Goal: Task Accomplishment & Management: Use online tool/utility

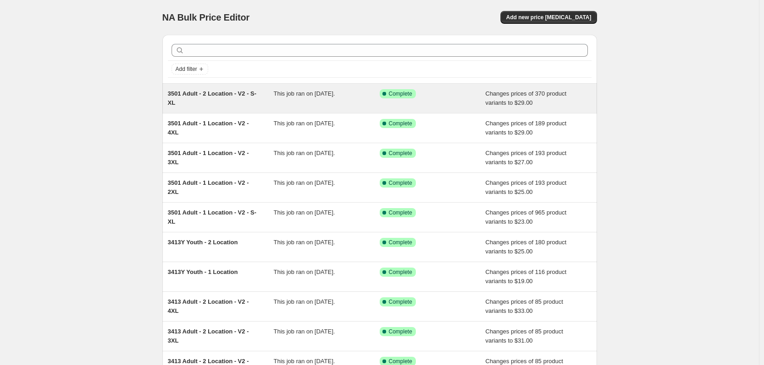
click at [202, 97] on span "3501 Adult - 2 Location - V2 - S-XL" at bounding box center [212, 98] width 89 height 16
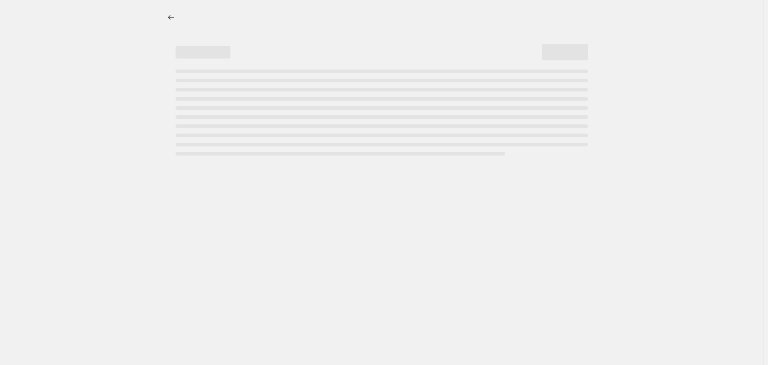
select select "remove"
select select "tag"
select select "title"
select select "not_equal"
select select "title"
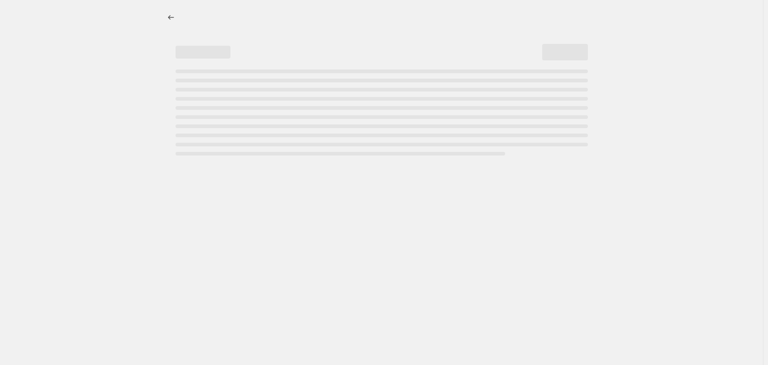
select select "not_equal"
select select "title"
select select "not_equal"
select select "title"
select select "not_equal"
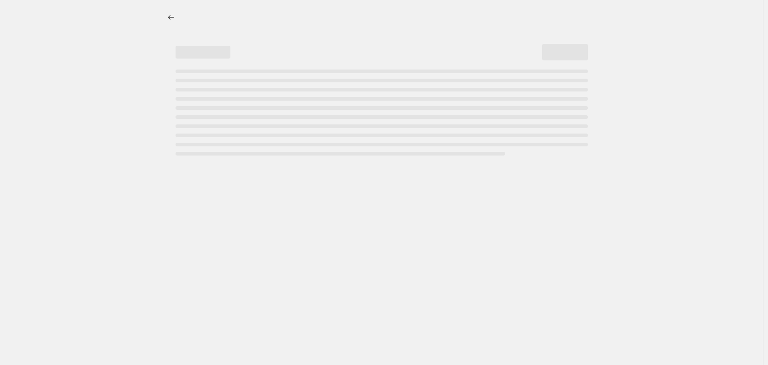
select select "title"
select select "not_equal"
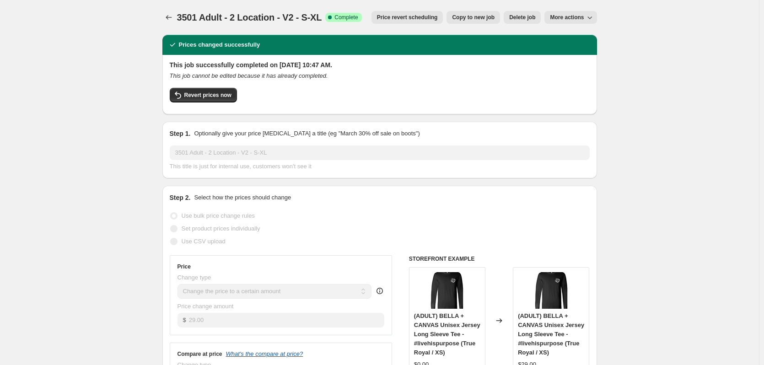
click at [484, 18] on span "Copy to new job" at bounding box center [473, 17] width 43 height 7
select select "remove"
select select "tag"
select select "title"
select select "not_equal"
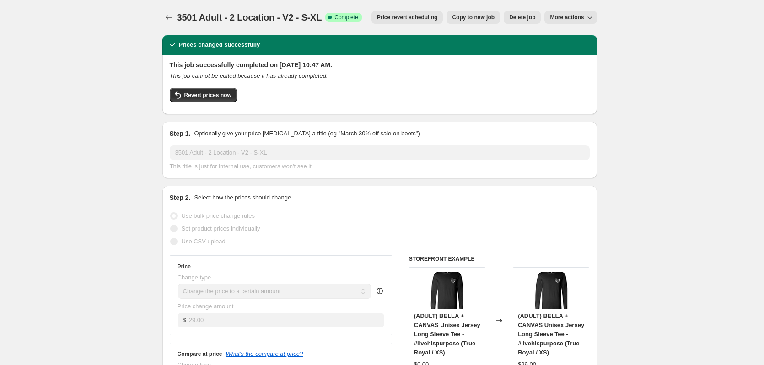
select select "title"
select select "not_equal"
select select "title"
select select "not_equal"
select select "title"
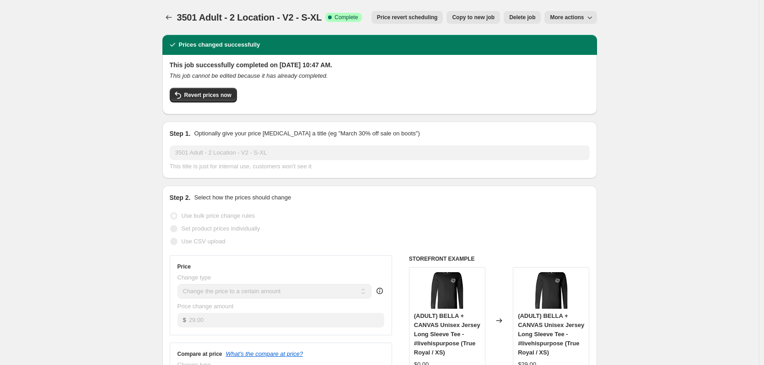
select select "not_equal"
select select "title"
select select "not_equal"
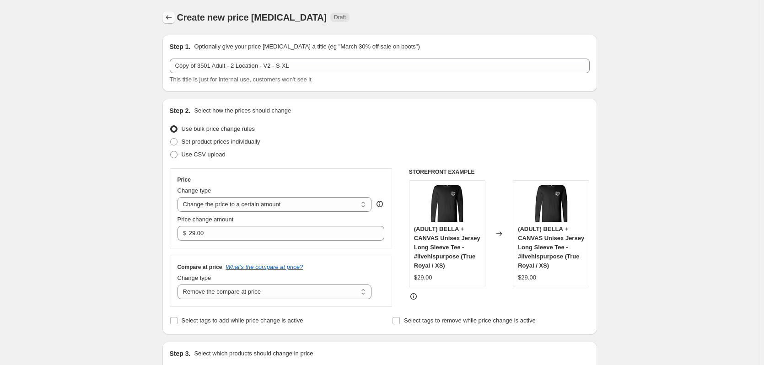
click at [173, 21] on icon "Price change jobs" at bounding box center [168, 17] width 9 height 9
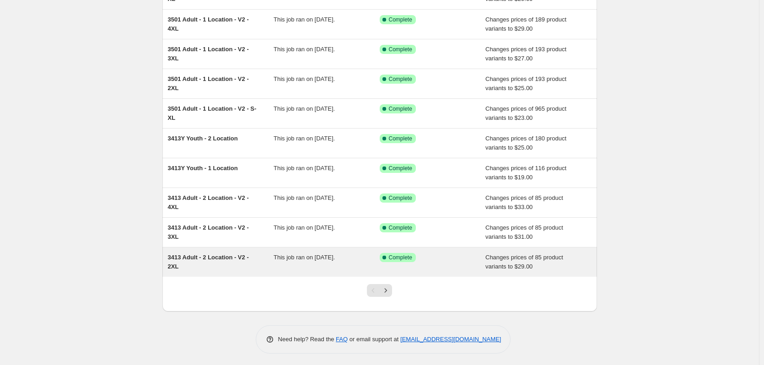
scroll to position [106, 0]
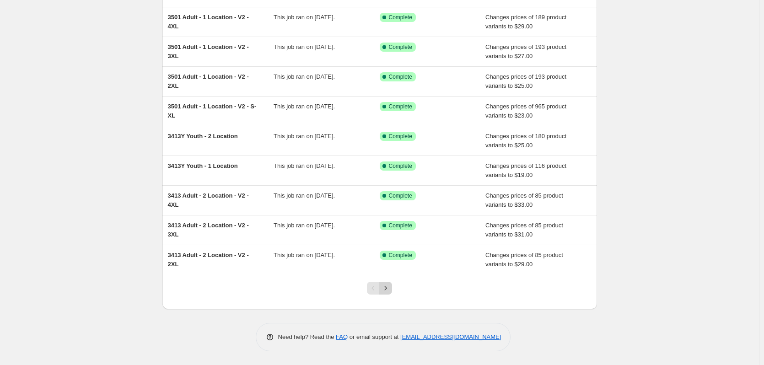
click at [385, 286] on icon "Next" at bounding box center [385, 288] width 9 height 9
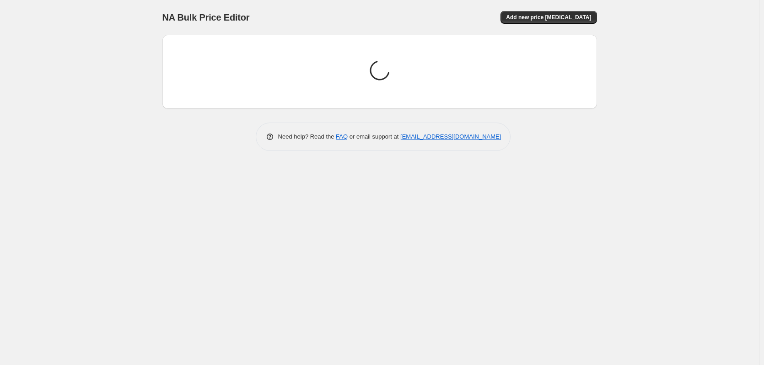
scroll to position [0, 0]
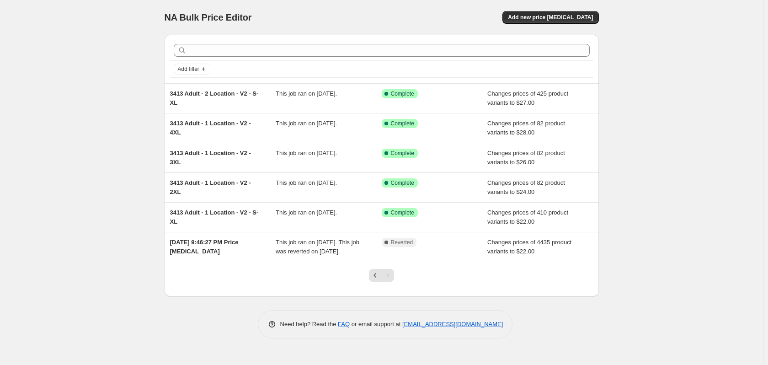
click at [374, 280] on icon "Previous" at bounding box center [375, 275] width 9 height 9
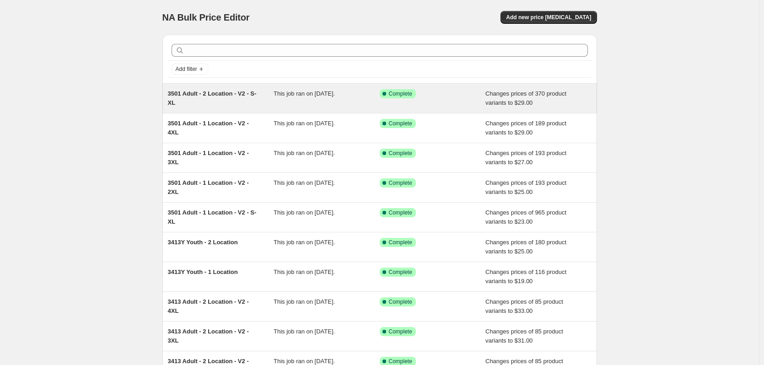
click at [240, 100] on div "3501 Adult - 2 Location - V2 - S-XL" at bounding box center [221, 98] width 106 height 18
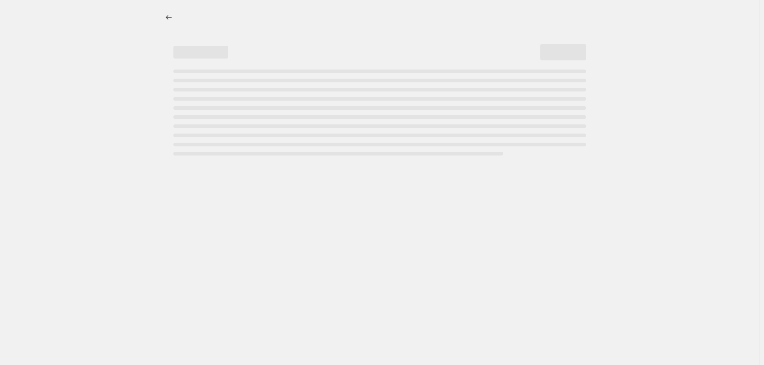
select select "remove"
select select "tag"
select select "title"
select select "not_equal"
select select "title"
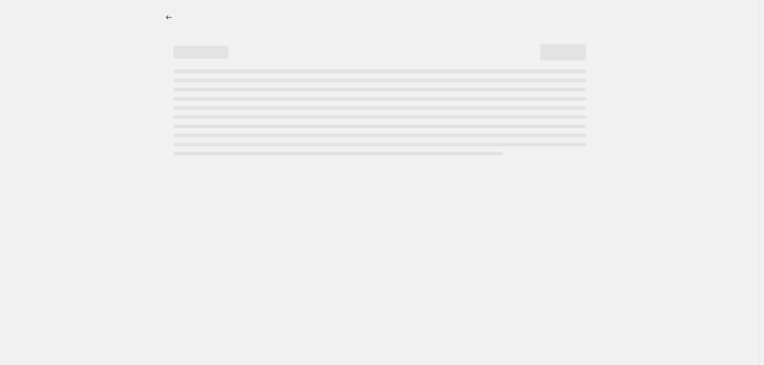
select select "not_equal"
select select "title"
select select "not_equal"
select select "title"
select select "not_equal"
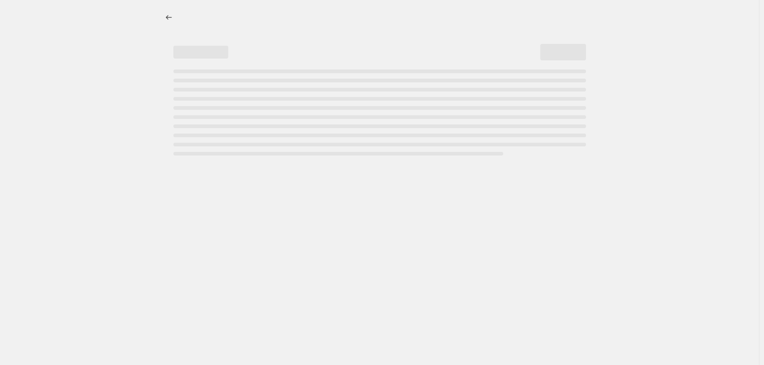
select select "title"
select select "not_equal"
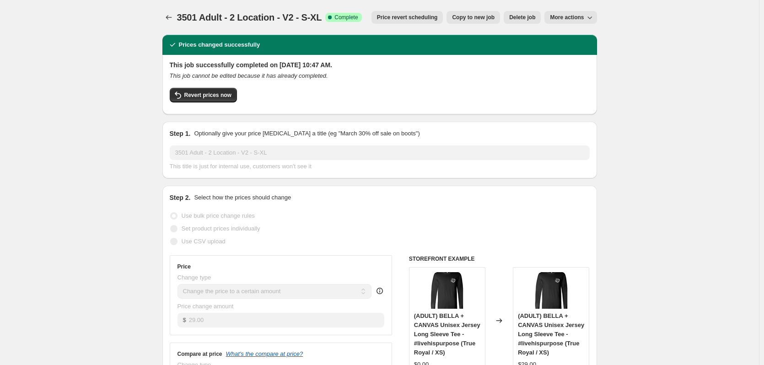
click at [477, 20] on span "Copy to new job" at bounding box center [473, 17] width 43 height 7
select select "remove"
select select "tag"
select select "title"
select select "not_equal"
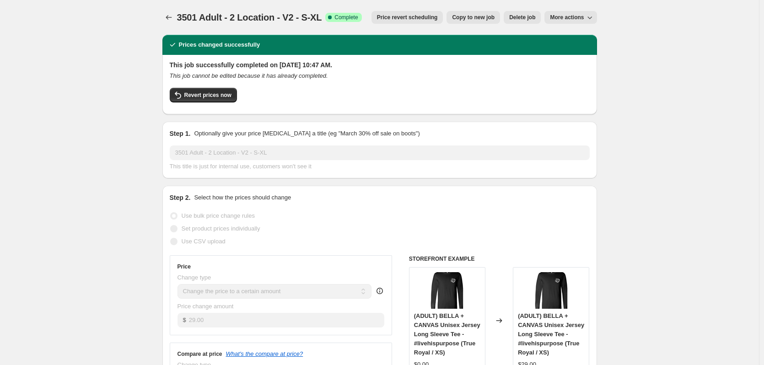
select select "title"
select select "not_equal"
select select "title"
select select "not_equal"
select select "title"
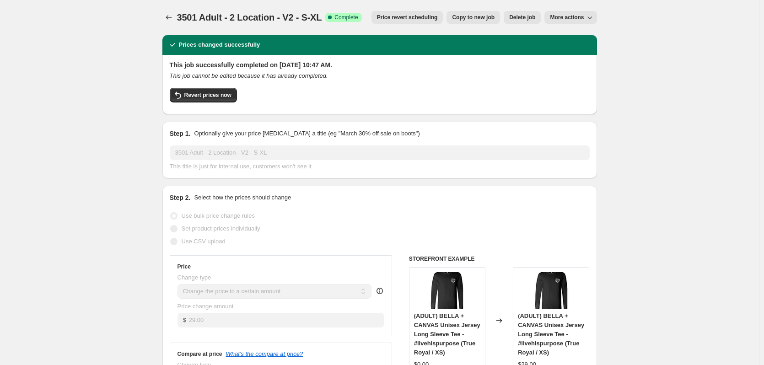
select select "not_equal"
select select "title"
select select "not_equal"
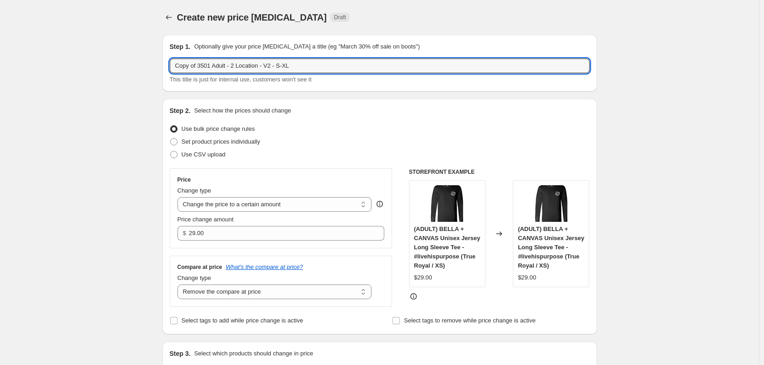
drag, startPoint x: 199, startPoint y: 67, endPoint x: 171, endPoint y: 64, distance: 28.9
click at [174, 64] on input "Copy of 3501 Adult - 2 Location - V2 - S-XL" at bounding box center [380, 66] width 420 height 15
drag, startPoint x: 258, startPoint y: 62, endPoint x: 274, endPoint y: 63, distance: 16.5
click at [274, 63] on input "3501 Adult - 2 Location - V2 - S-XL" at bounding box center [380, 66] width 420 height 15
type input "3501 Adult - 2 Location - V2 - 2XL"
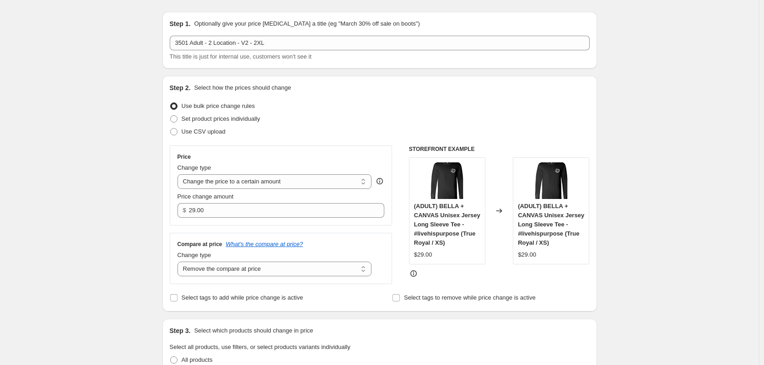
scroll to position [91, 0]
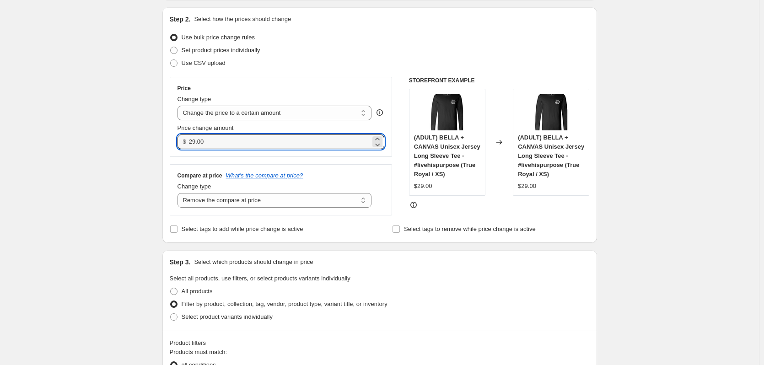
drag, startPoint x: 211, startPoint y: 142, endPoint x: 188, endPoint y: 142, distance: 23.3
click at [188, 142] on div "$ 29.00" at bounding box center [280, 141] width 207 height 15
type input "31.00"
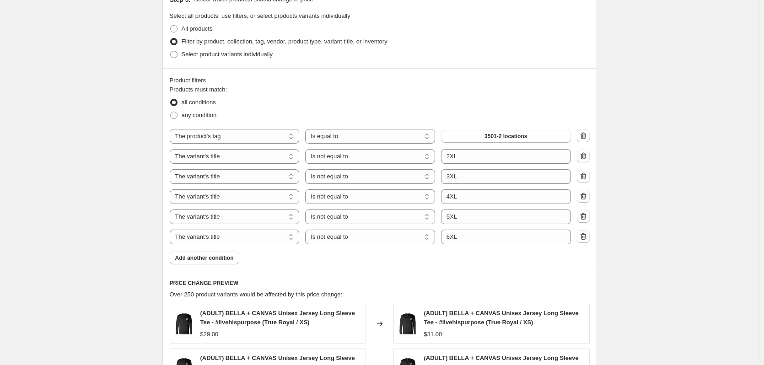
scroll to position [366, 0]
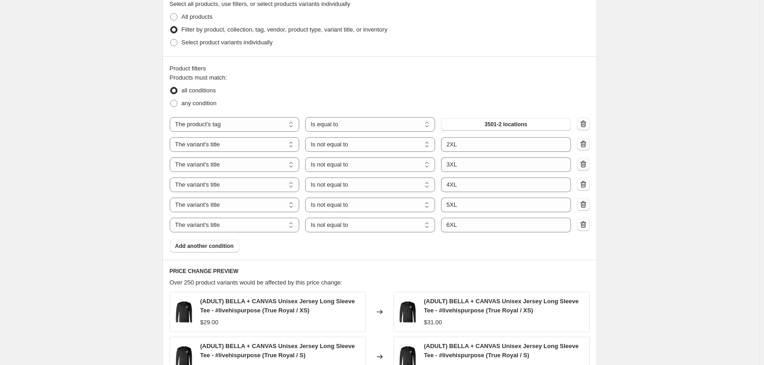
click at [585, 164] on icon "button" at bounding box center [583, 164] width 9 height 9
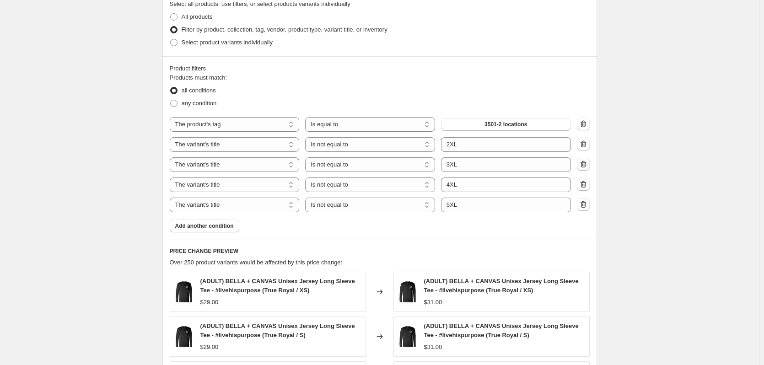
click at [585, 164] on icon "button" at bounding box center [583, 164] width 9 height 9
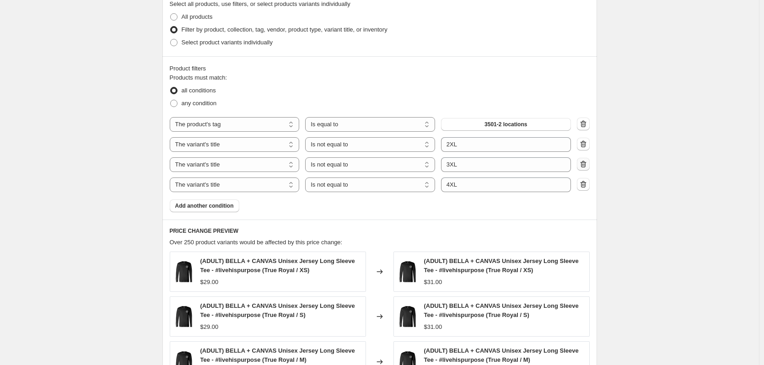
click at [585, 164] on icon "button" at bounding box center [583, 164] width 9 height 9
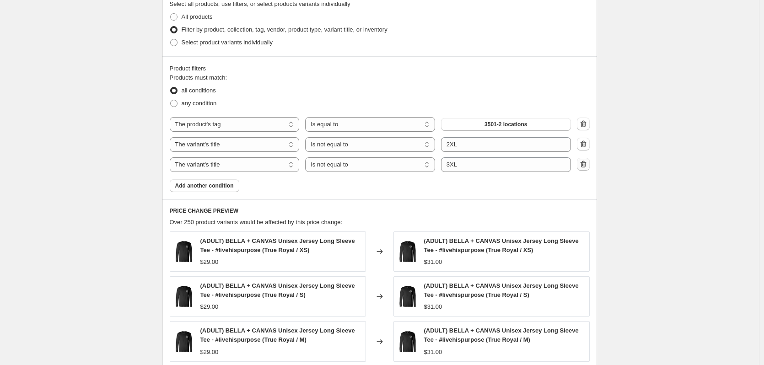
click at [585, 164] on icon "button" at bounding box center [583, 164] width 9 height 9
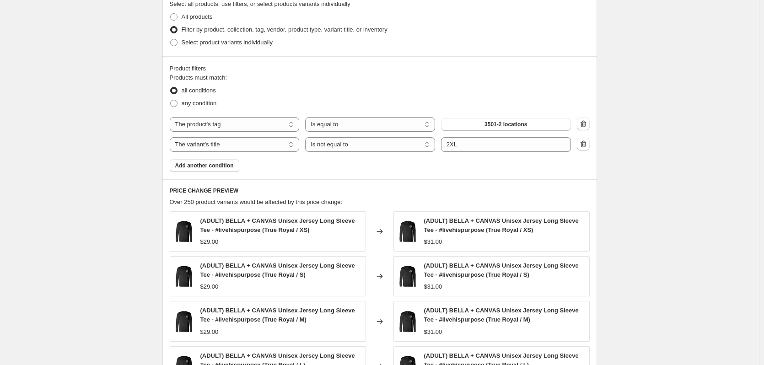
click at [667, 137] on div "Create new price change job. This page is ready Create new price change job Dra…" at bounding box center [379, 117] width 759 height 967
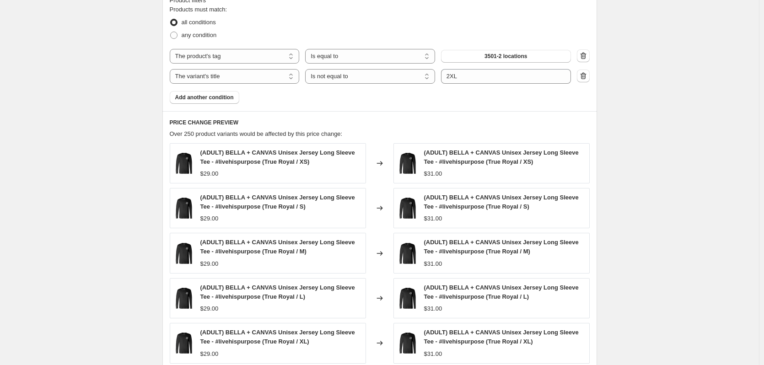
scroll to position [602, 0]
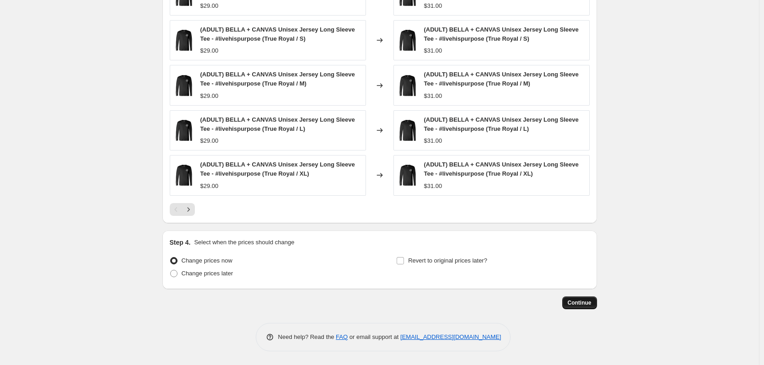
click at [581, 305] on span "Continue" at bounding box center [580, 302] width 24 height 7
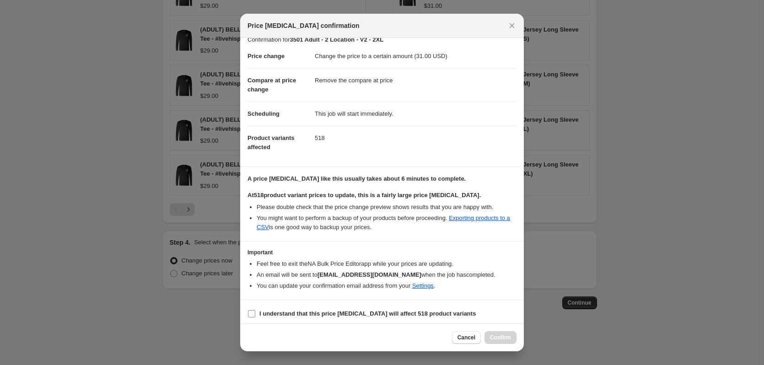
scroll to position [14, 0]
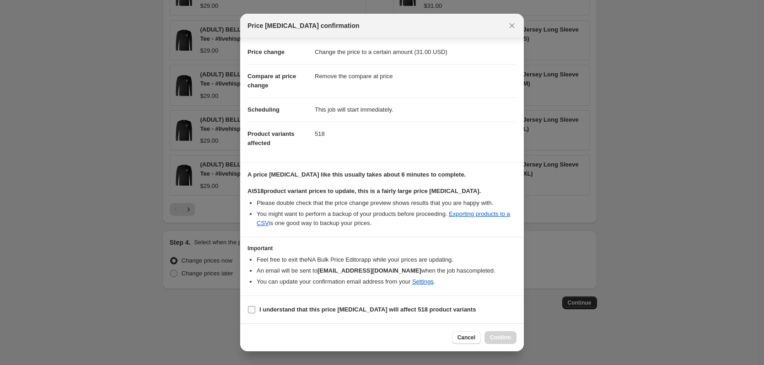
click at [252, 309] on input "I understand that this price change job will affect 518 product variants" at bounding box center [251, 309] width 7 height 7
checkbox input "true"
click at [494, 337] on span "Confirm" at bounding box center [500, 337] width 21 height 7
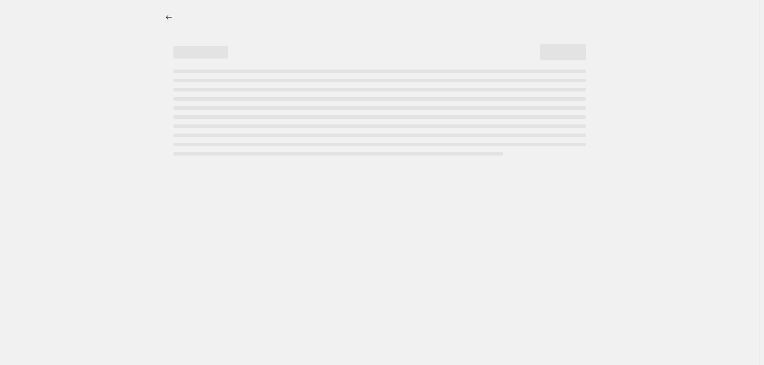
select select "remove"
select select "tag"
select select "title"
select select "not_equal"
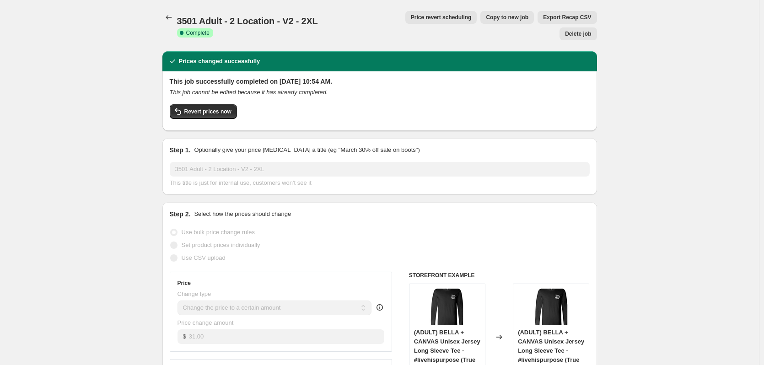
click at [486, 16] on span "Copy to new job" at bounding box center [507, 17] width 43 height 7
select select "remove"
select select "tag"
select select "title"
select select "not_equal"
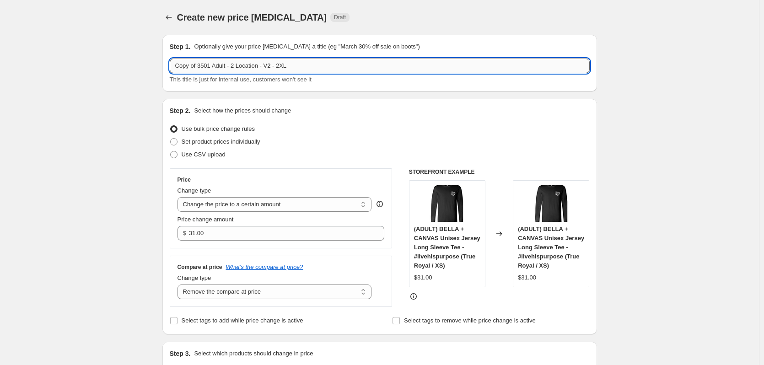
click at [282, 66] on input "Copy of 3501 Adult - 2 Location - V2 - 2XL" at bounding box center [380, 66] width 420 height 15
drag, startPoint x: 199, startPoint y: 67, endPoint x: 153, endPoint y: 65, distance: 46.7
type input "3501 Adult - 2 Location - V2 - 3XL"
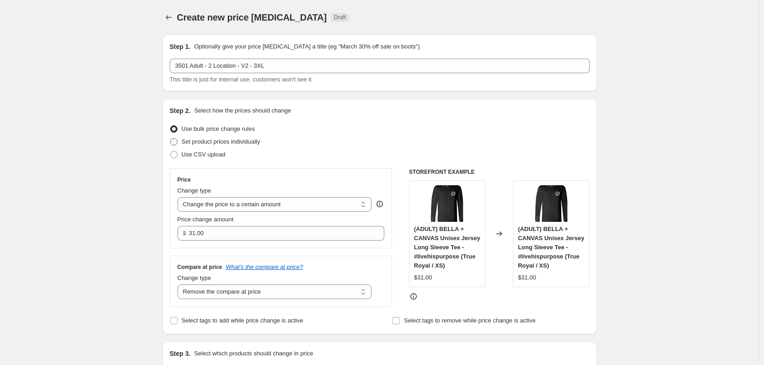
scroll to position [137, 0]
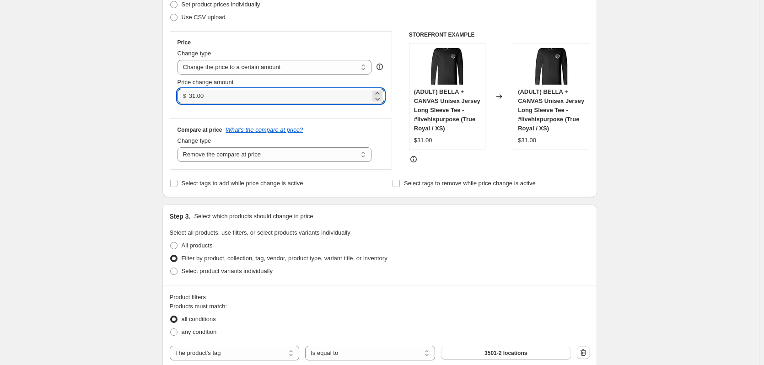
drag, startPoint x: 222, startPoint y: 97, endPoint x: 175, endPoint y: 88, distance: 47.5
click at [175, 88] on div "Price Change type Change the price to a certain amount Change the price by a ce…" at bounding box center [281, 71] width 223 height 80
type input "33.00"
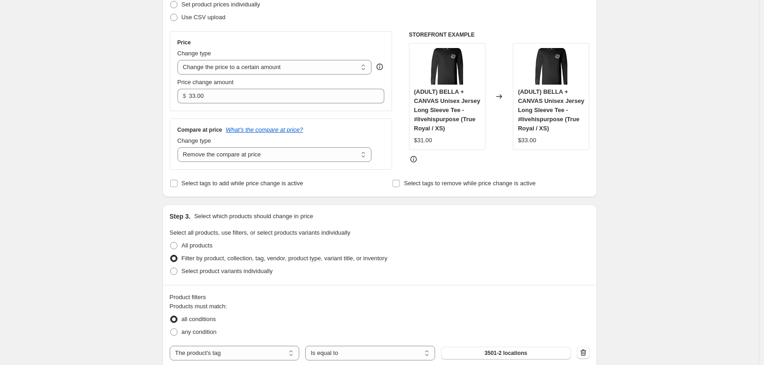
click at [174, 88] on div "Price Change type Change the price to a certain amount Change the price by a ce…" at bounding box center [281, 71] width 223 height 80
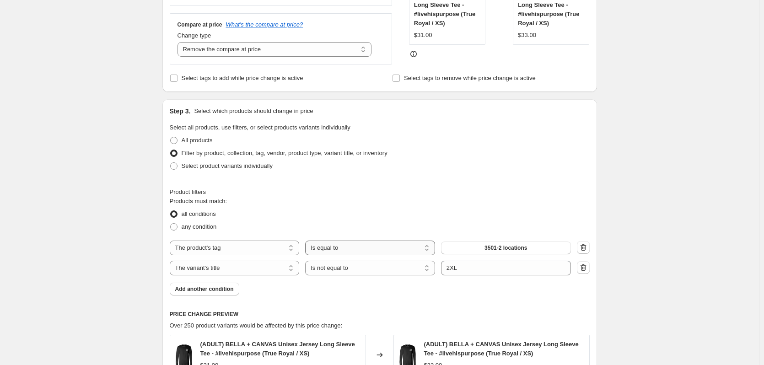
scroll to position [366, 0]
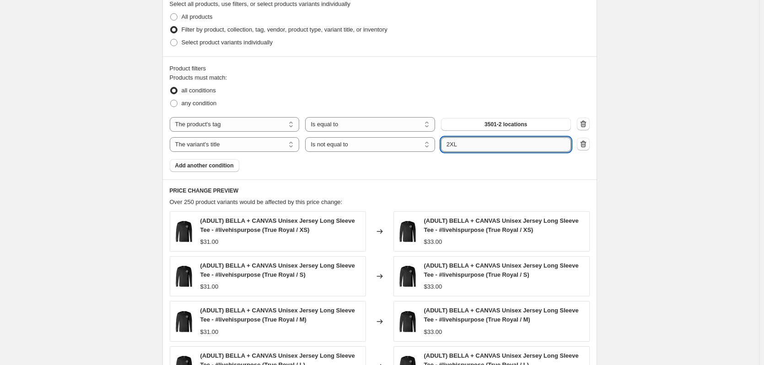
click at [489, 143] on input "2XL" at bounding box center [506, 144] width 130 height 15
drag, startPoint x: 467, startPoint y: 144, endPoint x: 443, endPoint y: 141, distance: 23.9
click at [443, 141] on input "2XL" at bounding box center [506, 144] width 130 height 15
type input "3XL"
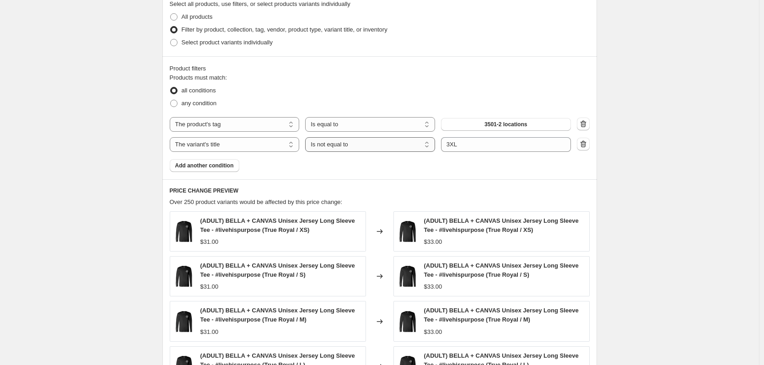
click at [356, 145] on select "Is equal to Is not equal to Contains" at bounding box center [370, 144] width 130 height 15
select select "equal"
click at [676, 189] on div "Create new price change job. This page is ready Create new price change job Dra…" at bounding box center [379, 117] width 759 height 967
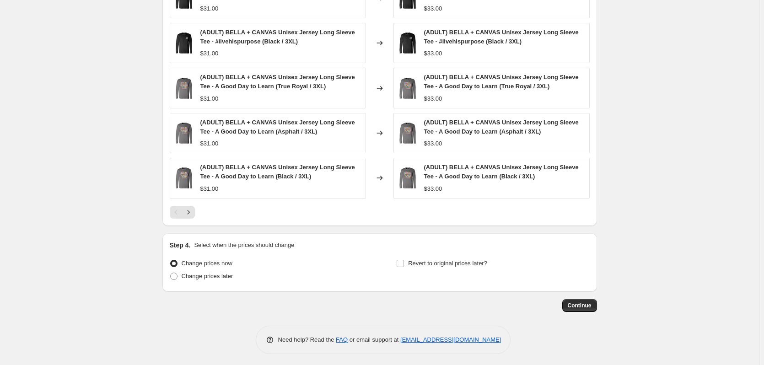
scroll to position [602, 0]
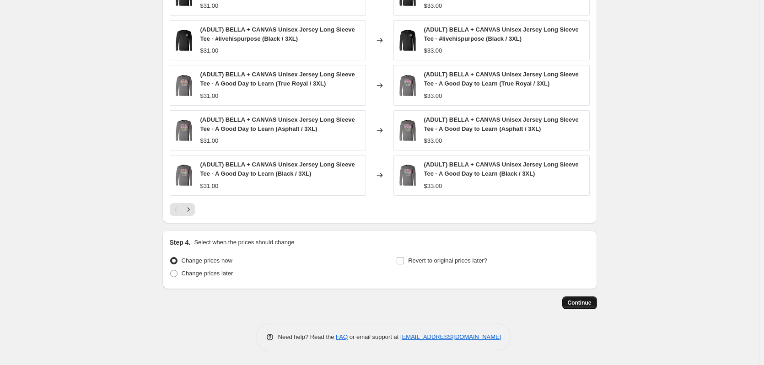
click at [577, 299] on span "Continue" at bounding box center [580, 302] width 24 height 7
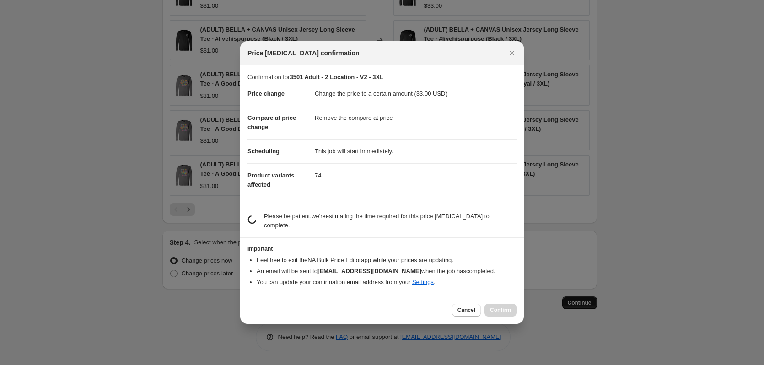
scroll to position [0, 0]
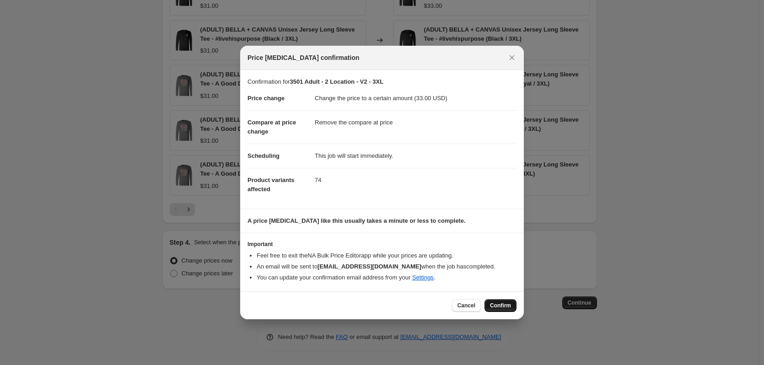
click at [495, 304] on span "Confirm" at bounding box center [500, 305] width 21 height 7
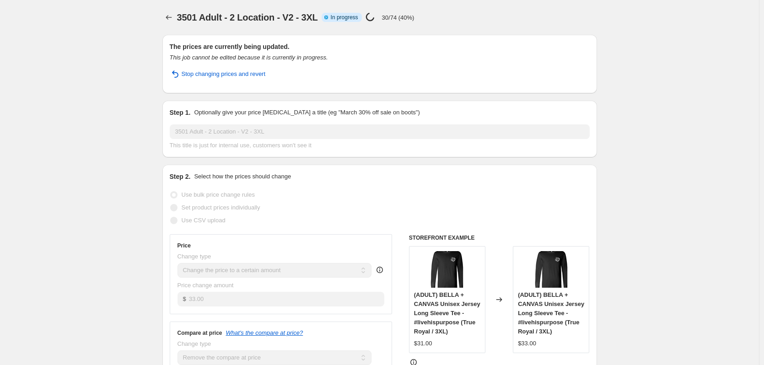
select select "remove"
select select "tag"
select select "title"
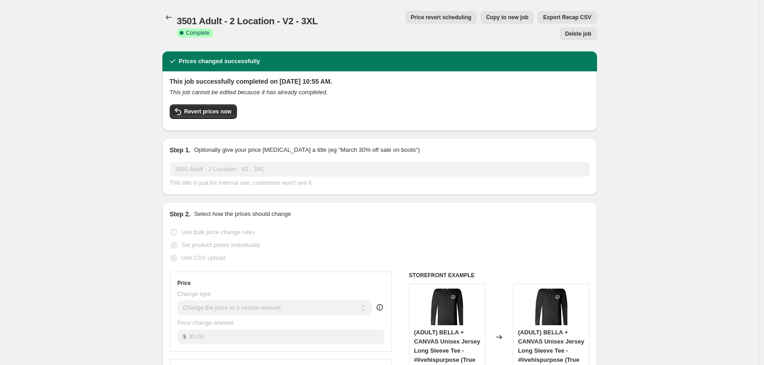
click at [486, 17] on span "Copy to new job" at bounding box center [507, 17] width 43 height 7
select select "remove"
select select "tag"
select select "title"
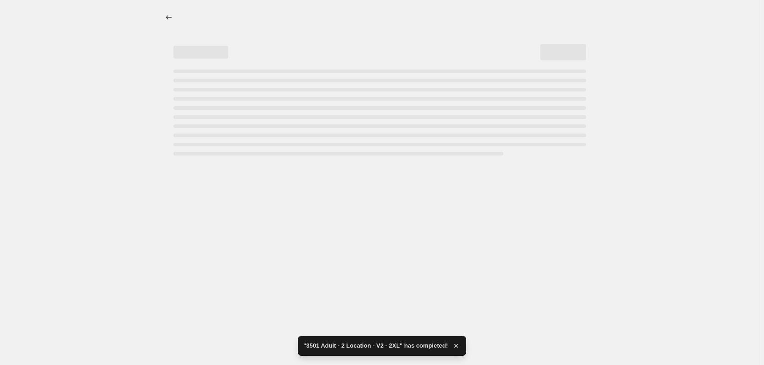
select select "remove"
select select "tag"
select select "title"
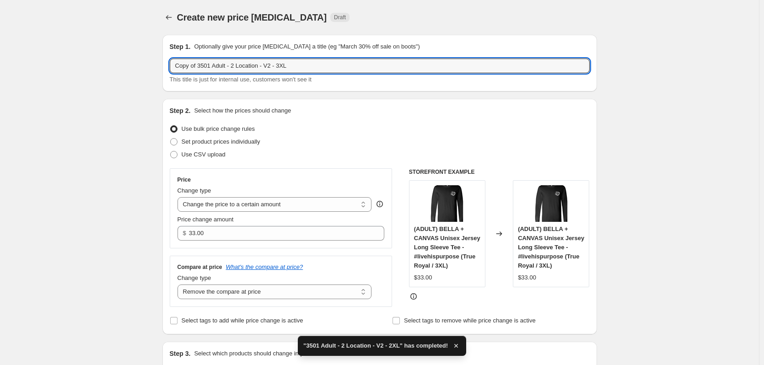
click at [279, 67] on input "Copy of 3501 Adult - 2 Location - V2 - 3XL" at bounding box center [380, 66] width 420 height 15
drag, startPoint x: 279, startPoint y: 67, endPoint x: 315, endPoint y: 66, distance: 36.1
click at [313, 67] on input "Copy of 3501 Adult - 2 Location - V2 - 3XL" at bounding box center [380, 66] width 420 height 15
drag, startPoint x: 200, startPoint y: 65, endPoint x: 170, endPoint y: 65, distance: 30.2
click at [170, 65] on div "Step 1. Optionally give your price change job a title (eg "March 30% off sale o…" at bounding box center [379, 63] width 435 height 57
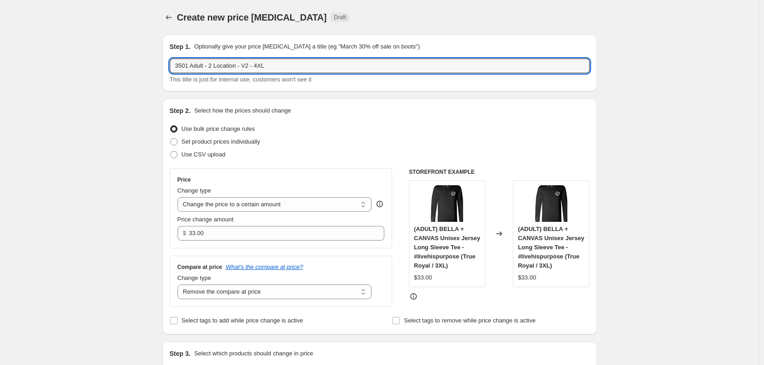
type input "3501 Adult - 2 Location - V2 - 4XL"
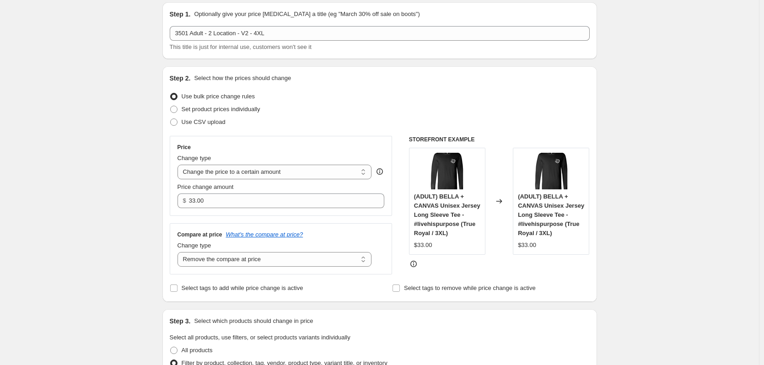
scroll to position [183, 0]
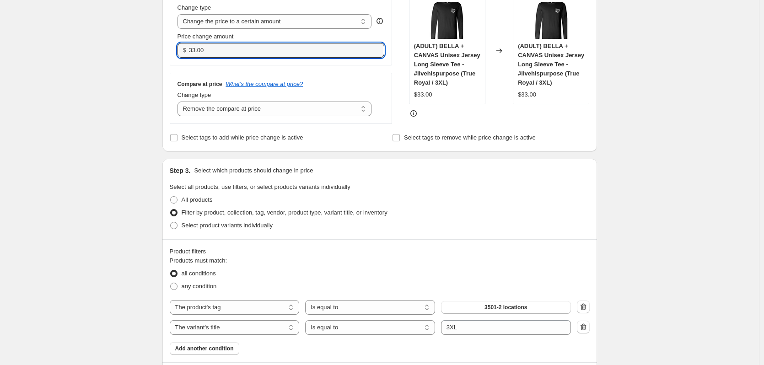
drag, startPoint x: 229, startPoint y: 47, endPoint x: 168, endPoint y: 42, distance: 60.6
click at [172, 43] on div "Price Change type Change the price to a certain amount Change the price by a ce…" at bounding box center [281, 25] width 223 height 80
type input "2"
type input "35.00"
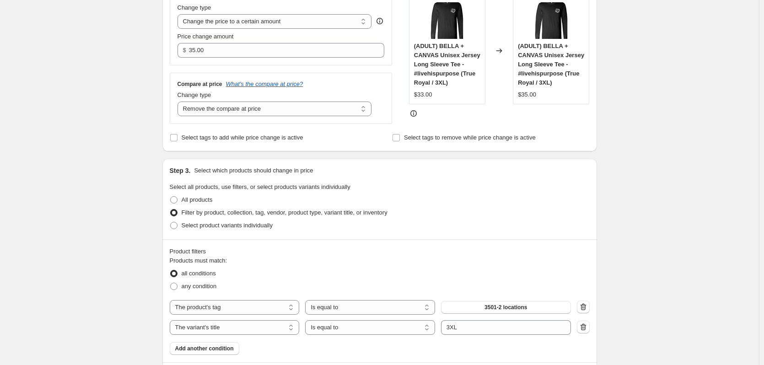
click at [135, 67] on div "Create new price change job. This page is ready Create new price change job Dra…" at bounding box center [379, 300] width 759 height 967
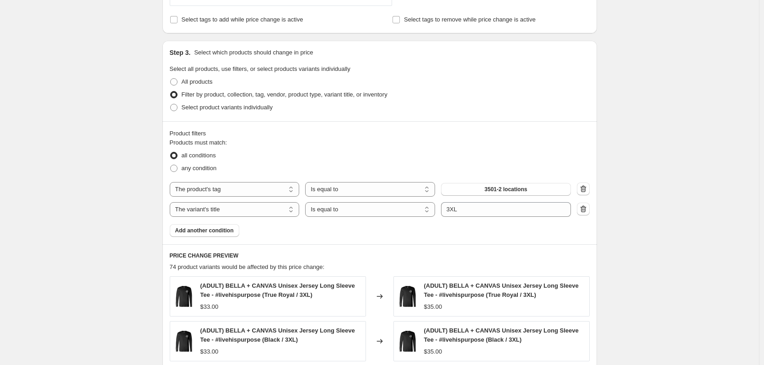
scroll to position [320, 0]
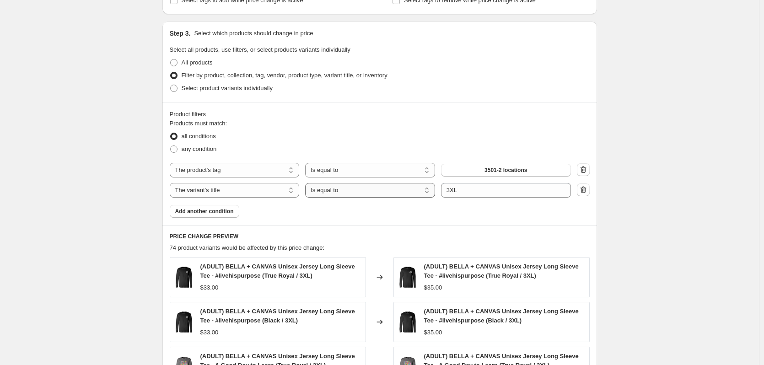
click at [328, 191] on select "Is equal to Is not equal to Contains" at bounding box center [370, 190] width 130 height 15
click at [307, 183] on select "Is equal to Is not equal to Contains" at bounding box center [370, 190] width 130 height 15
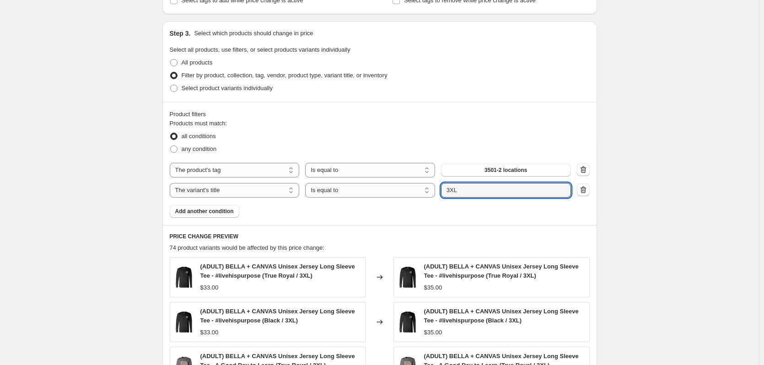
drag, startPoint x: 468, startPoint y: 192, endPoint x: 426, endPoint y: 183, distance: 43.0
click at [426, 183] on div "The product The product's collection The product's tag The product's vendor The…" at bounding box center [380, 180] width 420 height 35
type input "$"
type input "4XL"
click at [409, 208] on div "Products must match: all conditions any condition The product The product's col…" at bounding box center [380, 168] width 420 height 99
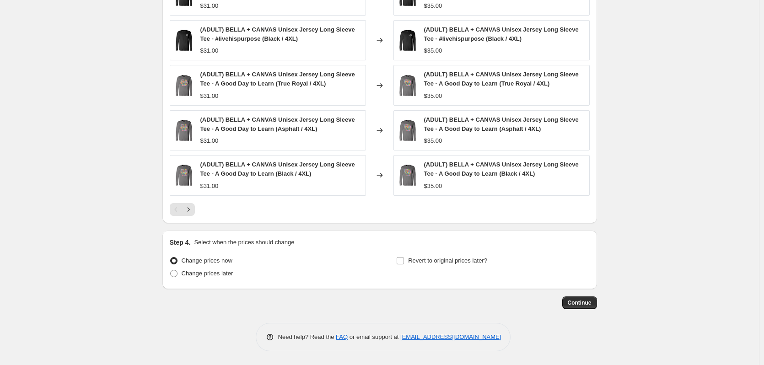
scroll to position [602, 0]
click at [585, 301] on span "Continue" at bounding box center [580, 302] width 24 height 7
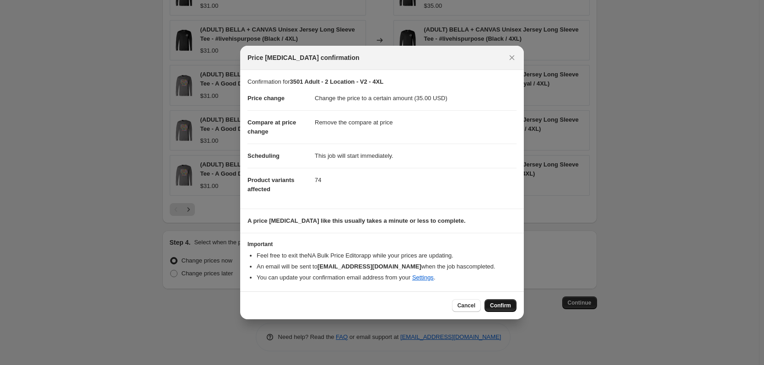
click at [494, 306] on span "Confirm" at bounding box center [500, 305] width 21 height 7
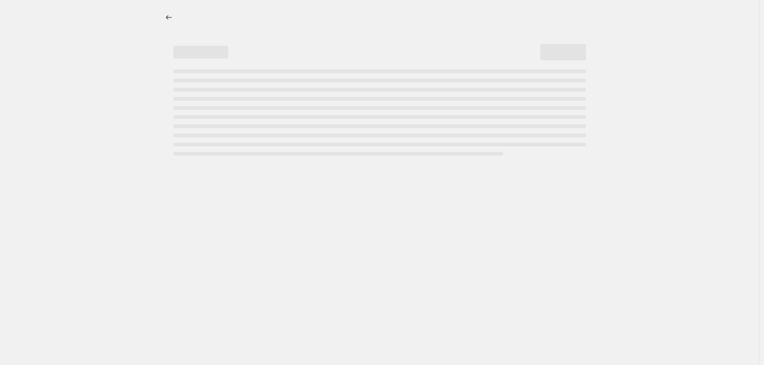
select select "remove"
select select "tag"
select select "title"
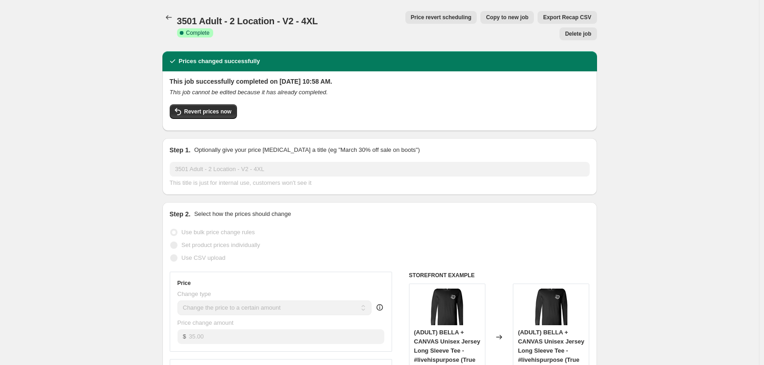
click at [486, 19] on span "Copy to new job" at bounding box center [507, 17] width 43 height 7
select select "remove"
select select "tag"
select select "title"
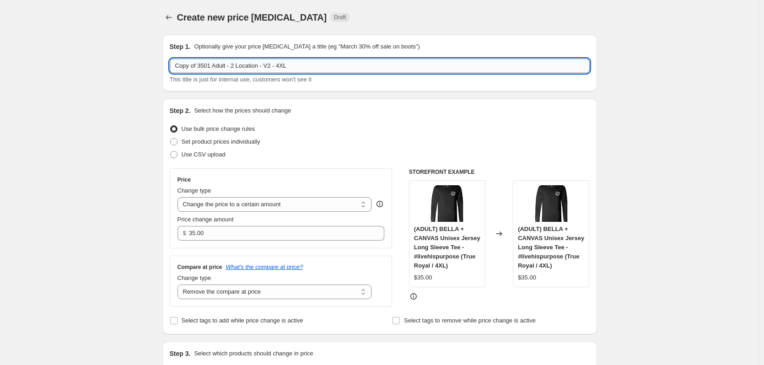
click at [281, 66] on input "Copy of 3501 Adult - 2 Location - V2 - 4XL" at bounding box center [380, 66] width 420 height 15
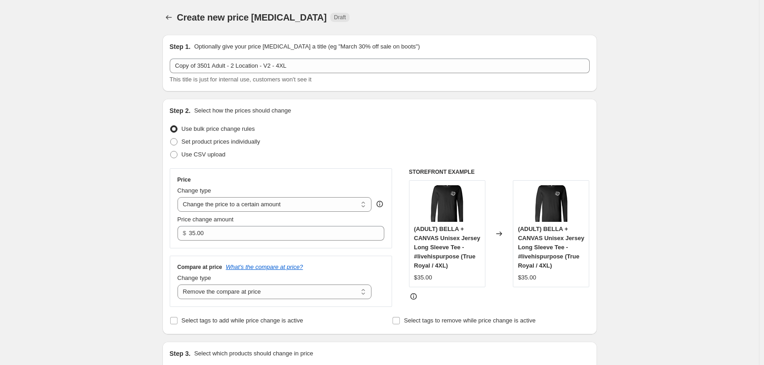
click at [299, 91] on div "Step 1. Optionally give your price change job a title (eg "March 30% off sale o…" at bounding box center [379, 63] width 435 height 57
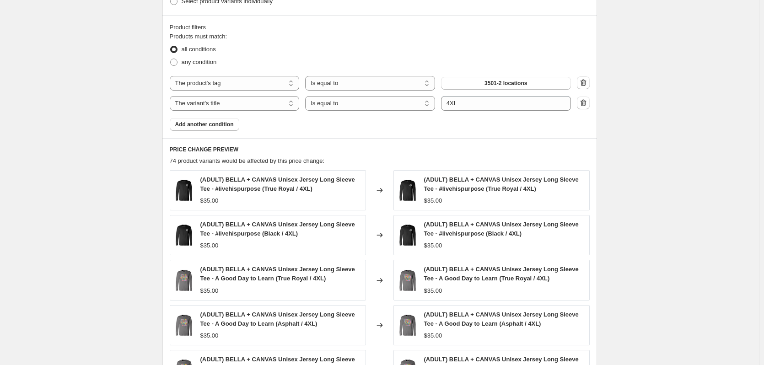
scroll to position [412, 0]
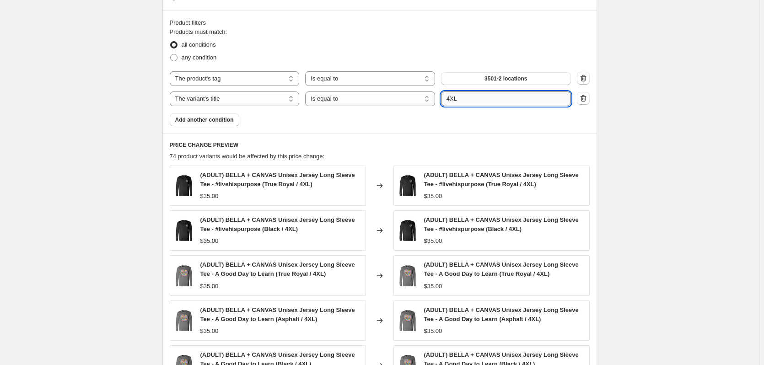
drag, startPoint x: 470, startPoint y: 97, endPoint x: 446, endPoint y: 95, distance: 23.9
click at [447, 95] on input "4XL" at bounding box center [506, 98] width 130 height 15
type input "x"
type input "5XL"
click at [367, 122] on div "Products must match: all conditions any condition The product The product's col…" at bounding box center [380, 76] width 420 height 99
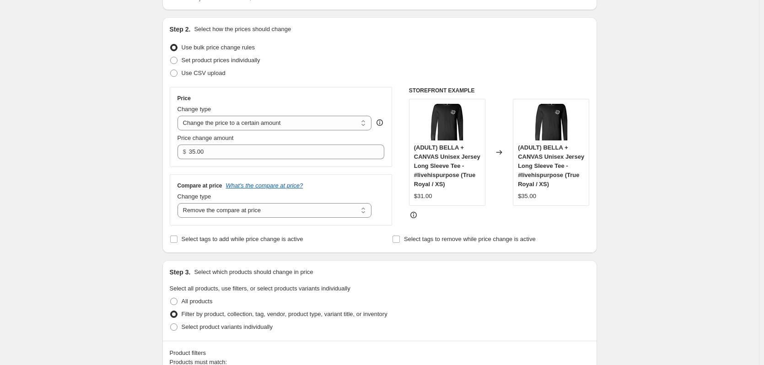
scroll to position [0, 0]
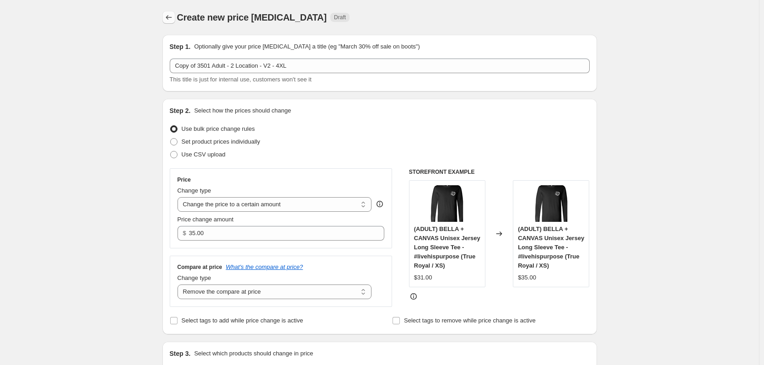
click at [173, 16] on icon "Price change jobs" at bounding box center [168, 17] width 9 height 9
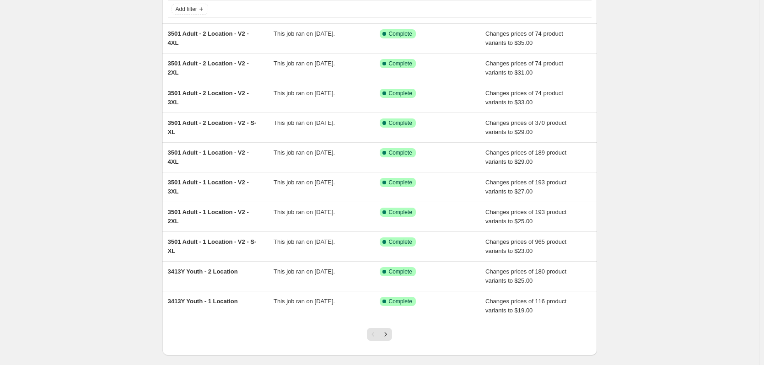
scroll to position [106, 0]
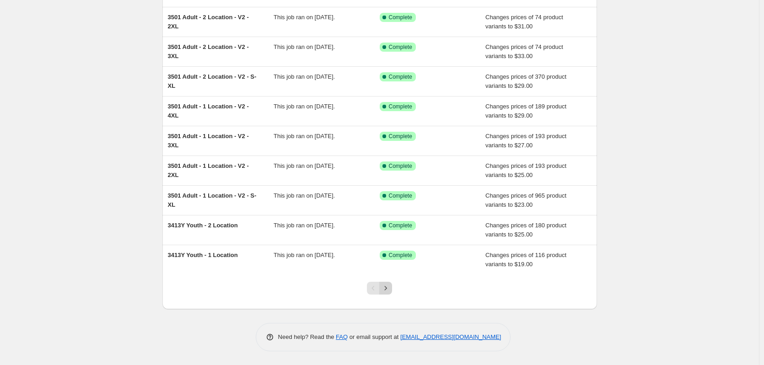
click at [390, 287] on icon "Next" at bounding box center [385, 288] width 9 height 9
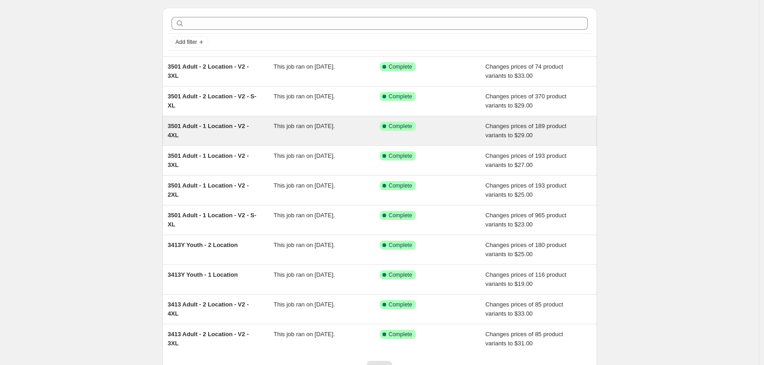
scroll to position [46, 0]
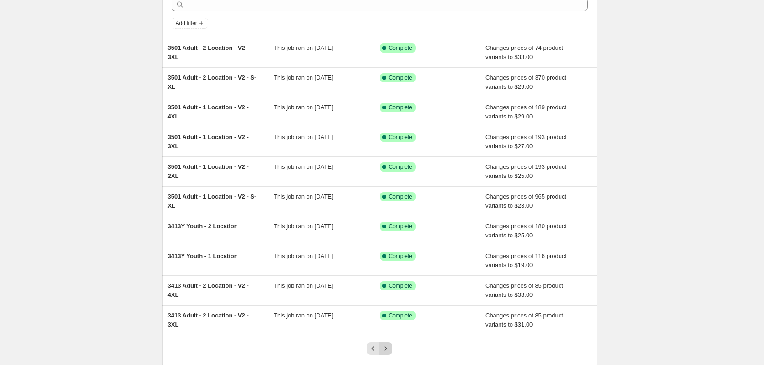
click at [387, 348] on icon "Next" at bounding box center [385, 348] width 9 height 9
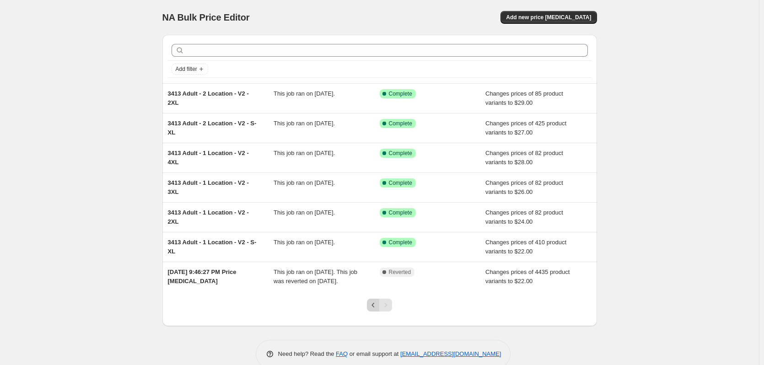
click at [373, 310] on icon "Previous" at bounding box center [373, 305] width 9 height 9
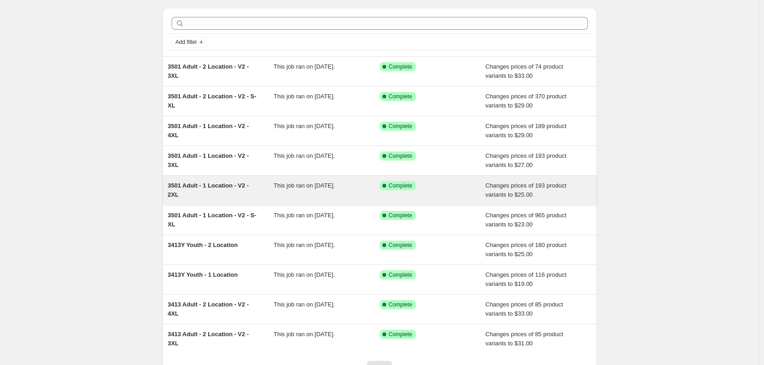
scroll to position [46, 0]
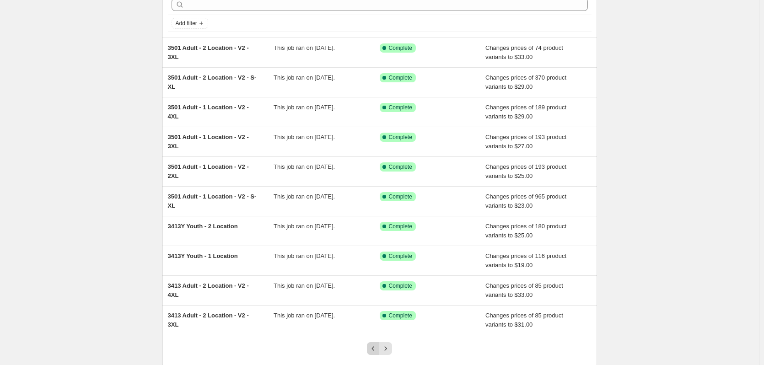
click at [378, 349] on icon "Previous" at bounding box center [373, 348] width 9 height 9
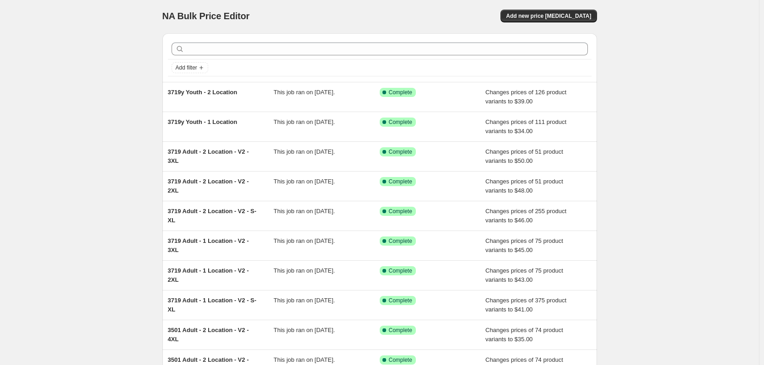
scroll to position [0, 0]
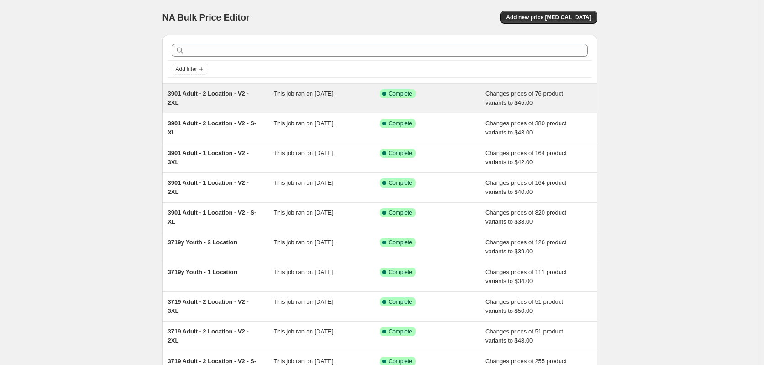
click at [194, 97] on div "3901 Adult - 2 Location - V2 - 2XL" at bounding box center [221, 98] width 106 height 18
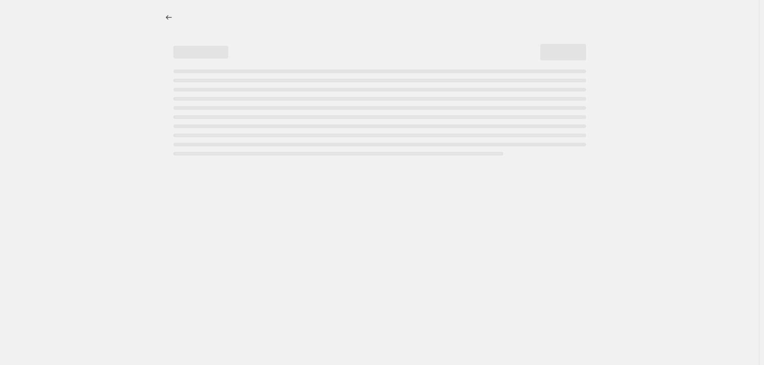
select select "remove"
select select "tag"
select select "title"
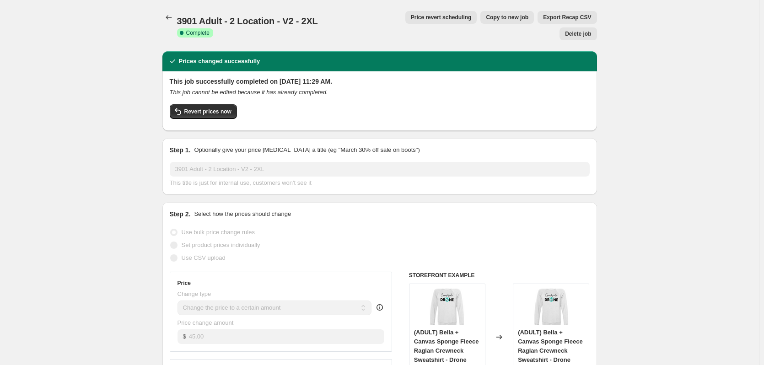
click at [486, 20] on span "Copy to new job" at bounding box center [507, 17] width 43 height 7
select select "remove"
select select "tag"
select select "title"
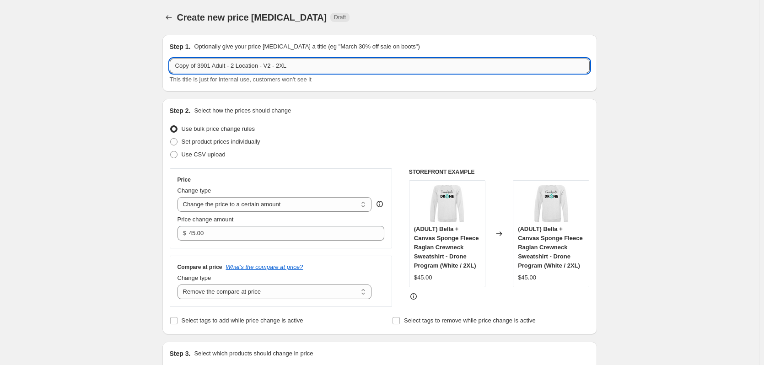
click at [281, 65] on input "Copy of 3901 Adult - 2 Location - V2 - 2XL" at bounding box center [380, 66] width 420 height 15
drag, startPoint x: 200, startPoint y: 67, endPoint x: 150, endPoint y: 59, distance: 51.0
type input "3901 Adult - 2 Location - V2 - 3XL"
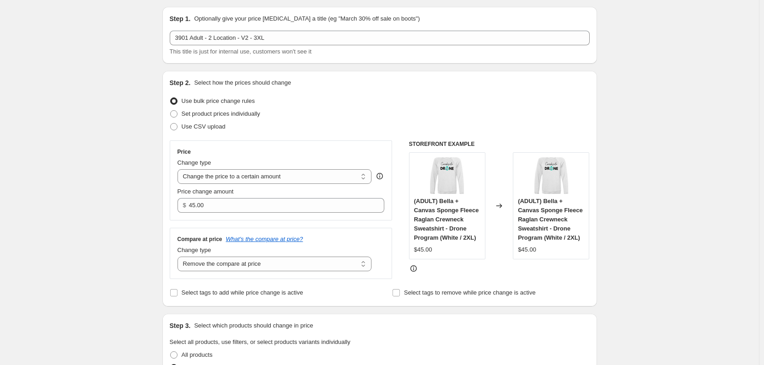
scroll to position [137, 0]
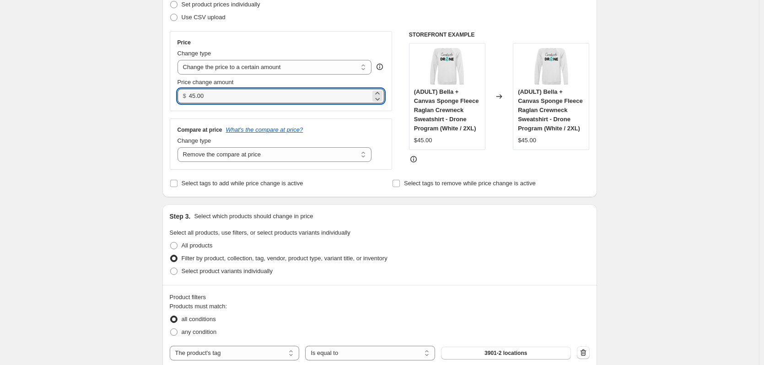
drag, startPoint x: 223, startPoint y: 100, endPoint x: 161, endPoint y: 94, distance: 62.0
click at [166, 96] on div "Step 2. Select how the prices should change Use bulk price change rules Set pro…" at bounding box center [379, 80] width 435 height 236
type input "47.00"
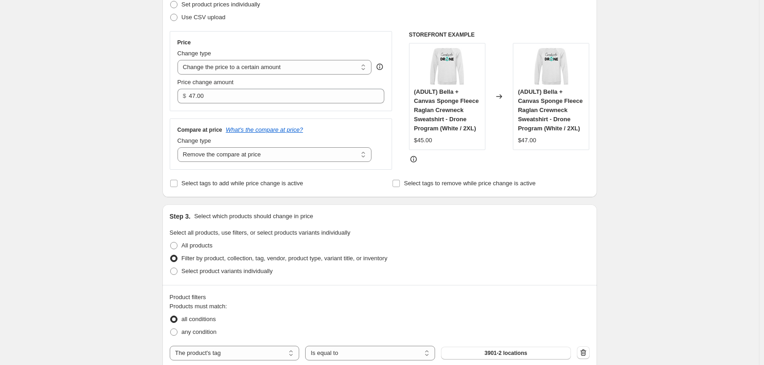
click at [109, 127] on div "Create new price change job. This page is ready Create new price change job Dra…" at bounding box center [379, 351] width 759 height 976
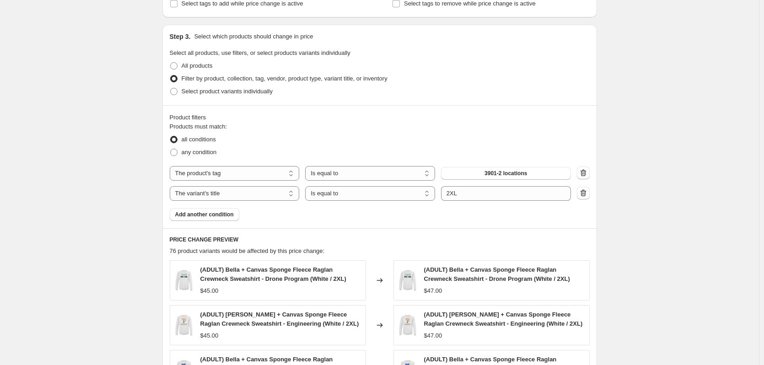
scroll to position [320, 0]
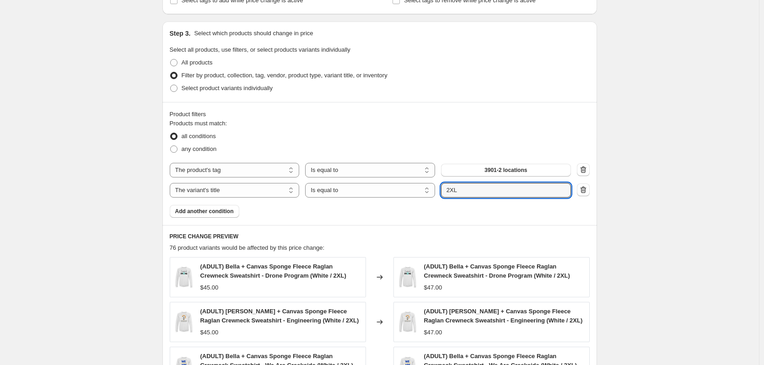
drag, startPoint x: 478, startPoint y: 191, endPoint x: 399, endPoint y: 181, distance: 80.2
click at [420, 185] on div "The product The product's collection The product's tag The product's vendor The…" at bounding box center [370, 190] width 401 height 15
type input "3XL"
click at [657, 193] on div "Create new price change job. This page is ready Create new price change job Dra…" at bounding box center [379, 168] width 759 height 976
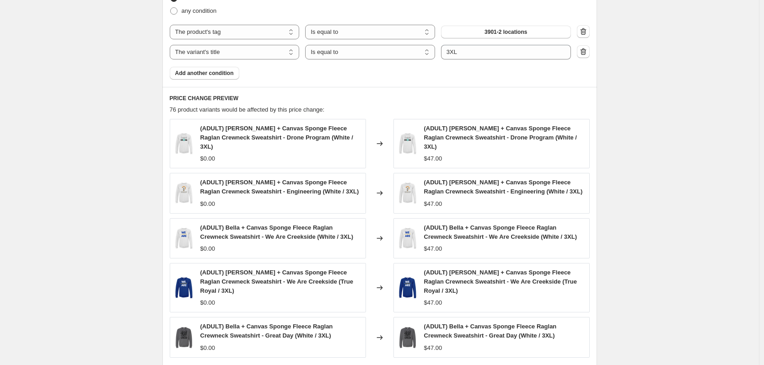
scroll to position [549, 0]
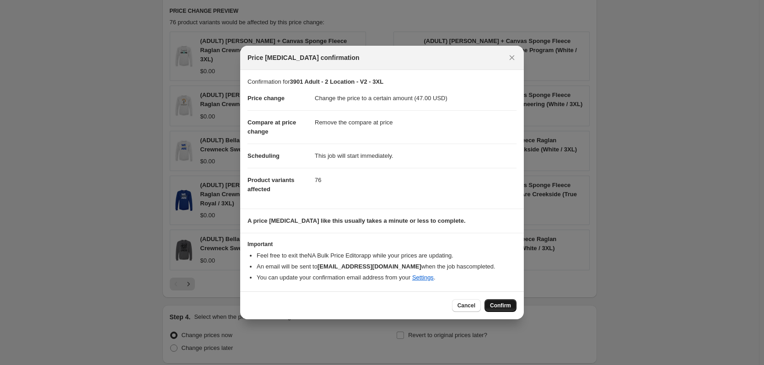
click at [503, 305] on span "Confirm" at bounding box center [500, 305] width 21 height 7
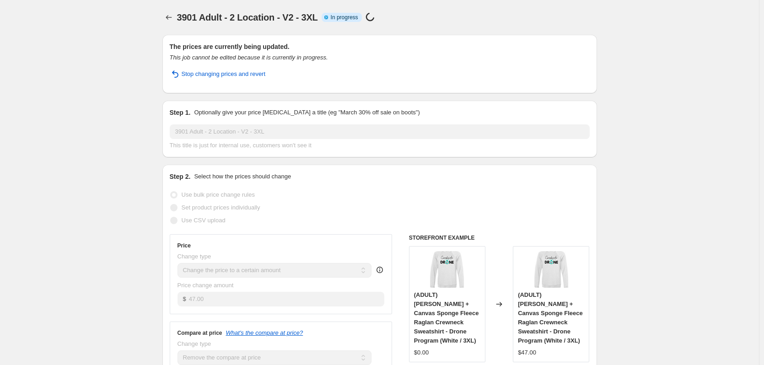
select select "remove"
select select "tag"
select select "title"
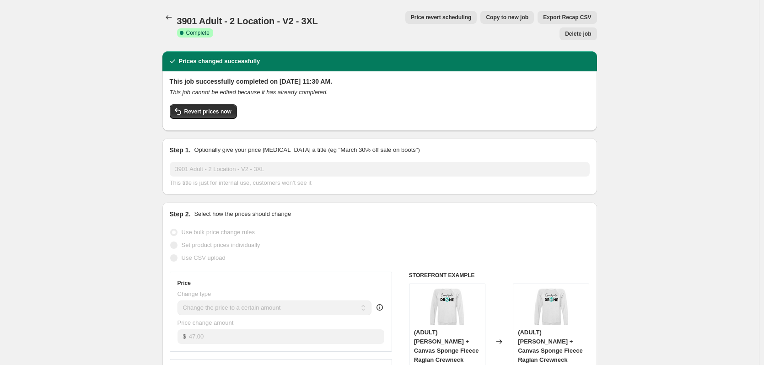
click at [486, 19] on span "Copy to new job" at bounding box center [507, 17] width 43 height 7
select select "remove"
select select "tag"
select select "title"
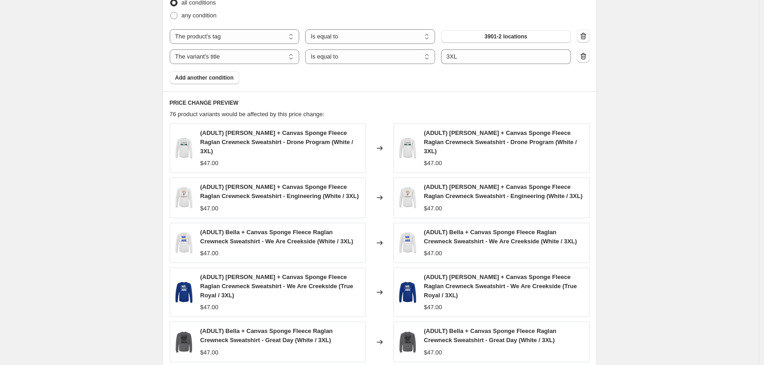
scroll to position [457, 0]
drag, startPoint x: 469, startPoint y: 52, endPoint x: 442, endPoint y: 50, distance: 27.5
click at [442, 50] on div "The product The product's collection The product's tag The product's vendor The…" at bounding box center [370, 56] width 401 height 15
type input "4XL"
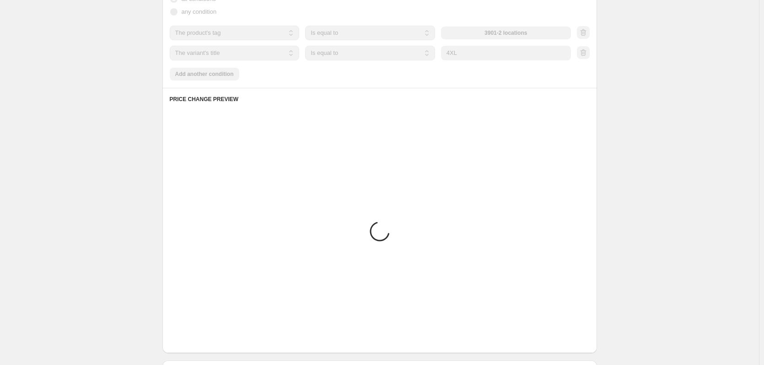
click at [400, 80] on div "Products must match: all conditions any condition The product The product's col…" at bounding box center [380, 31] width 420 height 99
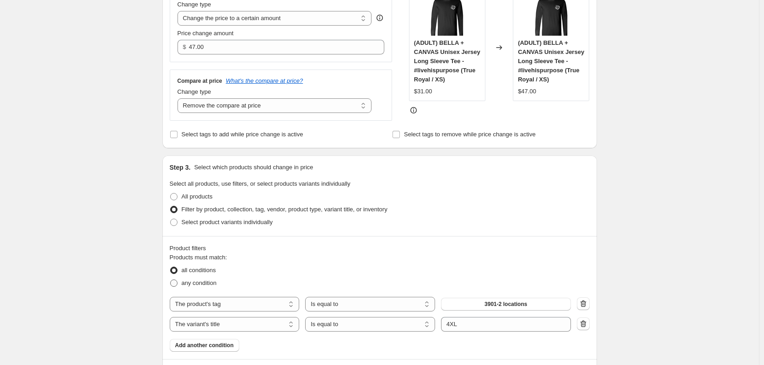
scroll to position [0, 0]
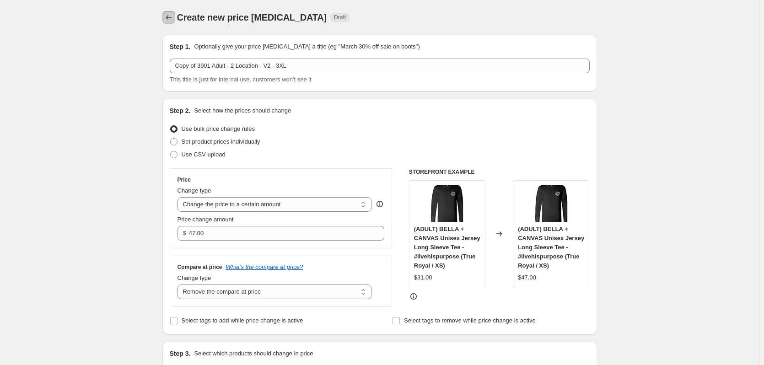
click at [169, 16] on icon "Price change jobs" at bounding box center [168, 17] width 9 height 9
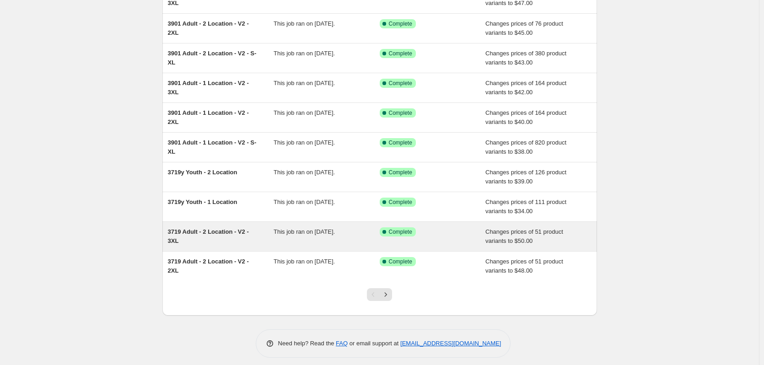
scroll to position [106, 0]
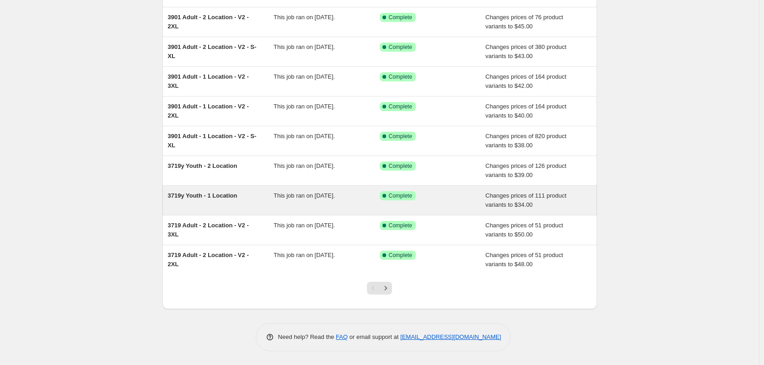
click at [221, 201] on div "3719y Youth - 1 Location" at bounding box center [221, 200] width 106 height 18
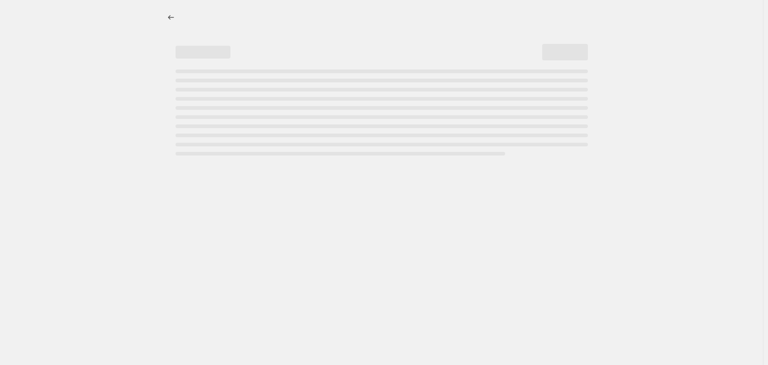
select select "remove"
select select "tag"
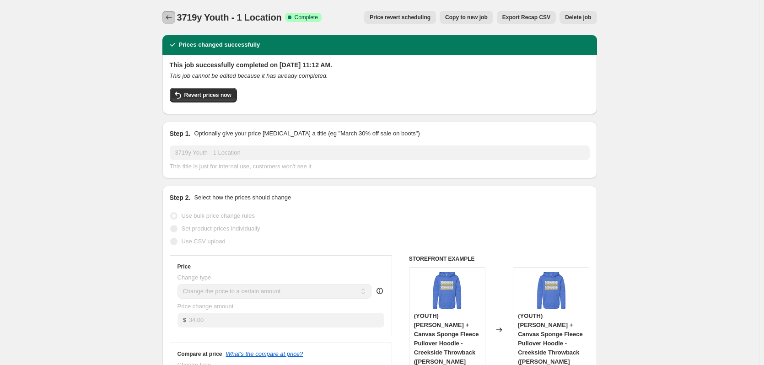
click at [172, 17] on icon "Price change jobs" at bounding box center [168, 17] width 9 height 9
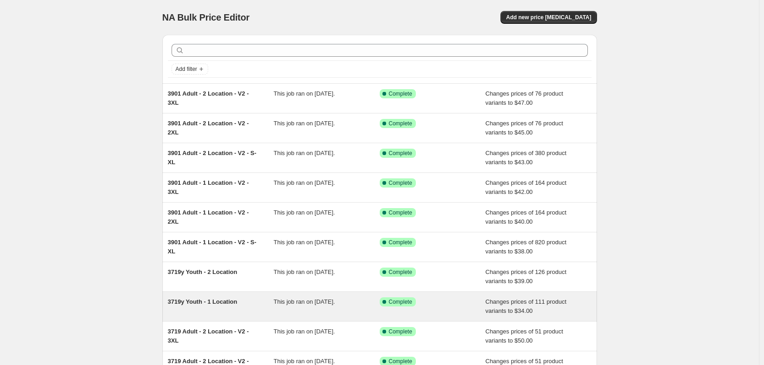
click at [205, 311] on div "3719y Youth - 1 Location" at bounding box center [221, 306] width 106 height 18
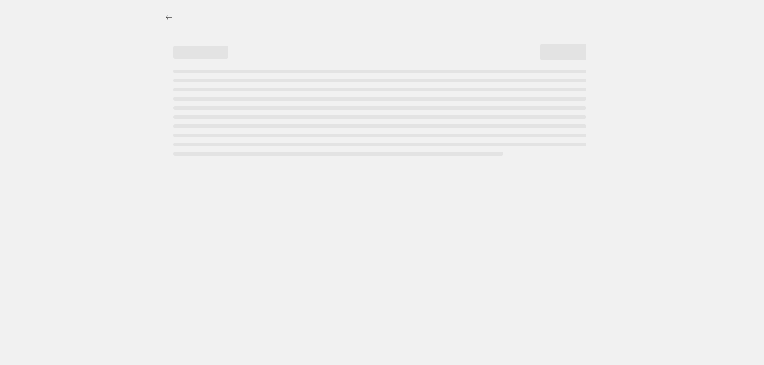
select select "remove"
select select "tag"
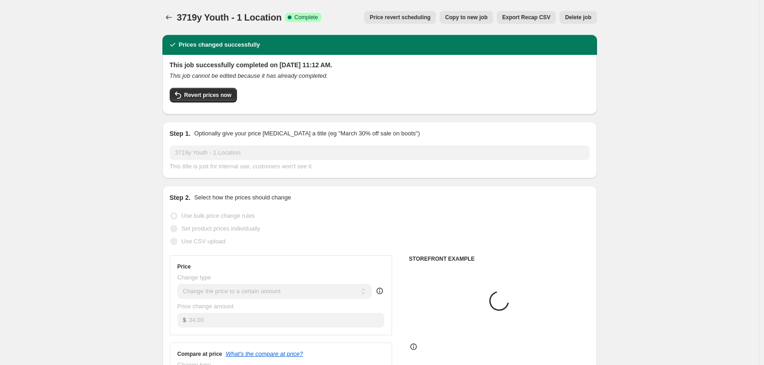
click at [471, 22] on button "Copy to new job" at bounding box center [467, 17] width 54 height 13
select select "remove"
select select "tag"
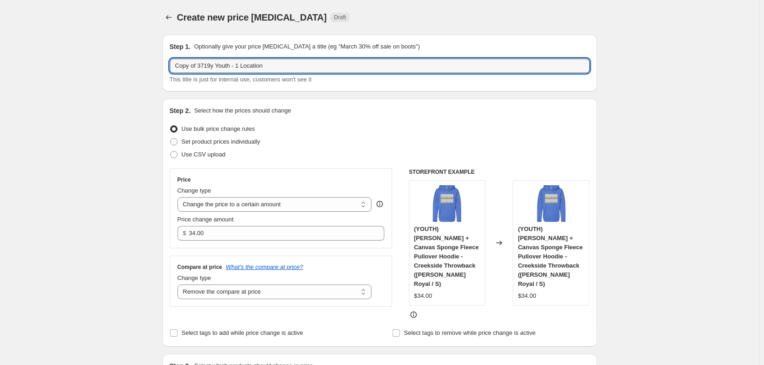
drag, startPoint x: 214, startPoint y: 64, endPoint x: 122, endPoint y: 54, distance: 93.0
type input "3901Y Youth - 1 Location"
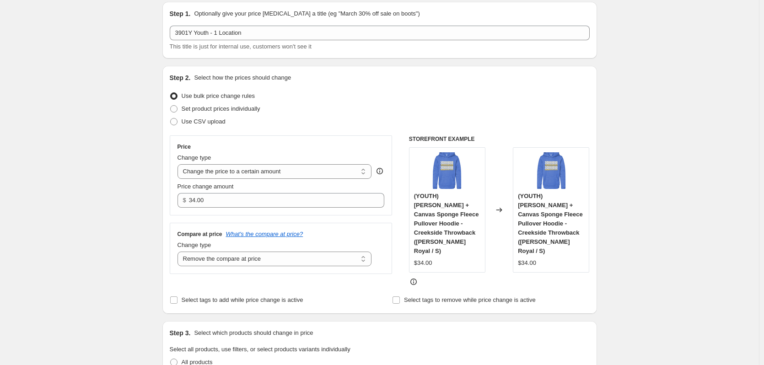
scroll to position [46, 0]
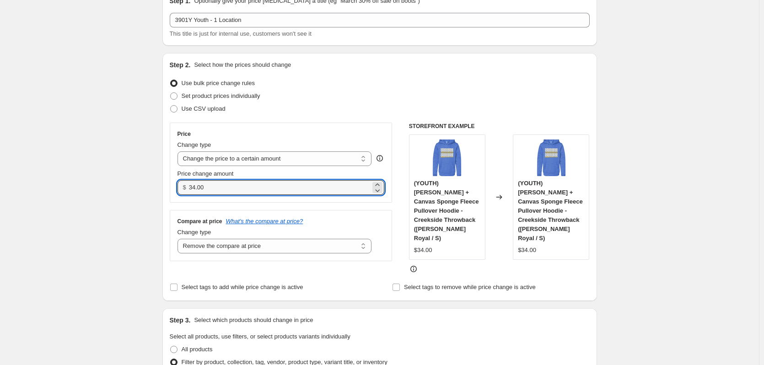
drag, startPoint x: 227, startPoint y: 188, endPoint x: 182, endPoint y: 179, distance: 46.0
click at [182, 179] on div "Price change amount $ 34.00" at bounding box center [280, 182] width 207 height 26
type input "33.00"
click at [167, 164] on div "Step 2. Select how the prices should change Use bulk price change rules Set pro…" at bounding box center [379, 177] width 435 height 248
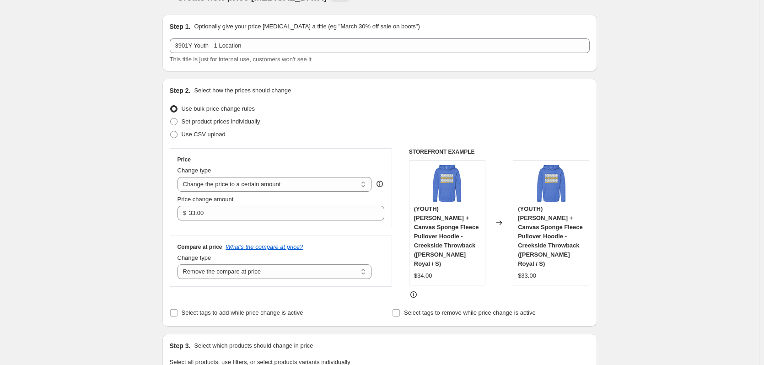
scroll to position [0, 0]
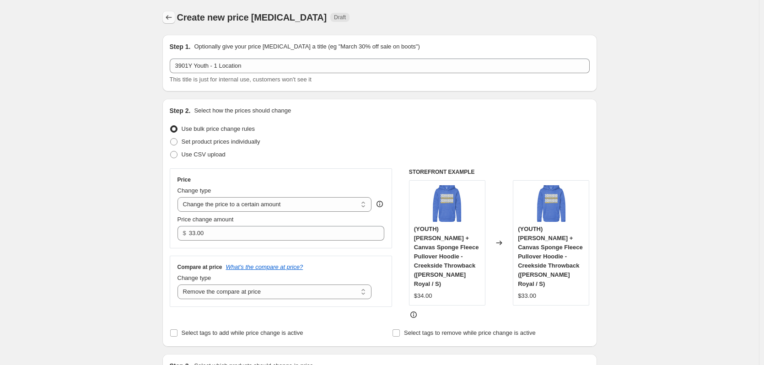
click at [170, 19] on icon "Price change jobs" at bounding box center [168, 17] width 9 height 9
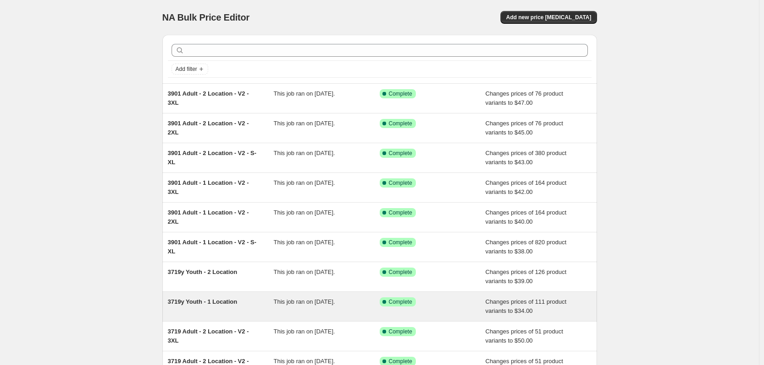
click at [198, 302] on span "3719y Youth - 1 Location" at bounding box center [203, 301] width 70 height 7
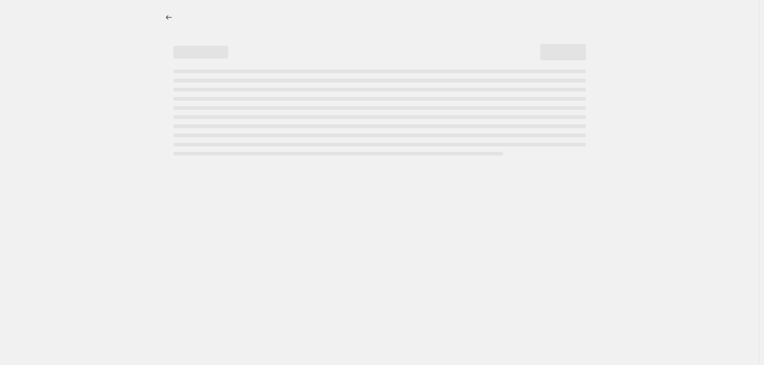
select select "remove"
select select "tag"
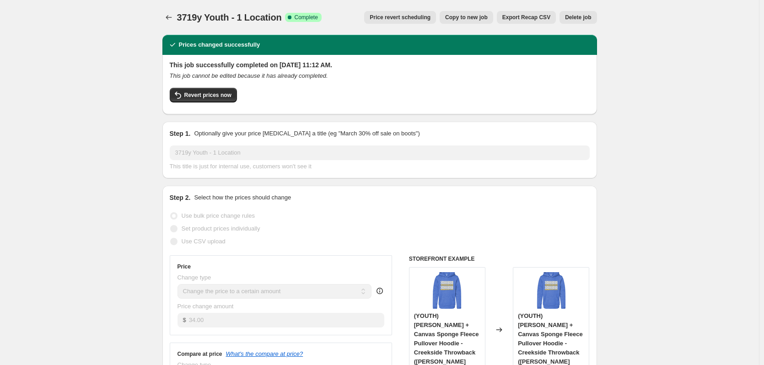
click at [476, 16] on span "Copy to new job" at bounding box center [466, 17] width 43 height 7
select select "remove"
select select "tag"
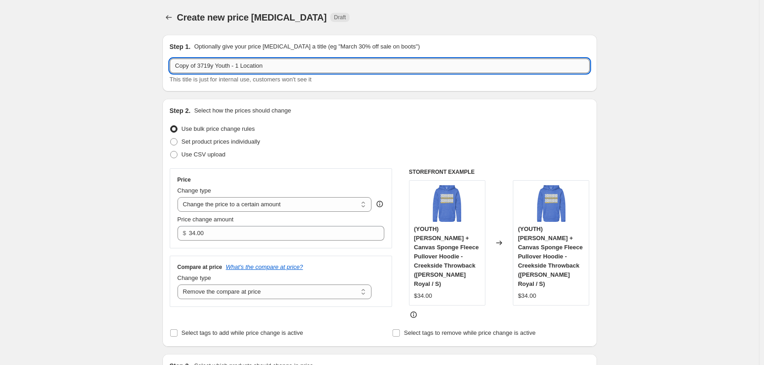
click at [213, 66] on input "Copy of 3719y Youth - 1 Location" at bounding box center [380, 66] width 420 height 15
drag, startPoint x: 215, startPoint y: 66, endPoint x: 149, endPoint y: 55, distance: 66.8
type input "3901y Youth - 1 Location"
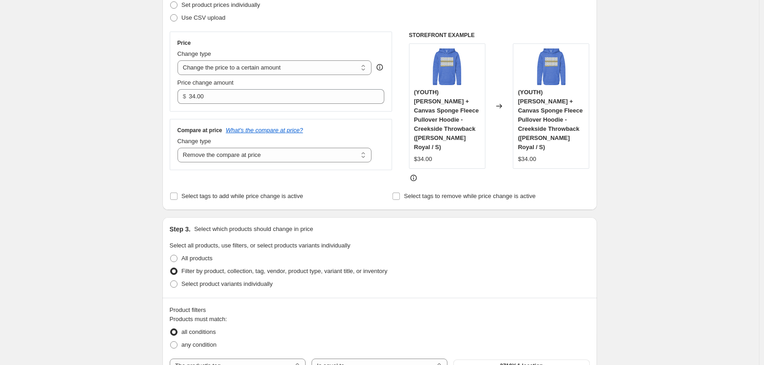
scroll to position [137, 0]
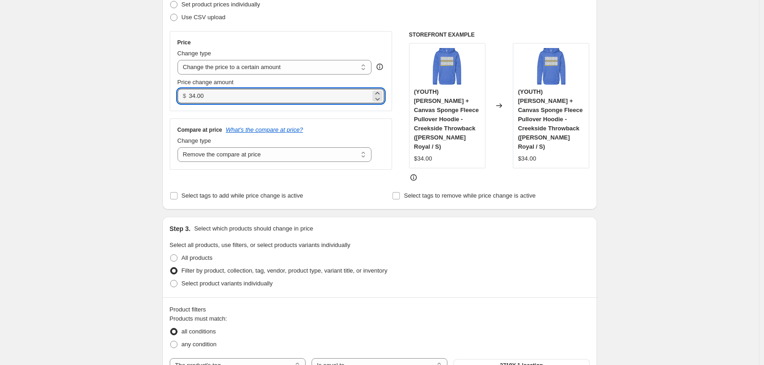
drag, startPoint x: 215, startPoint y: 94, endPoint x: 176, endPoint y: 93, distance: 38.4
click at [177, 93] on div "Price Change type Change the price to a certain amount Change the price by a ce…" at bounding box center [281, 71] width 223 height 80
type input "33.00"
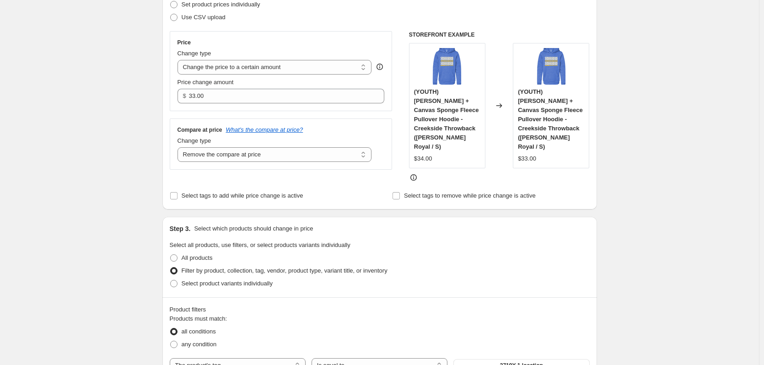
click at [139, 117] on div "Create new price change job. This page is ready Create new price change job Dra…" at bounding box center [379, 365] width 759 height 1005
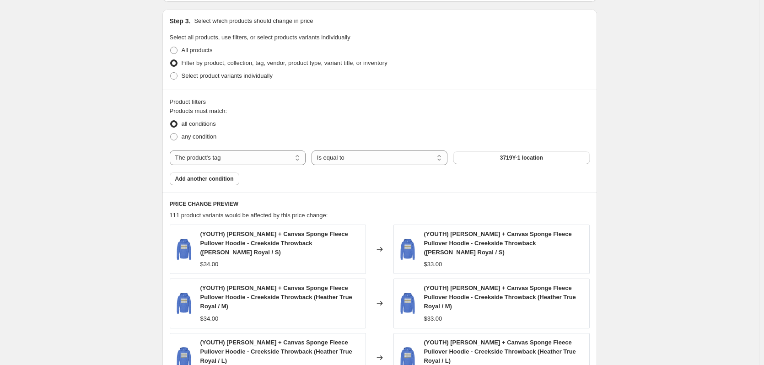
scroll to position [366, 0]
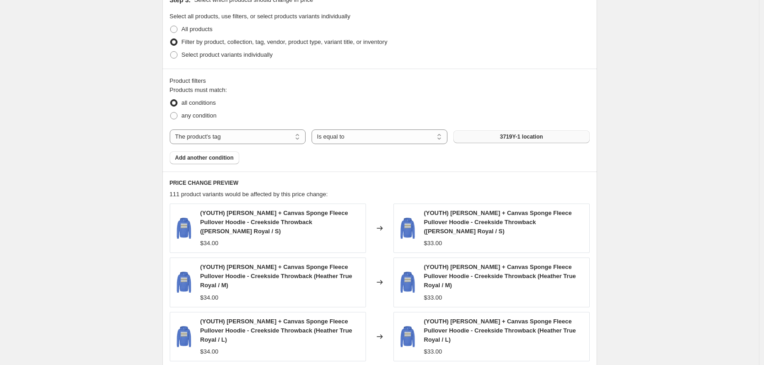
click at [508, 133] on span "3719Y-1 location" at bounding box center [521, 136] width 43 height 7
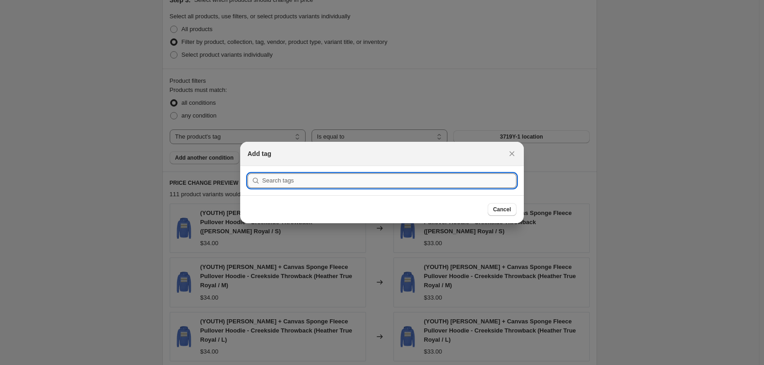
click at [314, 178] on input ":r164:" at bounding box center [389, 180] width 254 height 15
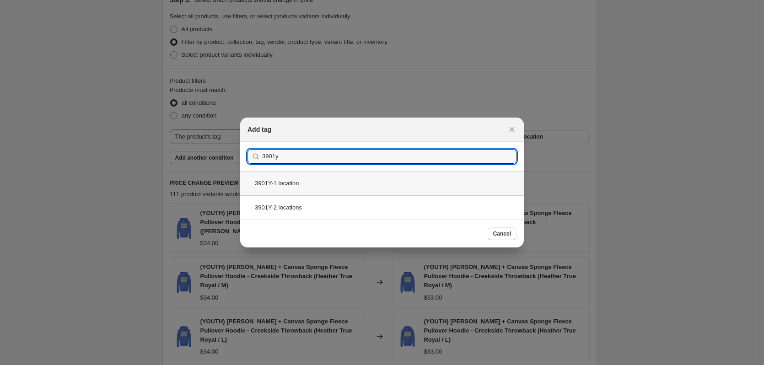
type input "3901y"
click at [289, 183] on div "3901Y-1 location" at bounding box center [382, 183] width 284 height 24
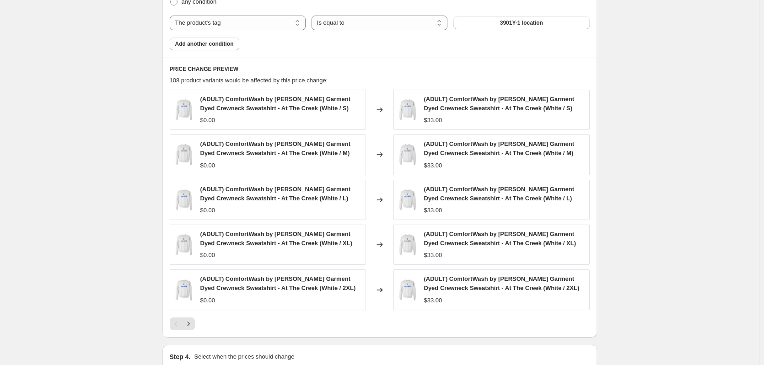
scroll to position [582, 0]
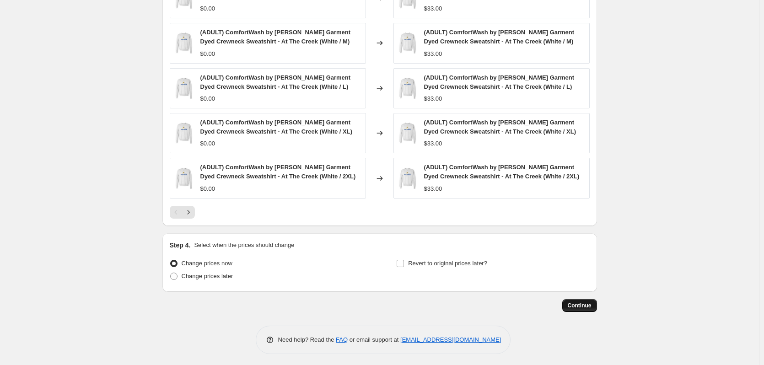
click at [582, 303] on span "Continue" at bounding box center [580, 305] width 24 height 7
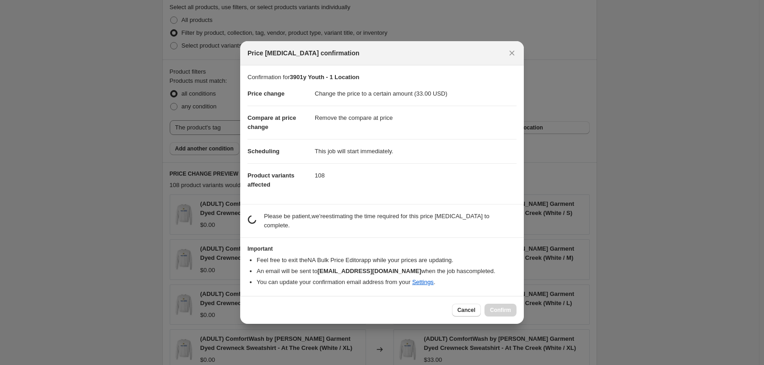
scroll to position [0, 0]
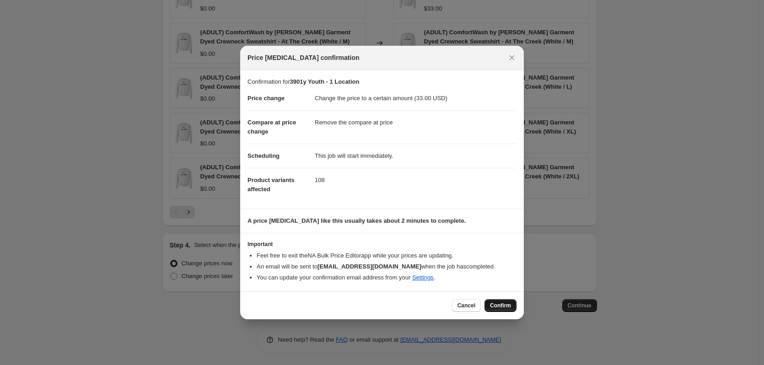
click at [502, 303] on span "Confirm" at bounding box center [500, 305] width 21 height 7
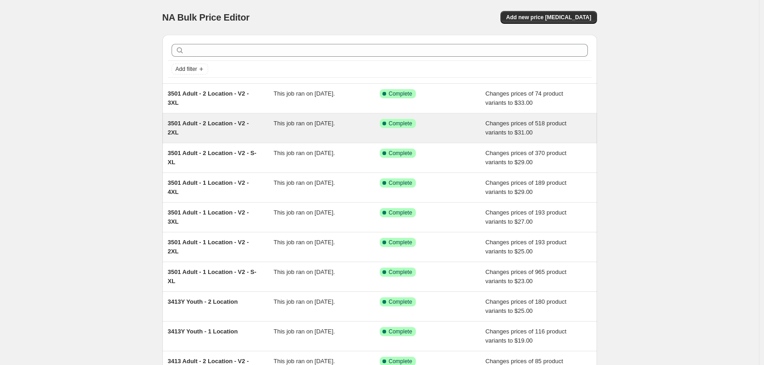
click at [181, 129] on div "3501 Adult - 2 Location - V2 - 2XL" at bounding box center [221, 128] width 106 height 18
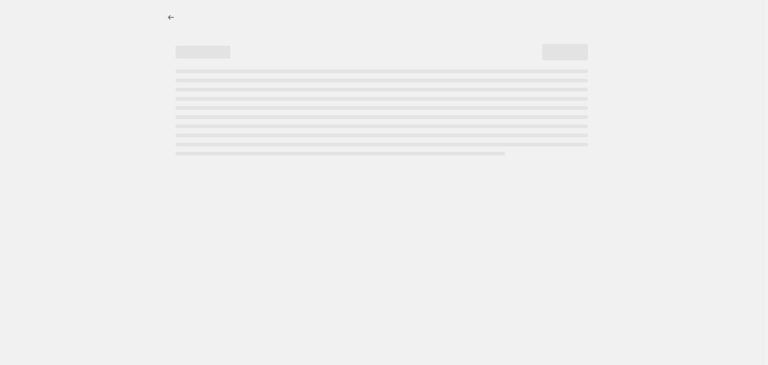
select select "remove"
select select "tag"
select select "title"
select select "not_equal"
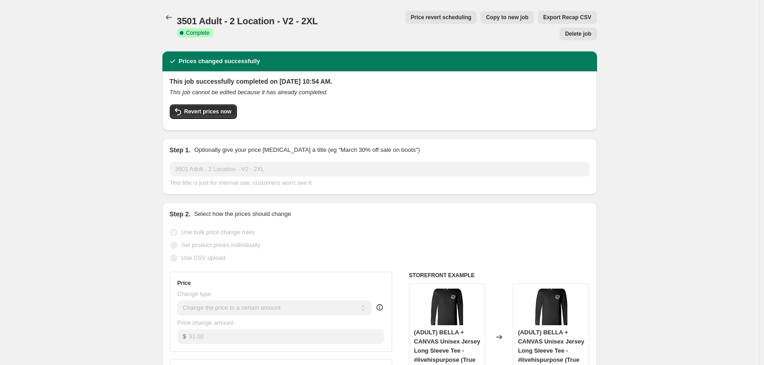
click at [580, 27] on button "Delete job" at bounding box center [577, 33] width 37 height 13
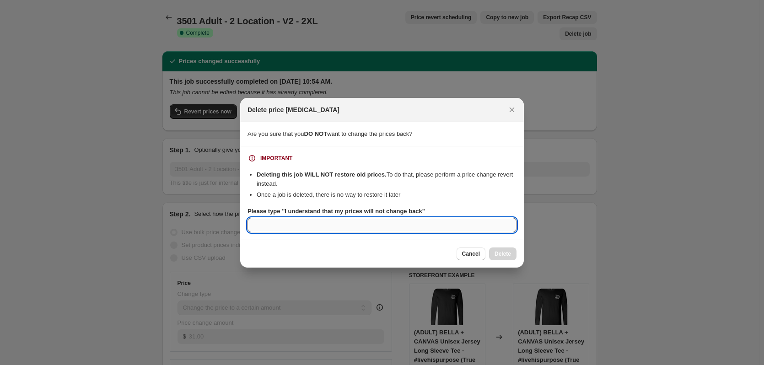
click at [440, 227] on input "Please type "I understand that my prices will not change back"" at bounding box center [381, 225] width 269 height 15
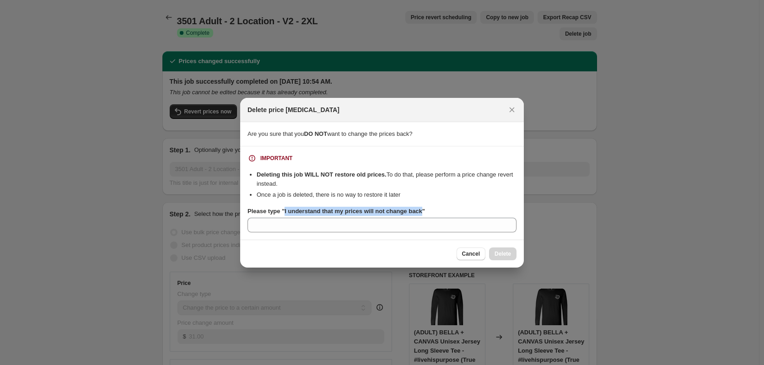
drag, startPoint x: 419, startPoint y: 211, endPoint x: 283, endPoint y: 214, distance: 135.9
click at [283, 214] on b "Please type "I understand that my prices will not change back"" at bounding box center [335, 211] width 177 height 7
copy b "I understand that my prices will not change back"
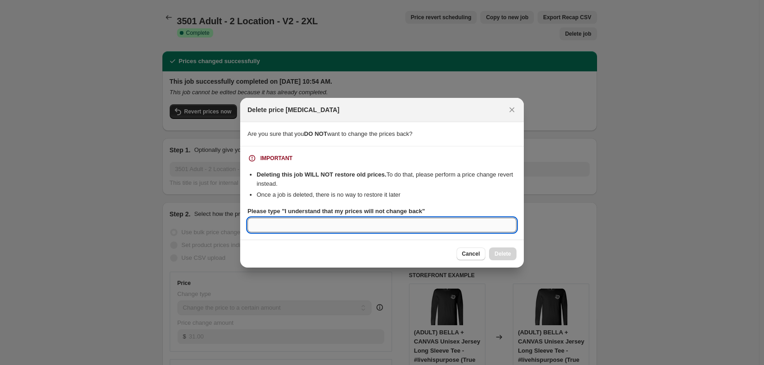
click at [282, 226] on input "Please type "I understand that my prices will not change back"" at bounding box center [381, 225] width 269 height 15
paste input "I understand that my prices will not change back"
type input "I understand that my prices will not change back"
click at [500, 255] on span "Delete" at bounding box center [502, 253] width 16 height 7
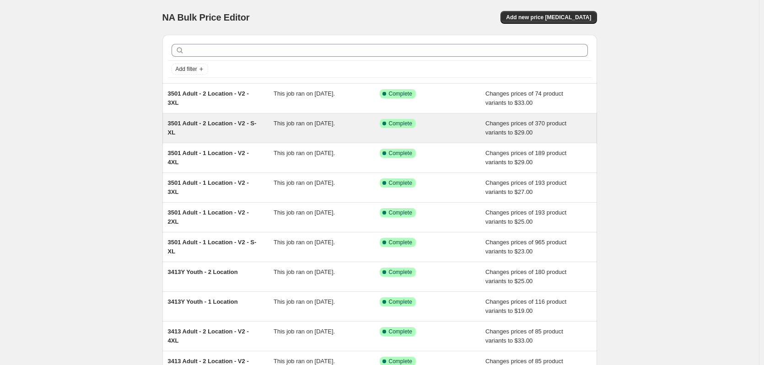
click at [219, 127] on div "3501 Adult - 2 Location - V2 - S-XL" at bounding box center [221, 128] width 106 height 18
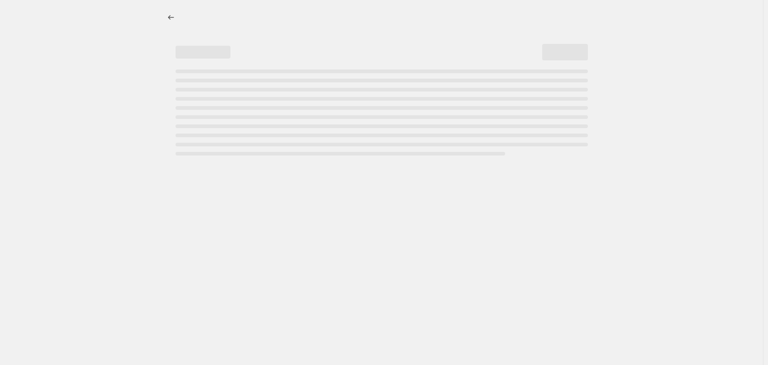
select select "remove"
select select "tag"
select select "title"
select select "not_equal"
select select "title"
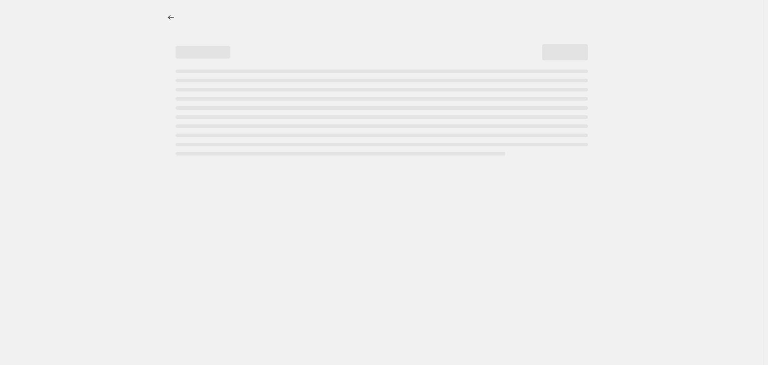
select select "not_equal"
select select "title"
select select "not_equal"
select select "title"
select select "not_equal"
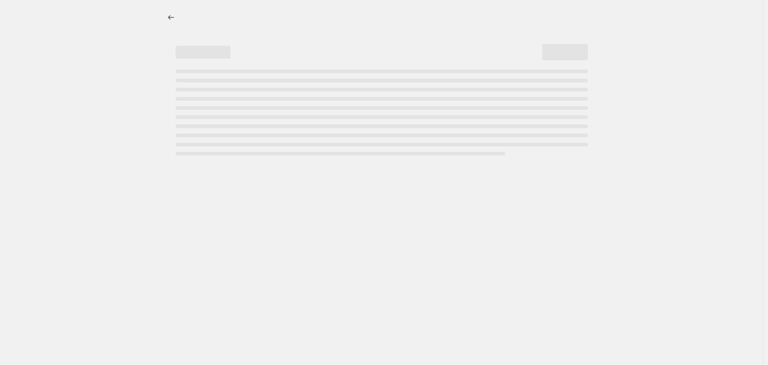
select select "title"
select select "not_equal"
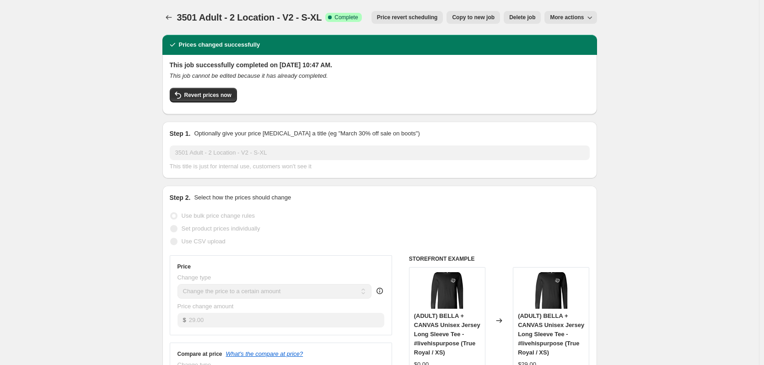
click at [483, 20] on span "Copy to new job" at bounding box center [473, 17] width 43 height 7
select select "remove"
select select "tag"
select select "title"
select select "not_equal"
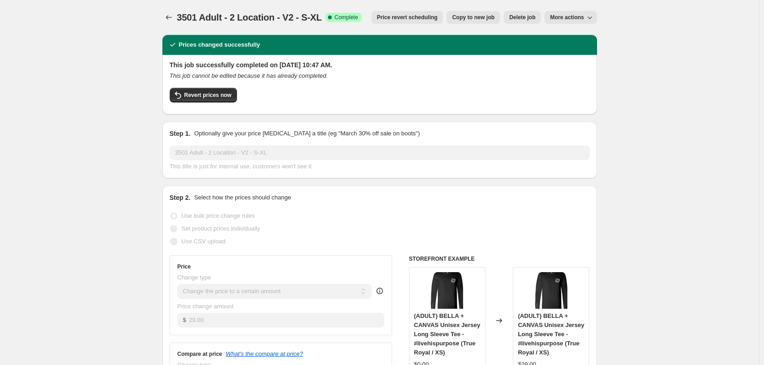
select select "title"
select select "not_equal"
select select "title"
select select "not_equal"
select select "title"
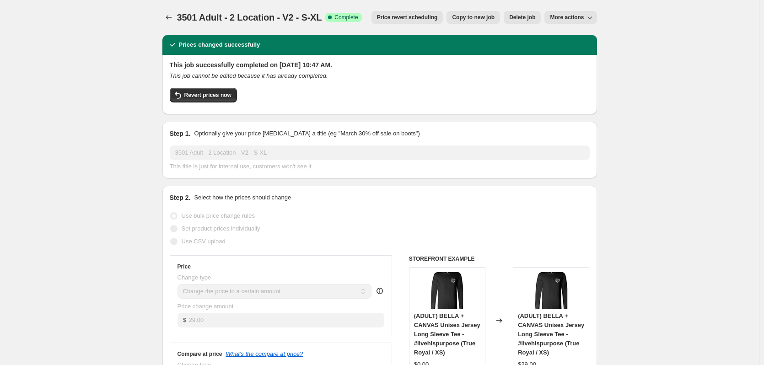
select select "not_equal"
select select "title"
select select "not_equal"
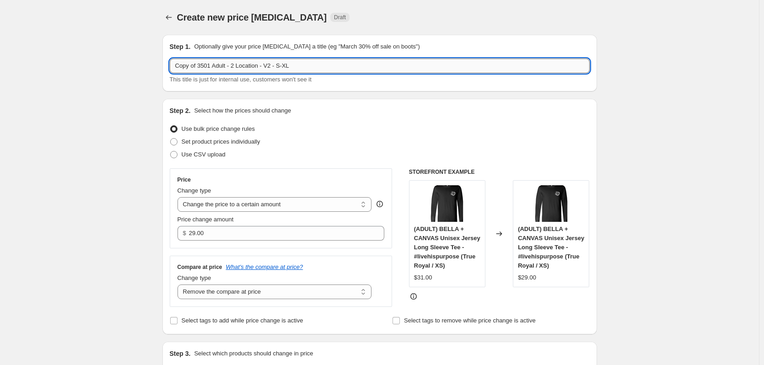
drag, startPoint x: 280, startPoint y: 67, endPoint x: 305, endPoint y: 67, distance: 25.2
click at [304, 67] on input "Copy of 3501 Adult - 2 Location - V2 - S-XL" at bounding box center [380, 66] width 420 height 15
drag, startPoint x: 199, startPoint y: 66, endPoint x: 159, endPoint y: 60, distance: 41.1
type input "3501 Adult - 2 Location - V2 - 2XL"
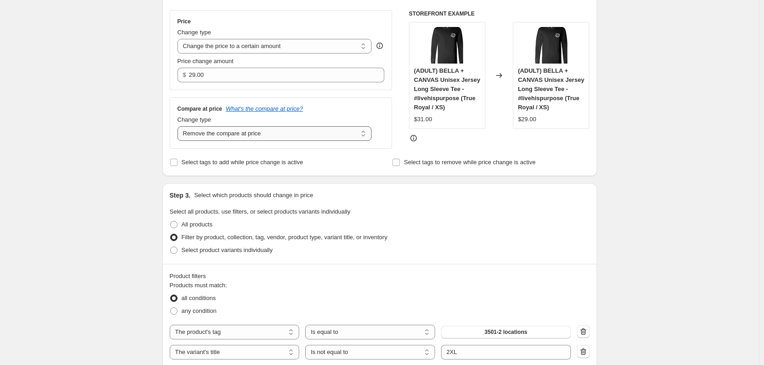
scroll to position [183, 0]
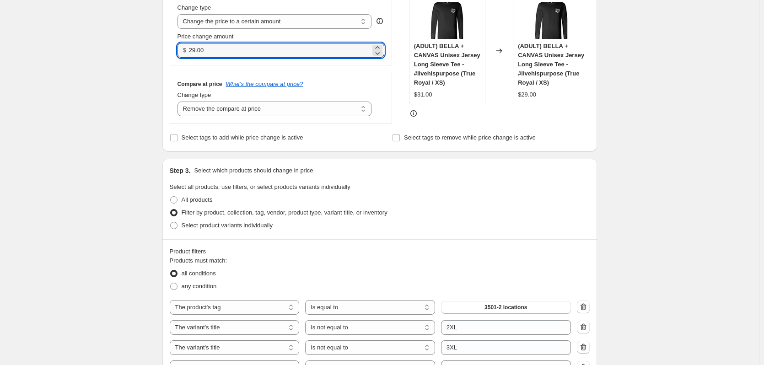
drag, startPoint x: 222, startPoint y: 46, endPoint x: 150, endPoint y: 32, distance: 73.5
click at [150, 32] on div "Create new price change job. This page is ready Create new price change job Dra…" at bounding box center [379, 340] width 759 height 1047
type input "31.00"
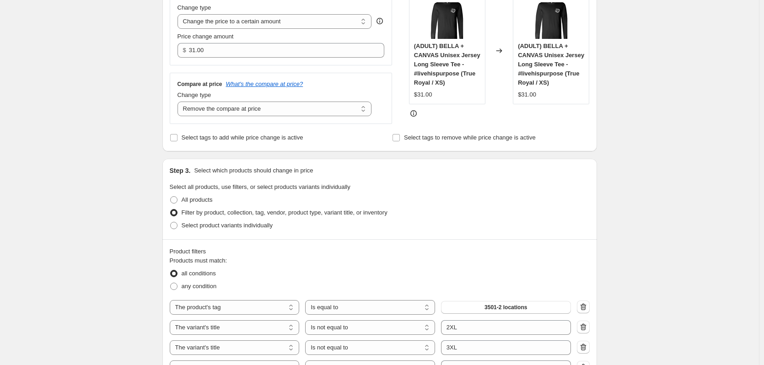
click at [150, 32] on div "Create new price change job. This page is ready Create new price change job Dra…" at bounding box center [379, 340] width 759 height 1047
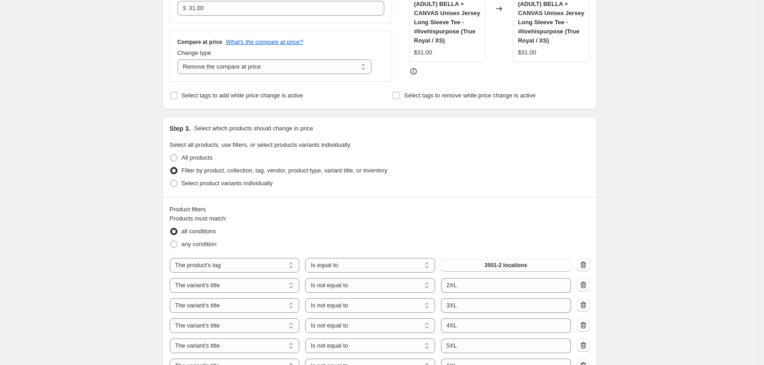
scroll to position [366, 0]
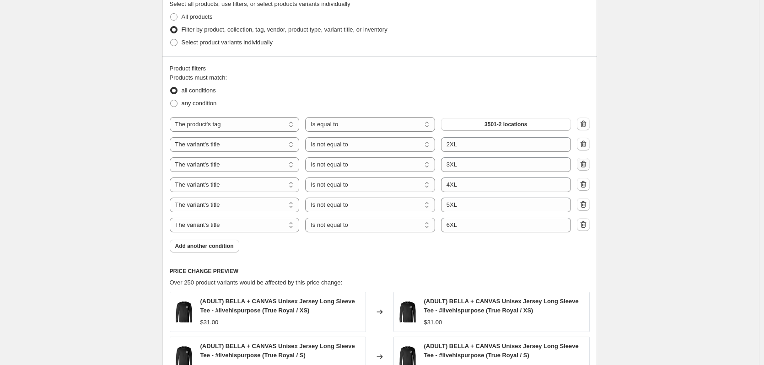
click at [583, 161] on icon "button" at bounding box center [583, 164] width 9 height 9
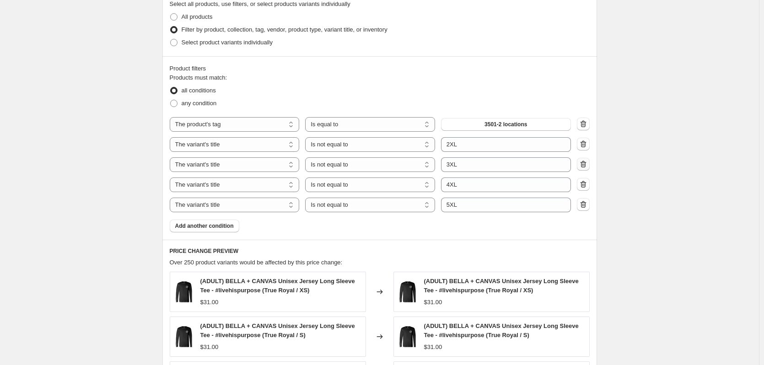
click at [583, 161] on icon "button" at bounding box center [583, 164] width 9 height 9
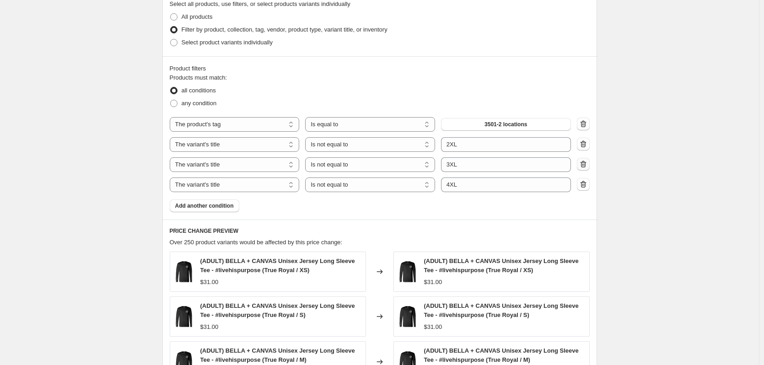
click at [583, 161] on icon "button" at bounding box center [583, 164] width 9 height 9
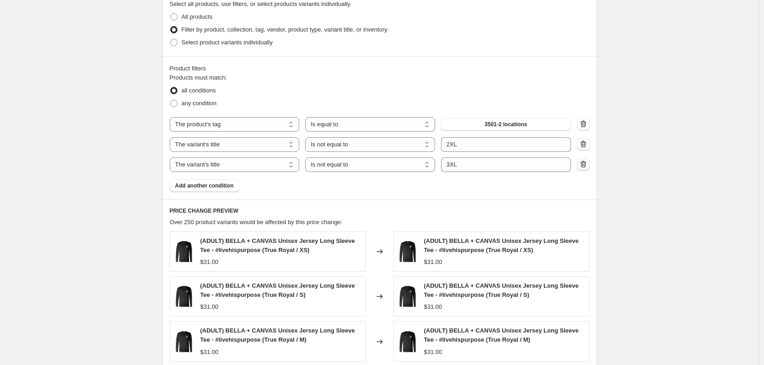
click at [583, 161] on icon "button" at bounding box center [583, 164] width 9 height 9
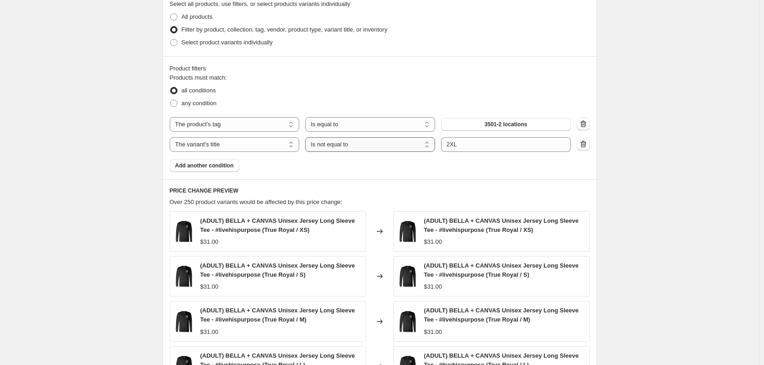
click at [333, 145] on select "Is equal to Is not equal to Contains" at bounding box center [370, 144] width 130 height 15
select select "equal"
click at [333, 172] on div "Products must match: all conditions any condition The product The product's col…" at bounding box center [380, 122] width 420 height 99
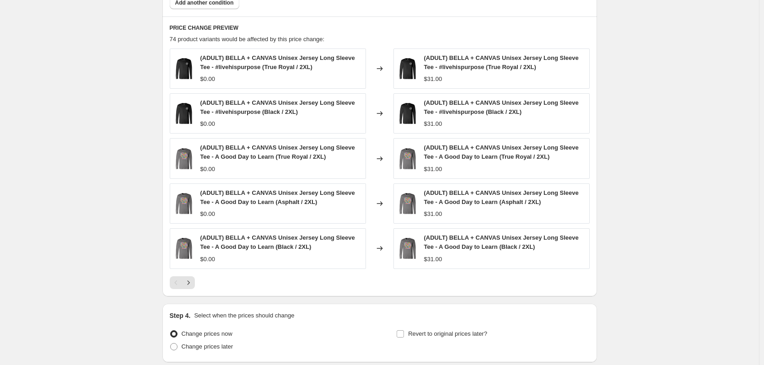
scroll to position [602, 0]
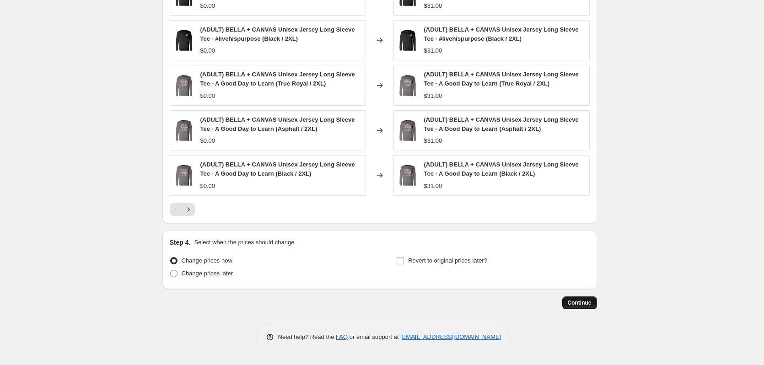
click at [582, 303] on span "Continue" at bounding box center [580, 302] width 24 height 7
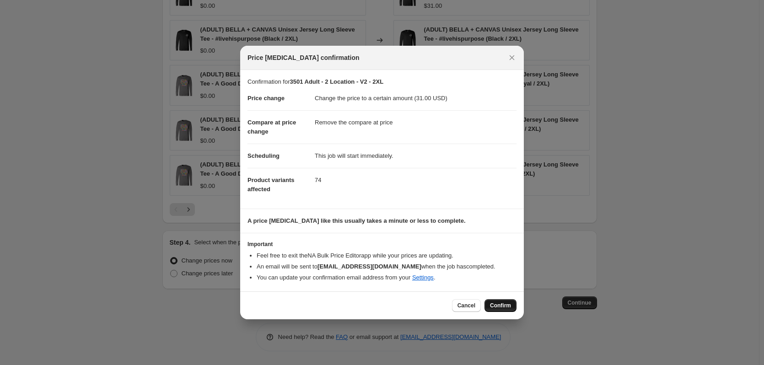
click at [499, 307] on span "Confirm" at bounding box center [500, 305] width 21 height 7
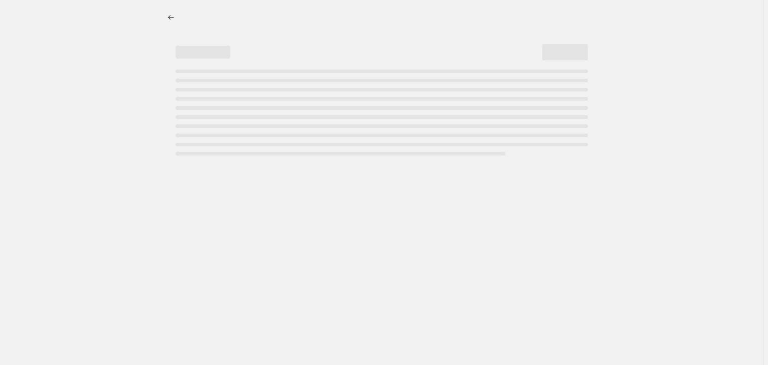
select select "remove"
select select "tag"
select select "title"
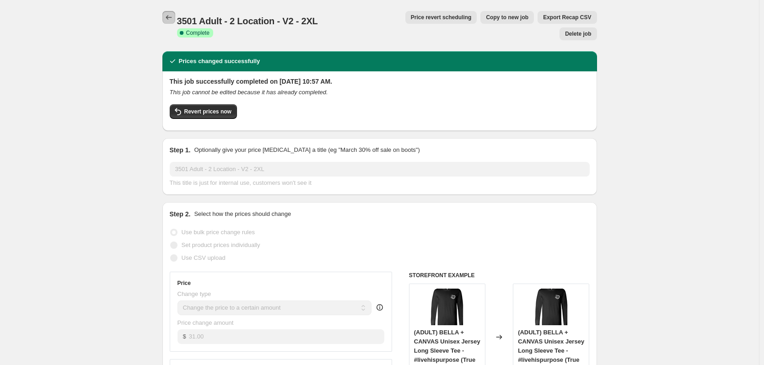
click at [173, 16] on icon "Price change jobs" at bounding box center [168, 17] width 9 height 9
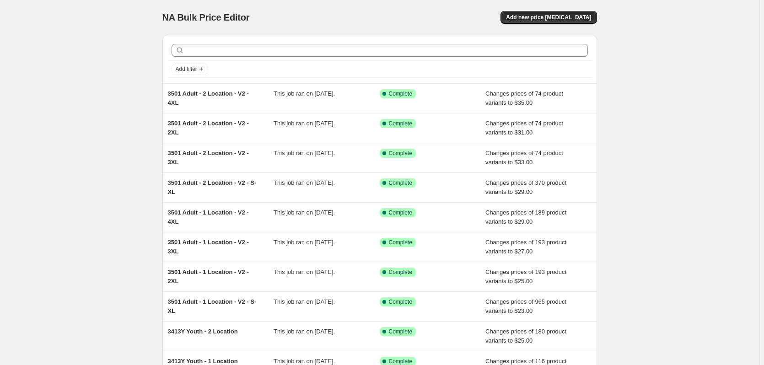
click at [107, 84] on div "NA Bulk Price Editor. This page is ready NA Bulk Price Editor Add new price cha…" at bounding box center [379, 235] width 759 height 471
click at [535, 19] on span "Add new price [MEDICAL_DATA]" at bounding box center [548, 17] width 85 height 7
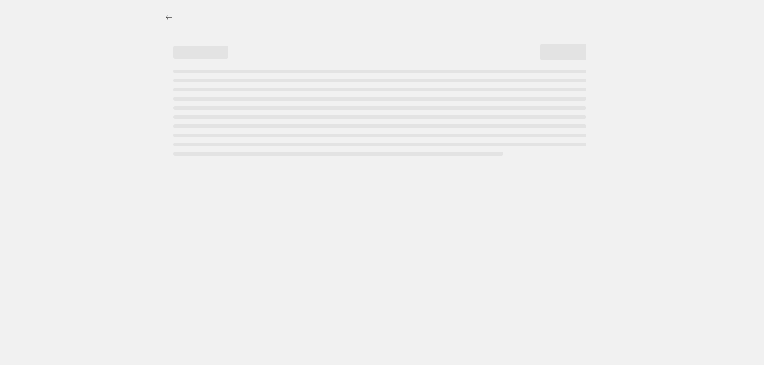
select select "percentage"
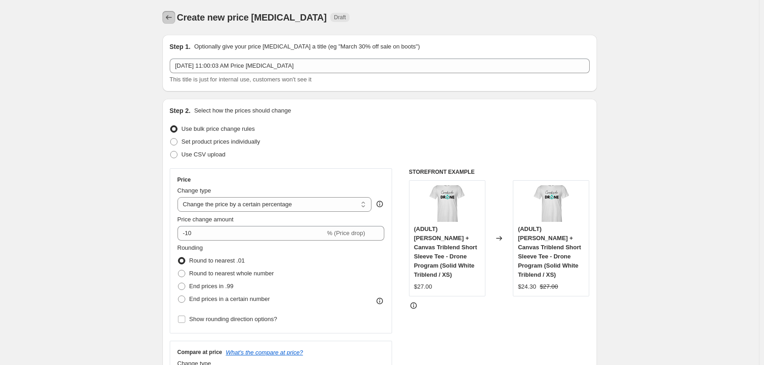
click at [168, 18] on icon "Price change jobs" at bounding box center [168, 17] width 9 height 9
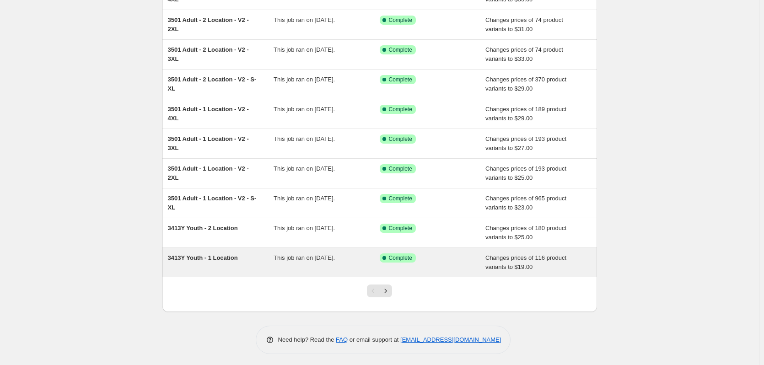
scroll to position [106, 0]
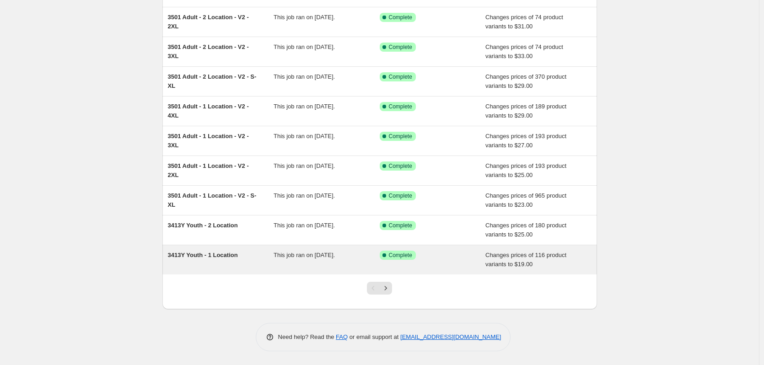
click at [247, 265] on div "3413Y Youth - 1 Location" at bounding box center [221, 260] width 106 height 18
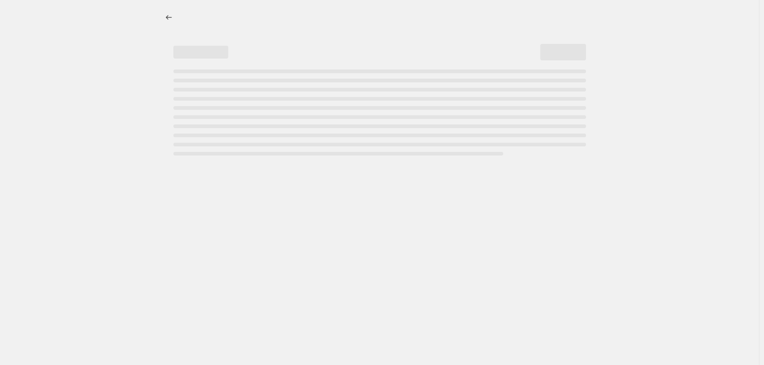
select select "remove"
select select "tag"
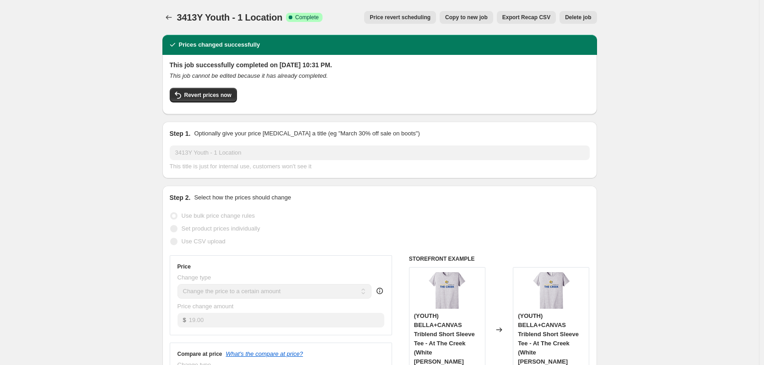
click at [475, 21] on button "Copy to new job" at bounding box center [467, 17] width 54 height 13
select select "remove"
select select "tag"
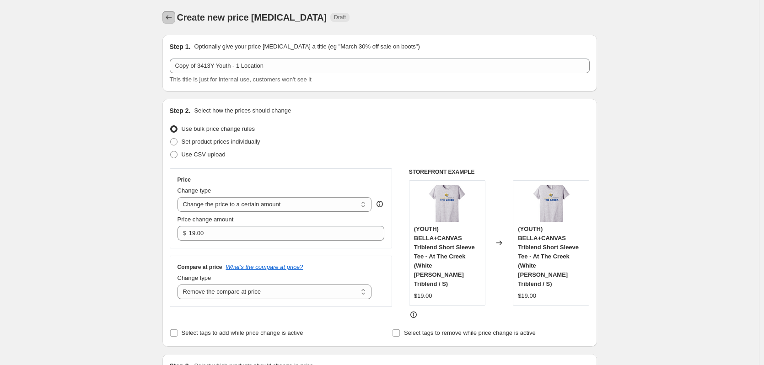
click at [167, 19] on icon "Price change jobs" at bounding box center [168, 17] width 9 height 9
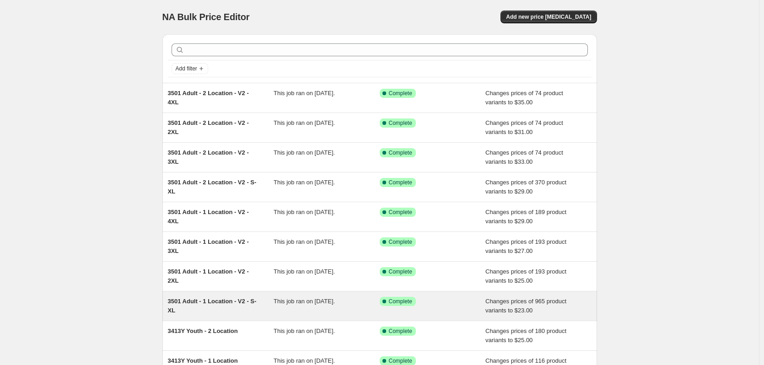
scroll to position [106, 0]
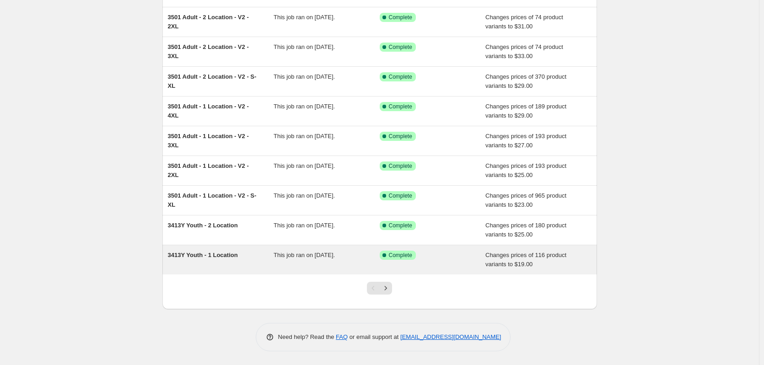
click at [208, 261] on div "3413Y Youth - 1 Location" at bounding box center [221, 260] width 106 height 18
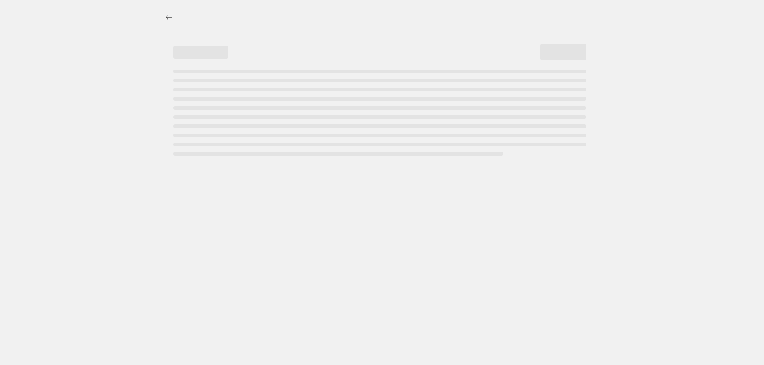
select select "remove"
select select "tag"
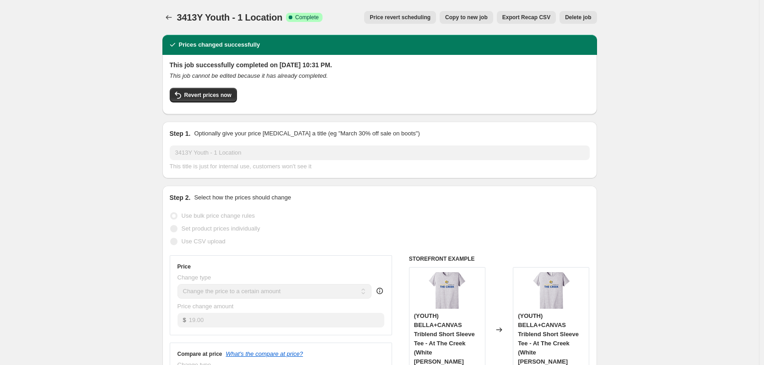
click at [476, 19] on span "Copy to new job" at bounding box center [466, 17] width 43 height 7
select select "remove"
select select "tag"
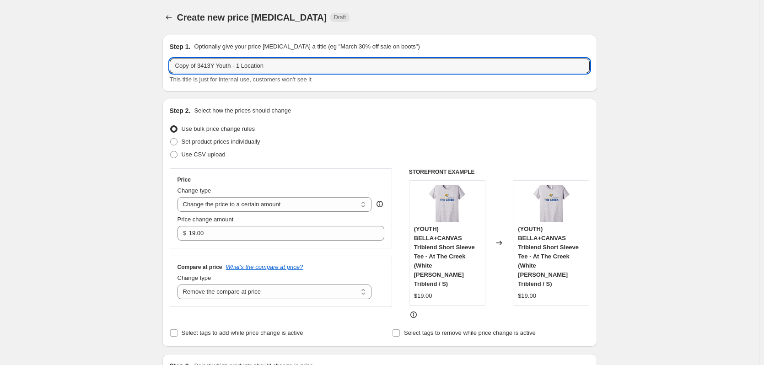
drag, startPoint x: 215, startPoint y: 66, endPoint x: 162, endPoint y: 65, distance: 52.6
type input "3501Y Youth - 1 Location"
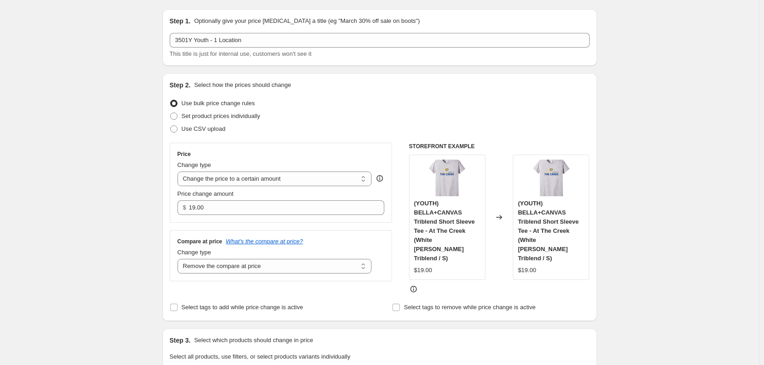
scroll to position [46, 0]
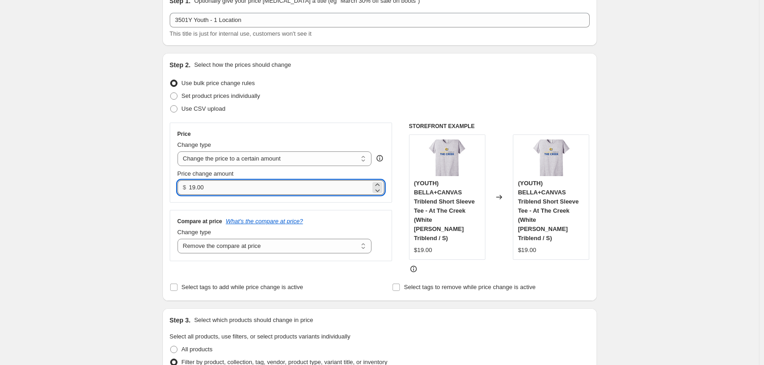
click at [205, 187] on input "19.00" at bounding box center [280, 187] width 182 height 15
drag, startPoint x: 214, startPoint y: 184, endPoint x: 177, endPoint y: 180, distance: 37.3
click at [177, 180] on div "Price Change type Change the price to a certain amount Change the price by a ce…" at bounding box center [281, 163] width 223 height 80
type input "22.00"
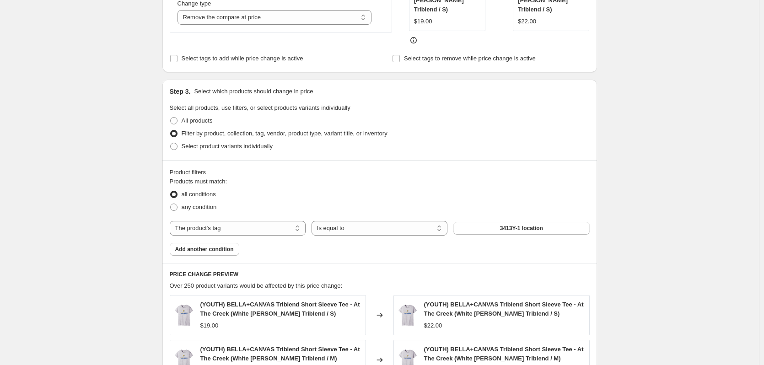
scroll to position [320, 0]
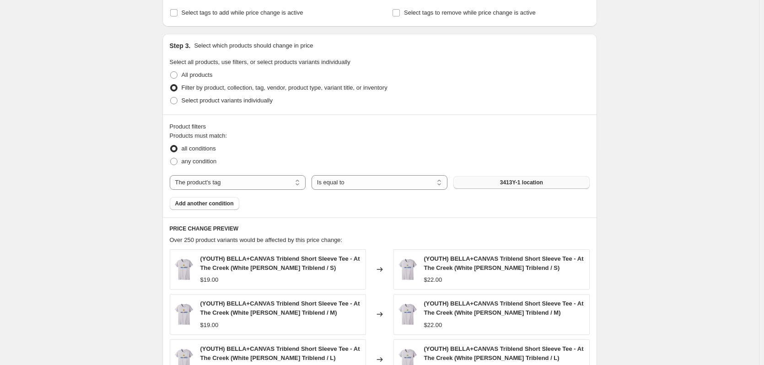
click at [521, 179] on span "3413Y-1 location" at bounding box center [521, 182] width 43 height 7
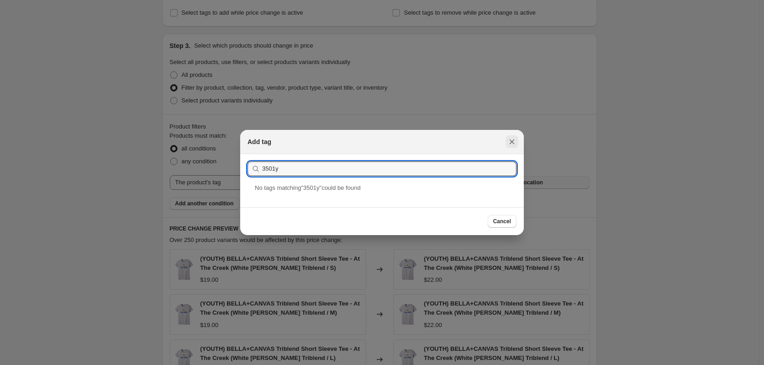
type input "3501y"
click at [514, 143] on icon "Close" at bounding box center [511, 141] width 9 height 9
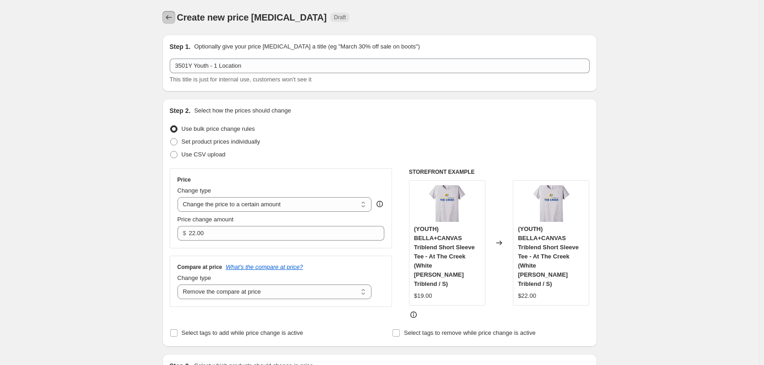
click at [172, 13] on icon "Price change jobs" at bounding box center [168, 17] width 9 height 9
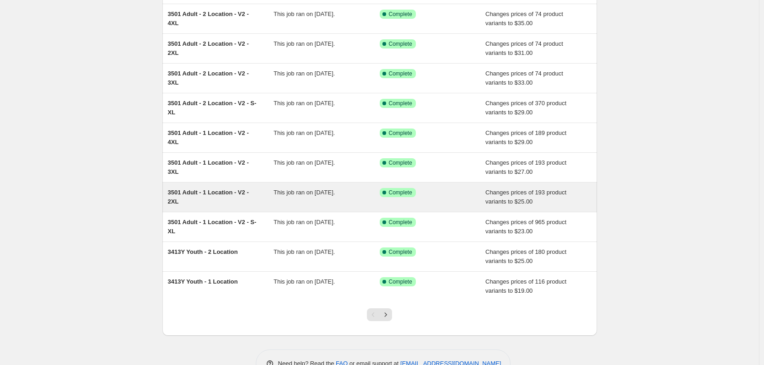
scroll to position [106, 0]
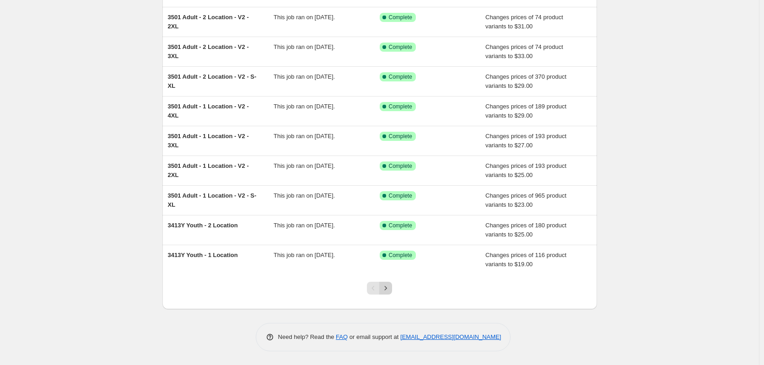
click at [387, 291] on icon "Next" at bounding box center [385, 288] width 9 height 9
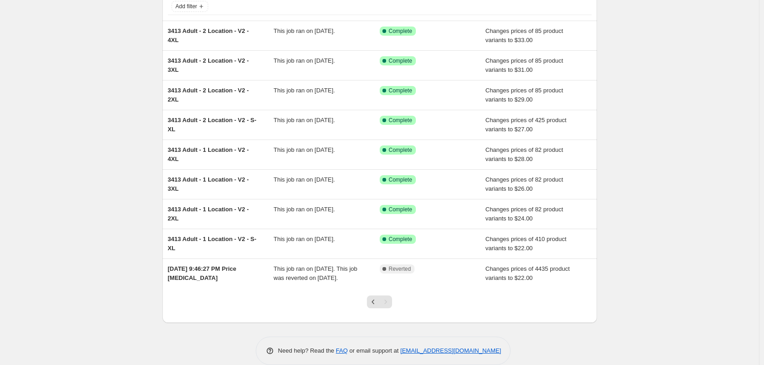
scroll to position [40, 0]
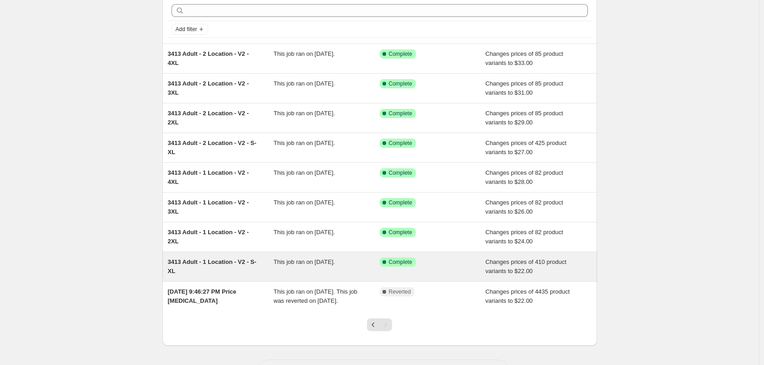
click at [226, 273] on div "3413 Adult - 1 Location - V2 - S-XL" at bounding box center [221, 267] width 106 height 18
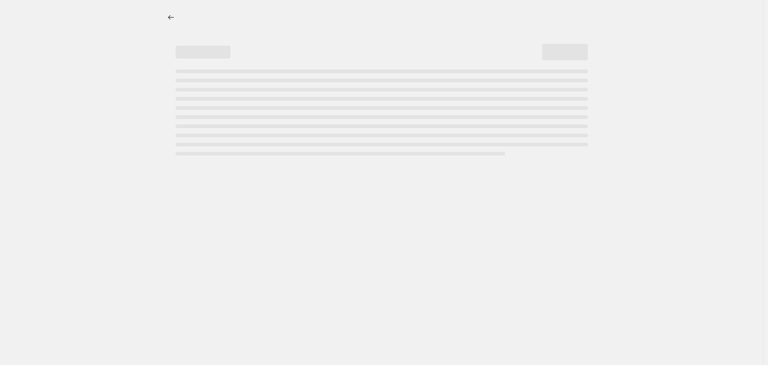
select select "remove"
select select "tag"
select select "title"
select select "not_equal"
select select "title"
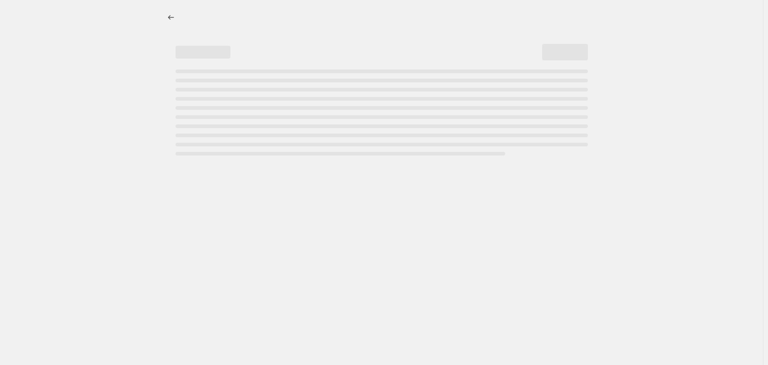
select select "not_equal"
select select "title"
select select "not_equal"
select select "title"
select select "not_equal"
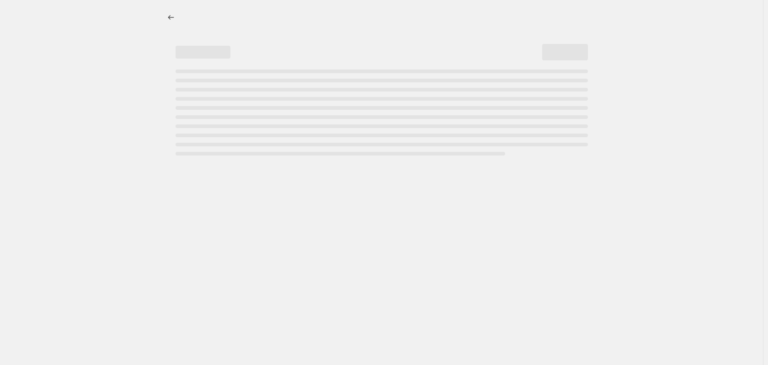
select select "title"
select select "not_equal"
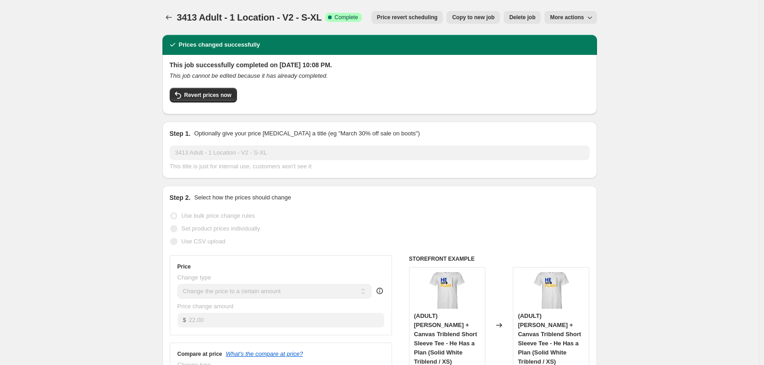
click at [470, 17] on span "Copy to new job" at bounding box center [473, 17] width 43 height 7
select select "remove"
select select "tag"
select select "title"
select select "not_equal"
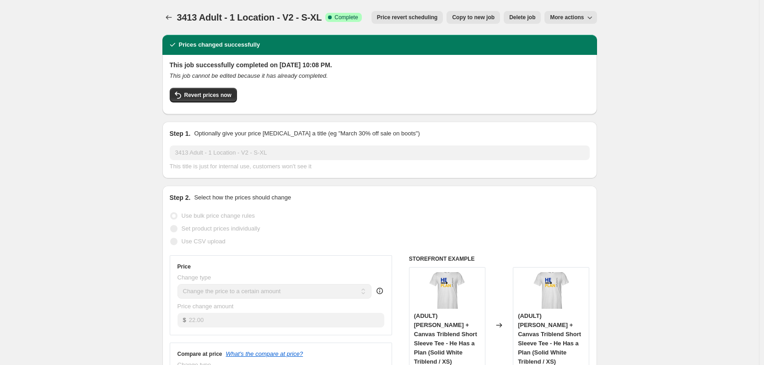
select select "title"
select select "not_equal"
select select "title"
select select "not_equal"
select select "title"
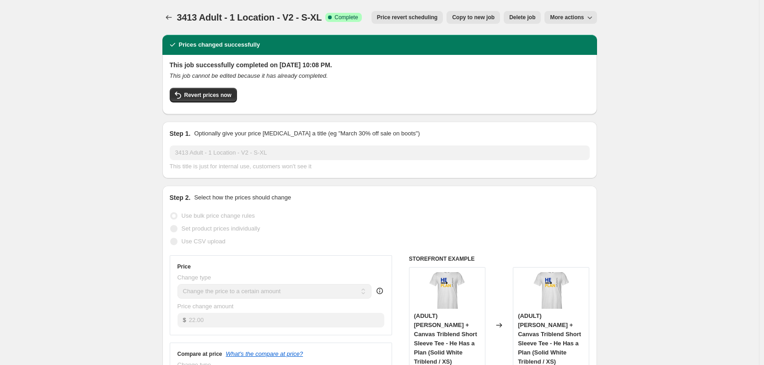
select select "not_equal"
select select "title"
select select "not_equal"
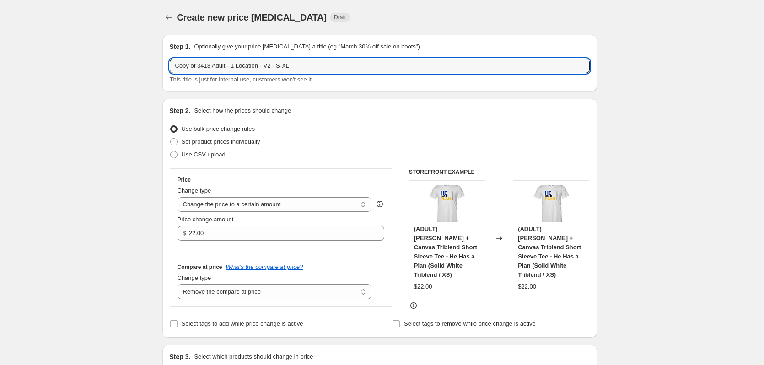
drag, startPoint x: 212, startPoint y: 67, endPoint x: 162, endPoint y: 65, distance: 49.9
type input "3719 Adult - 1 Location - V2 - S-XL"
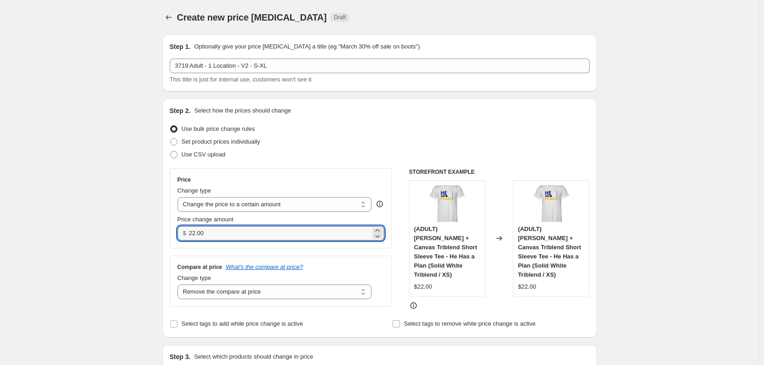
drag, startPoint x: 219, startPoint y: 233, endPoint x: 176, endPoint y: 229, distance: 43.2
click at [176, 229] on div "Price Change type Change the price to a certain amount Change the price by a ce…" at bounding box center [281, 208] width 223 height 80
type input "41.00"
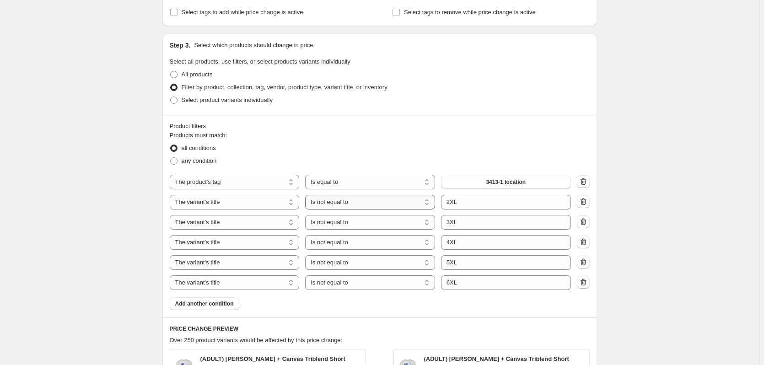
scroll to position [320, 0]
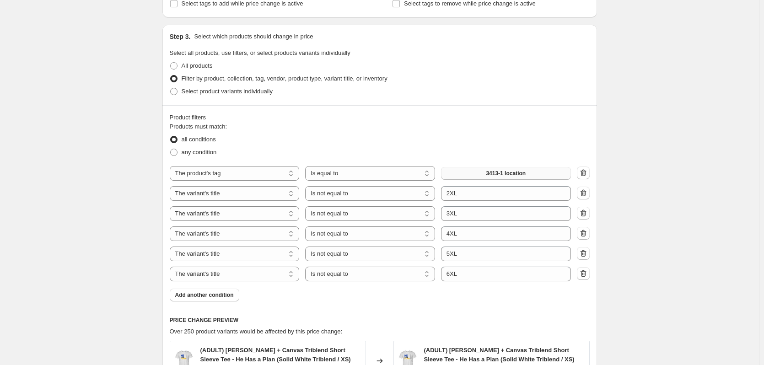
click at [511, 170] on span "3413-1 location" at bounding box center [506, 173] width 40 height 7
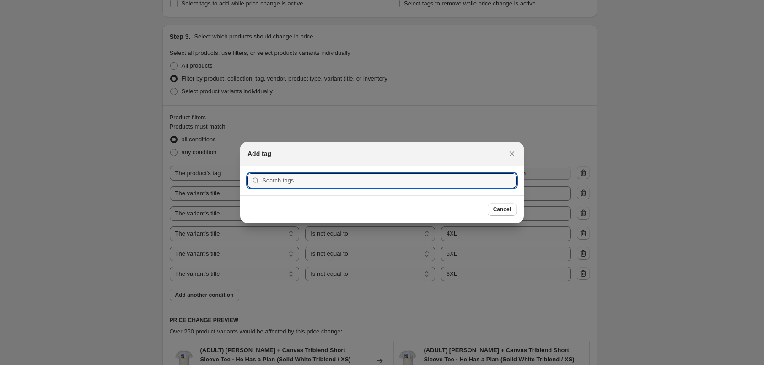
scroll to position [0, 0]
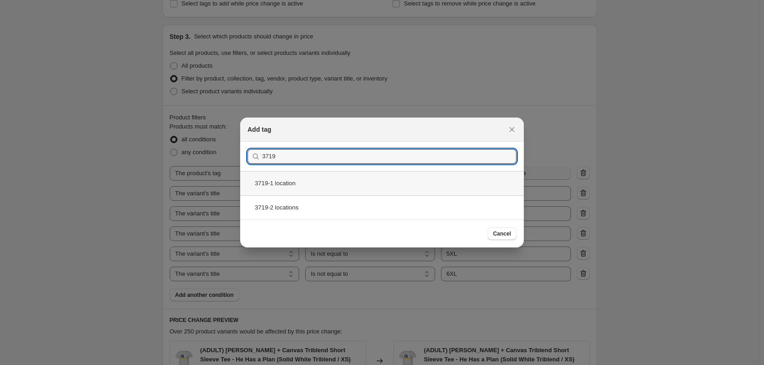
type input "3719"
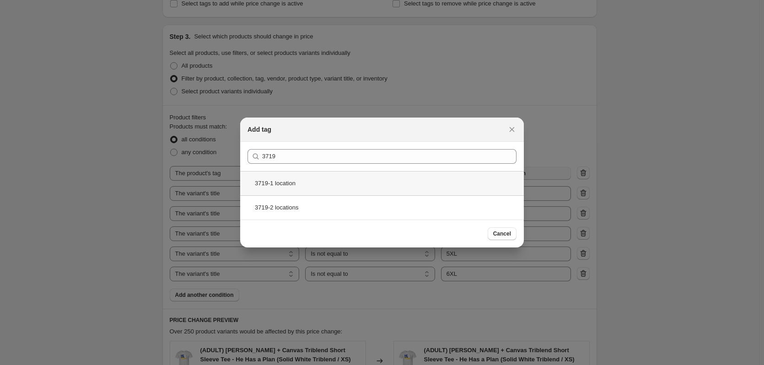
click at [285, 185] on div "3719-1 location" at bounding box center [382, 183] width 284 height 24
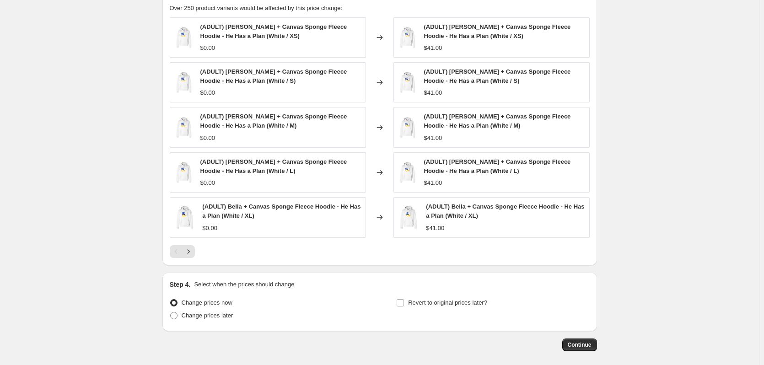
scroll to position [683, 0]
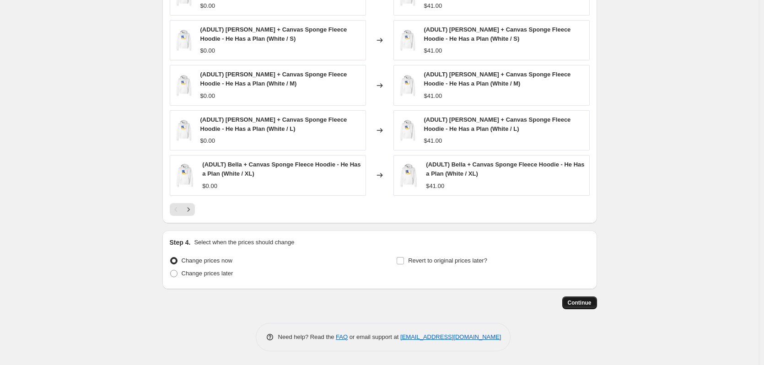
click at [578, 300] on span "Continue" at bounding box center [580, 302] width 24 height 7
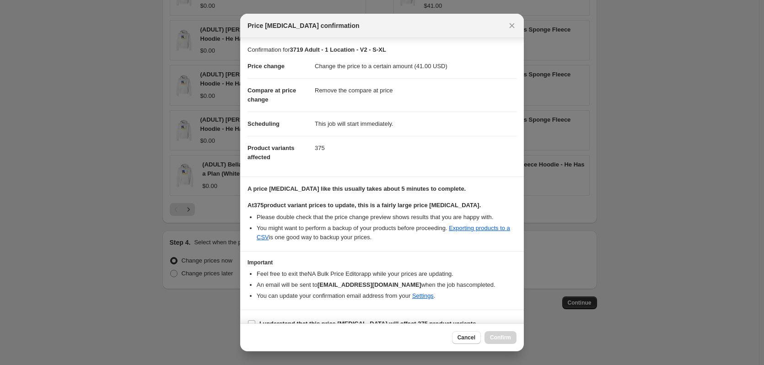
scroll to position [14, 0]
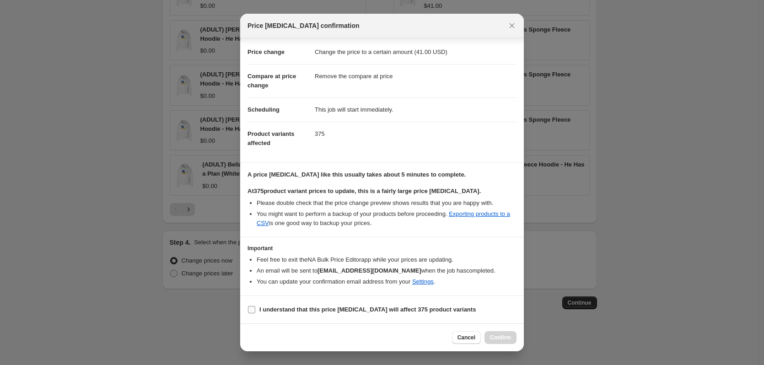
click at [254, 309] on input "I understand that this price change job will affect 375 product variants" at bounding box center [251, 309] width 7 height 7
checkbox input "true"
click at [498, 338] on span "Confirm" at bounding box center [500, 337] width 21 height 7
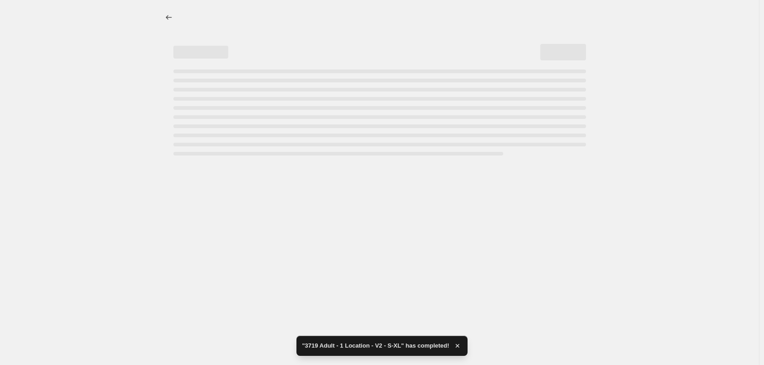
select select "remove"
select select "tag"
select select "title"
select select "not_equal"
select select "title"
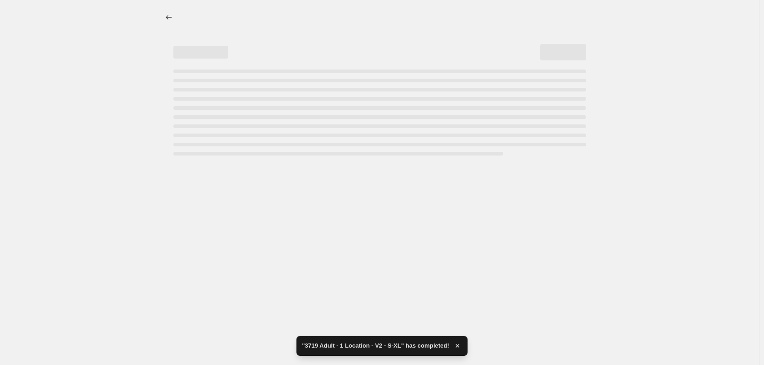
select select "not_equal"
select select "title"
select select "not_equal"
select select "title"
select select "not_equal"
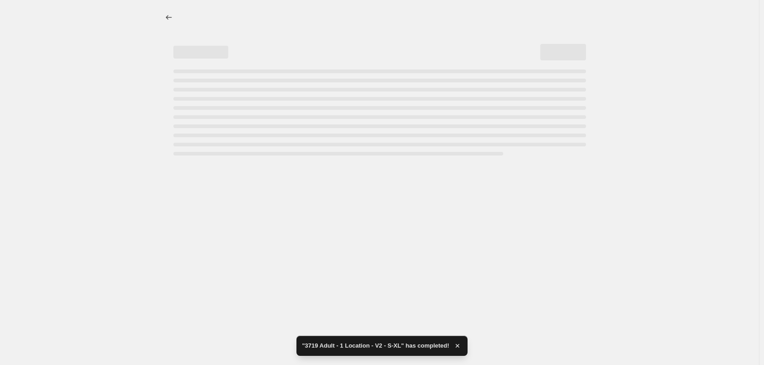
select select "title"
select select "not_equal"
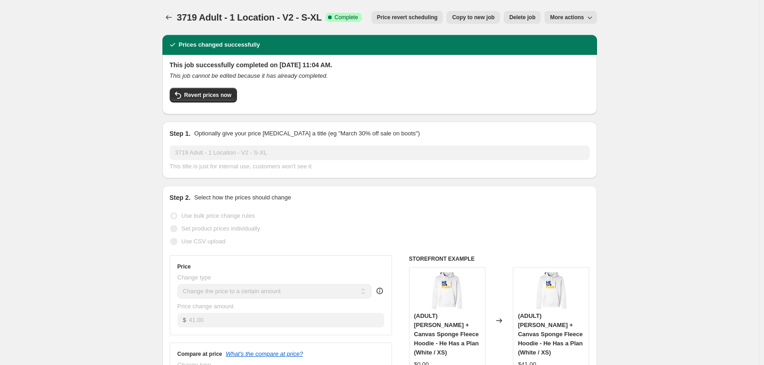
click at [467, 9] on div "3719 Adult - 1 Location - V2 - S-XL. This page is ready 3719 Adult - 1 Location…" at bounding box center [379, 17] width 435 height 35
click at [475, 16] on span "Copy to new job" at bounding box center [473, 17] width 43 height 7
select select "remove"
select select "tag"
select select "title"
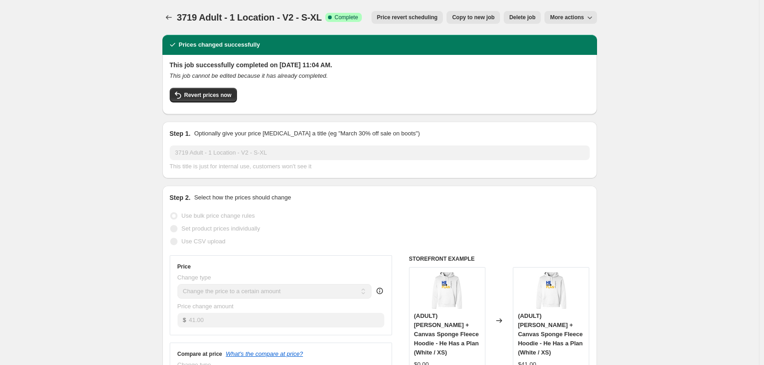
select select "not_equal"
select select "title"
select select "not_equal"
select select "title"
select select "not_equal"
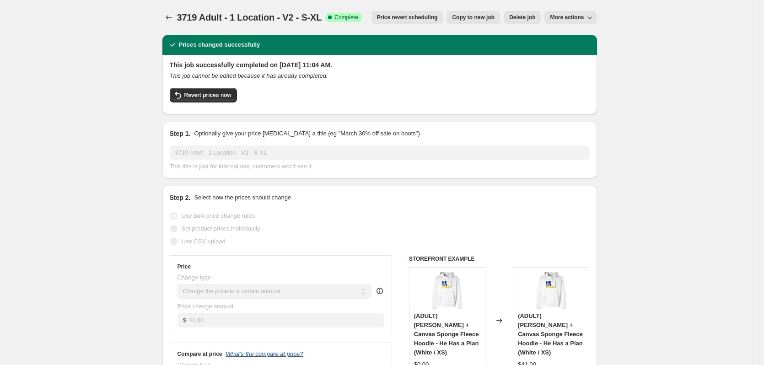
select select "title"
select select "not_equal"
select select "title"
select select "not_equal"
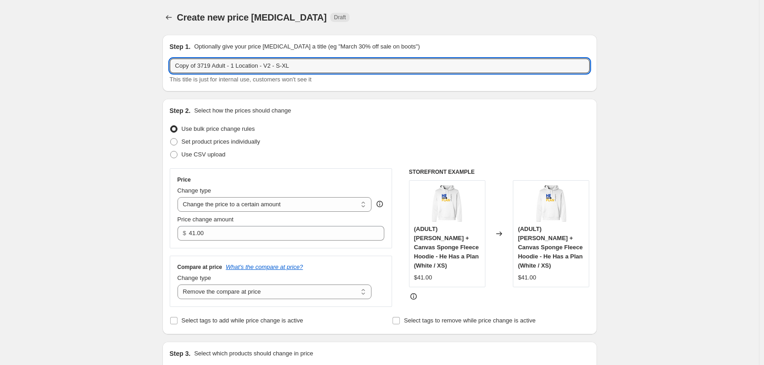
drag, startPoint x: 279, startPoint y: 66, endPoint x: 320, endPoint y: 48, distance: 44.9
click at [323, 66] on input "Copy of 3719 Adult - 1 Location - V2 - S-XL" at bounding box center [380, 66] width 420 height 15
drag, startPoint x: 200, startPoint y: 66, endPoint x: 124, endPoint y: 46, distance: 78.0
type input "3719 Adult - 1 Location - V2 - 2XL"
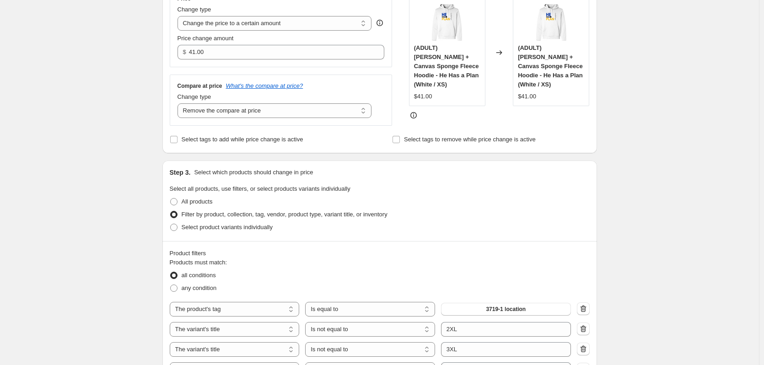
scroll to position [183, 0]
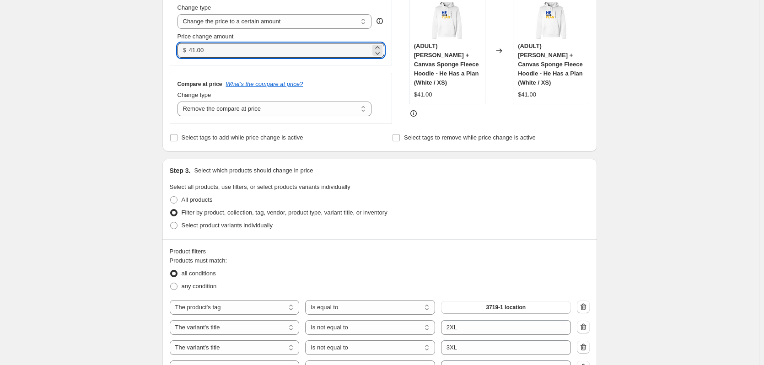
drag, startPoint x: 212, startPoint y: 52, endPoint x: 171, endPoint y: 44, distance: 42.3
click at [171, 44] on div "Step 2. Select how the prices should change Use bulk price change rules Set pro…" at bounding box center [379, 34] width 435 height 236
type input "43.00"
click at [133, 62] on div "Create new price change job. This page is ready Create new price change job Dra…" at bounding box center [379, 340] width 759 height 1047
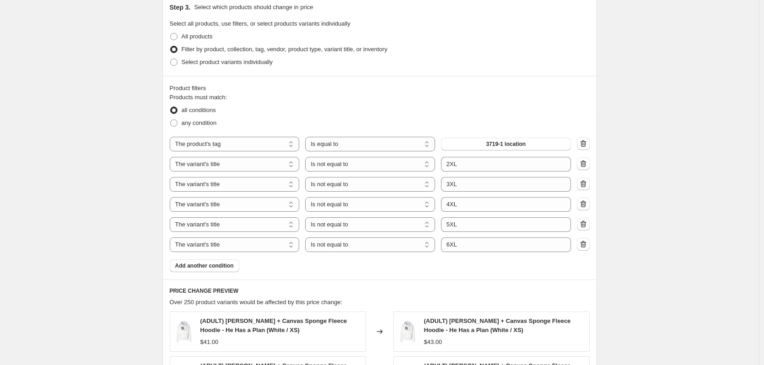
scroll to position [366, 0]
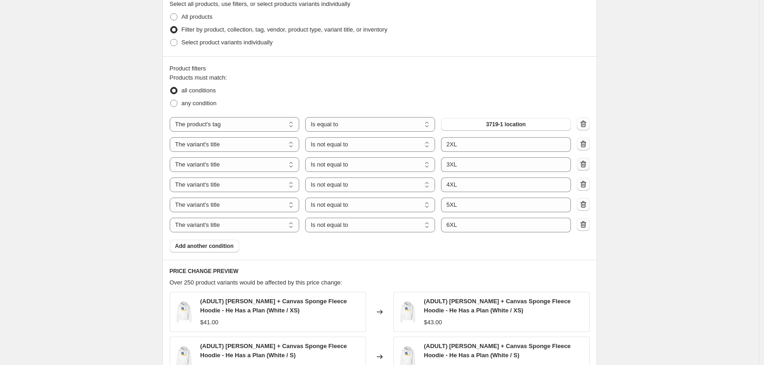
click at [586, 162] on icon "button" at bounding box center [583, 164] width 6 height 7
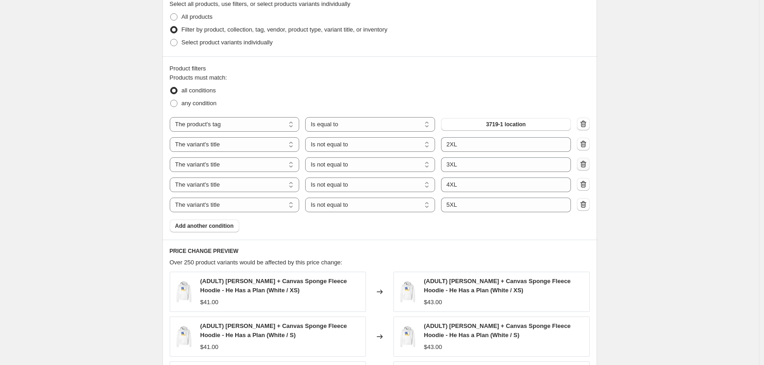
click at [586, 162] on icon "button" at bounding box center [583, 164] width 6 height 7
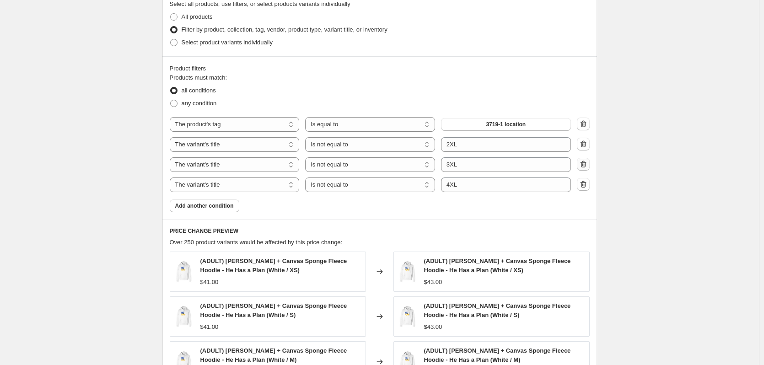
click at [586, 162] on icon "button" at bounding box center [583, 164] width 6 height 7
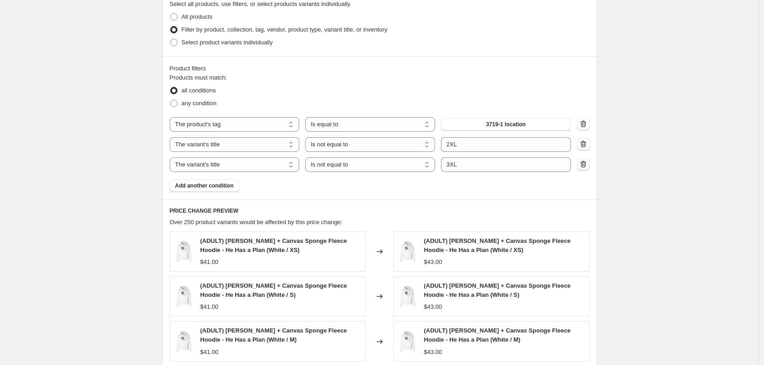
click at [586, 162] on icon "button" at bounding box center [583, 164] width 6 height 7
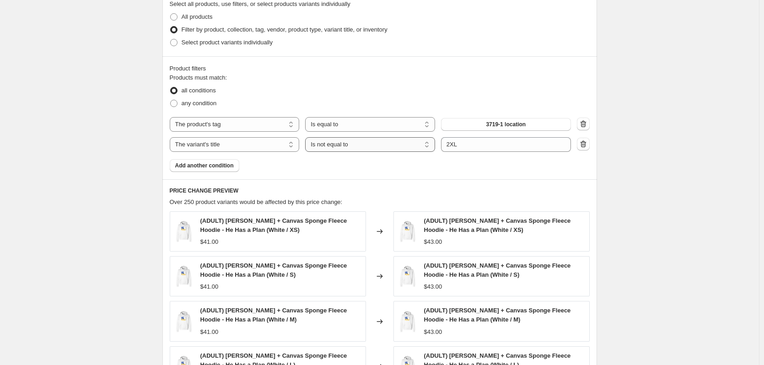
click at [360, 145] on select "Is equal to Is not equal to Contains" at bounding box center [370, 144] width 130 height 15
select select "equal"
click at [370, 170] on div "Products must match: all conditions any condition The product The product's col…" at bounding box center [380, 122] width 420 height 99
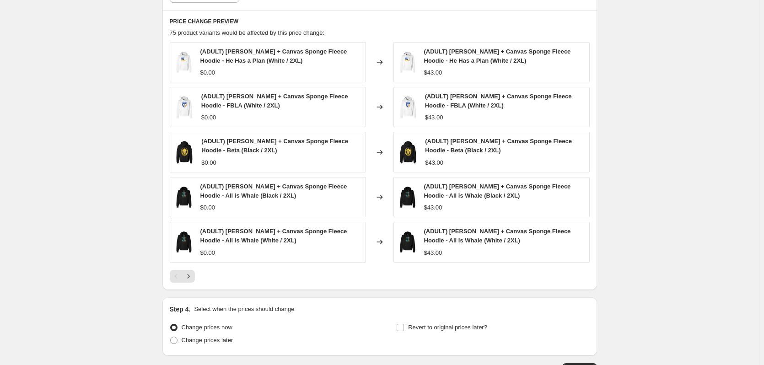
scroll to position [602, 0]
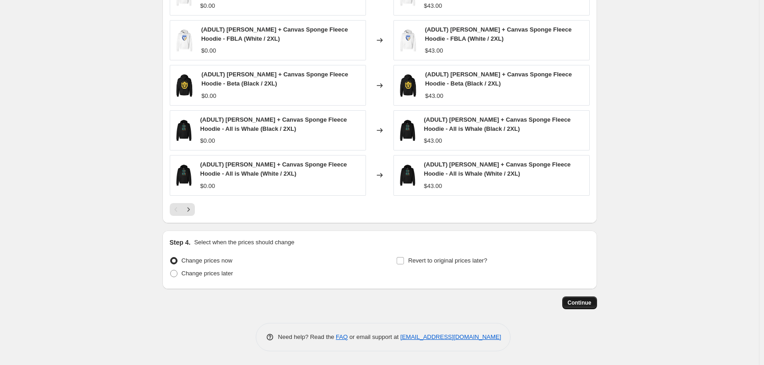
click at [574, 298] on button "Continue" at bounding box center [579, 302] width 35 height 13
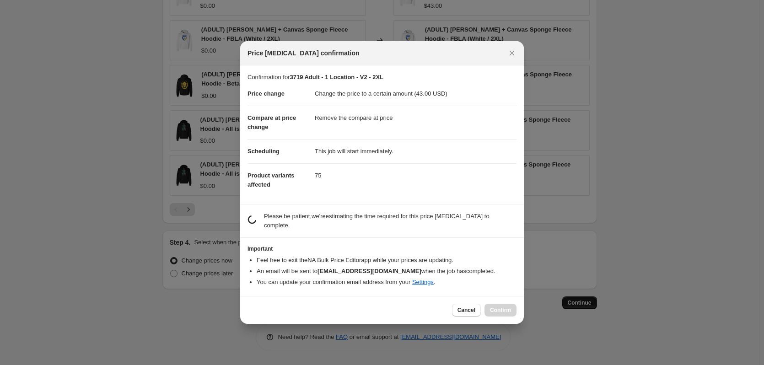
scroll to position [0, 0]
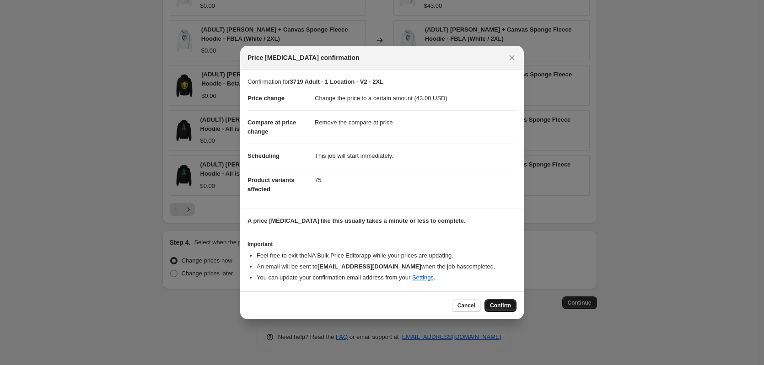
click at [500, 306] on span "Confirm" at bounding box center [500, 305] width 21 height 7
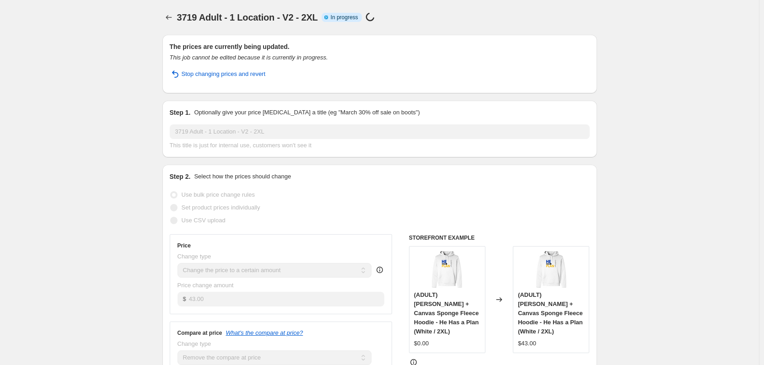
select select "remove"
select select "tag"
select select "title"
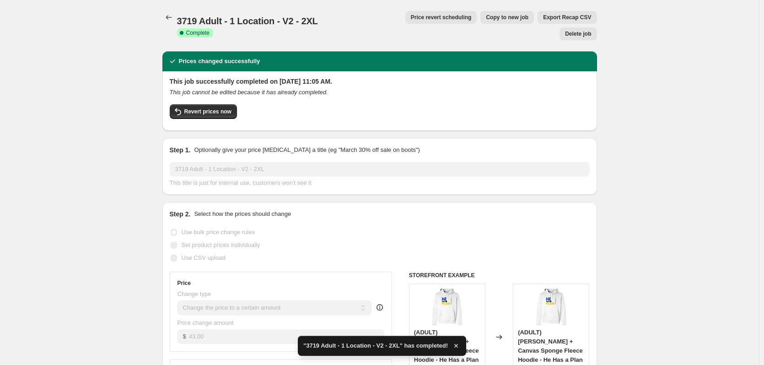
click at [486, 18] on span "Copy to new job" at bounding box center [507, 17] width 43 height 7
select select "remove"
select select "tag"
select select "title"
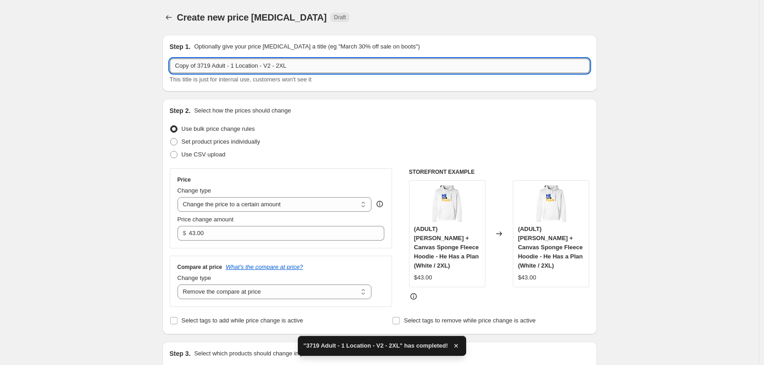
drag, startPoint x: 278, startPoint y: 66, endPoint x: 310, endPoint y: 69, distance: 32.2
click at [310, 69] on input "Copy of 3719 Adult - 1 Location - V2 - 2XL" at bounding box center [380, 66] width 420 height 15
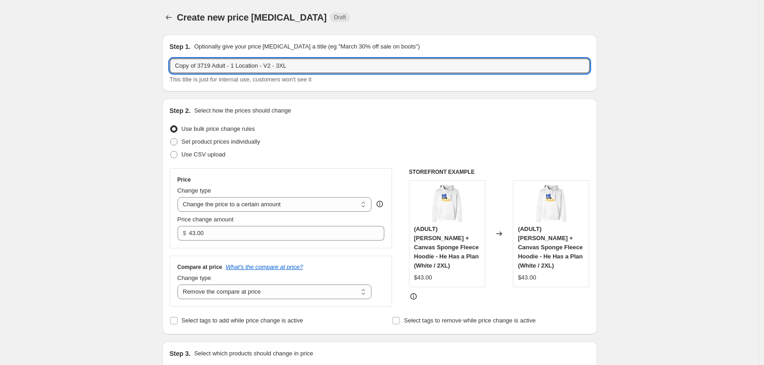
drag, startPoint x: 200, startPoint y: 66, endPoint x: 177, endPoint y: 64, distance: 22.5
click at [177, 64] on input "Copy of 3719 Adult - 1 Location - V2 - 3XL" at bounding box center [380, 66] width 420 height 15
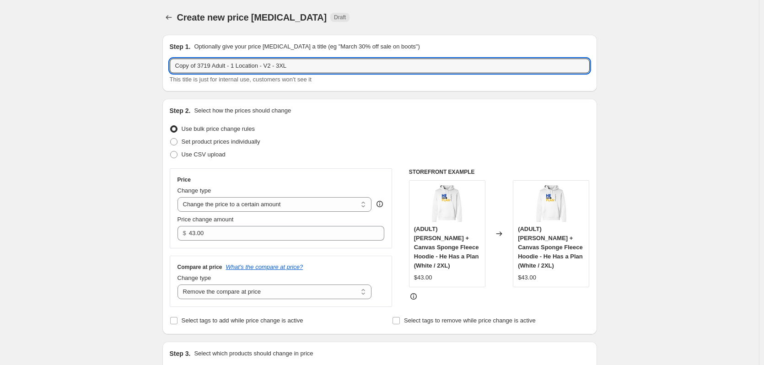
drag, startPoint x: 199, startPoint y: 66, endPoint x: 168, endPoint y: 59, distance: 31.4
click at [168, 59] on div "Step 1. Optionally give your price change job a title (eg "March 30% off sale o…" at bounding box center [379, 63] width 435 height 57
type input "3719 Adult - 1 Location - V2 - 3XL"
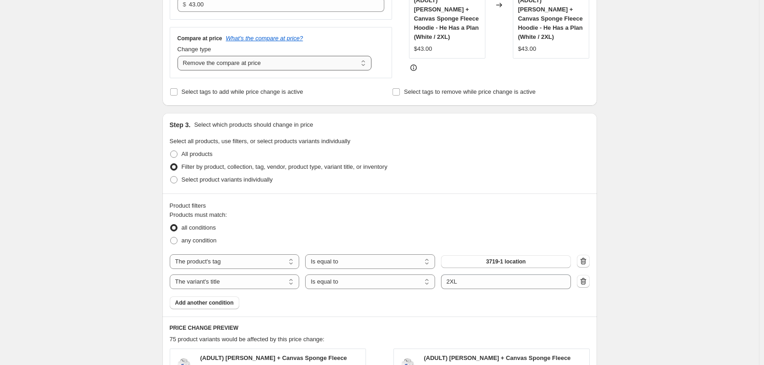
scroll to position [137, 0]
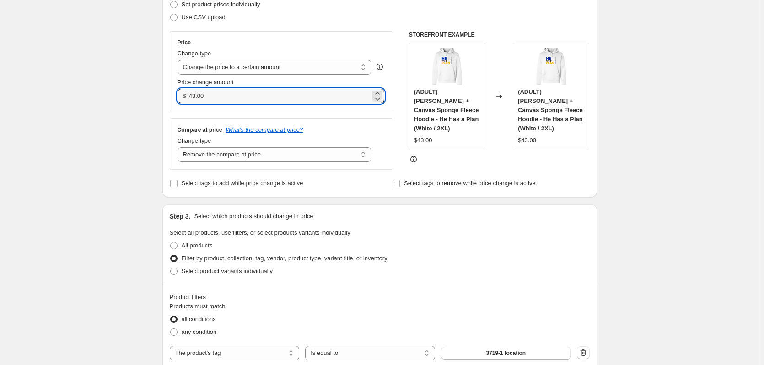
drag, startPoint x: 215, startPoint y: 96, endPoint x: 185, endPoint y: 88, distance: 30.6
click at [185, 89] on div "$ 43.00" at bounding box center [280, 96] width 207 height 15
type input "45.00"
click at [112, 72] on div "Create new price change job. This page is ready Create new price change job Dra…" at bounding box center [379, 346] width 759 height 967
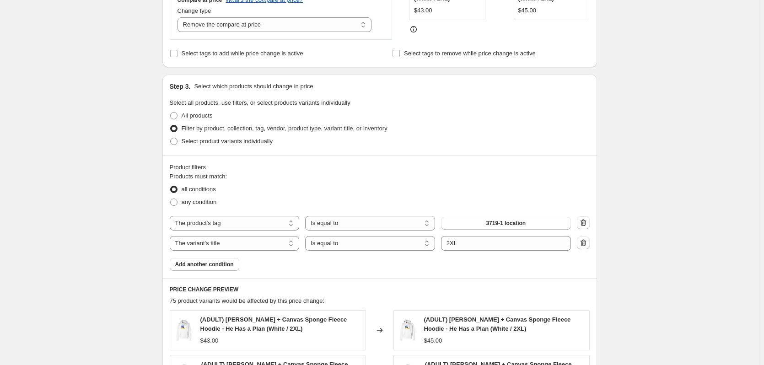
scroll to position [274, 0]
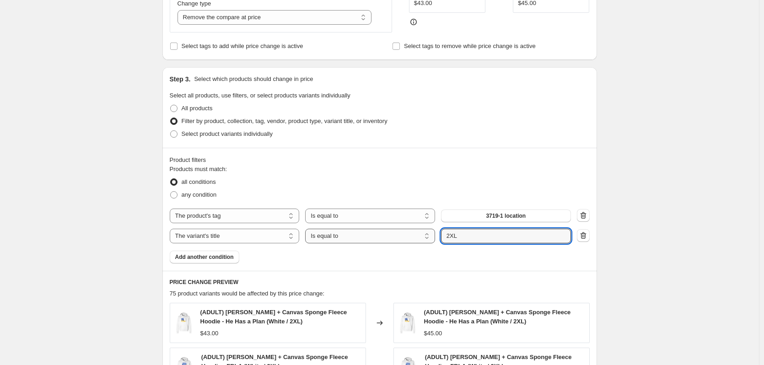
drag, startPoint x: 473, startPoint y: 236, endPoint x: 434, endPoint y: 231, distance: 39.6
click at [434, 231] on div "The product The product's collection The product's tag The product's vendor The…" at bounding box center [370, 236] width 401 height 15
type input "3XL"
click at [615, 220] on div "Create new price change job. This page is ready Create new price change job Dra…" at bounding box center [379, 209] width 759 height 967
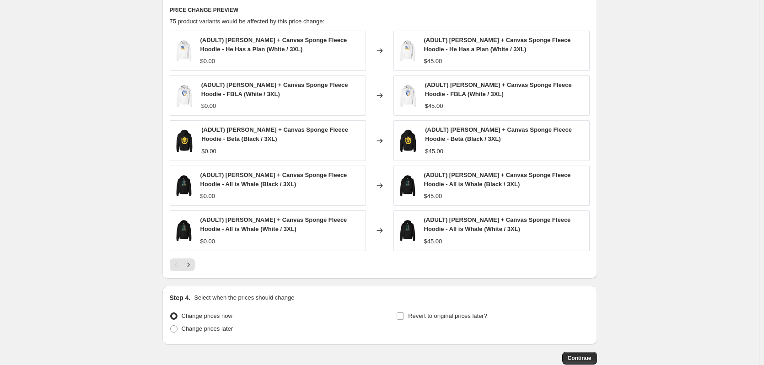
scroll to position [549, 0]
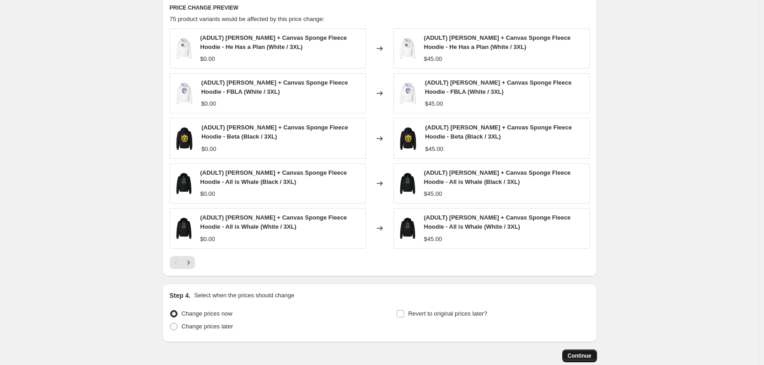
click at [589, 357] on span "Continue" at bounding box center [580, 355] width 24 height 7
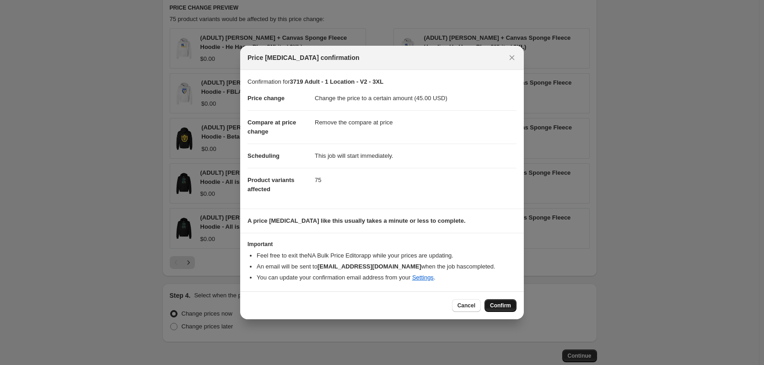
click at [505, 301] on button "Confirm" at bounding box center [500, 305] width 32 height 13
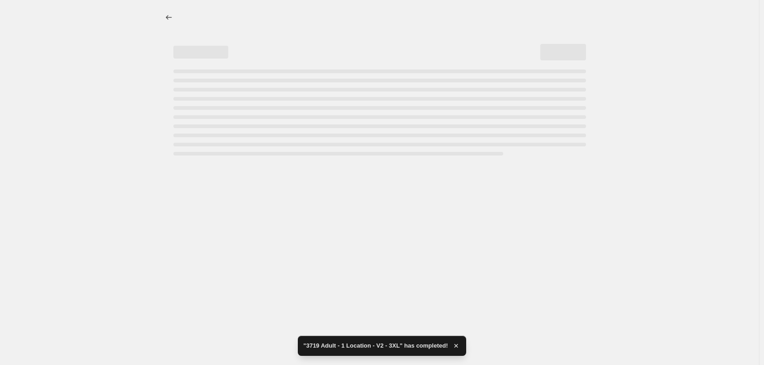
select select "remove"
select select "tag"
select select "title"
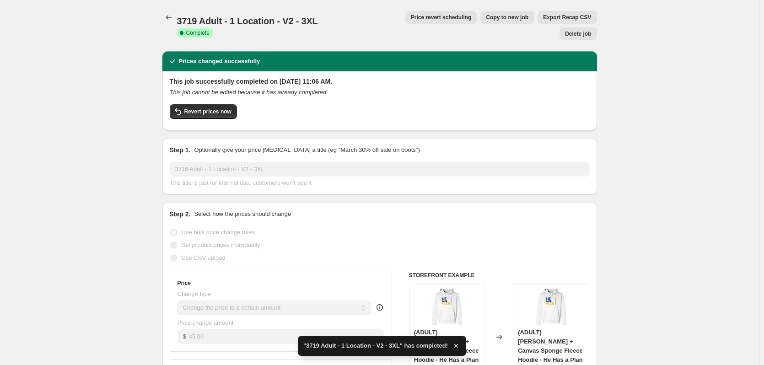
click at [486, 21] on span "Copy to new job" at bounding box center [507, 17] width 43 height 7
select select "remove"
select select "tag"
select select "title"
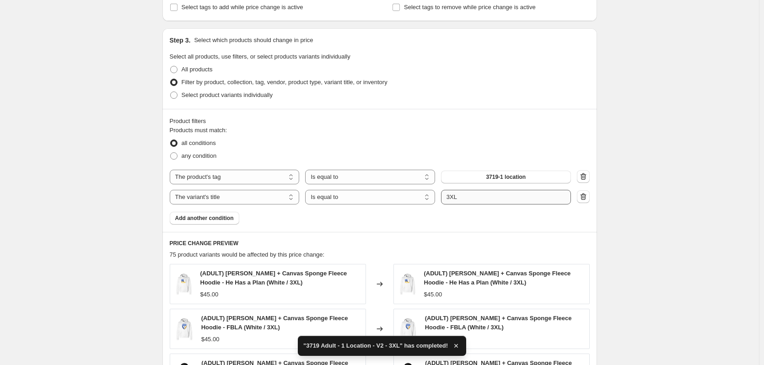
scroll to position [320, 0]
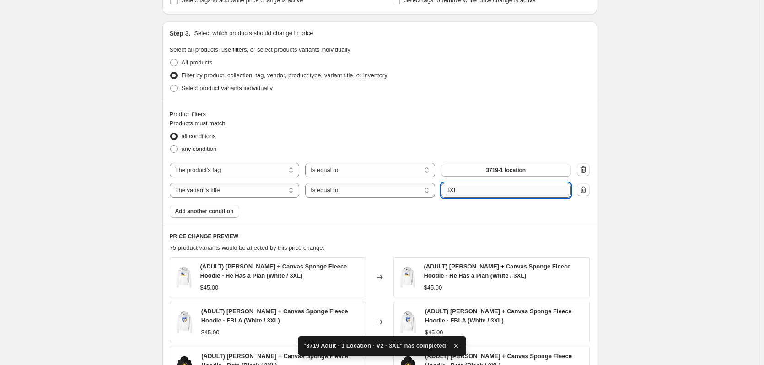
click at [449, 193] on input "3XL" at bounding box center [506, 190] width 130 height 15
type input "4XL"
click at [454, 127] on fieldset "Products must match: all conditions any condition" at bounding box center [380, 137] width 420 height 37
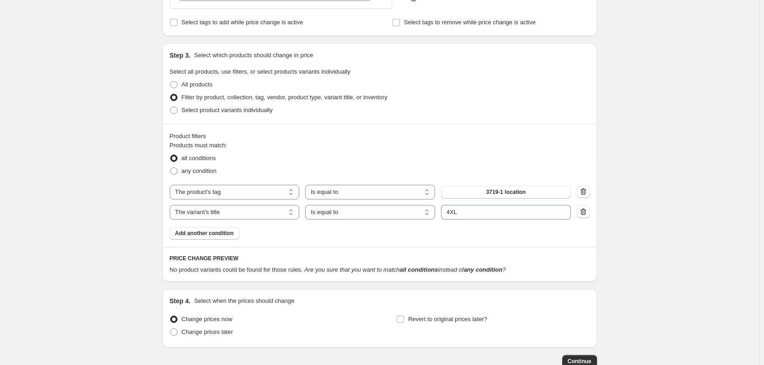
scroll to position [0, 0]
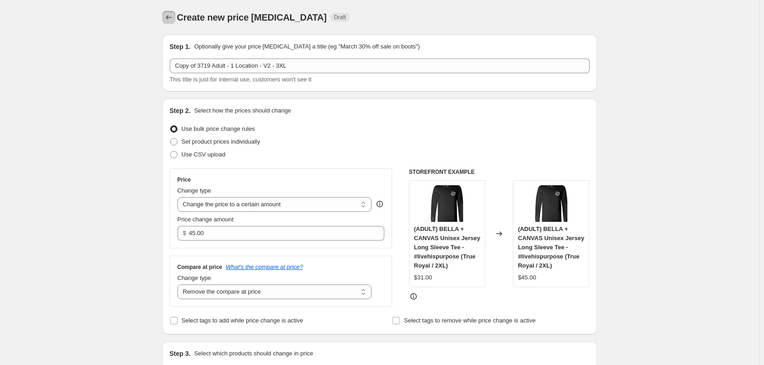
click at [168, 13] on icon "Price change jobs" at bounding box center [168, 17] width 9 height 9
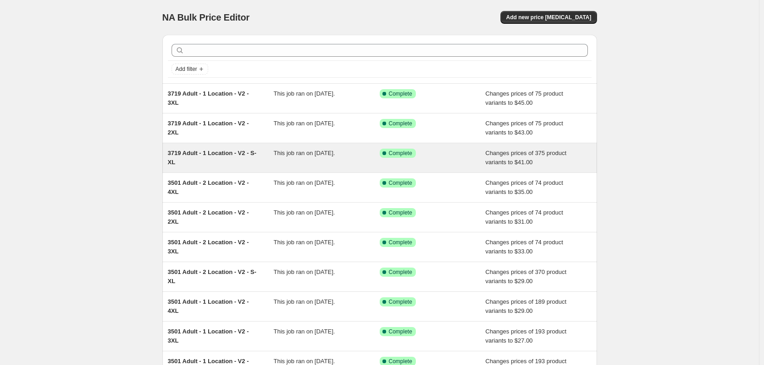
click at [216, 158] on div "3719 Adult - 1 Location - V2 - S-XL" at bounding box center [221, 158] width 106 height 18
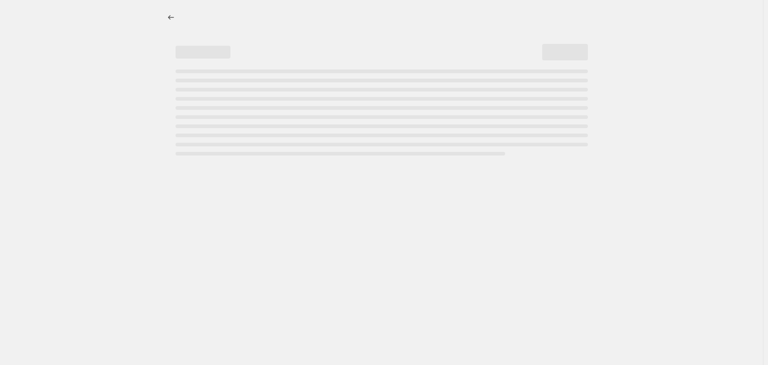
select select "remove"
select select "tag"
select select "title"
select select "not_equal"
select select "title"
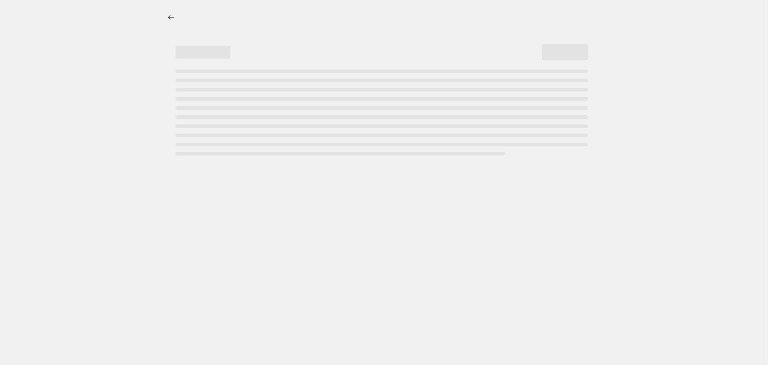
select select "not_equal"
select select "title"
select select "not_equal"
select select "title"
select select "not_equal"
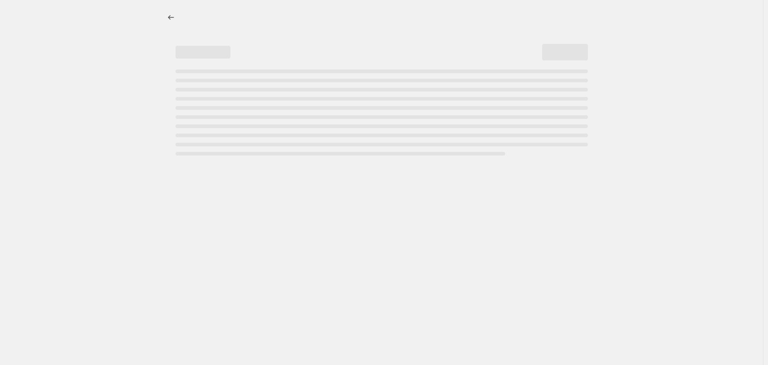
select select "title"
select select "not_equal"
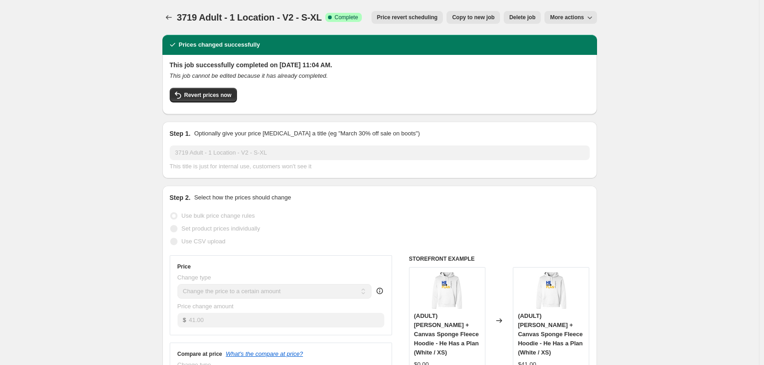
click at [477, 17] on span "Copy to new job" at bounding box center [473, 17] width 43 height 7
select select "remove"
select select "tag"
select select "title"
select select "not_equal"
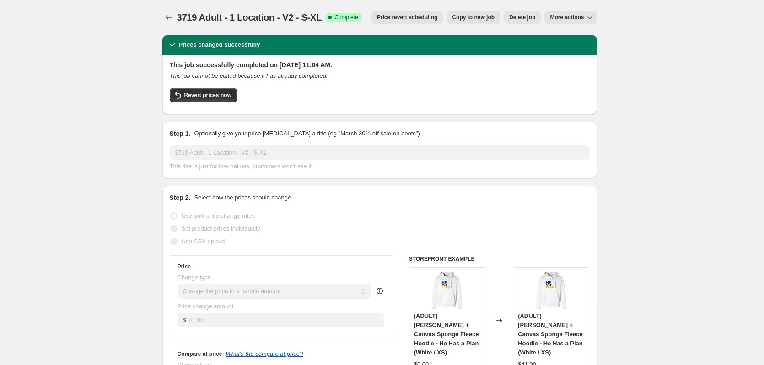
select select "title"
select select "not_equal"
select select "title"
select select "not_equal"
select select "title"
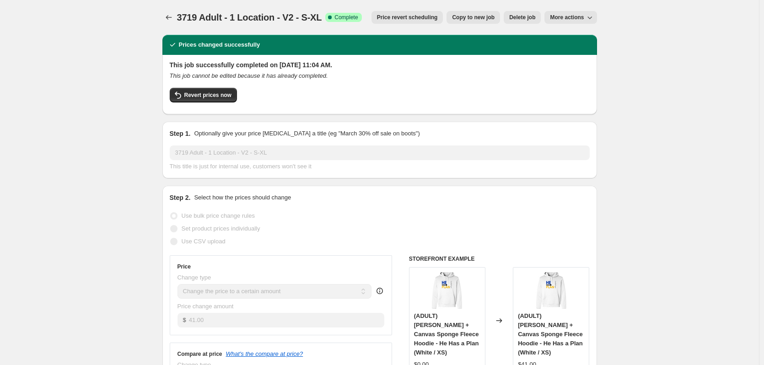
select select "not_equal"
select select "title"
select select "not_equal"
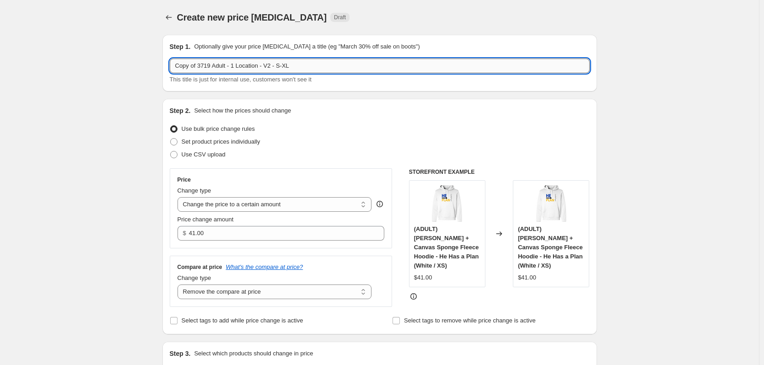
click at [236, 65] on input "Copy of 3719 Adult - 1 Location - V2 - S-XL" at bounding box center [380, 66] width 420 height 15
drag, startPoint x: 200, startPoint y: 65, endPoint x: 155, endPoint y: 56, distance: 46.2
type input "3719 Adult - 2 Location - V2 - S-XL"
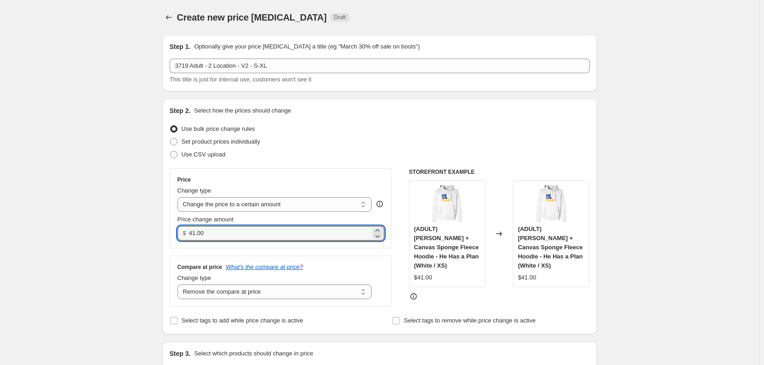
drag, startPoint x: 229, startPoint y: 231, endPoint x: 73, endPoint y: 221, distance: 155.9
type input "46.00"
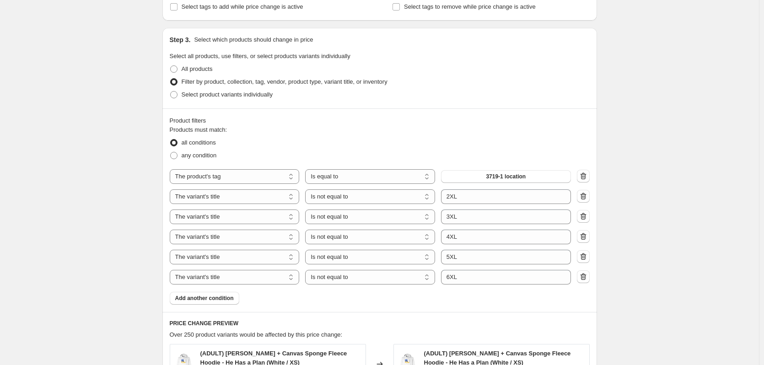
scroll to position [320, 0]
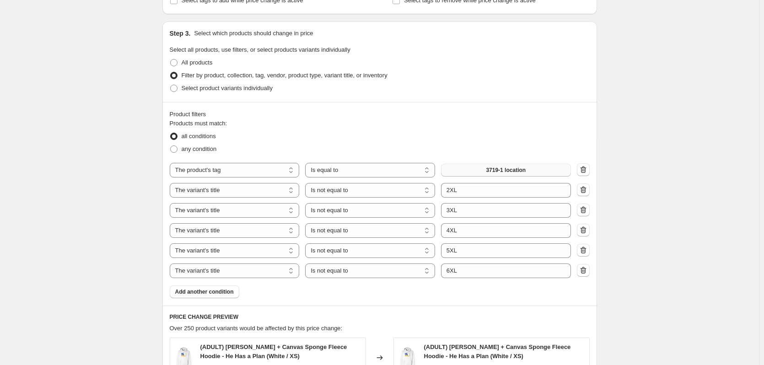
click at [514, 175] on button "3719-1 location" at bounding box center [506, 170] width 130 height 13
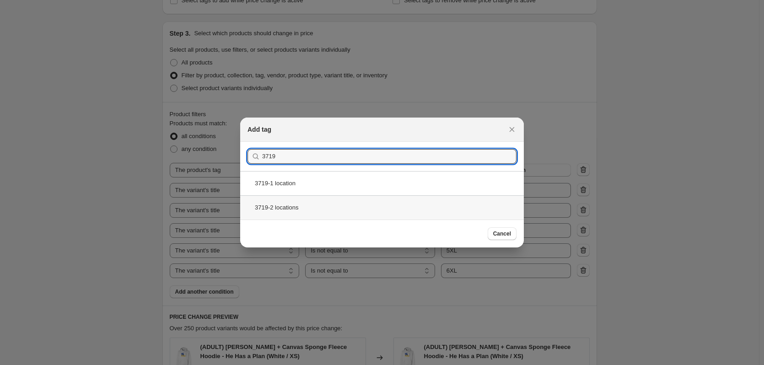
type input "3719"
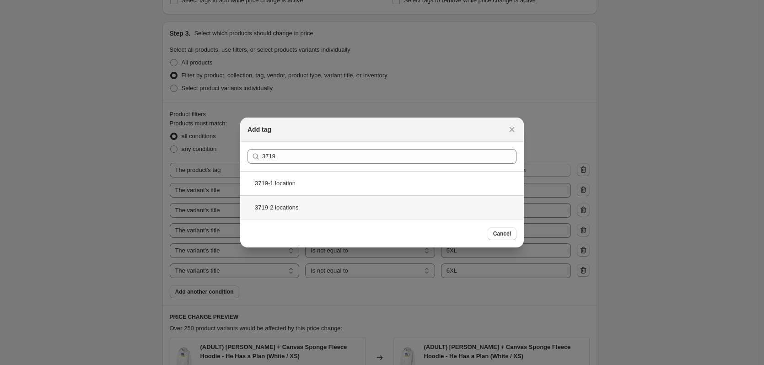
click at [283, 210] on div "3719-2 locations" at bounding box center [382, 207] width 284 height 24
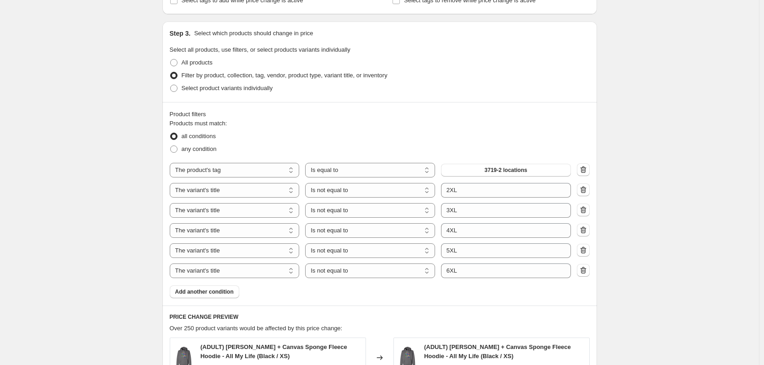
click at [415, 122] on fieldset "Products must match: all conditions any condition" at bounding box center [380, 137] width 420 height 37
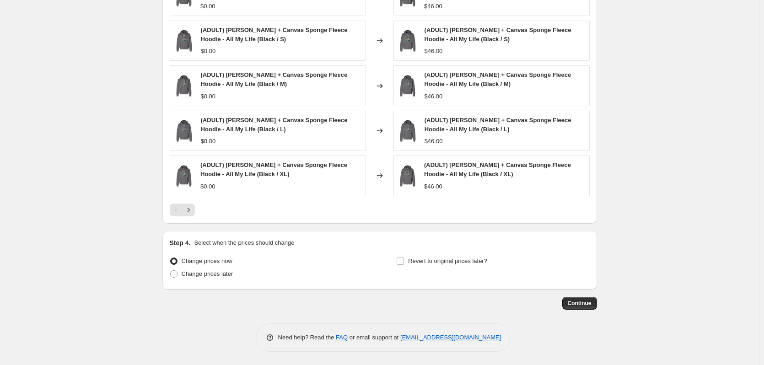
scroll to position [683, 0]
click at [578, 304] on span "Continue" at bounding box center [580, 302] width 24 height 7
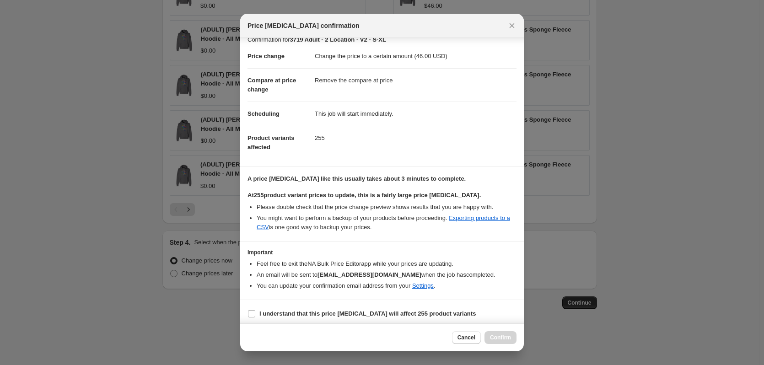
scroll to position [14, 0]
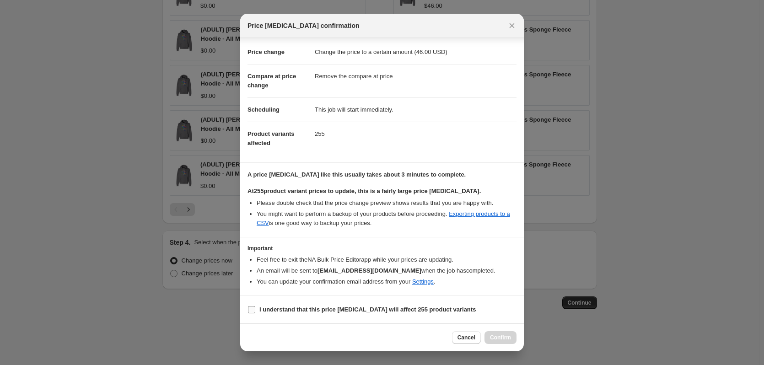
click at [251, 309] on input "I understand that this price change job will affect 255 product variants" at bounding box center [251, 309] width 7 height 7
checkbox input "true"
click at [493, 335] on span "Confirm" at bounding box center [500, 337] width 21 height 7
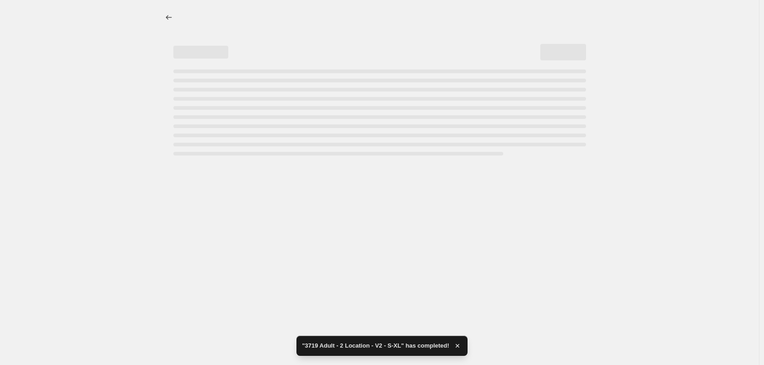
select select "remove"
select select "tag"
select select "title"
select select "not_equal"
select select "title"
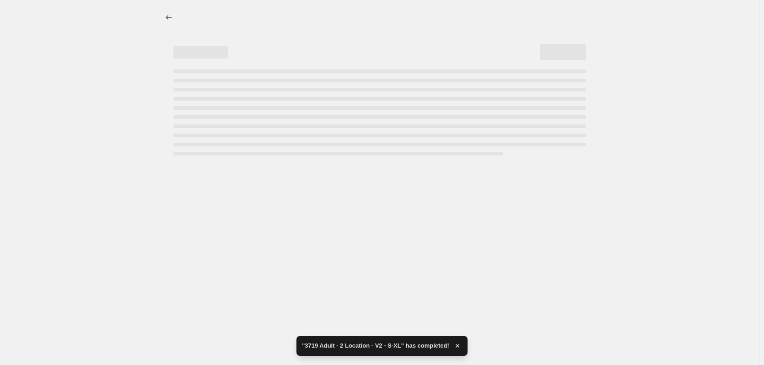
select select "not_equal"
select select "title"
select select "not_equal"
select select "title"
select select "not_equal"
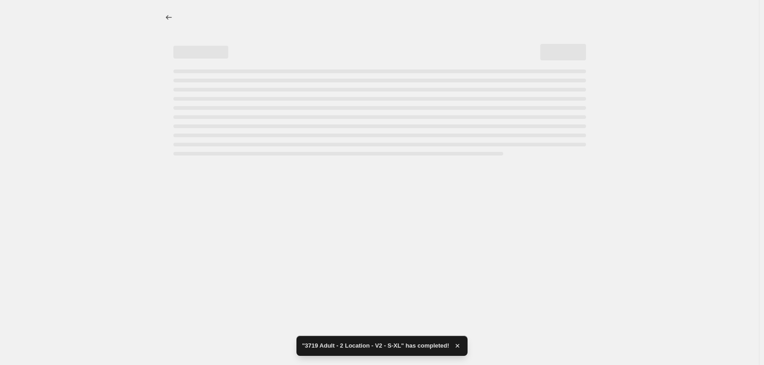
select select "title"
select select "not_equal"
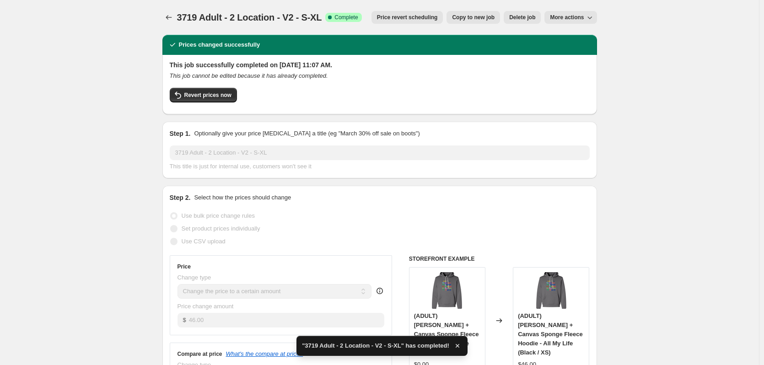
click at [474, 19] on span "Copy to new job" at bounding box center [473, 17] width 43 height 7
select select "remove"
select select "tag"
select select "title"
select select "not_equal"
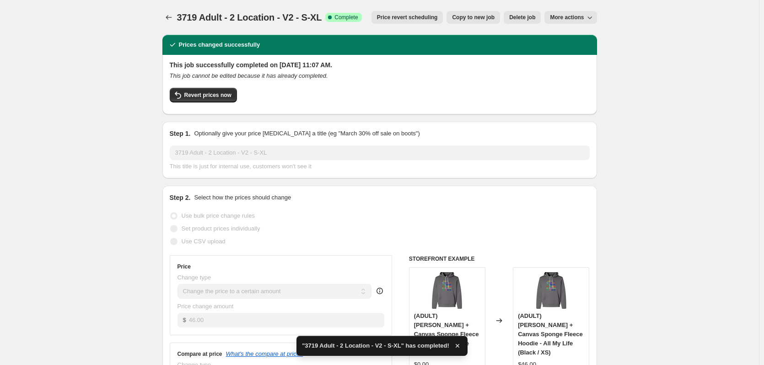
select select "title"
select select "not_equal"
select select "title"
select select "not_equal"
select select "title"
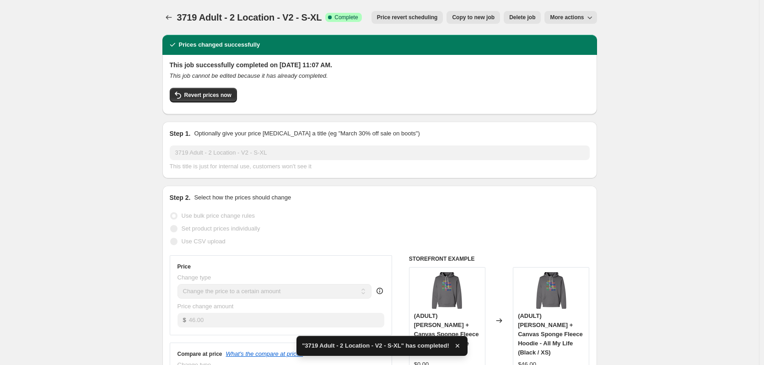
select select "not_equal"
select select "title"
select select "not_equal"
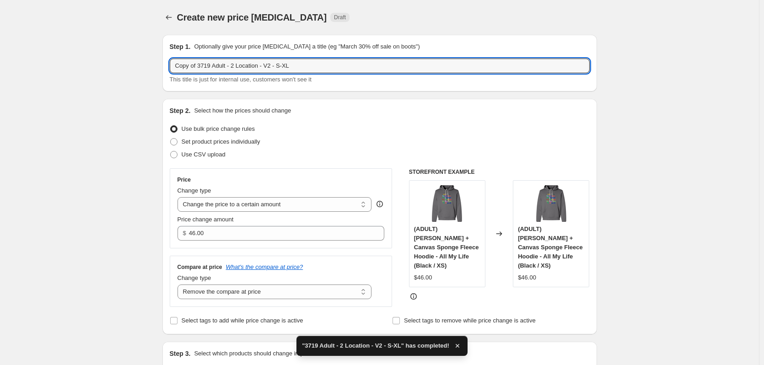
drag, startPoint x: 199, startPoint y: 66, endPoint x: 154, endPoint y: 60, distance: 45.2
drag, startPoint x: 257, startPoint y: 65, endPoint x: 301, endPoint y: 70, distance: 43.8
click at [301, 70] on input "3719 Adult - 2 Location - V2 - S-XL" at bounding box center [380, 66] width 420 height 15
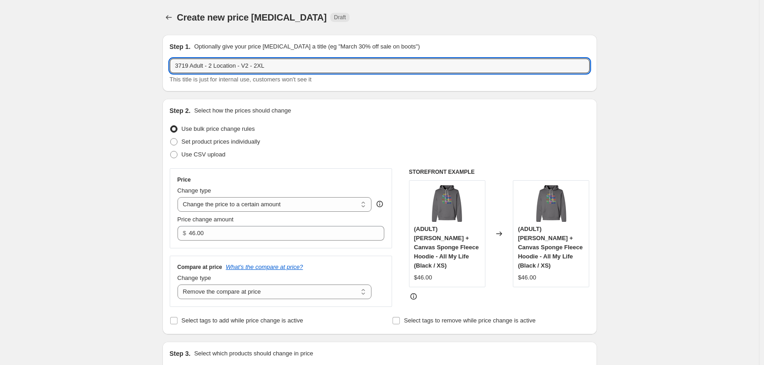
type input "3719 Adult - 2 Location - V2 - 2XL"
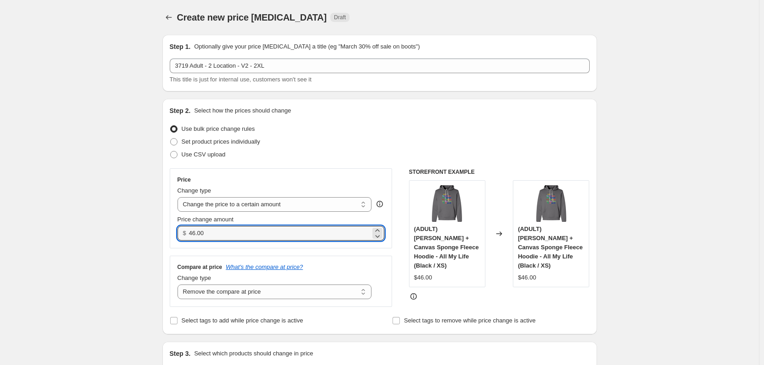
drag, startPoint x: 211, startPoint y: 231, endPoint x: 174, endPoint y: 226, distance: 36.9
click at [174, 226] on div "Price Change type Change the price to a certain amount Change the price by a ce…" at bounding box center [281, 208] width 223 height 80
type input "48.00"
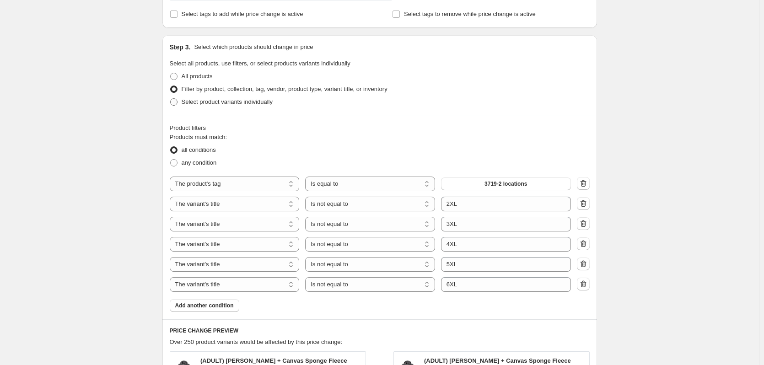
scroll to position [320, 0]
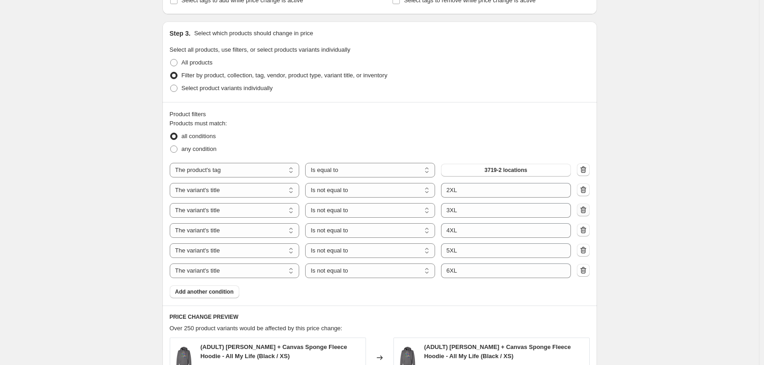
click at [582, 206] on icon "button" at bounding box center [583, 209] width 9 height 9
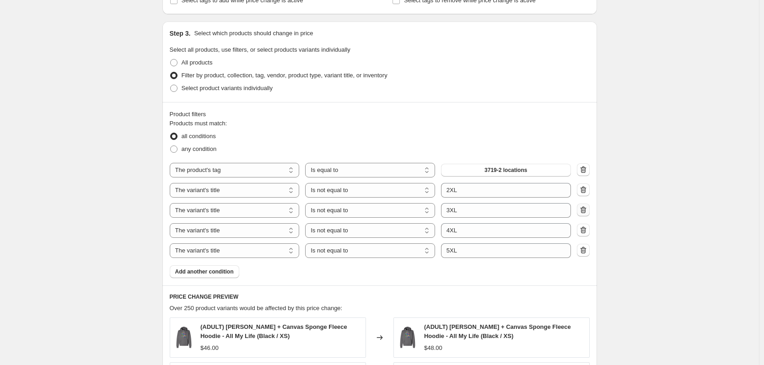
click at [584, 209] on icon "button" at bounding box center [583, 209] width 9 height 9
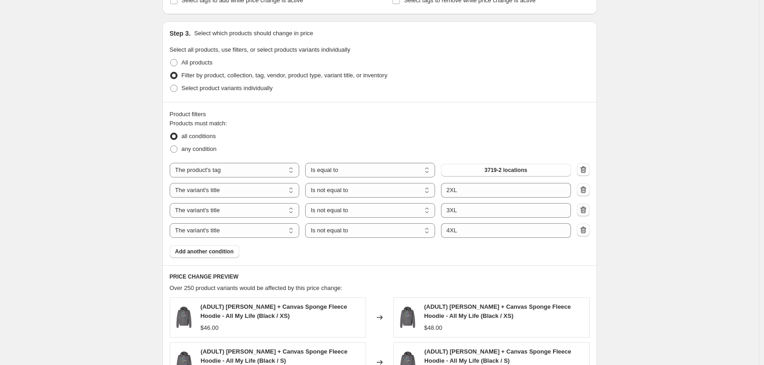
click at [584, 209] on icon "button" at bounding box center [583, 209] width 9 height 9
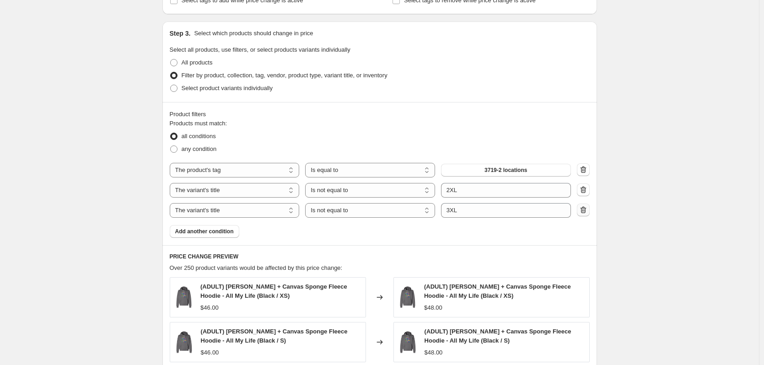
click at [584, 209] on icon "button" at bounding box center [583, 209] width 9 height 9
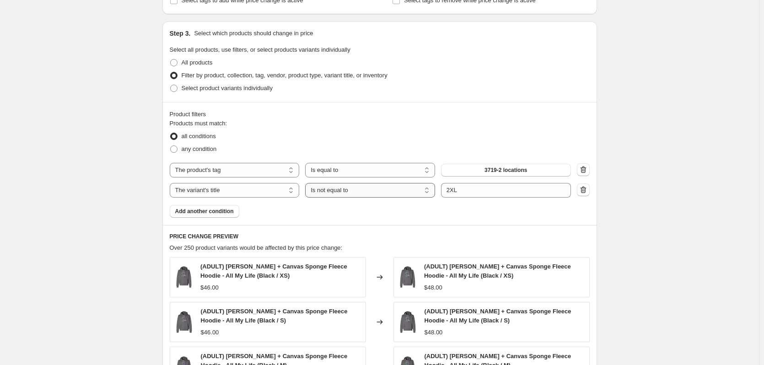
click at [350, 193] on select "Is equal to Is not equal to Contains" at bounding box center [370, 190] width 130 height 15
select select "equal"
click at [370, 213] on div "Products must match: all conditions any condition The product The product's col…" at bounding box center [380, 168] width 420 height 99
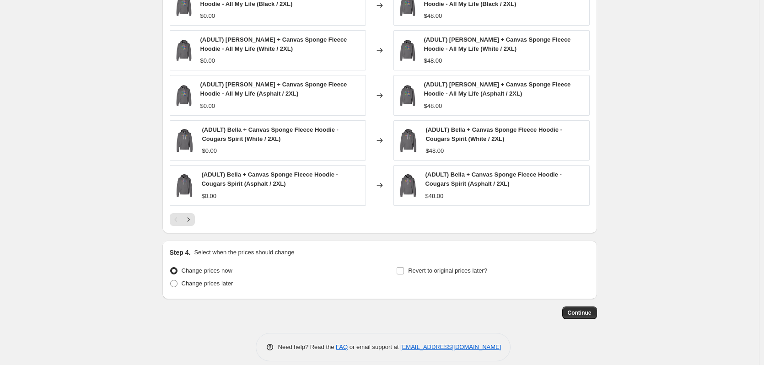
scroll to position [602, 0]
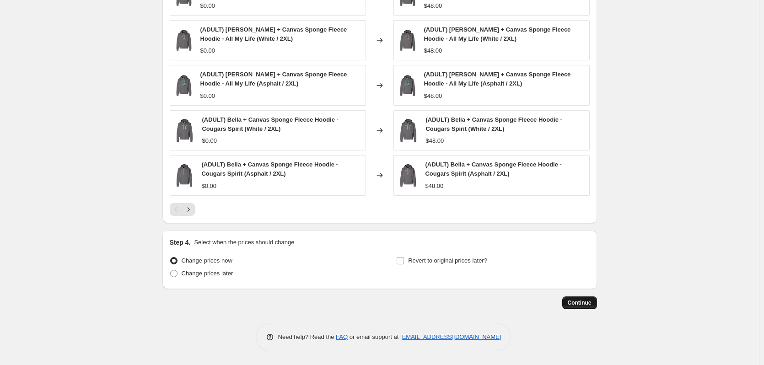
click at [580, 305] on span "Continue" at bounding box center [580, 302] width 24 height 7
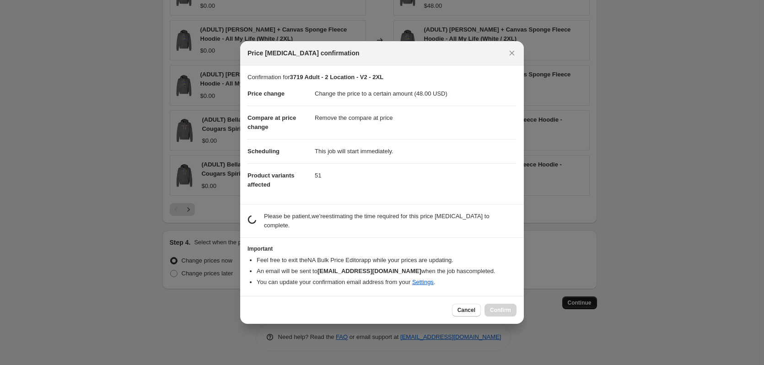
scroll to position [0, 0]
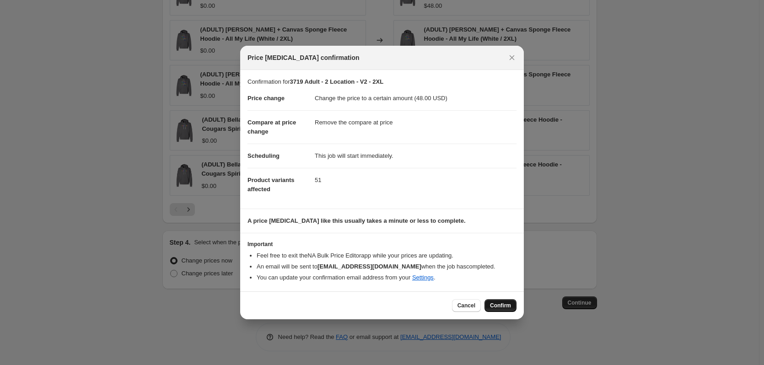
click at [502, 305] on span "Confirm" at bounding box center [500, 305] width 21 height 7
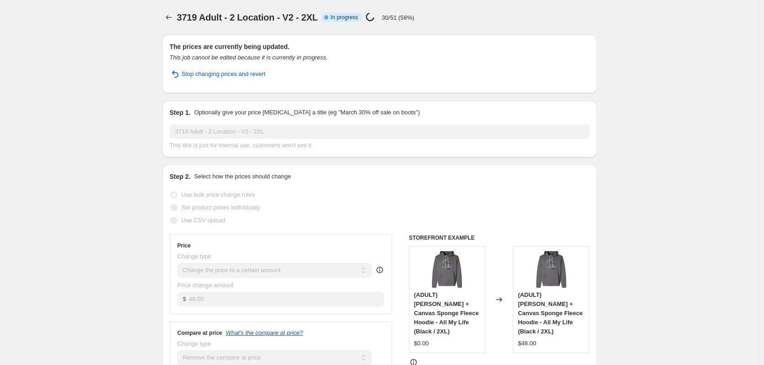
select select "remove"
select select "tag"
select select "title"
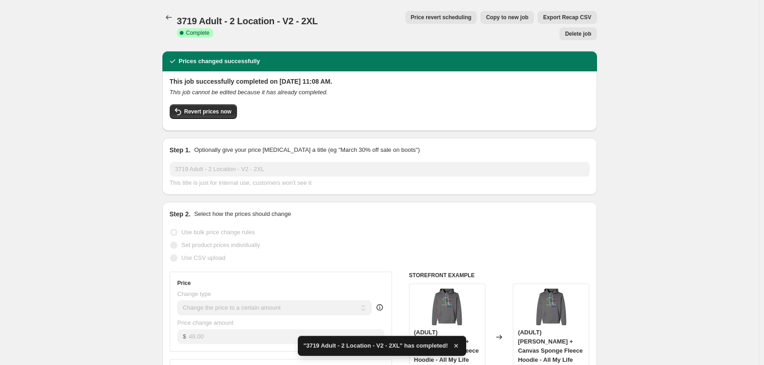
click at [486, 18] on span "Copy to new job" at bounding box center [507, 17] width 43 height 7
select select "remove"
select select "tag"
select select "title"
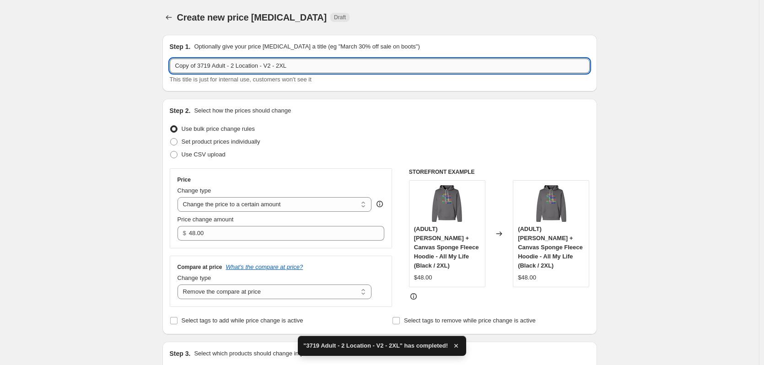
click at [279, 67] on input "Copy of 3719 Adult - 2 Location - V2 - 2XL" at bounding box center [380, 66] width 420 height 15
click at [282, 67] on input "Copy of 3719 Adult - 2 Location - V2 - 2XL" at bounding box center [380, 66] width 420 height 15
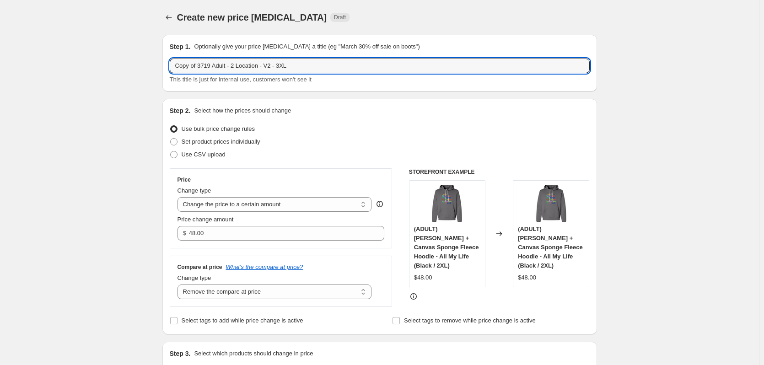
drag, startPoint x: 199, startPoint y: 66, endPoint x: 170, endPoint y: 61, distance: 29.7
click at [170, 61] on div "Step 1. Optionally give your price change job a title (eg "March 30% off sale o…" at bounding box center [379, 63] width 435 height 57
type input "3719 Adult - 2 Location - V2 - 3XL"
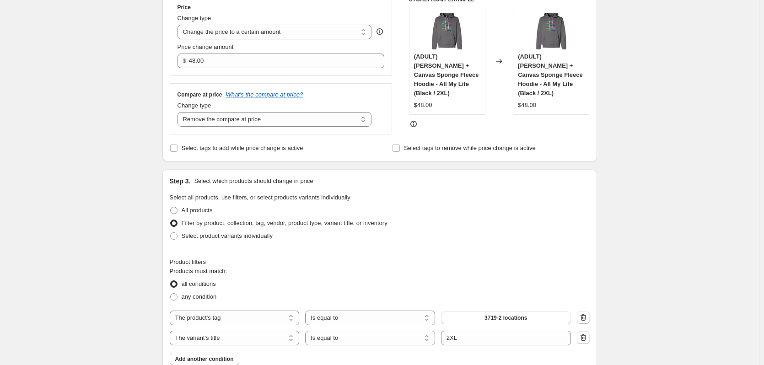
scroll to position [183, 0]
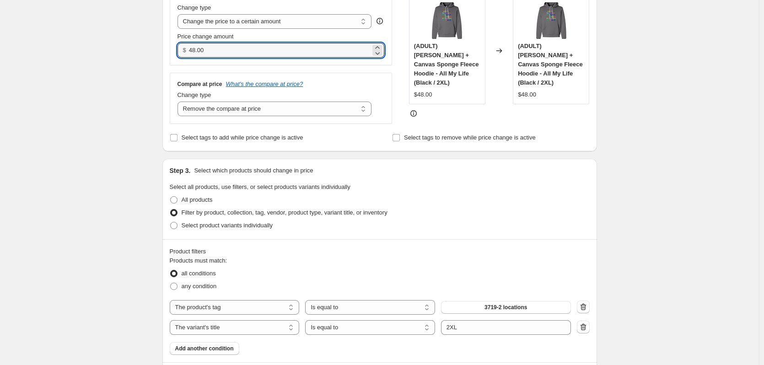
drag, startPoint x: 226, startPoint y: 48, endPoint x: 152, endPoint y: 40, distance: 73.5
click at [152, 40] on div "Create new price change job. This page is ready Create new price change job Dra…" at bounding box center [379, 300] width 759 height 967
type input "50.00"
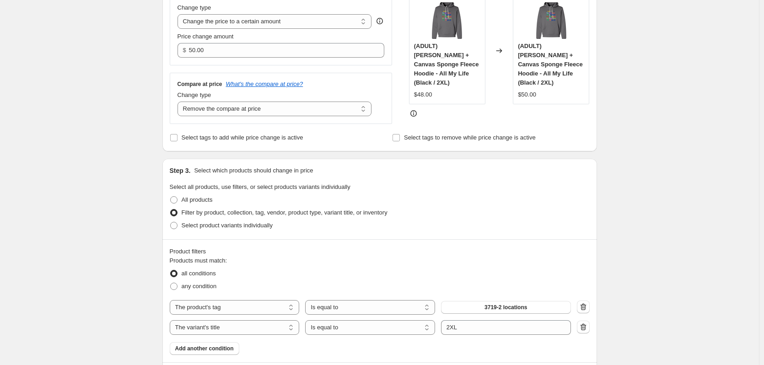
click at [151, 39] on div "Create new price change job. This page is ready Create new price change job Dra…" at bounding box center [379, 300] width 759 height 967
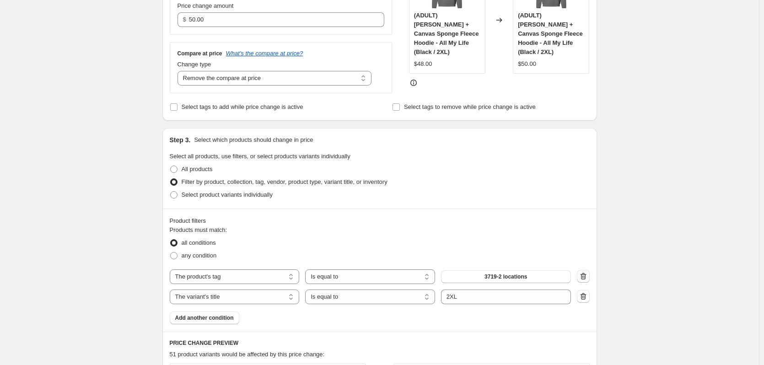
scroll to position [274, 0]
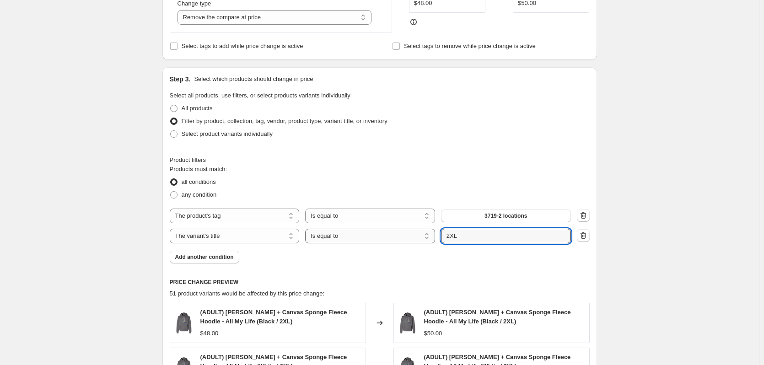
drag, startPoint x: 468, startPoint y: 237, endPoint x: 430, endPoint y: 232, distance: 38.8
click at [430, 232] on div "The product The product's collection The product's tag The product's vendor The…" at bounding box center [370, 236] width 401 height 15
type input "3XL"
click at [114, 183] on div "Create new price change job. This page is ready Create new price change job Dra…" at bounding box center [379, 209] width 759 height 967
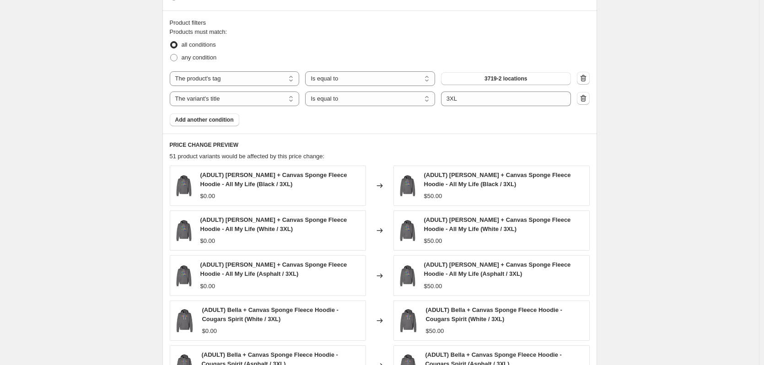
scroll to position [602, 0]
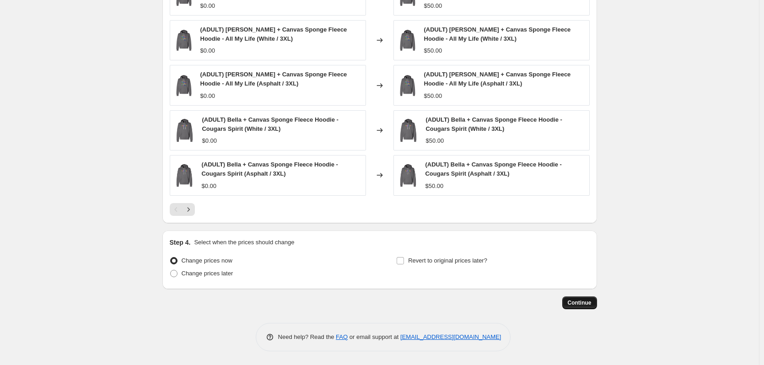
click at [578, 302] on span "Continue" at bounding box center [580, 302] width 24 height 7
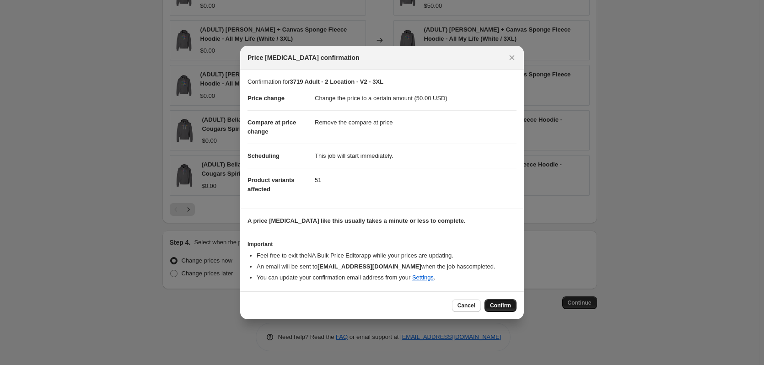
click at [496, 302] on span "Confirm" at bounding box center [500, 305] width 21 height 7
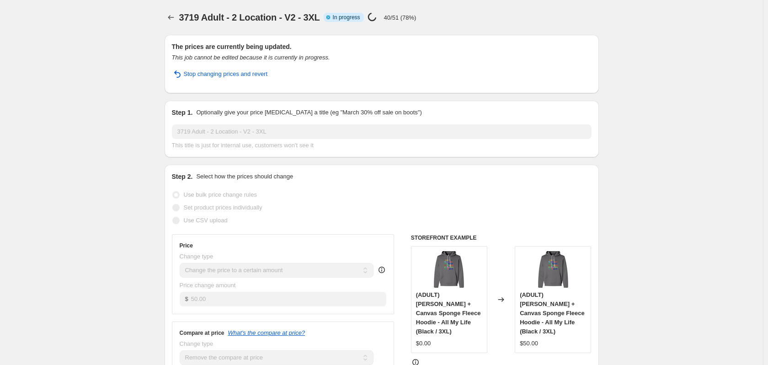
select select "remove"
select select "tag"
select select "title"
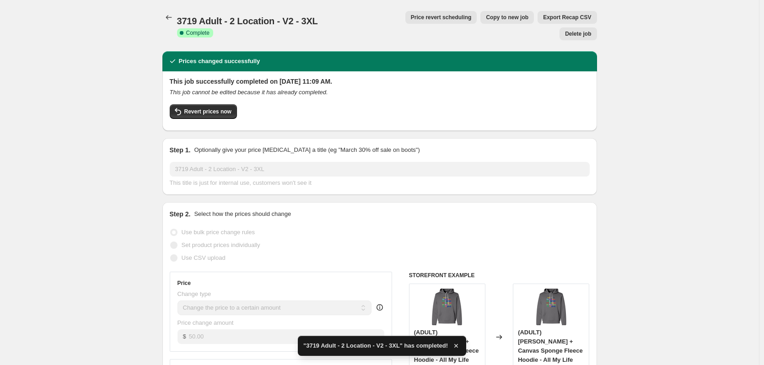
click at [486, 15] on span "Copy to new job" at bounding box center [507, 17] width 43 height 7
select select "remove"
select select "tag"
select select "title"
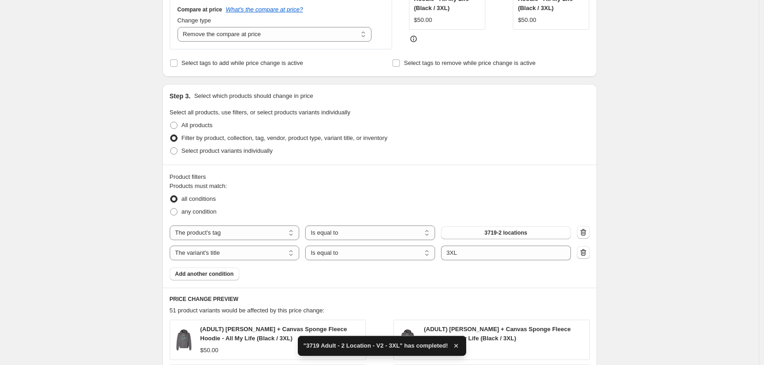
scroll to position [274, 0]
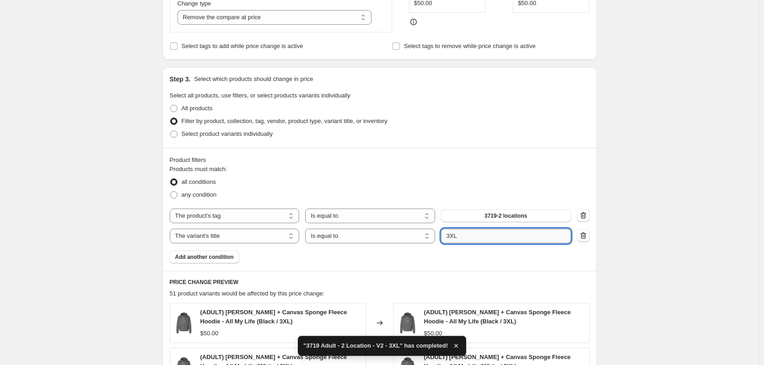
drag, startPoint x: 452, startPoint y: 238, endPoint x: 444, endPoint y: 238, distance: 8.2
click at [444, 238] on input "3XL" at bounding box center [506, 236] width 130 height 15
type input "4XL"
click at [447, 188] on div "all conditions" at bounding box center [380, 182] width 420 height 13
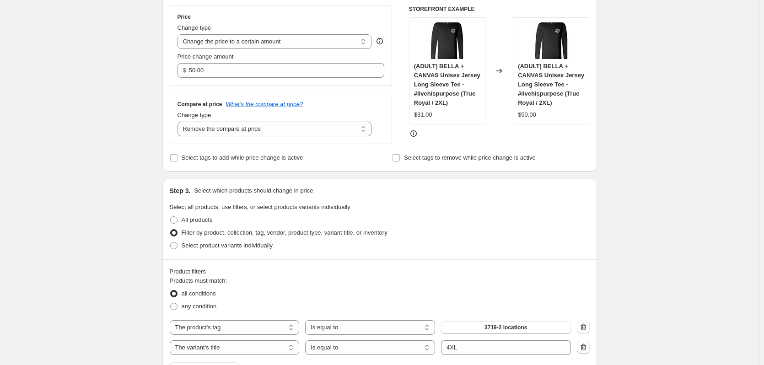
scroll to position [0, 0]
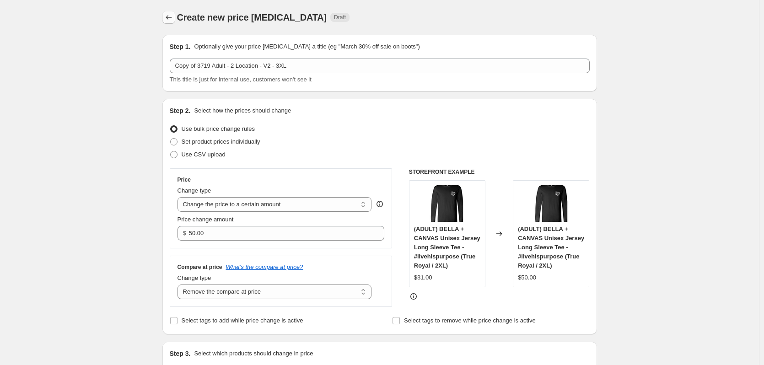
click at [168, 16] on icon "Price change jobs" at bounding box center [168, 17] width 9 height 9
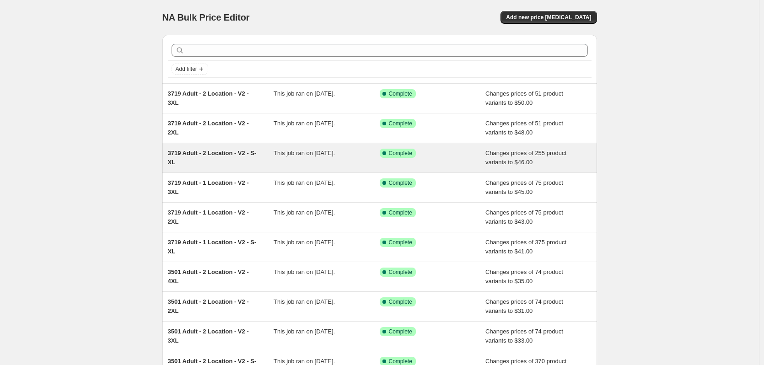
click at [225, 155] on span "3719 Adult - 2 Location - V2 - S-XL" at bounding box center [212, 158] width 89 height 16
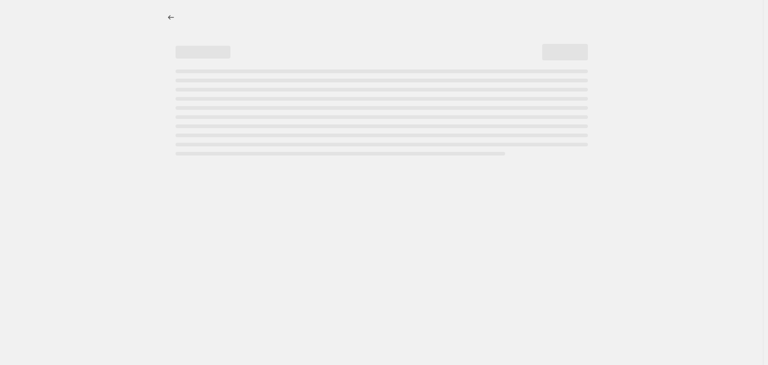
select select "remove"
select select "tag"
select select "title"
select select "not_equal"
select select "title"
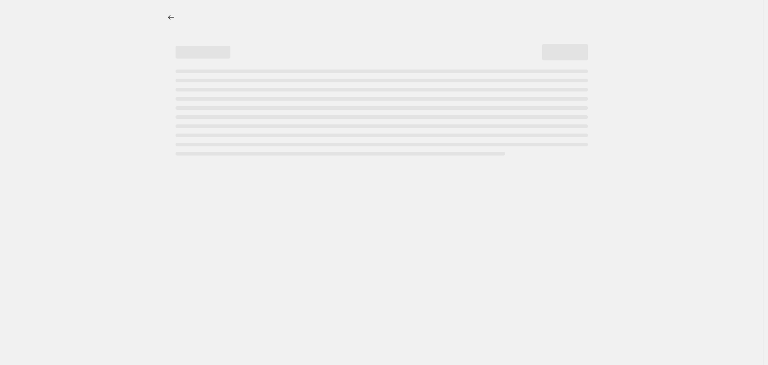
select select "not_equal"
select select "title"
select select "not_equal"
select select "title"
select select "not_equal"
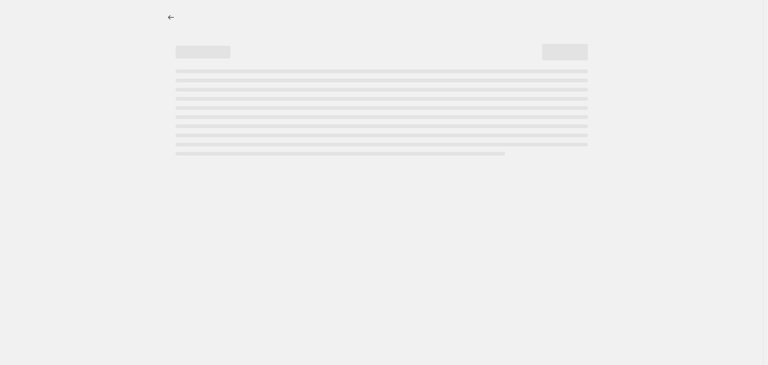
select select "title"
select select "not_equal"
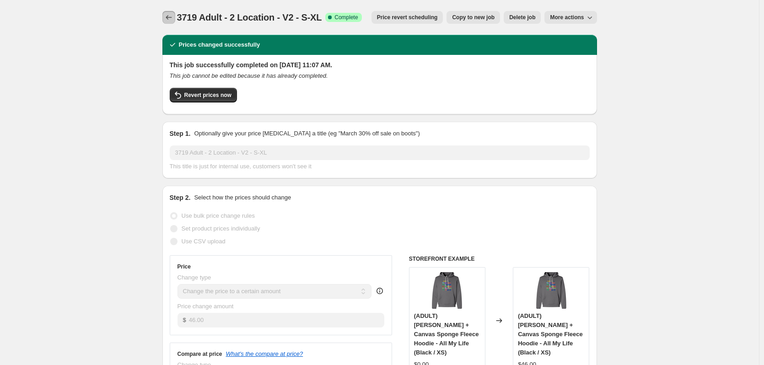
click at [167, 16] on icon "Price change jobs" at bounding box center [168, 17] width 9 height 9
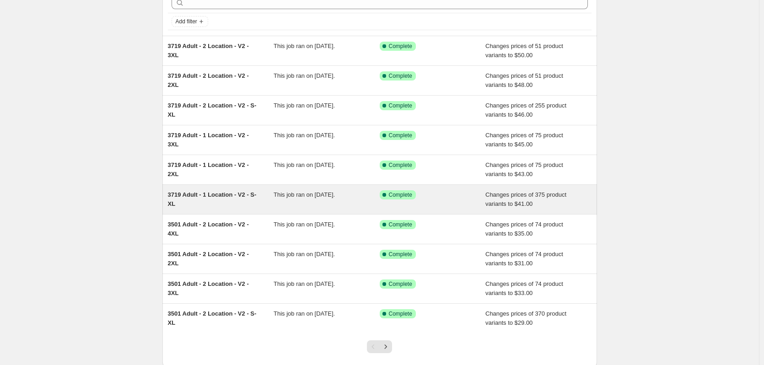
scroll to position [106, 0]
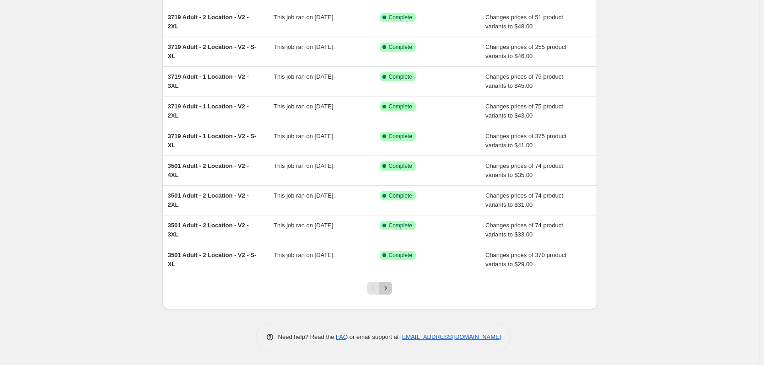
click at [386, 291] on icon "Next" at bounding box center [385, 288] width 9 height 9
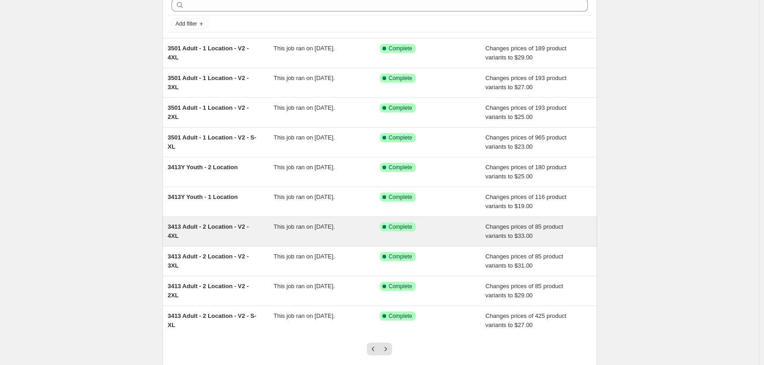
scroll to position [46, 0]
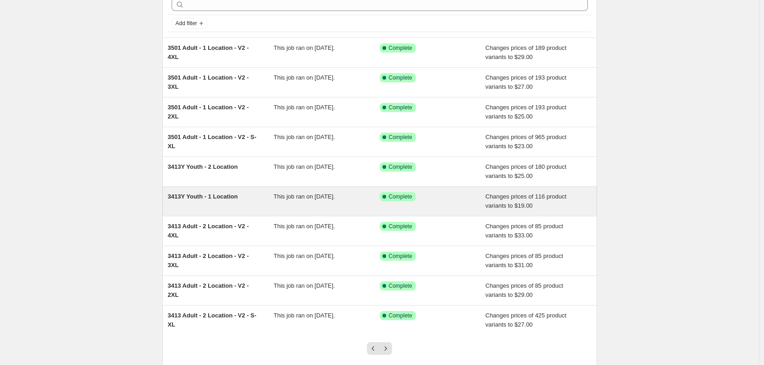
click at [207, 196] on span "3413Y Youth - 1 Location" at bounding box center [203, 196] width 70 height 7
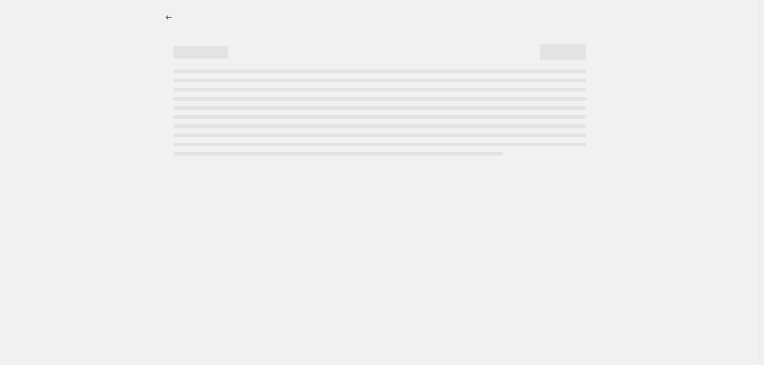
select select "remove"
select select "tag"
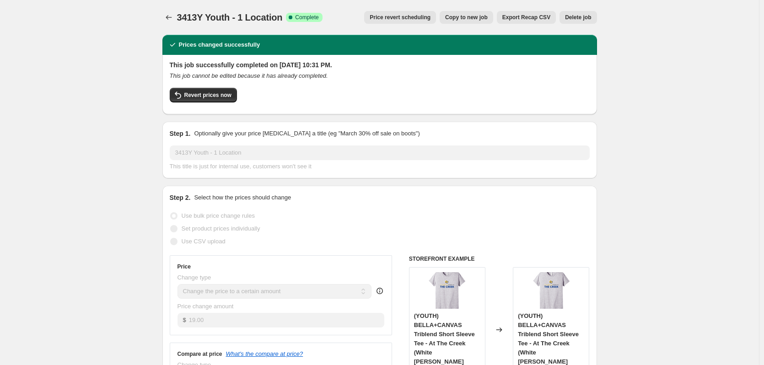
click at [483, 15] on span "Copy to new job" at bounding box center [466, 17] width 43 height 7
select select "remove"
select select "tag"
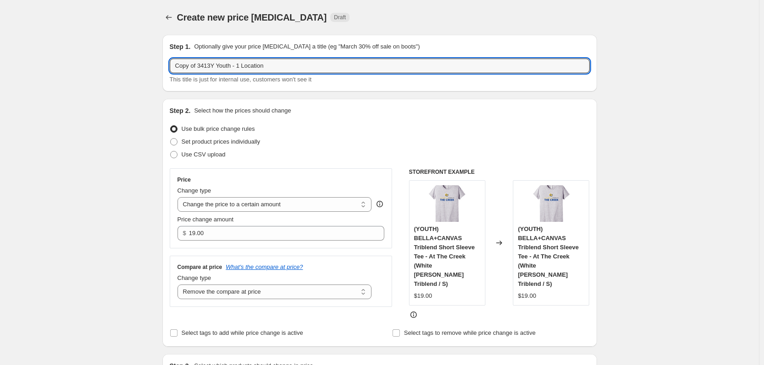
drag, startPoint x: 214, startPoint y: 67, endPoint x: 161, endPoint y: 59, distance: 53.1
type input "3719y Youth - 1 Location"
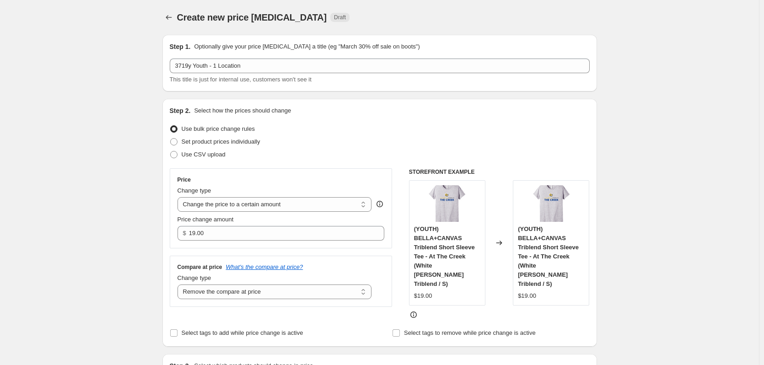
scroll to position [46, 0]
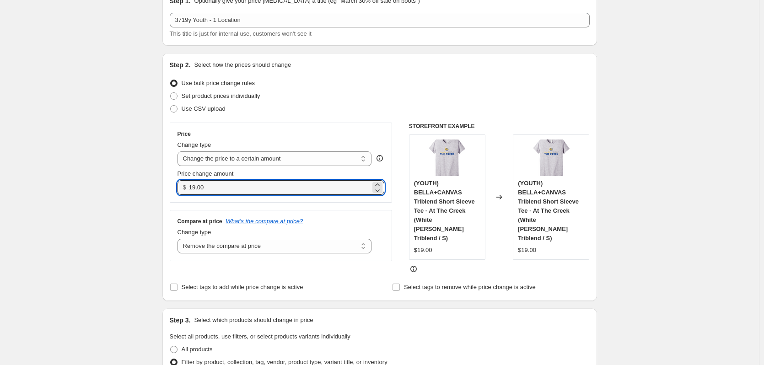
drag, startPoint x: 202, startPoint y: 189, endPoint x: 161, endPoint y: 182, distance: 41.4
type input "34.00"
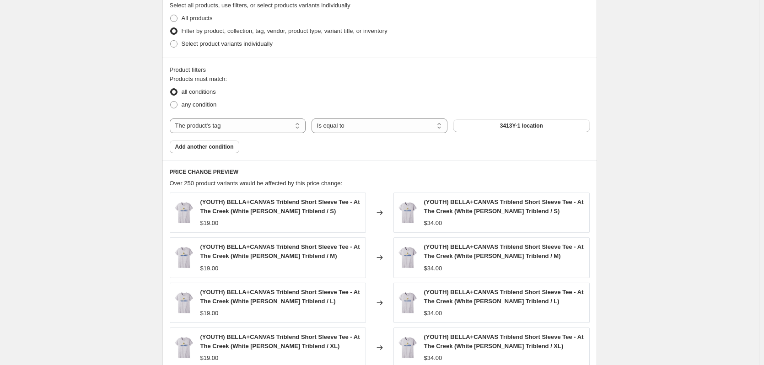
scroll to position [412, 0]
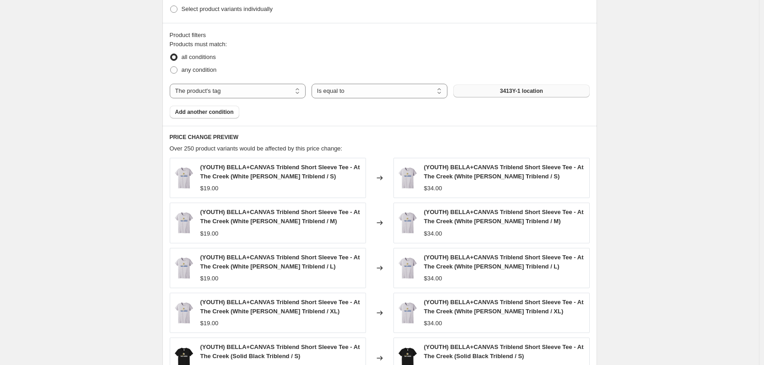
click at [506, 85] on button "3413Y-1 location" at bounding box center [521, 91] width 136 height 13
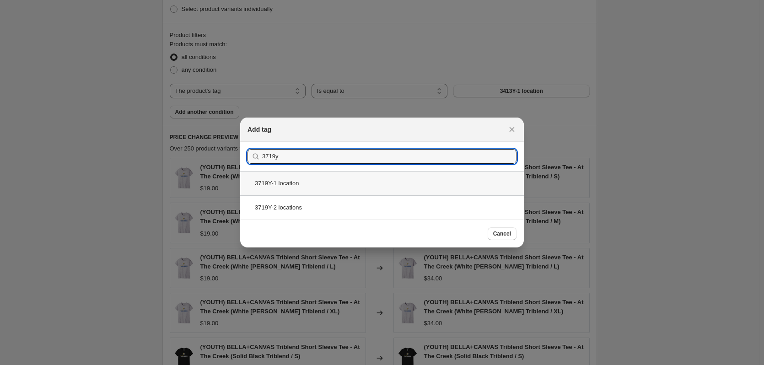
type input "3719y"
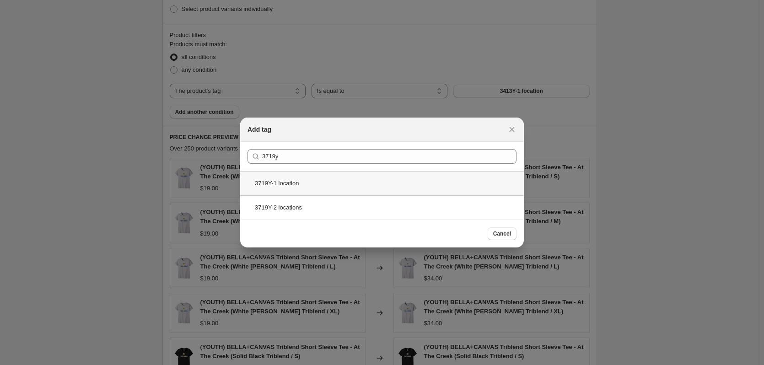
click at [276, 181] on div "3719Y-1 location" at bounding box center [382, 183] width 284 height 24
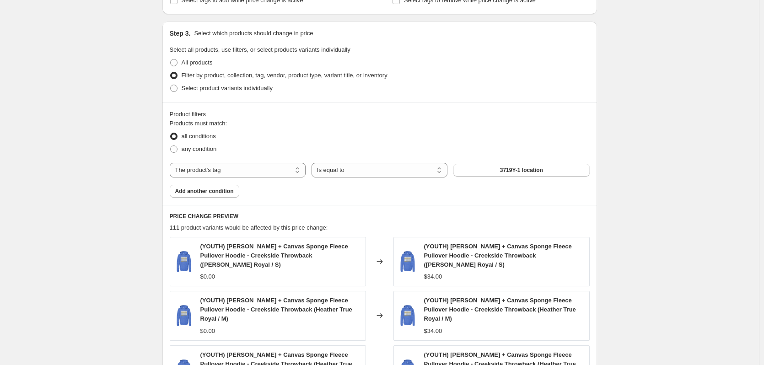
scroll to position [320, 0]
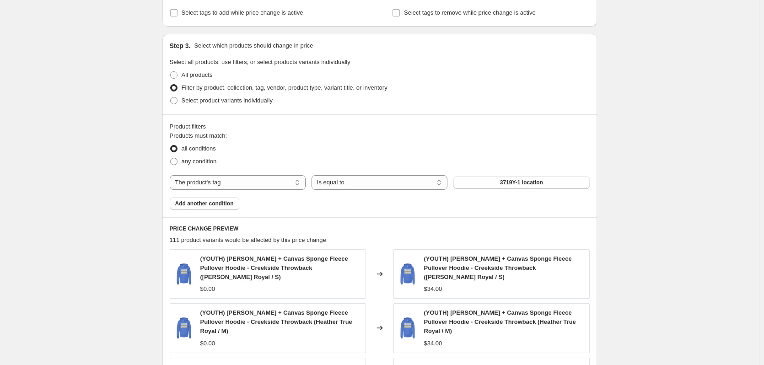
click at [367, 208] on div "Product filters Products must match: all conditions any condition The product T…" at bounding box center [379, 165] width 435 height 103
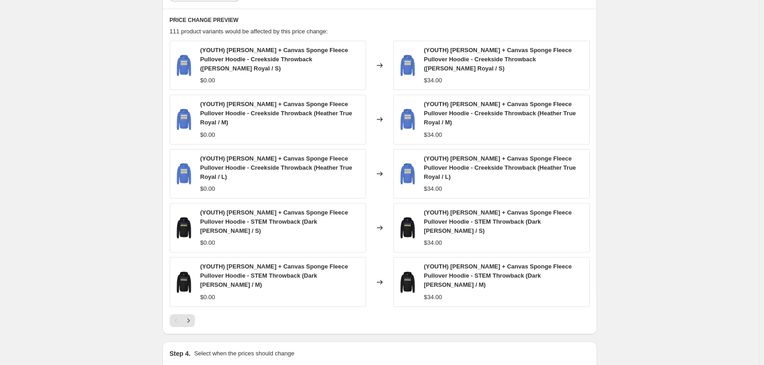
scroll to position [585, 0]
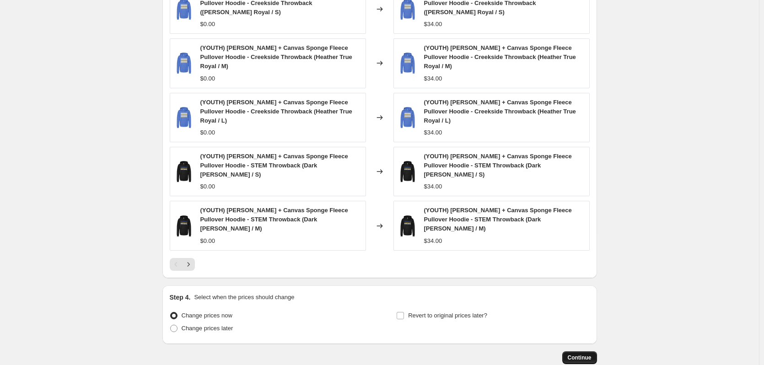
click at [575, 354] on span "Continue" at bounding box center [580, 357] width 24 height 7
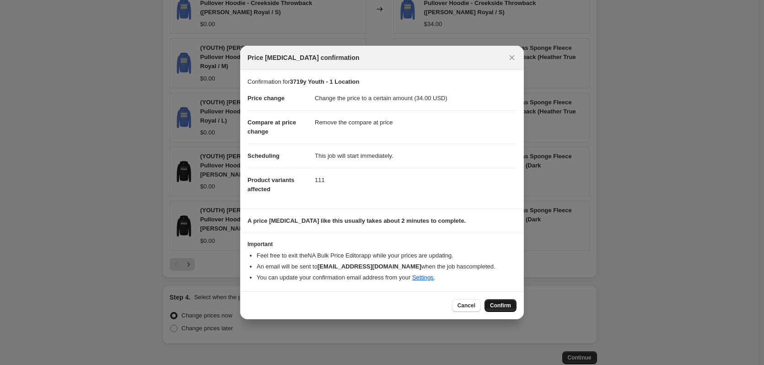
click at [508, 309] on button "Confirm" at bounding box center [500, 305] width 32 height 13
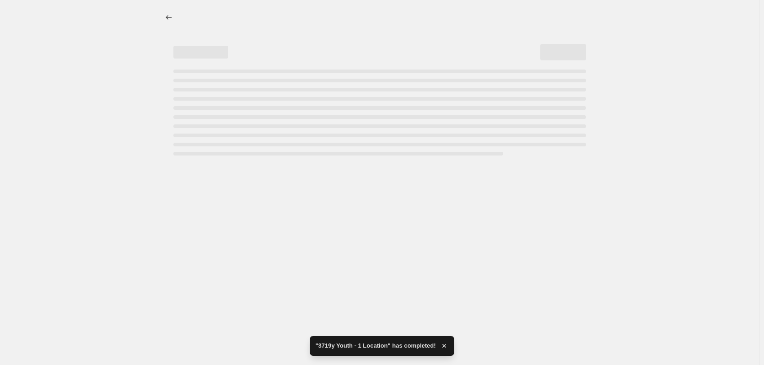
select select "remove"
select select "tag"
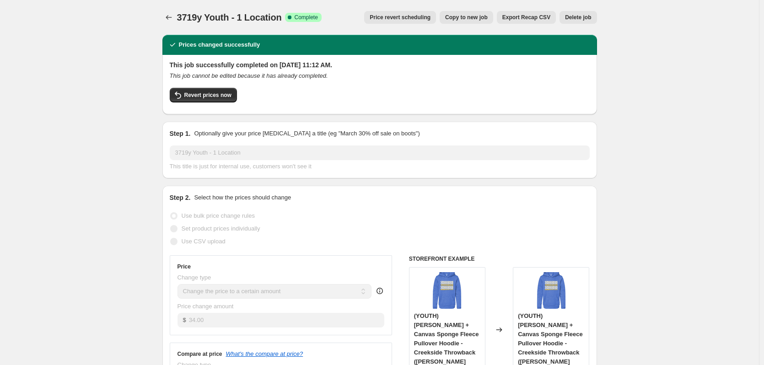
click at [463, 18] on span "Copy to new job" at bounding box center [466, 17] width 43 height 7
select select "remove"
select select "tag"
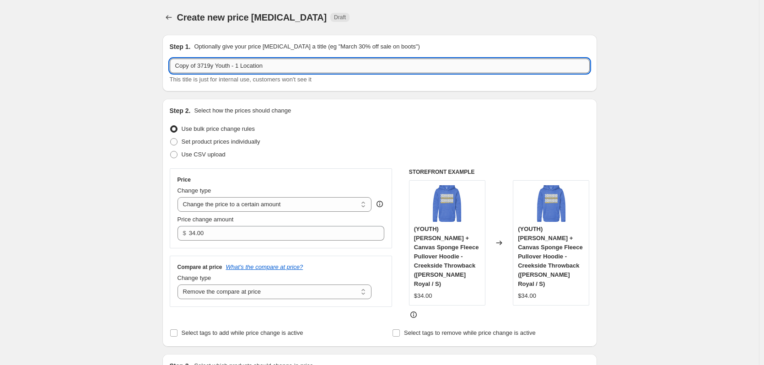
click at [214, 66] on input "Copy of 3719y Youth - 1 Location" at bounding box center [380, 66] width 420 height 15
drag, startPoint x: 199, startPoint y: 66, endPoint x: 156, endPoint y: 66, distance: 43.0
click at [218, 64] on input "3719y Youth - 1 Location" at bounding box center [380, 66] width 420 height 15
type input "3719y Youth - 2 Location"
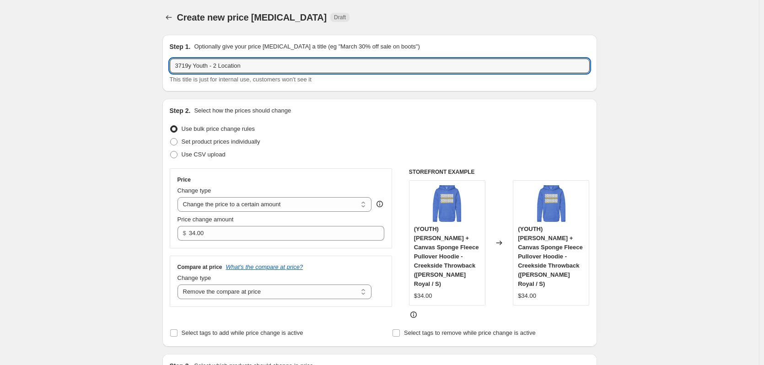
click at [344, 20] on div "Create new price change job Draft" at bounding box center [323, 17] width 293 height 13
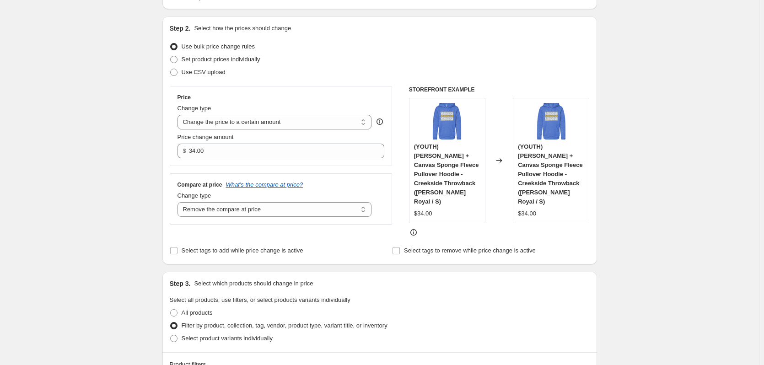
scroll to position [91, 0]
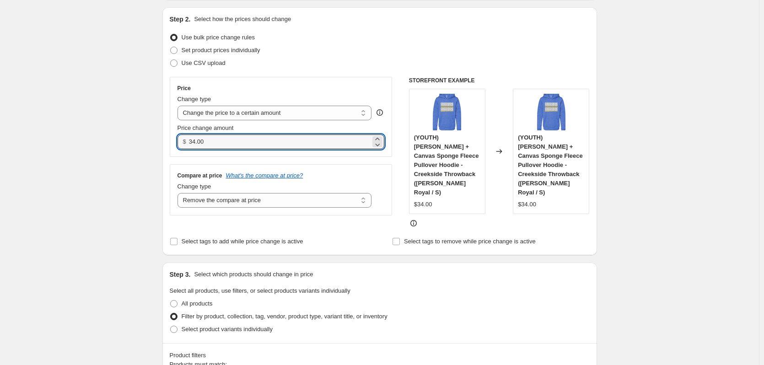
drag, startPoint x: 226, startPoint y: 145, endPoint x: 172, endPoint y: 144, distance: 53.5
click at [172, 144] on div "Price Change type Change the price to a certain amount Change the price by a ce…" at bounding box center [281, 117] width 223 height 80
type input "39.00"
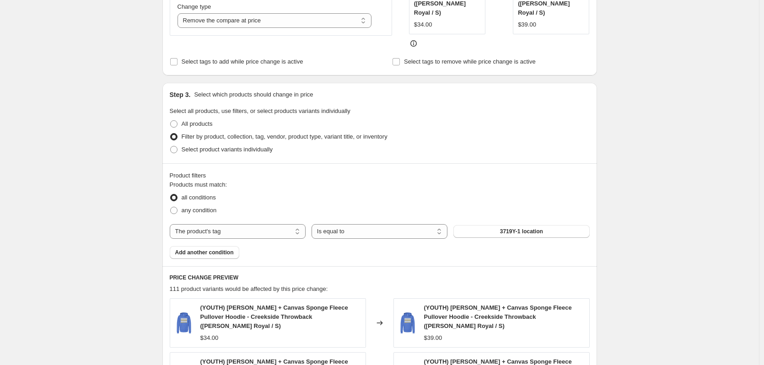
scroll to position [274, 0]
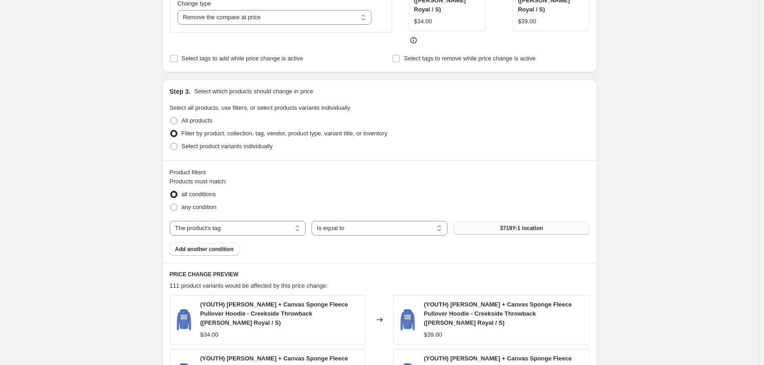
click at [522, 225] on span "3719Y-1 location" at bounding box center [521, 228] width 43 height 7
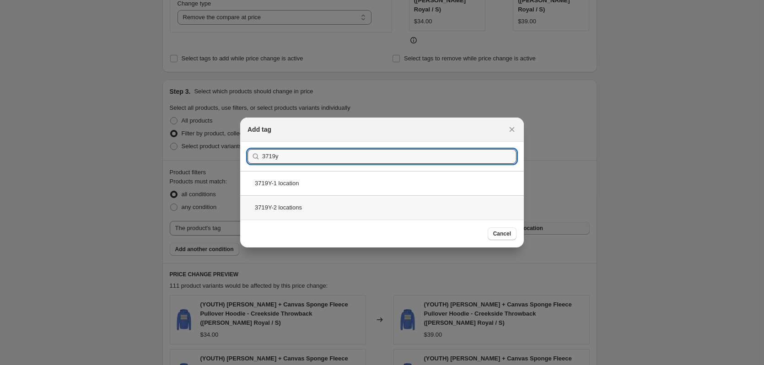
type input "3719y"
click at [286, 208] on div "3719Y-2 locations" at bounding box center [382, 207] width 284 height 24
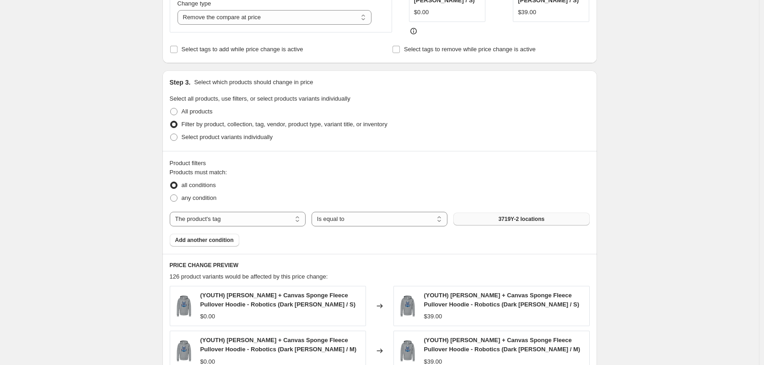
click at [725, 173] on div "Create new price change job. This page is ready Create new price change job Dra…" at bounding box center [379, 201] width 759 height 950
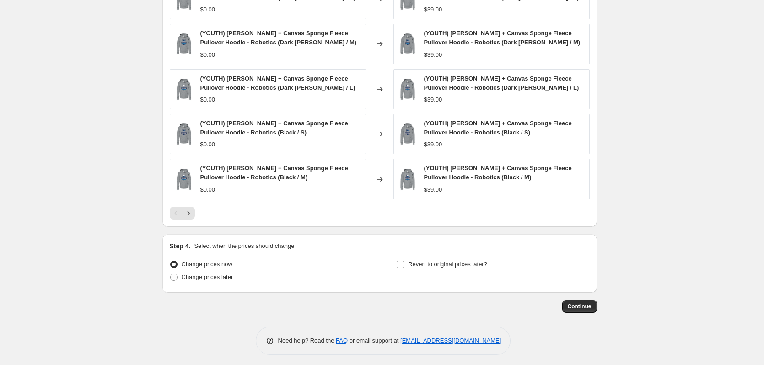
scroll to position [582, 0]
click at [584, 302] on span "Continue" at bounding box center [580, 305] width 24 height 7
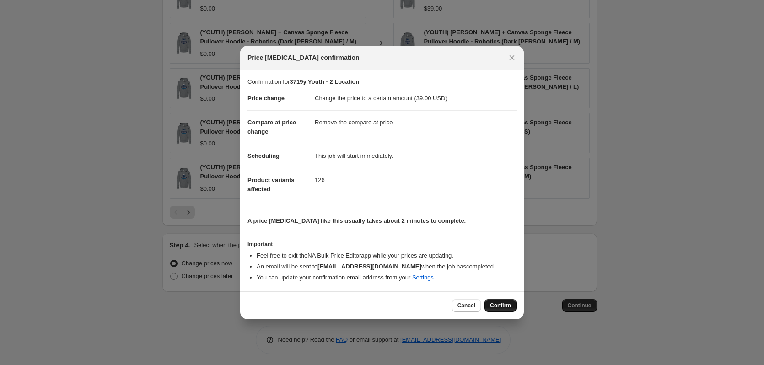
click at [504, 307] on span "Confirm" at bounding box center [500, 305] width 21 height 7
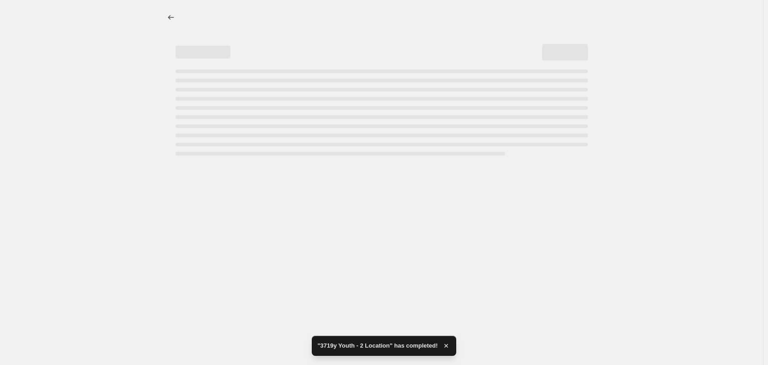
select select "remove"
select select "tag"
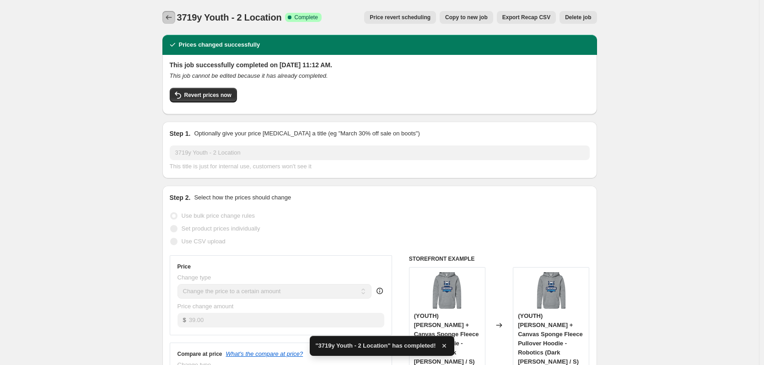
click at [167, 17] on icon "Price change jobs" at bounding box center [168, 17] width 9 height 9
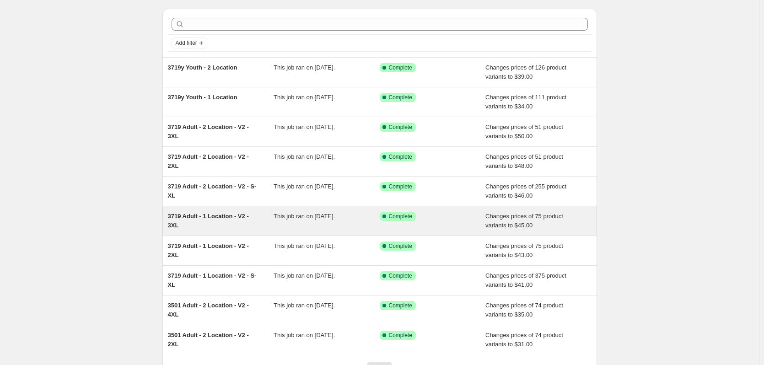
scroll to position [106, 0]
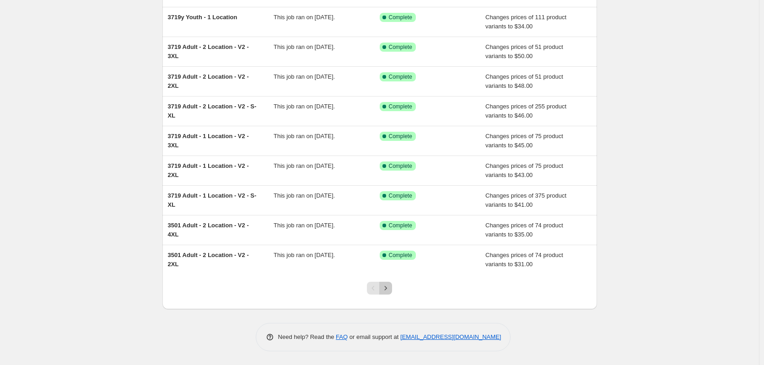
click at [386, 289] on icon "Next" at bounding box center [385, 288] width 9 height 9
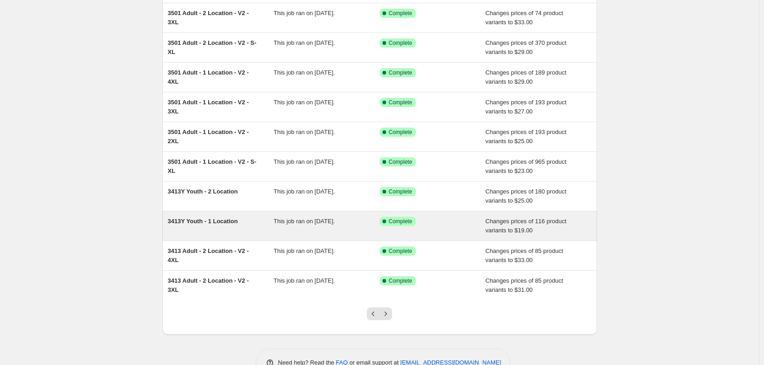
scroll to position [60, 0]
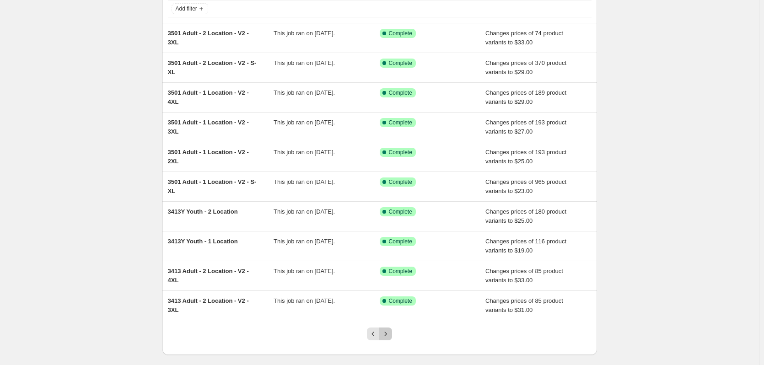
click at [389, 336] on icon "Next" at bounding box center [385, 333] width 9 height 9
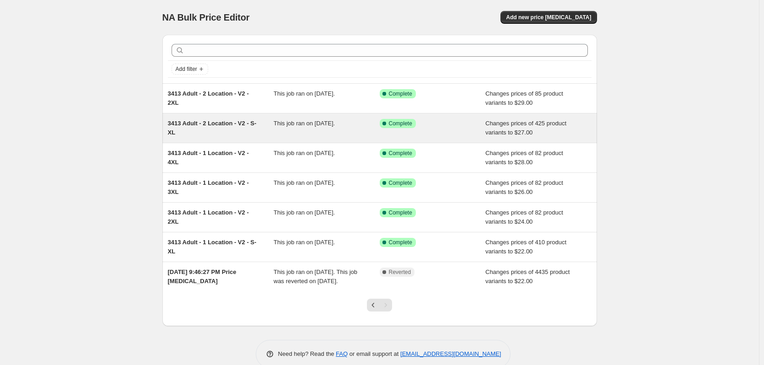
click at [239, 132] on div "3413 Adult - 2 Location - V2 - S-XL" at bounding box center [221, 128] width 106 height 18
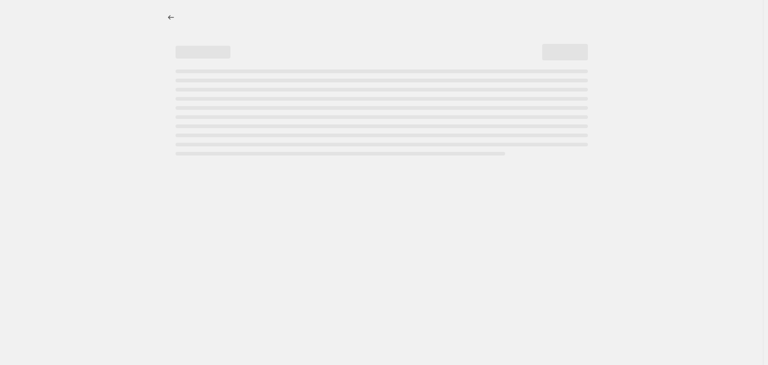
select select "remove"
select select "tag"
select select "title"
select select "not_equal"
select select "title"
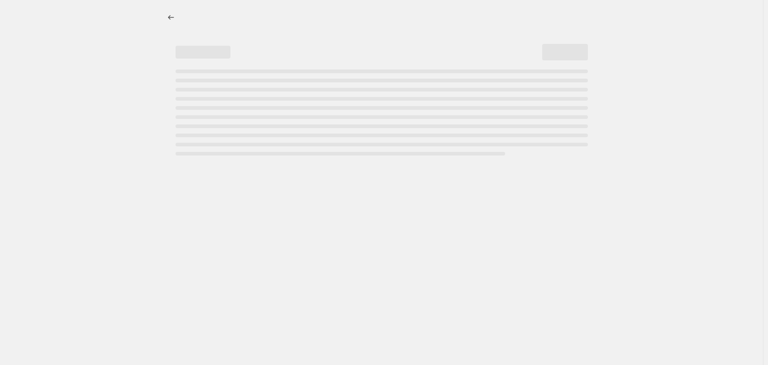
select select "not_equal"
select select "title"
select select "not_equal"
select select "title"
select select "not_equal"
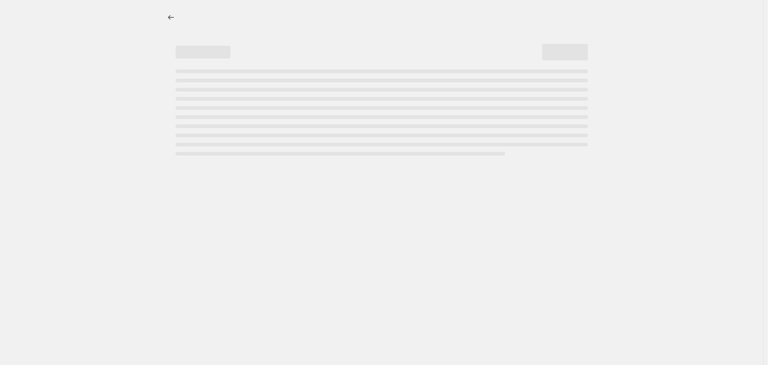
select select "title"
select select "not_equal"
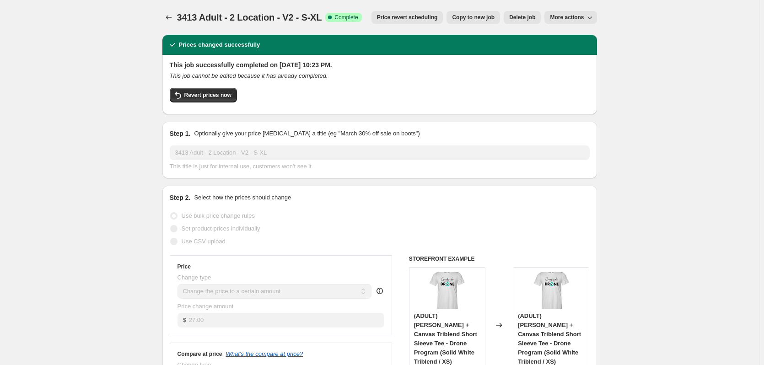
click at [474, 16] on span "Copy to new job" at bounding box center [473, 17] width 43 height 7
select select "remove"
select select "tag"
select select "title"
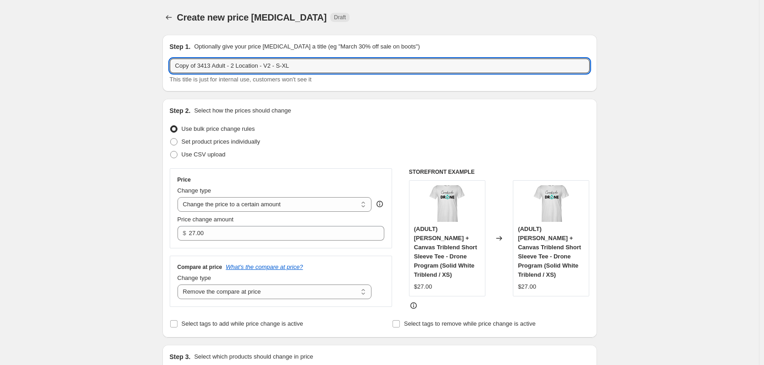
drag, startPoint x: 212, startPoint y: 66, endPoint x: 162, endPoint y: 57, distance: 50.3
click at [214, 66] on input "3901 Adult - 2 Location - V2 - S-XL" at bounding box center [380, 66] width 420 height 15
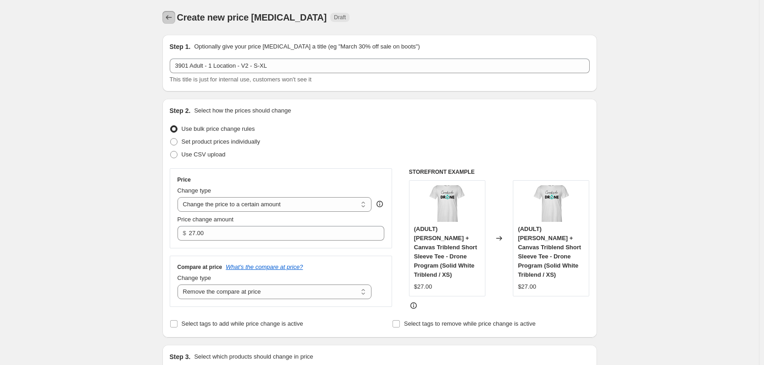
click at [173, 16] on icon "Price change jobs" at bounding box center [168, 17] width 9 height 9
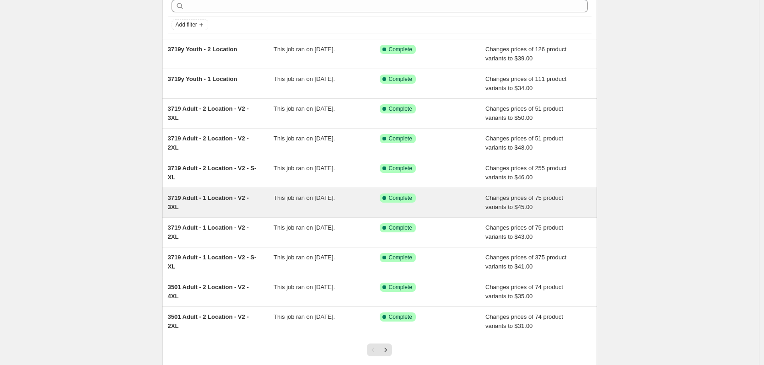
scroll to position [106, 0]
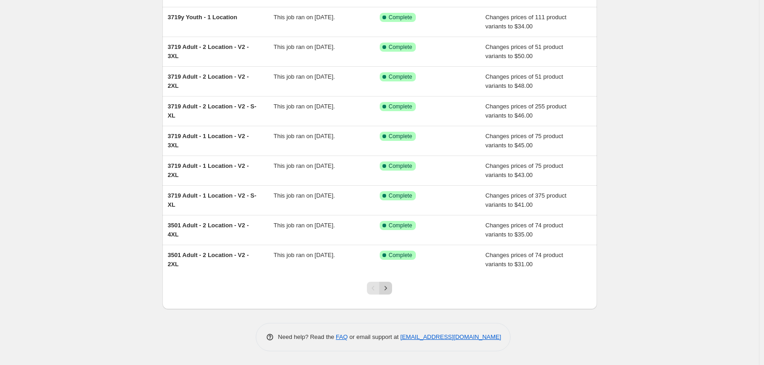
click at [388, 288] on icon "Next" at bounding box center [385, 288] width 9 height 9
click at [387, 290] on icon "Next" at bounding box center [385, 288] width 9 height 9
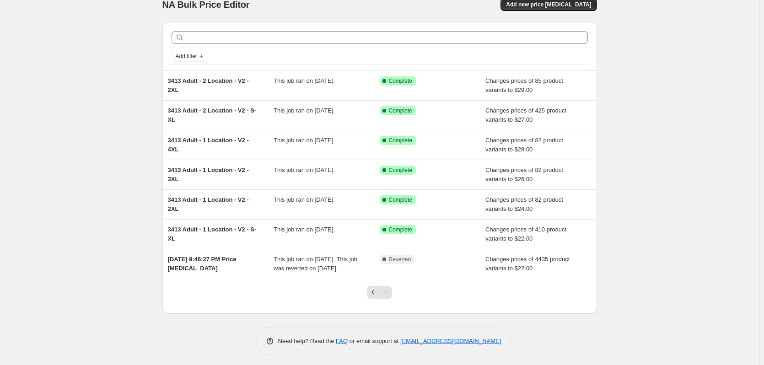
scroll to position [26, 0]
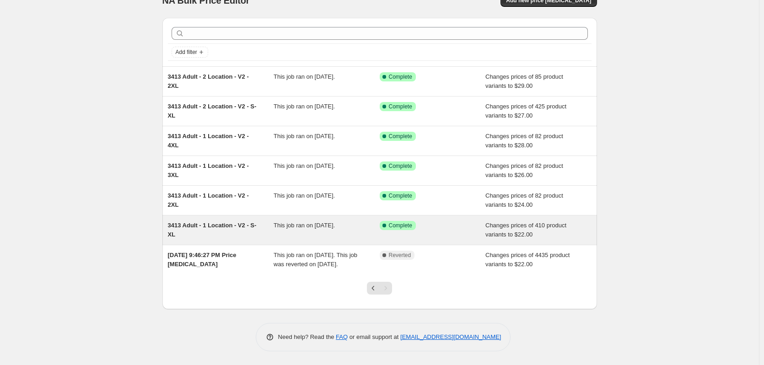
click at [194, 222] on span "3413 Adult - 1 Location - V2 - S-XL" at bounding box center [212, 230] width 89 height 16
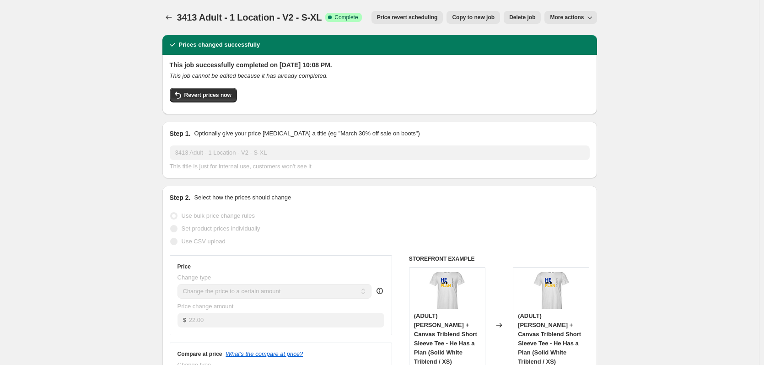
click at [463, 15] on span "Copy to new job" at bounding box center [473, 17] width 43 height 7
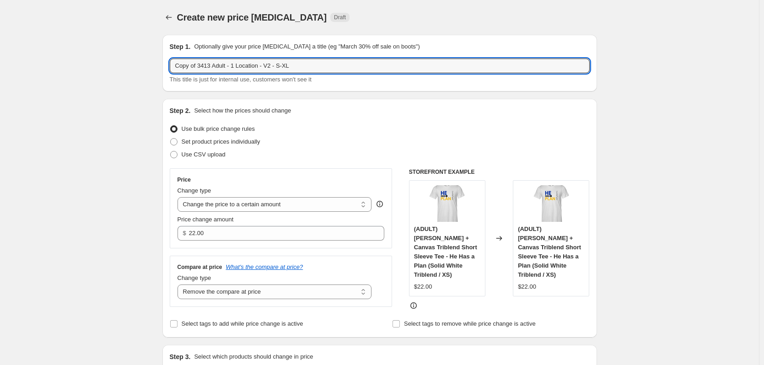
drag, startPoint x: 211, startPoint y: 64, endPoint x: 151, endPoint y: 49, distance: 61.8
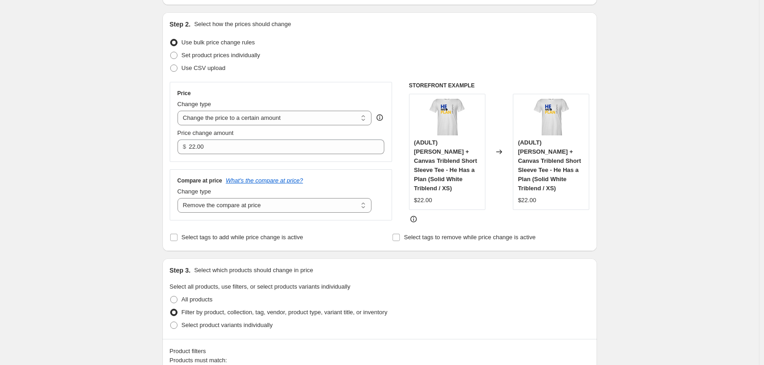
scroll to position [91, 0]
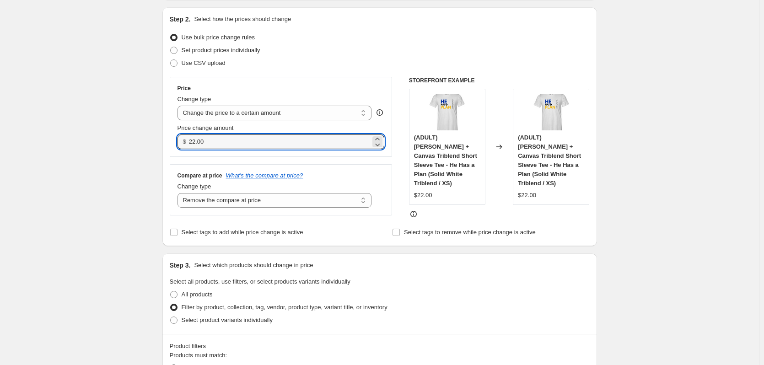
drag, startPoint x: 221, startPoint y: 142, endPoint x: 182, endPoint y: 131, distance: 41.4
click at [180, 137] on div "$ 22.00" at bounding box center [280, 141] width 207 height 15
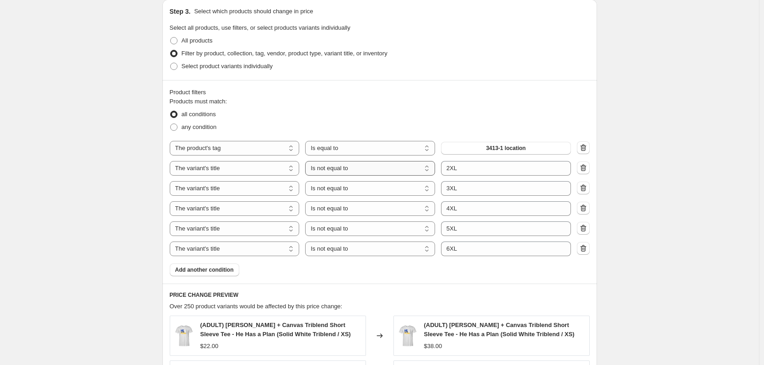
scroll to position [366, 0]
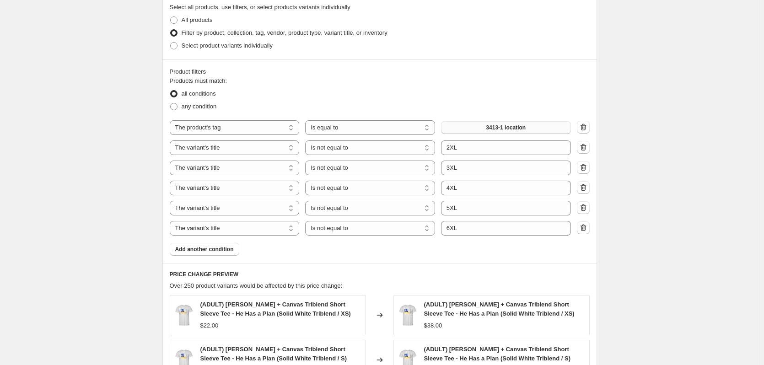
click at [514, 124] on span "3413-1 location" at bounding box center [506, 127] width 40 height 7
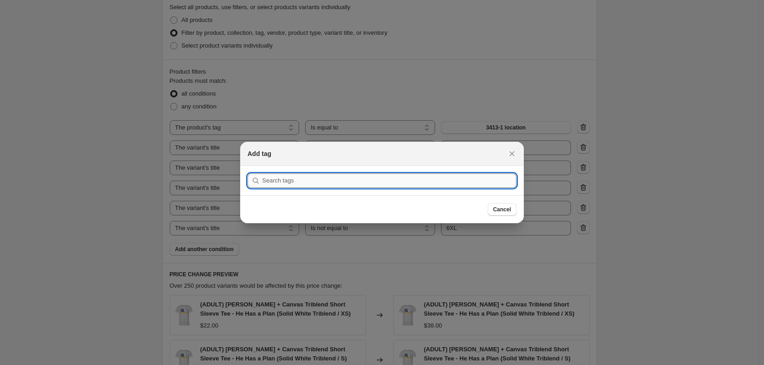
click at [360, 176] on input ":r1ur:" at bounding box center [389, 180] width 254 height 15
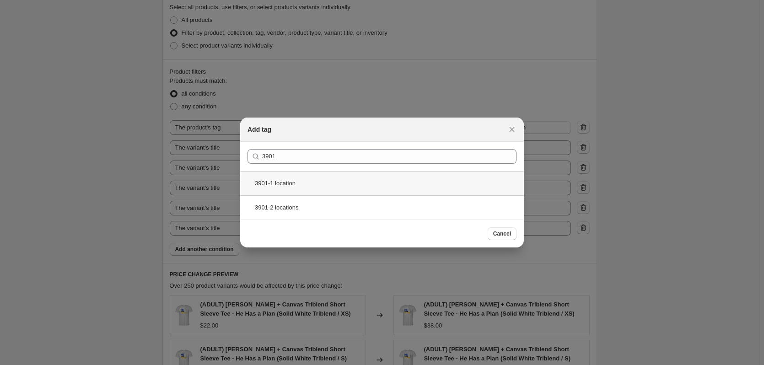
click at [283, 186] on div "3901-1 location" at bounding box center [382, 183] width 284 height 24
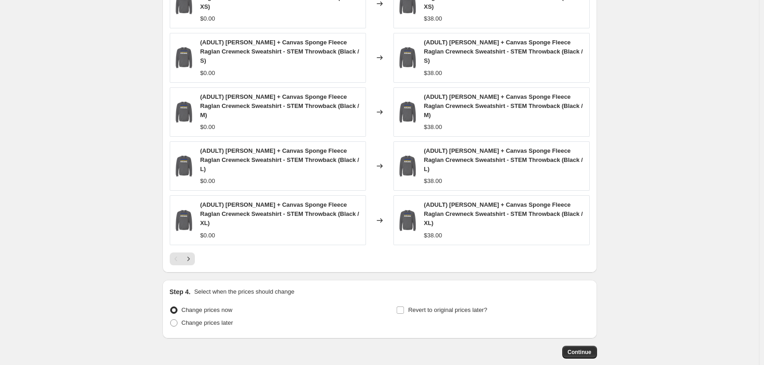
scroll to position [683, 0]
click at [585, 345] on button "Continue" at bounding box center [579, 351] width 35 height 13
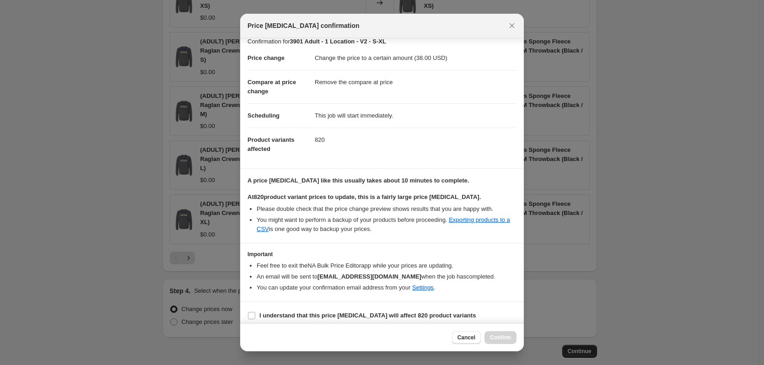
scroll to position [14, 0]
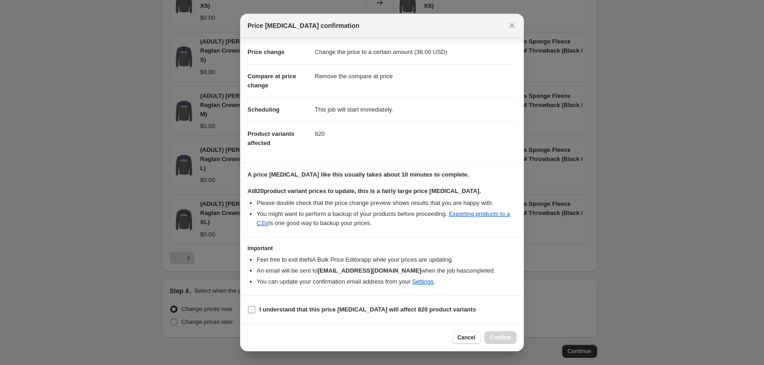
click at [250, 307] on input "I understand that this price change job will affect 820 product variants" at bounding box center [251, 309] width 7 height 7
click at [497, 337] on span "Confirm" at bounding box center [500, 337] width 21 height 7
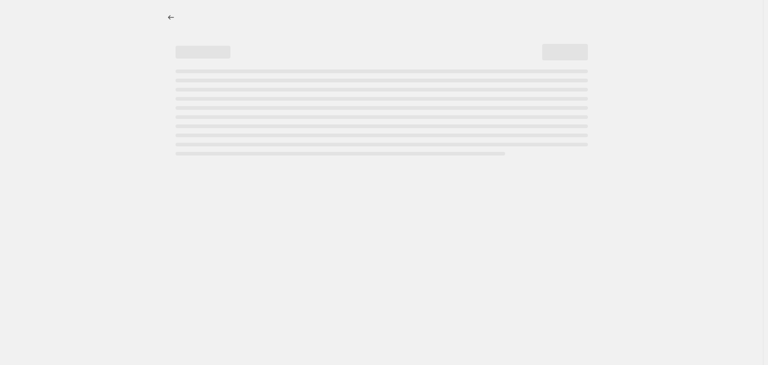
select select "remove"
select select "tag"
select select "title"
select select "not_equal"
select select "title"
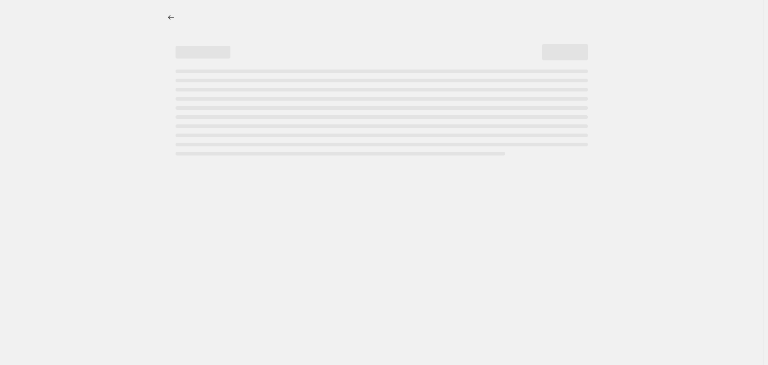
select select "not_equal"
select select "title"
select select "not_equal"
select select "title"
select select "not_equal"
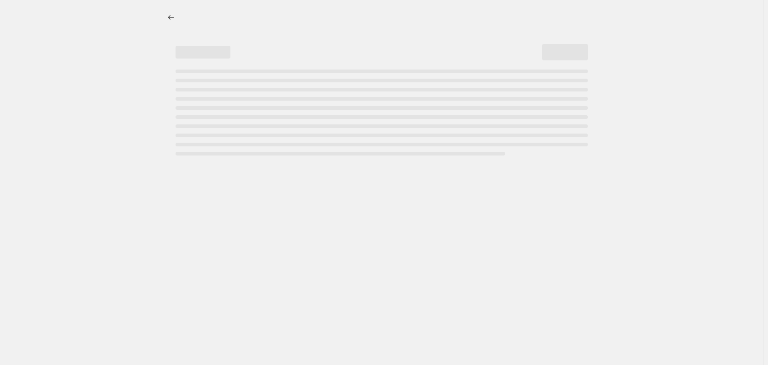
select select "title"
select select "not_equal"
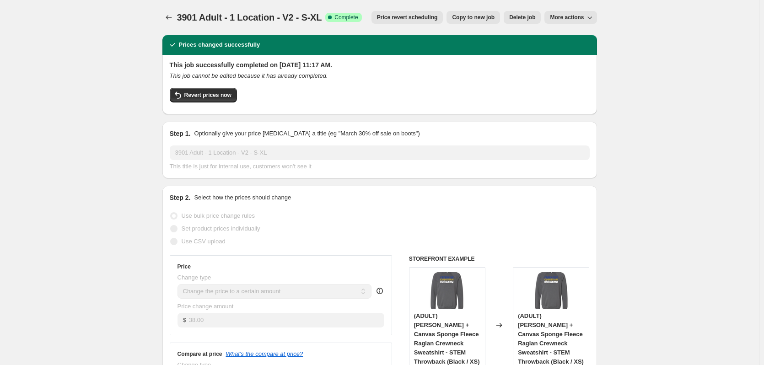
click at [480, 18] on span "Copy to new job" at bounding box center [473, 17] width 43 height 7
select select "remove"
select select "tag"
select select "title"
select select "not_equal"
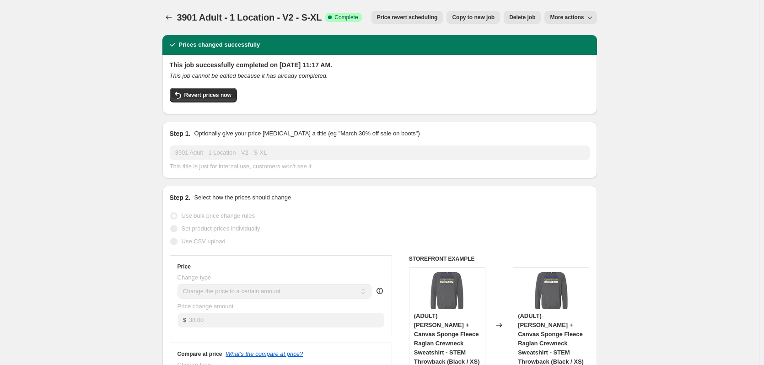
select select "title"
select select "not_equal"
select select "title"
select select "not_equal"
select select "title"
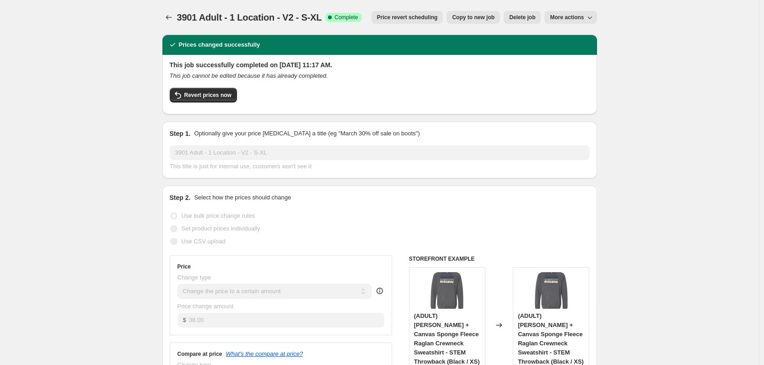
select select "not_equal"
select select "title"
select select "not_equal"
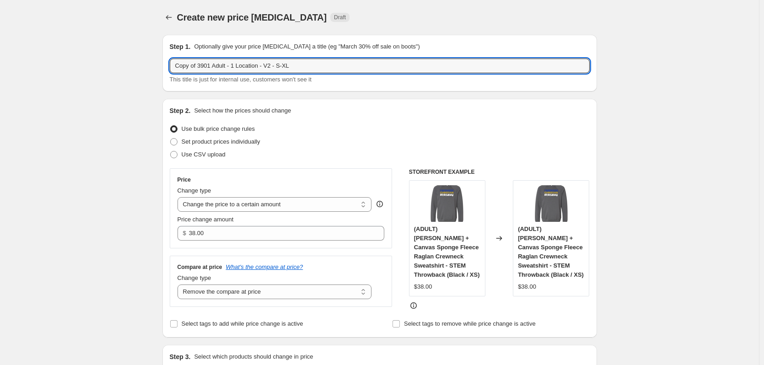
drag, startPoint x: 279, startPoint y: 67, endPoint x: 354, endPoint y: 61, distance: 74.8
click at [340, 75] on div "Copy of 3901 Adult - 1 Location - V2 - S-XL This title is just for internal use…" at bounding box center [380, 72] width 420 height 26
drag, startPoint x: 199, startPoint y: 68, endPoint x: 157, endPoint y: 61, distance: 42.7
click at [177, 66] on input "3901 Adult - 1 Location - V2 - 2XL" at bounding box center [380, 66] width 420 height 15
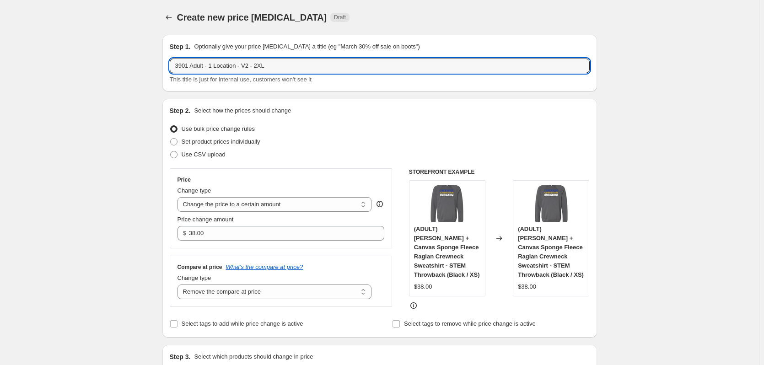
type input "3901 Adult - 1 Location - V2 - 2XL"
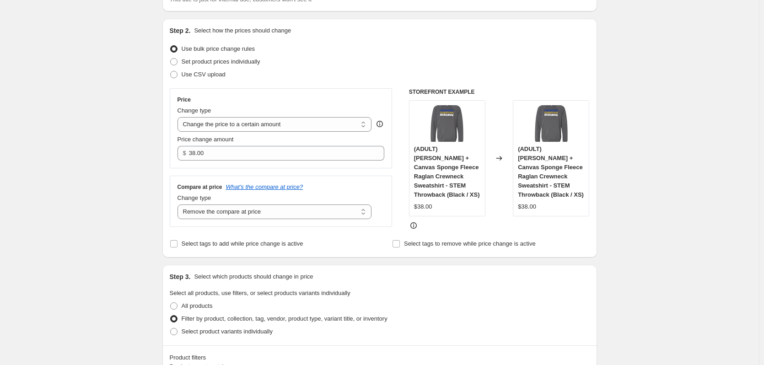
scroll to position [91, 0]
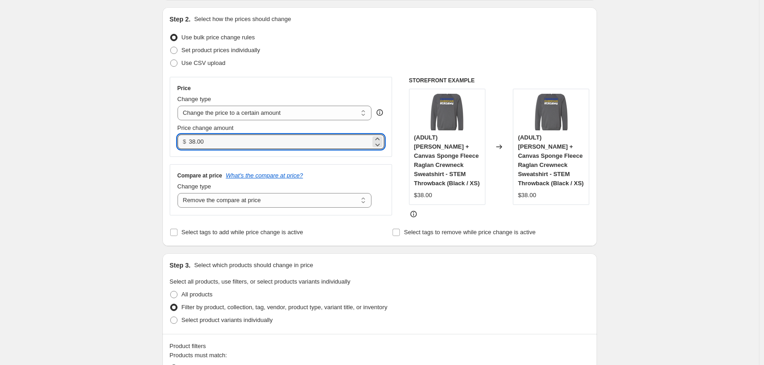
drag, startPoint x: 216, startPoint y: 145, endPoint x: 172, endPoint y: 137, distance: 45.0
click at [175, 138] on div "Price Change type Change the price to a certain amount Change the price by a ce…" at bounding box center [281, 117] width 223 height 80
type input "40.00"
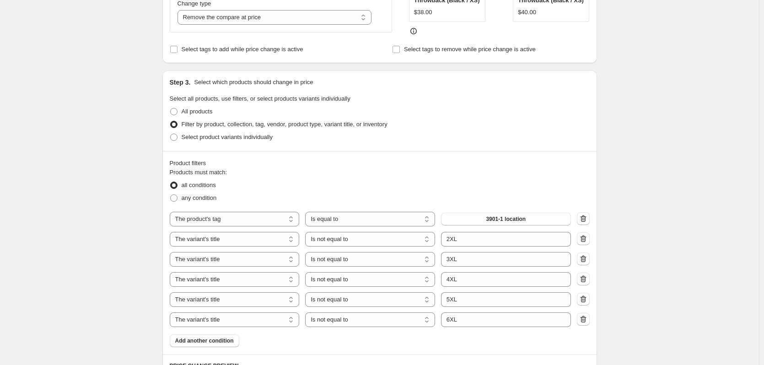
scroll to position [320, 0]
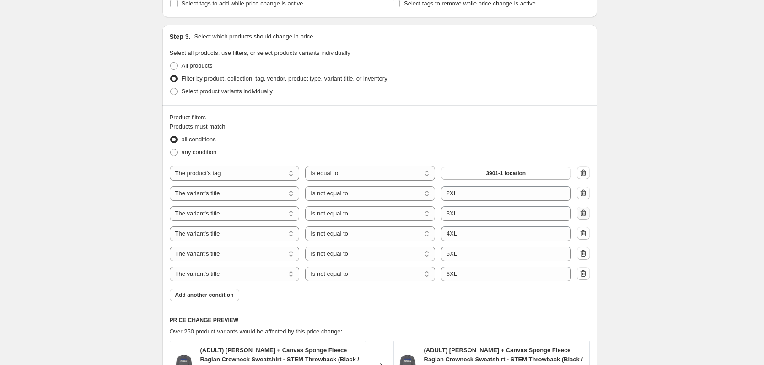
click at [590, 214] on button "button" at bounding box center [583, 213] width 13 height 13
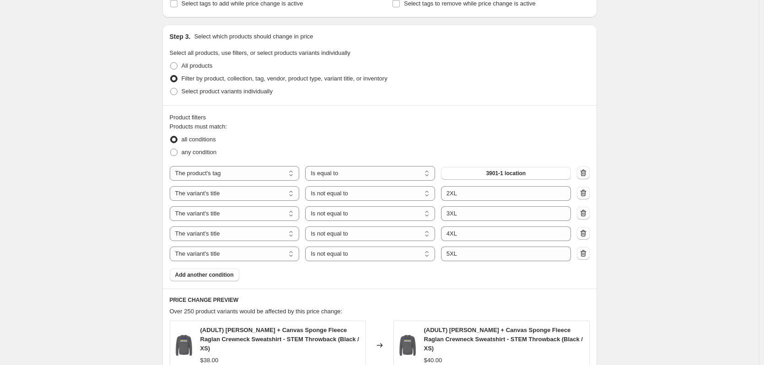
click at [588, 210] on icon "button" at bounding box center [583, 213] width 9 height 9
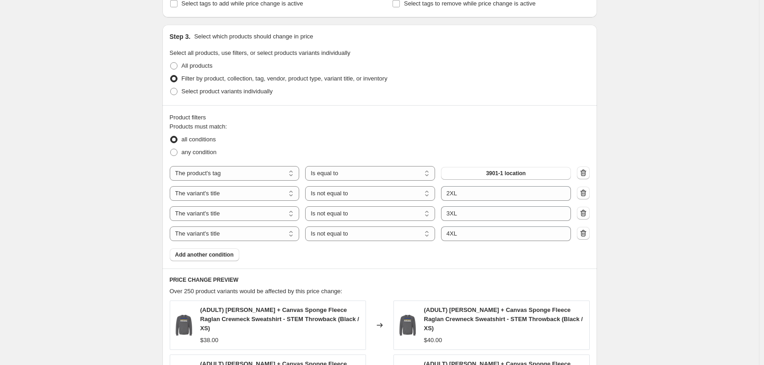
click at [588, 210] on icon "button" at bounding box center [583, 213] width 9 height 9
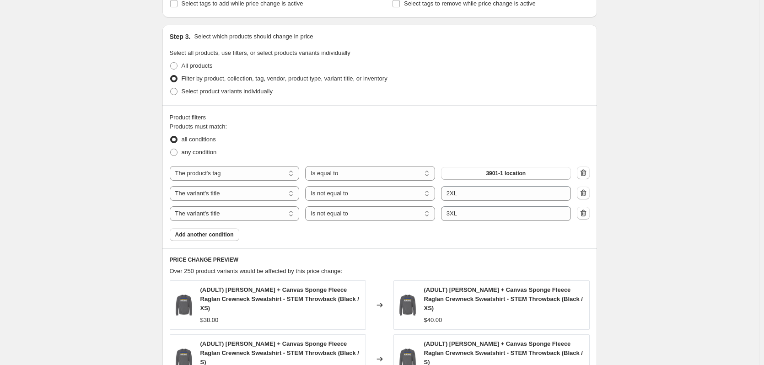
click at [588, 210] on icon "button" at bounding box center [583, 213] width 9 height 9
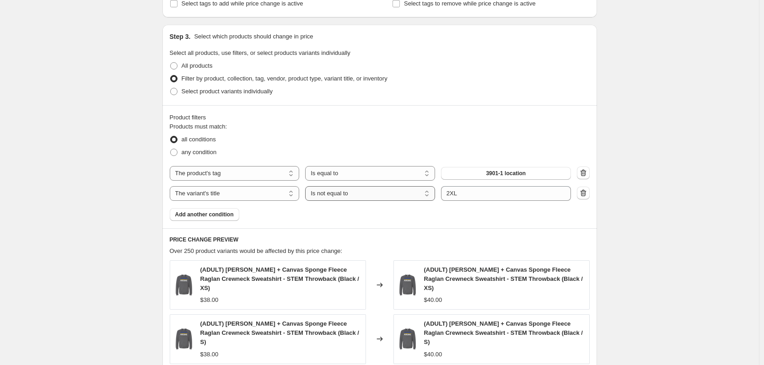
click at [347, 191] on select "Is equal to Is not equal to Contains" at bounding box center [370, 193] width 130 height 15
select select "equal"
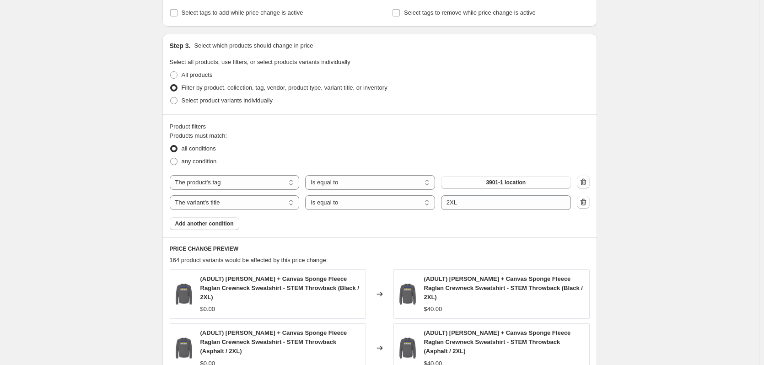
click at [382, 214] on div "Products must match: all conditions any condition The product The product's col…" at bounding box center [380, 180] width 420 height 99
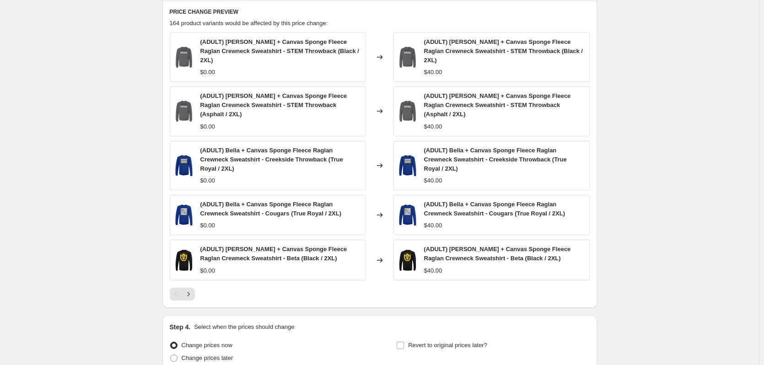
scroll to position [602, 0]
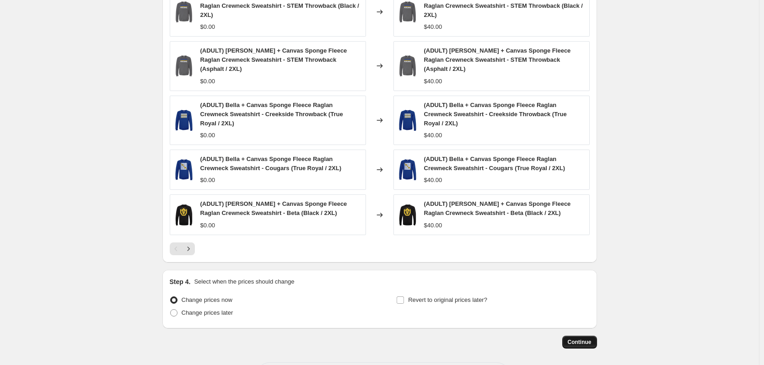
click at [597, 336] on button "Continue" at bounding box center [579, 342] width 35 height 13
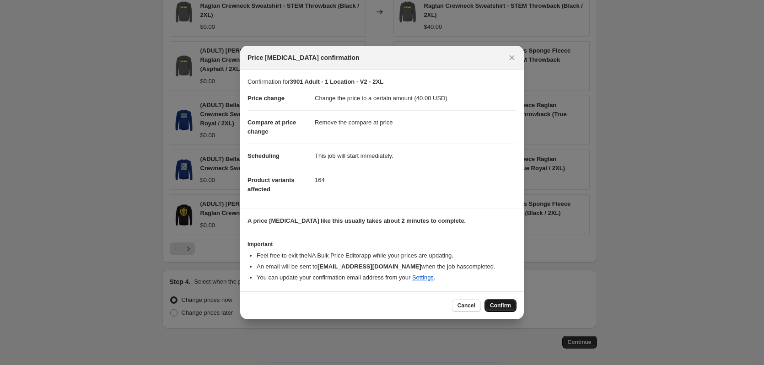
click at [496, 302] on span "Confirm" at bounding box center [500, 305] width 21 height 7
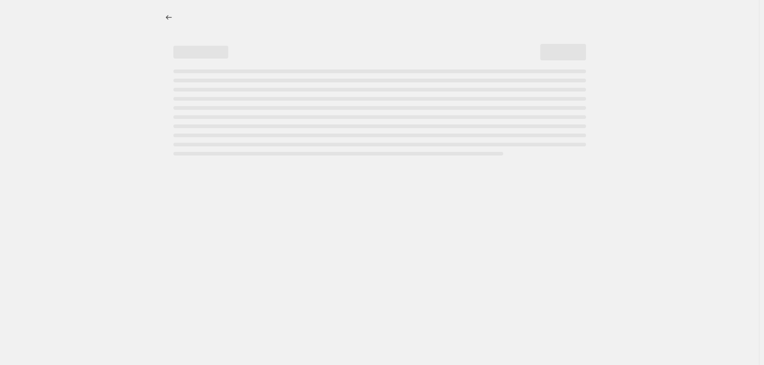
select select "remove"
select select "tag"
select select "title"
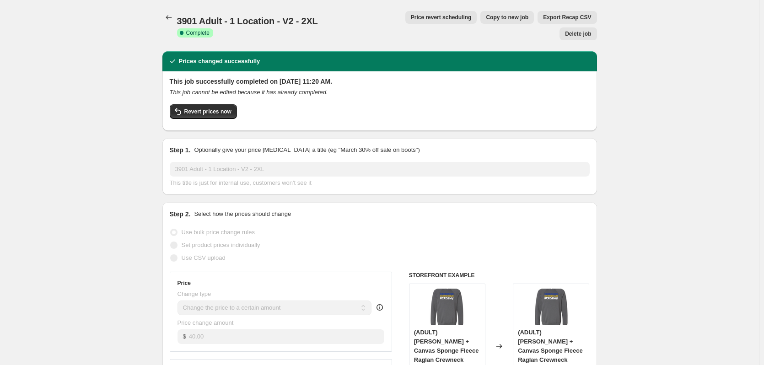
click at [486, 17] on span "Copy to new job" at bounding box center [507, 17] width 43 height 7
select select "remove"
select select "tag"
select select "title"
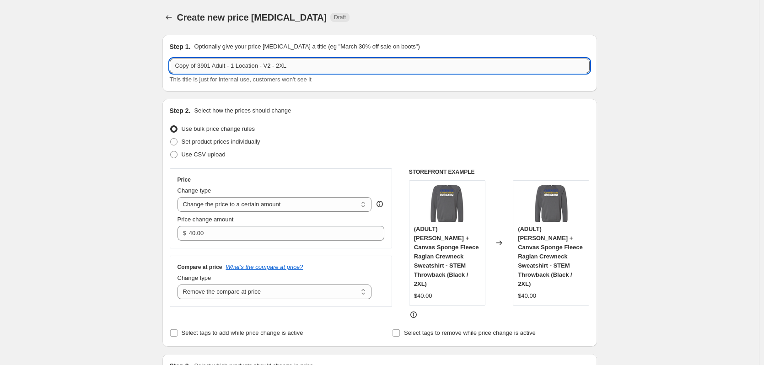
click at [280, 68] on input "Copy of 3901 Adult - 1 Location - V2 - 2XL" at bounding box center [380, 66] width 420 height 15
click at [282, 67] on input "Copy of 3901 Adult - 1 Location - V2 - 2XL" at bounding box center [380, 66] width 420 height 15
drag, startPoint x: 200, startPoint y: 66, endPoint x: 173, endPoint y: 61, distance: 27.4
click at [173, 61] on input "Copy of 3901 Adult - 1 Location - V2 - 3XL" at bounding box center [380, 66] width 420 height 15
type input "3901 Adult - 1 Location - V2 - 3XL"
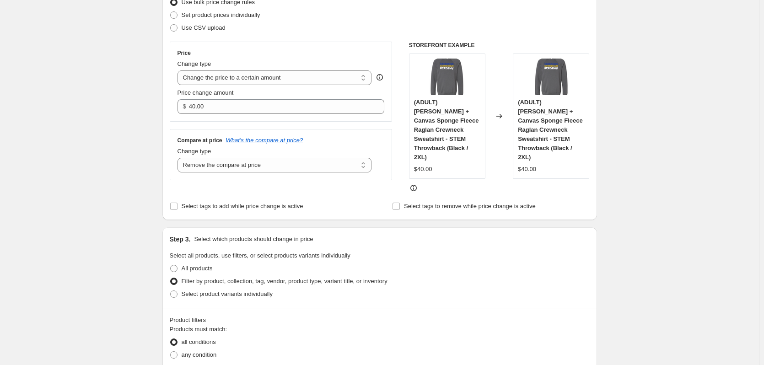
scroll to position [137, 0]
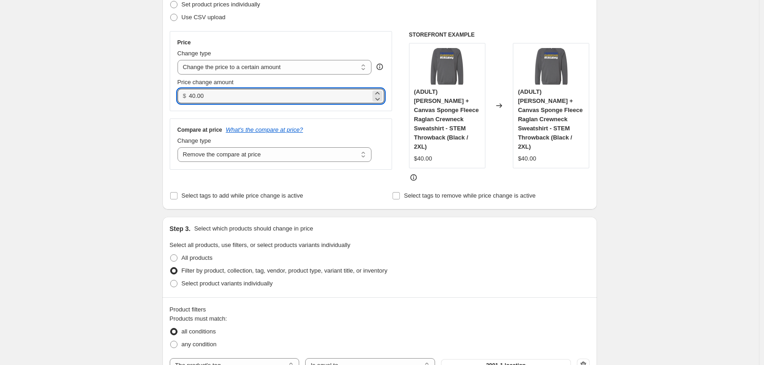
drag, startPoint x: 227, startPoint y: 99, endPoint x: 187, endPoint y: 92, distance: 40.8
click at [187, 92] on div "$ 40.00" at bounding box center [280, 96] width 207 height 15
type input "42.00"
click at [150, 102] on div "Create new price [MEDICAL_DATA]. This page is ready Create new price [MEDICAL_D…" at bounding box center [379, 366] width 759 height 1007
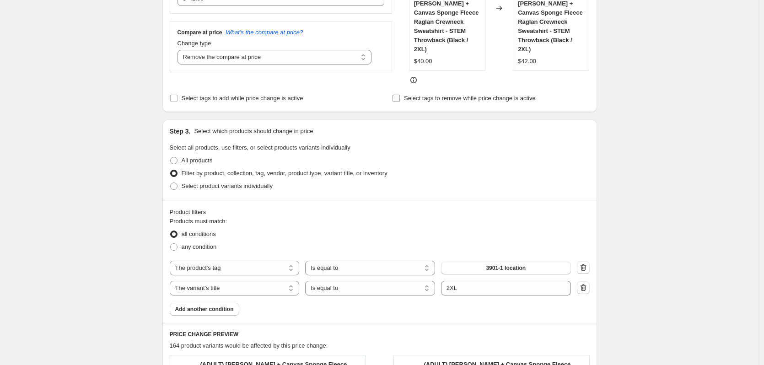
scroll to position [274, 0]
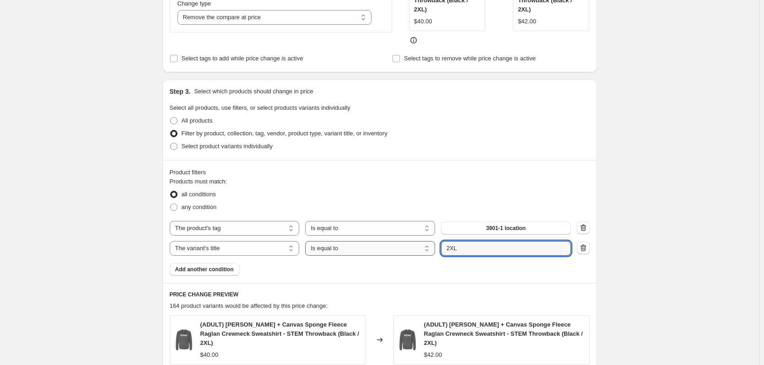
drag, startPoint x: 464, startPoint y: 237, endPoint x: 437, endPoint y: 234, distance: 27.7
click at [437, 241] on div "The product The product's collection The product's tag The product's vendor The…" at bounding box center [370, 248] width 401 height 15
type input "3XL"
click at [686, 192] on div "Create new price [MEDICAL_DATA]. This page is ready Create new price [MEDICAL_D…" at bounding box center [379, 229] width 759 height 1007
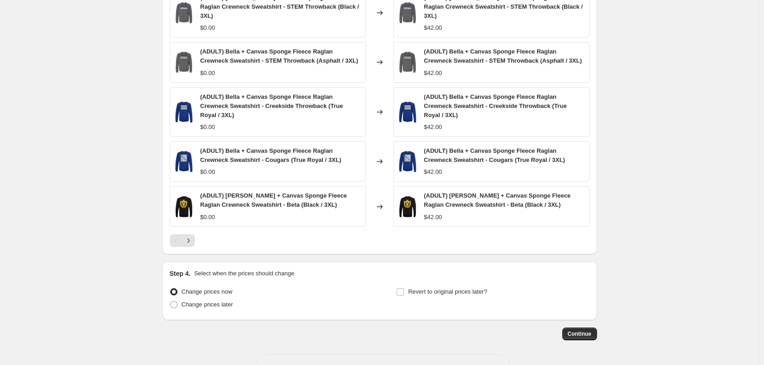
scroll to position [602, 0]
click at [587, 329] on span "Continue" at bounding box center [580, 332] width 24 height 7
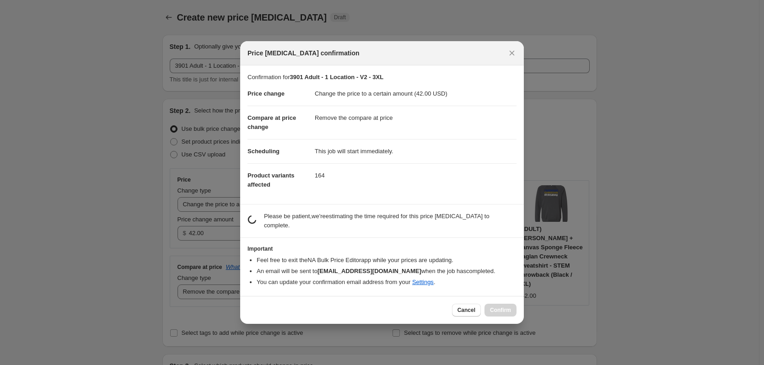
scroll to position [0, 0]
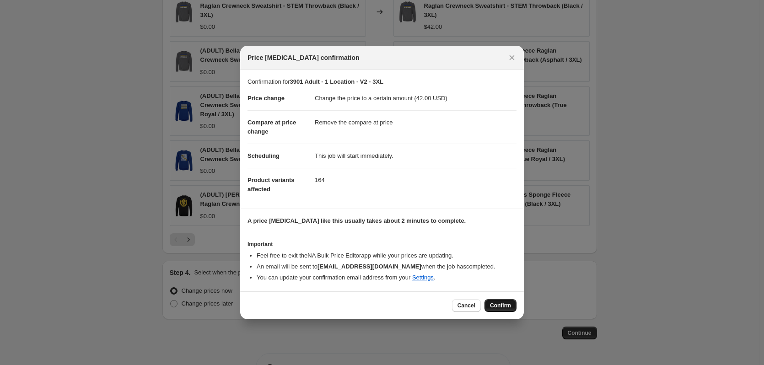
click at [506, 306] on span "Confirm" at bounding box center [500, 305] width 21 height 7
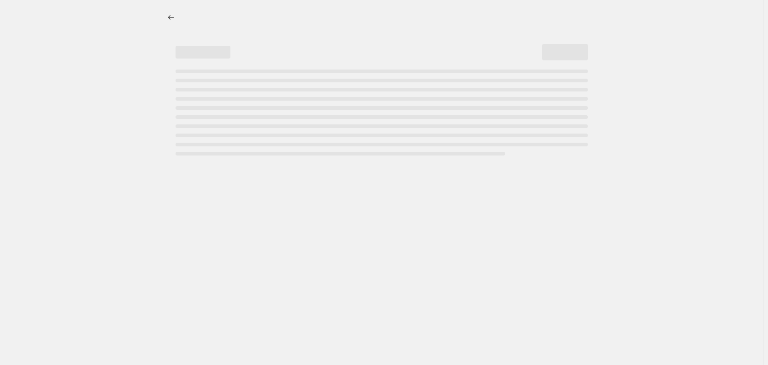
select select "remove"
select select "tag"
select select "title"
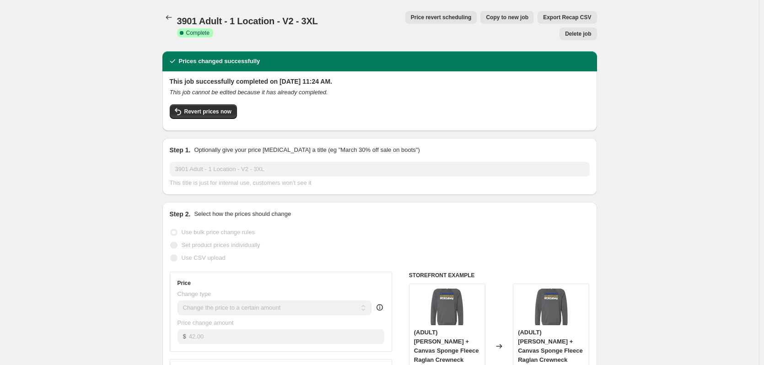
click at [486, 20] on span "Copy to new job" at bounding box center [507, 17] width 43 height 7
select select "remove"
select select "tag"
select select "title"
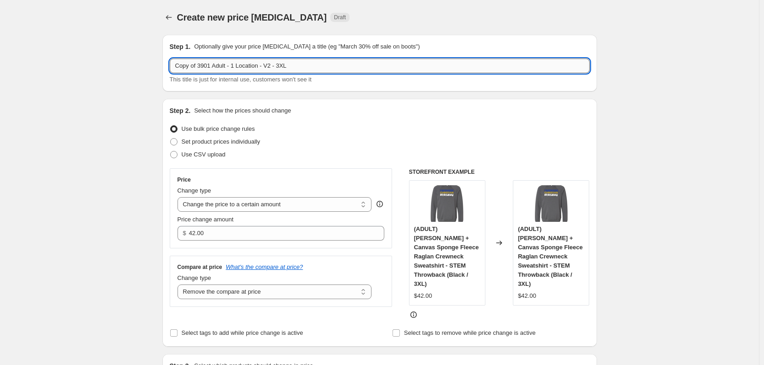
click at [282, 68] on input "Copy of 3901 Adult - 1 Location - V2 - 3XL" at bounding box center [380, 66] width 420 height 15
click at [346, 74] on div "Copy of 3901 Adult - 1 Location - V2 - 3XL This title is just for internal use,…" at bounding box center [380, 72] width 420 height 26
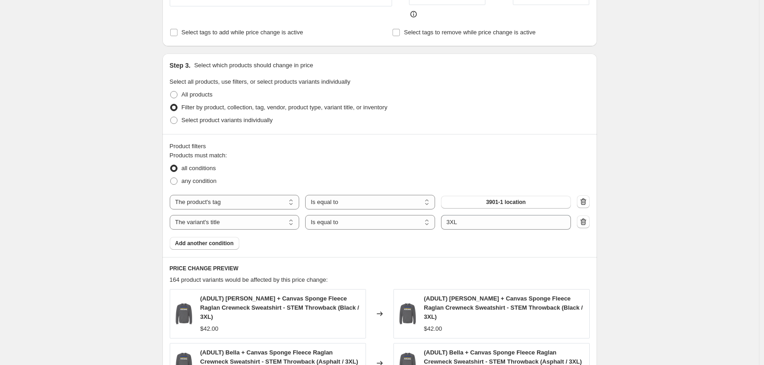
scroll to position [320, 0]
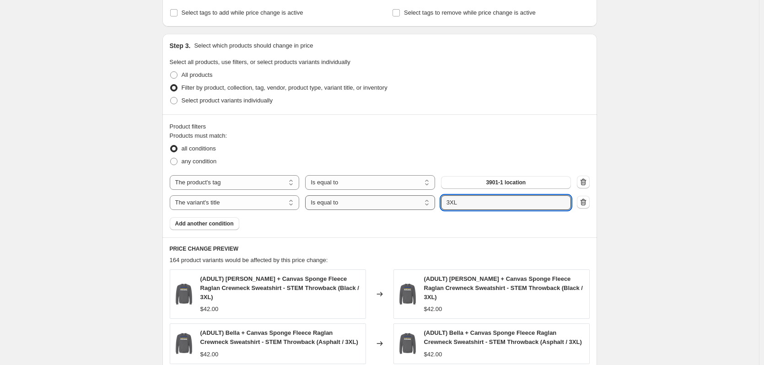
drag, startPoint x: 462, startPoint y: 188, endPoint x: 428, endPoint y: 188, distance: 33.4
click at [428, 195] on div "The product The product's collection The product's tag The product's vendor The…" at bounding box center [370, 202] width 401 height 15
type input "4XL"
click at [416, 212] on div "Products must match: all conditions any condition The product The product's col…" at bounding box center [380, 180] width 420 height 99
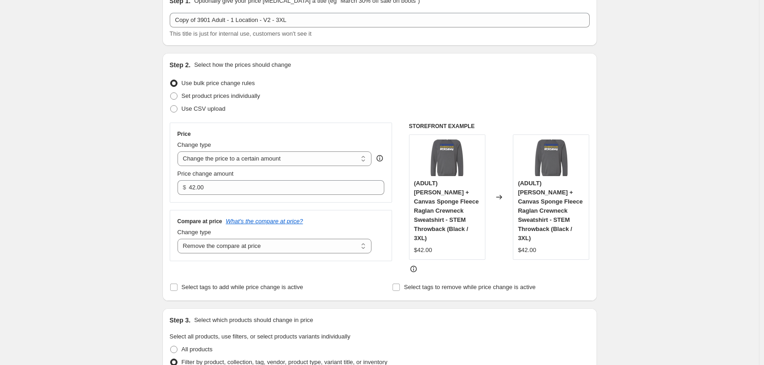
scroll to position [0, 0]
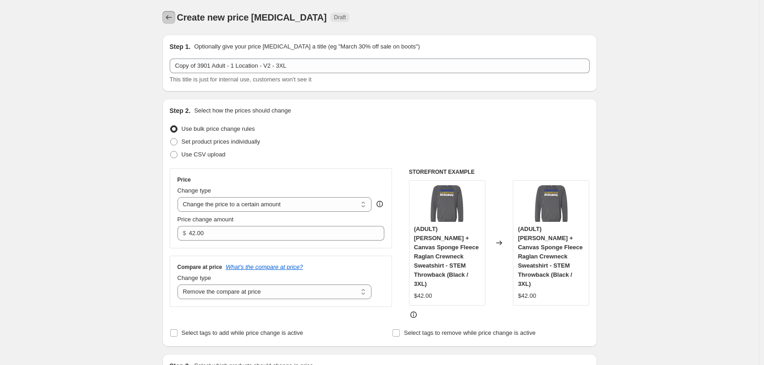
click at [172, 17] on icon "Price change jobs" at bounding box center [168, 17] width 9 height 9
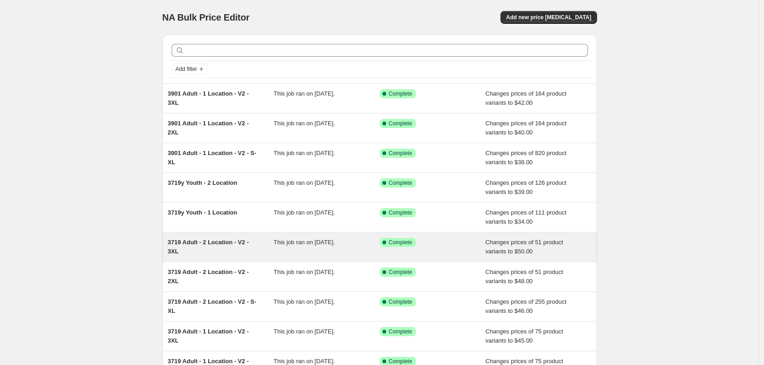
scroll to position [106, 0]
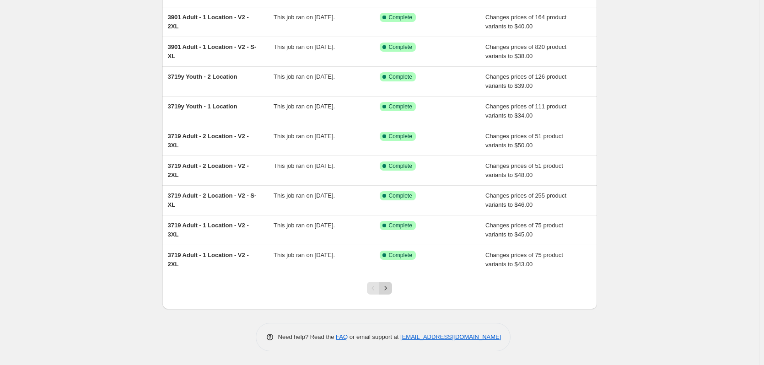
click at [390, 288] on icon "Next" at bounding box center [385, 288] width 9 height 9
click at [385, 290] on icon "Next" at bounding box center [385, 288] width 9 height 9
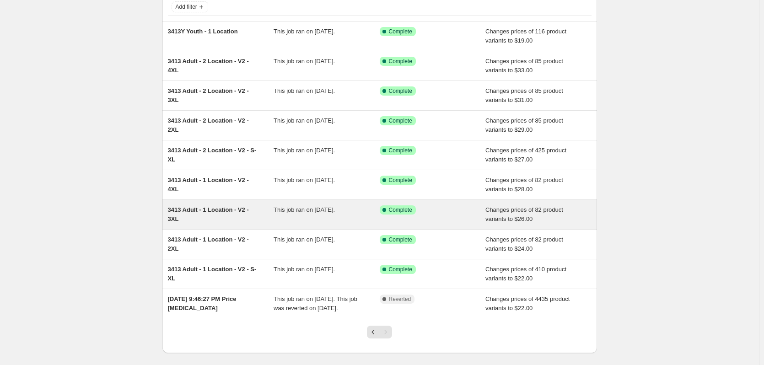
scroll to position [0, 0]
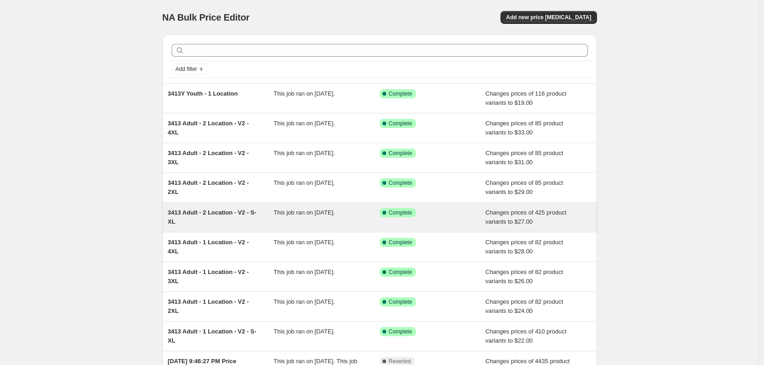
click at [213, 213] on span "3413 Adult - 2 Location - V2 - S-XL" at bounding box center [212, 217] width 89 height 16
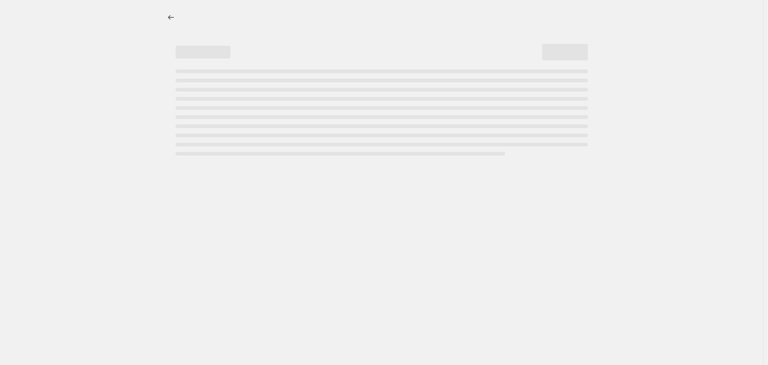
select select "remove"
select select "tag"
select select "title"
select select "not_equal"
select select "title"
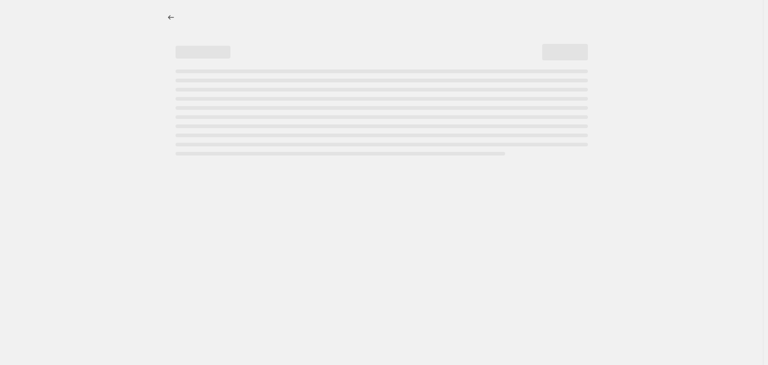
select select "not_equal"
select select "title"
select select "not_equal"
select select "title"
select select "not_equal"
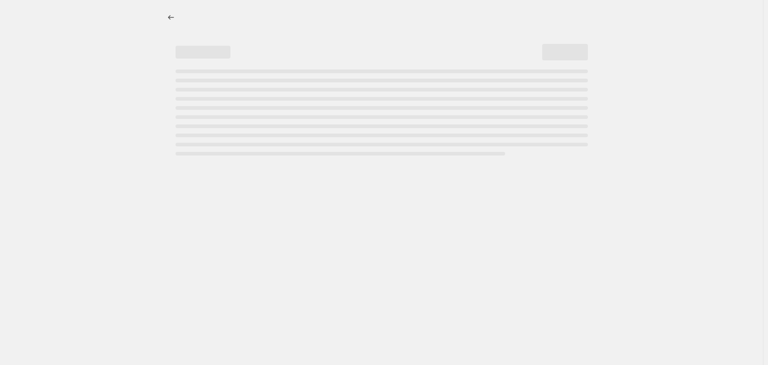
select select "title"
select select "not_equal"
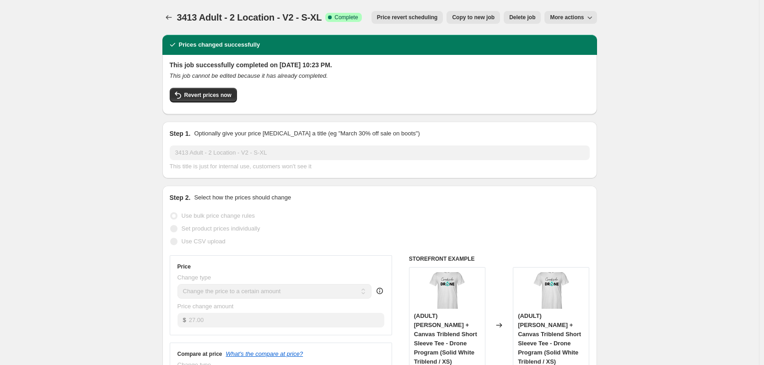
click at [488, 19] on span "Copy to new job" at bounding box center [473, 17] width 43 height 7
select select "remove"
select select "tag"
select select "title"
select select "not_equal"
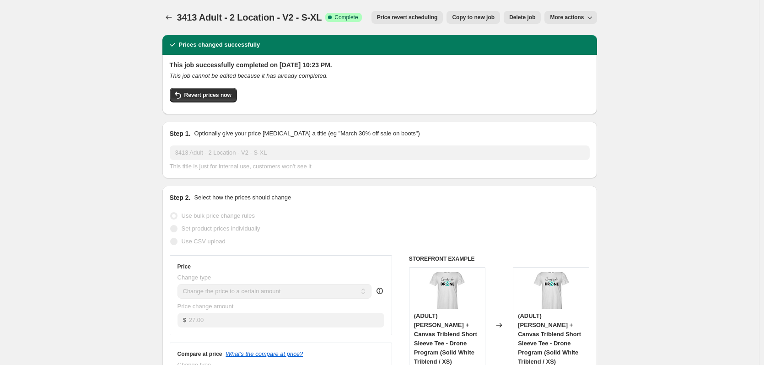
select select "title"
select select "not_equal"
select select "title"
select select "not_equal"
select select "title"
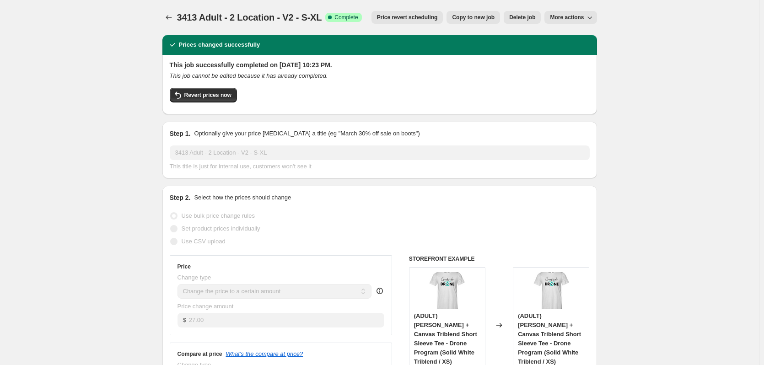
select select "not_equal"
select select "title"
select select "not_equal"
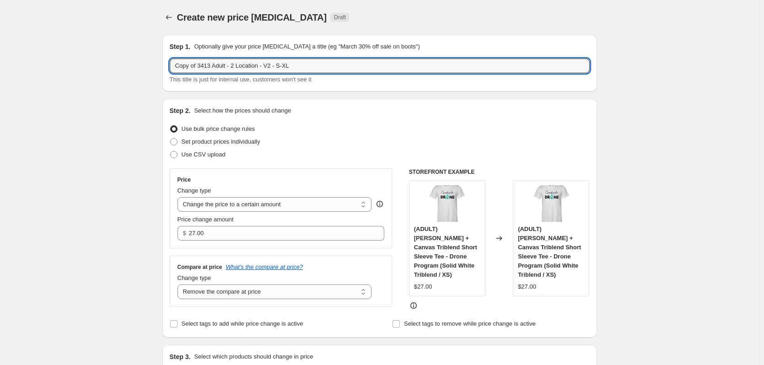
drag, startPoint x: 211, startPoint y: 65, endPoint x: 162, endPoint y: 60, distance: 48.7
type input "3901 Adult - 2 Location - V2 - S-XL"
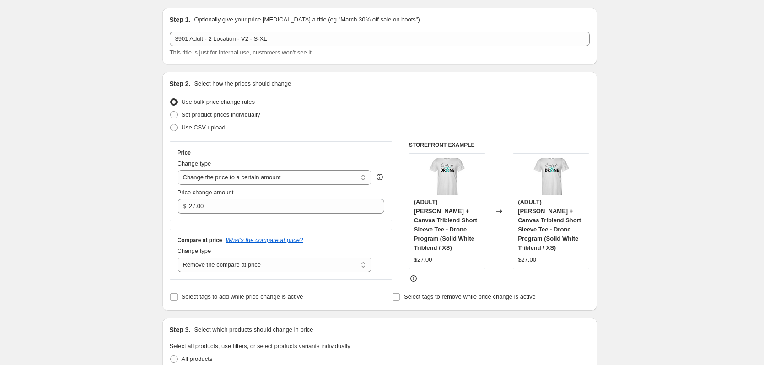
scroll to position [137, 0]
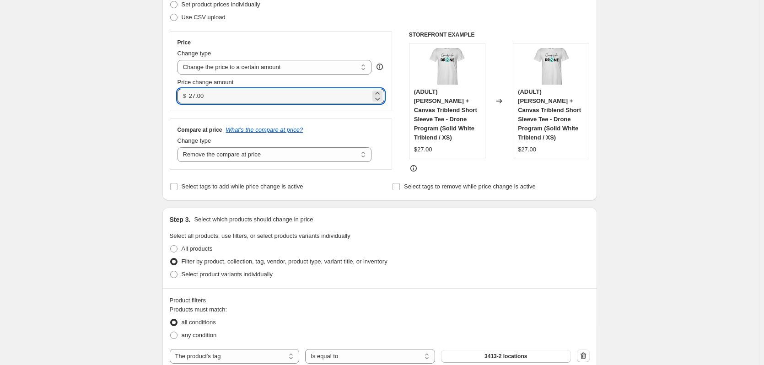
drag, startPoint x: 211, startPoint y: 96, endPoint x: 149, endPoint y: 95, distance: 61.8
type input "43.00"
click at [164, 94] on div "Step 2. Select how the prices should change Use bulk price change rules Set pro…" at bounding box center [379, 81] width 435 height 239
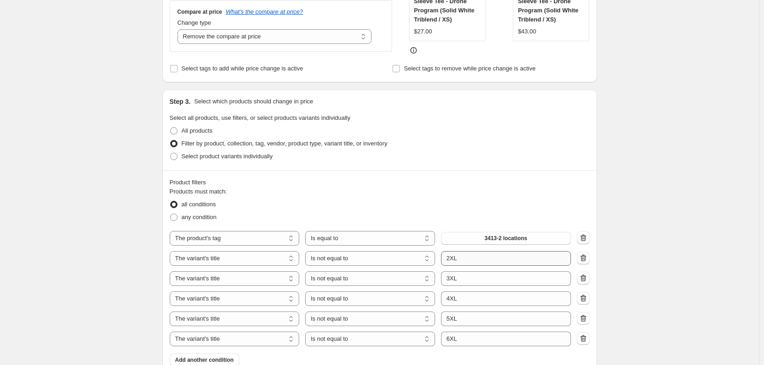
scroll to position [366, 0]
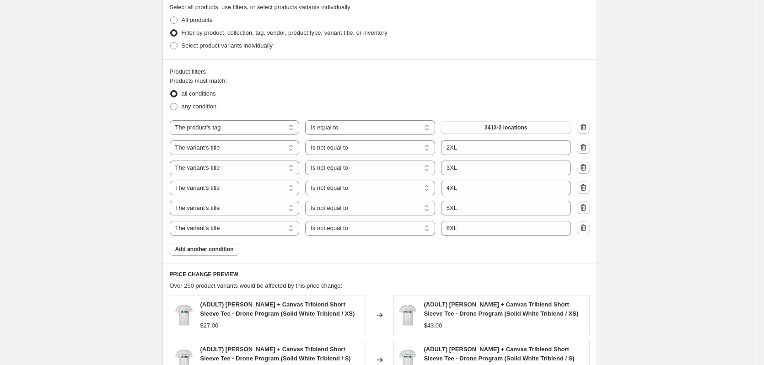
click at [493, 120] on div "The product The product's collection The product's tag The product's vendor The…" at bounding box center [370, 127] width 401 height 15
click at [491, 121] on button "3413-2 locations" at bounding box center [506, 127] width 130 height 13
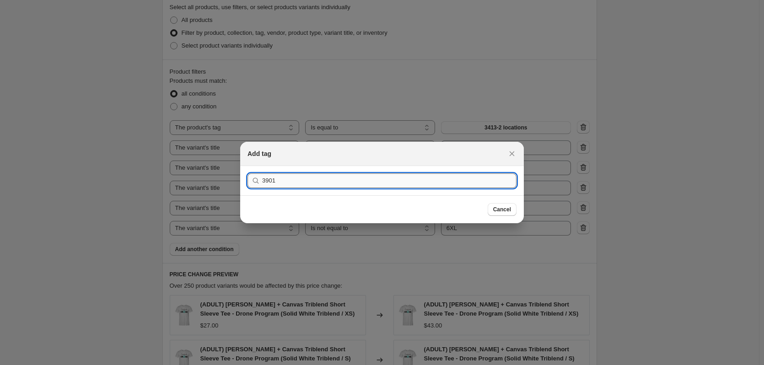
type input "3901"
click at [247, 166] on button "Submit" at bounding box center [260, 171] width 26 height 10
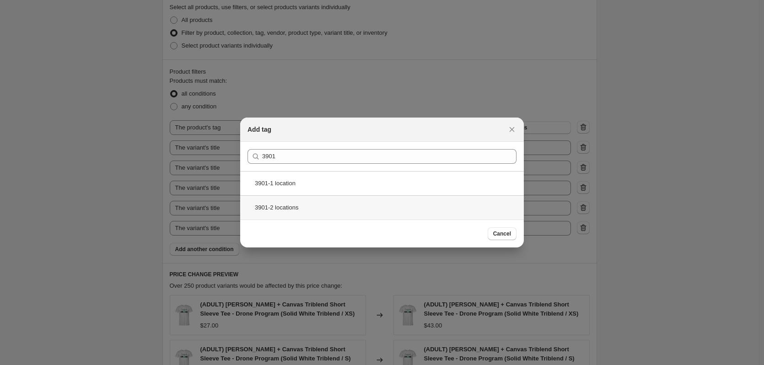
click at [296, 211] on div "3901-2 locations" at bounding box center [382, 207] width 284 height 24
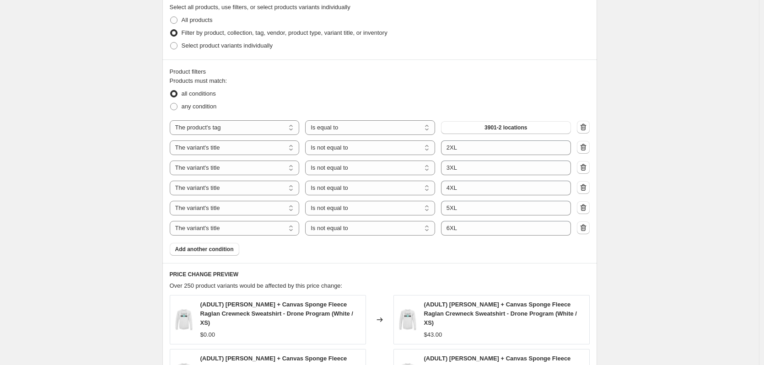
click at [681, 154] on div "Create new price [MEDICAL_DATA]. This page is ready Create new price [MEDICAL_D…" at bounding box center [379, 168] width 759 height 1069
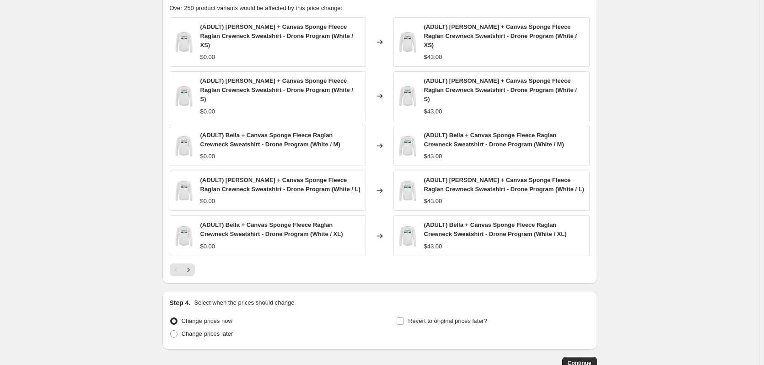
scroll to position [683, 0]
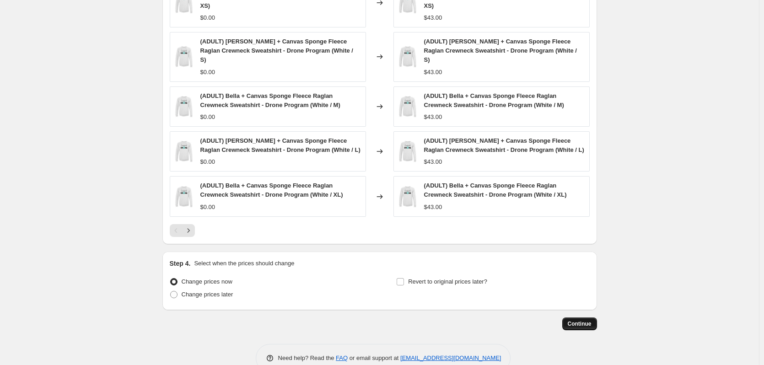
click at [580, 320] on span "Continue" at bounding box center [580, 323] width 24 height 7
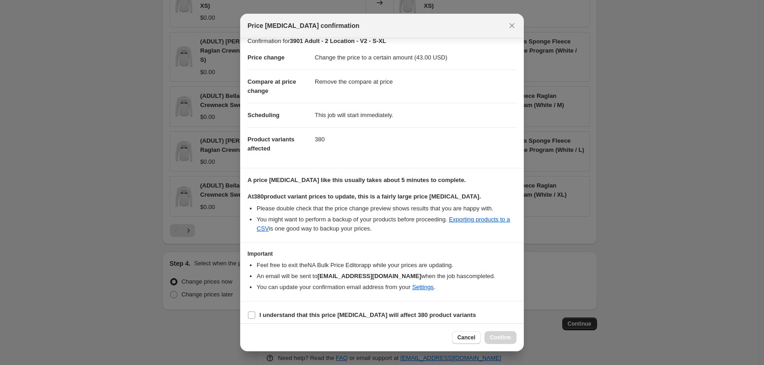
scroll to position [14, 0]
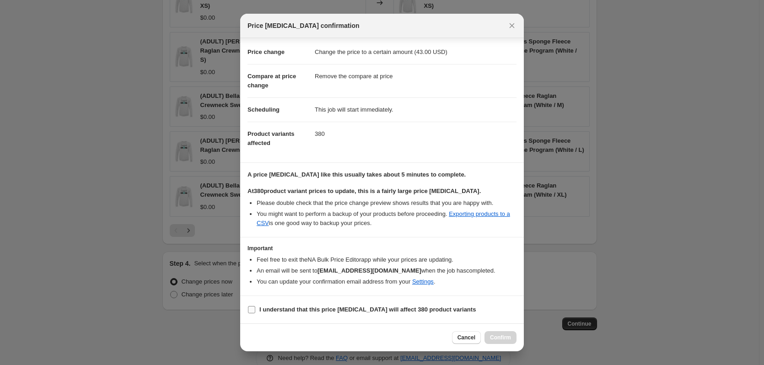
click at [252, 309] on input "I understand that this price [MEDICAL_DATA] will affect 380 product variants" at bounding box center [251, 309] width 7 height 7
checkbox input "true"
click at [495, 338] on span "Confirm" at bounding box center [500, 337] width 21 height 7
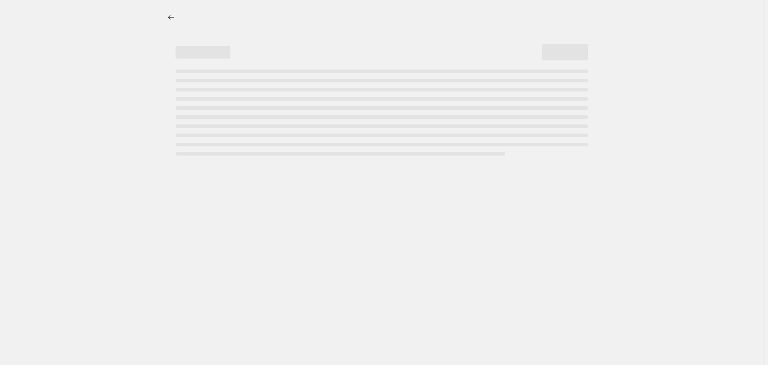
select select "remove"
select select "tag"
select select "title"
select select "not_equal"
select select "title"
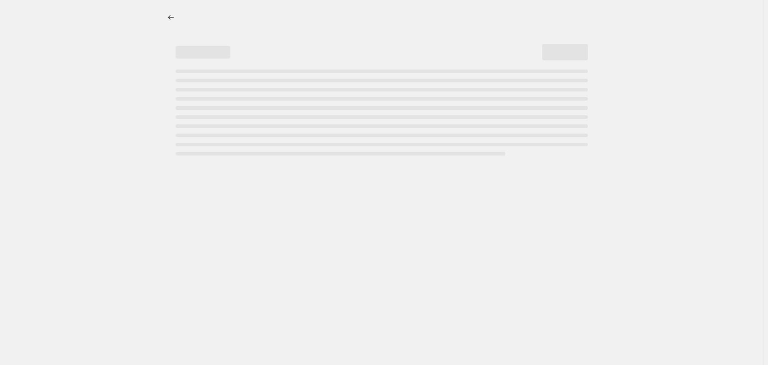
select select "not_equal"
select select "title"
select select "not_equal"
select select "title"
select select "not_equal"
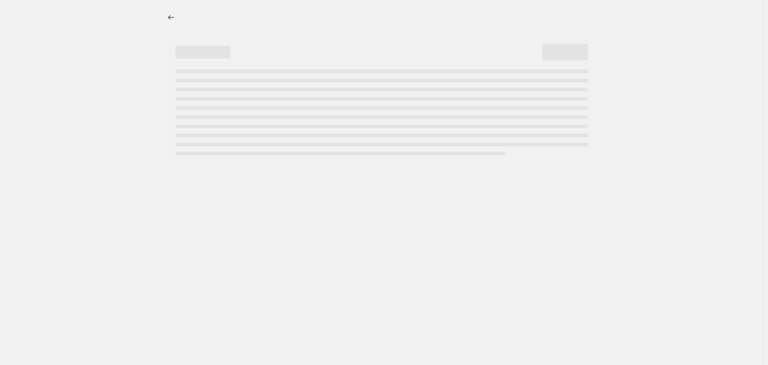
select select "title"
select select "not_equal"
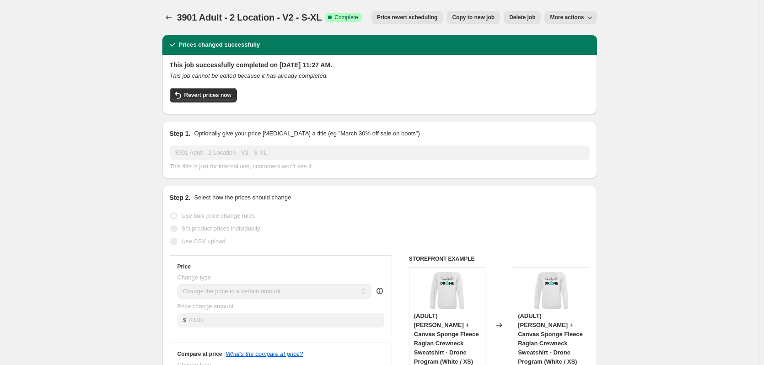
click at [476, 20] on span "Copy to new job" at bounding box center [473, 17] width 43 height 7
select select "remove"
select select "tag"
select select "title"
select select "not_equal"
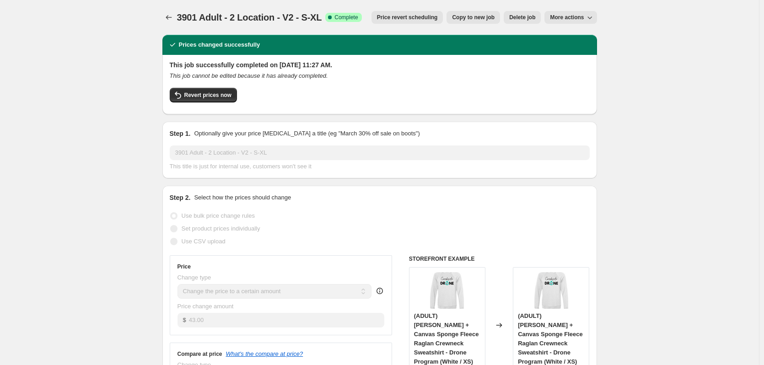
select select "title"
select select "not_equal"
select select "title"
select select "not_equal"
select select "title"
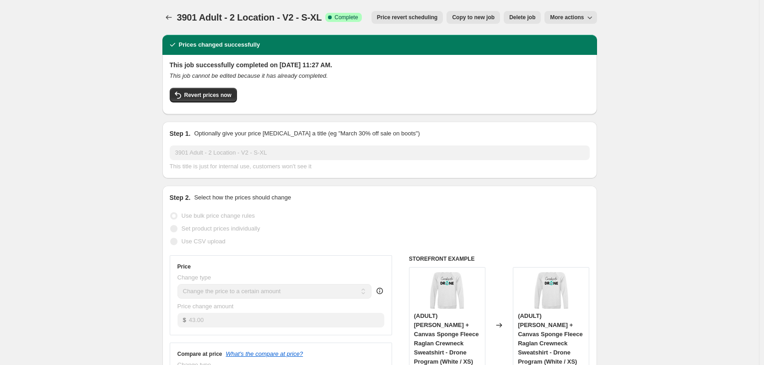
select select "not_equal"
select select "title"
select select "not_equal"
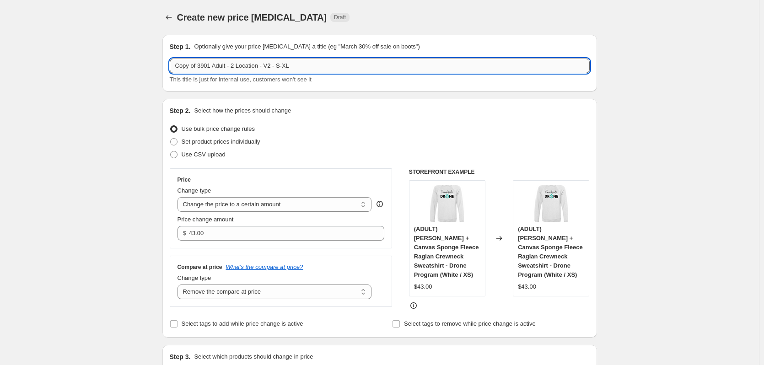
drag, startPoint x: 278, startPoint y: 69, endPoint x: 337, endPoint y: 70, distance: 58.6
click at [337, 70] on input "Copy of 3901 Adult - 2 Location - V2 - S-XL" at bounding box center [380, 66] width 420 height 15
drag, startPoint x: 199, startPoint y: 67, endPoint x: 146, endPoint y: 62, distance: 53.3
type input "3901 Adult - 2 Location - V2 - 2XL"
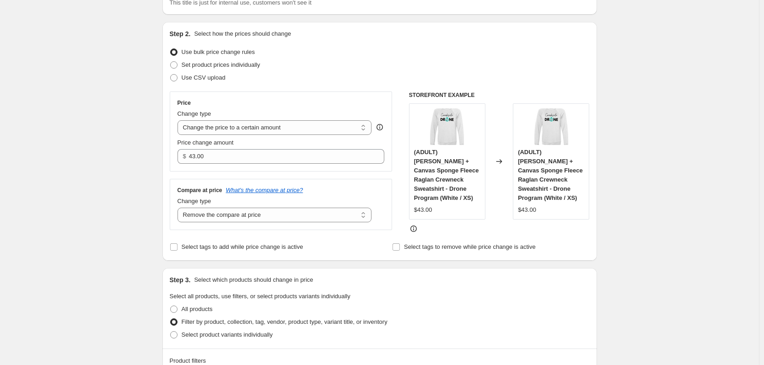
scroll to position [91, 0]
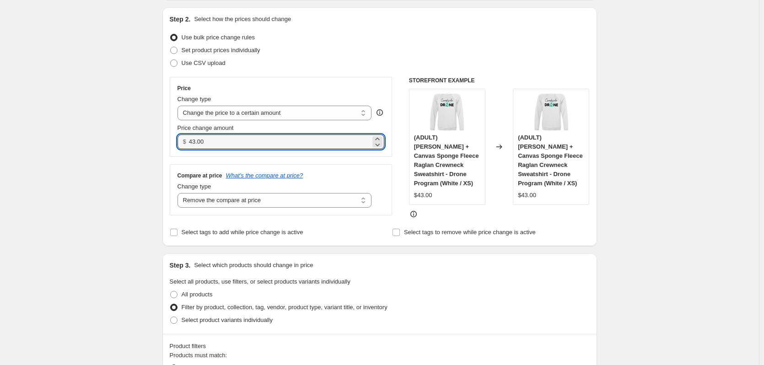
drag, startPoint x: 218, startPoint y: 143, endPoint x: 176, endPoint y: 138, distance: 41.9
click at [176, 138] on div "Price Change type Change the price to a certain amount Change the price by a ce…" at bounding box center [281, 117] width 223 height 80
type input "45.00"
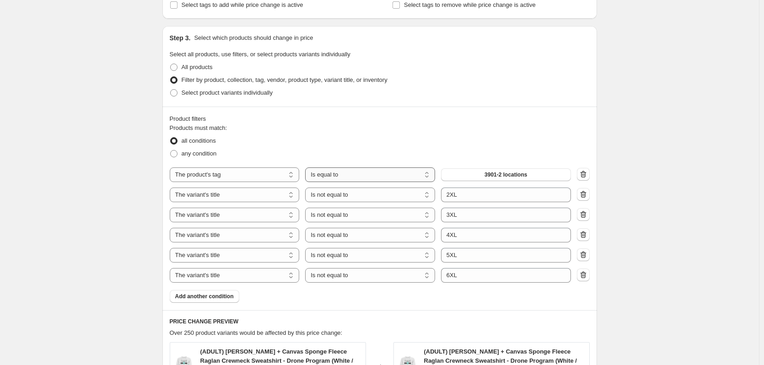
scroll to position [320, 0]
click at [587, 209] on icon "button" at bounding box center [583, 213] width 9 height 9
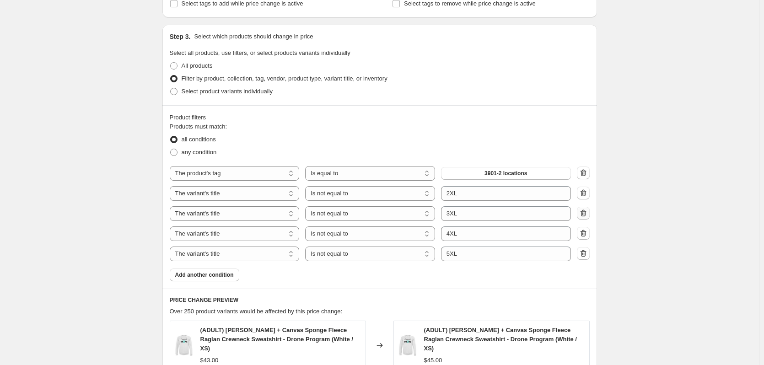
click at [587, 209] on icon "button" at bounding box center [583, 213] width 9 height 9
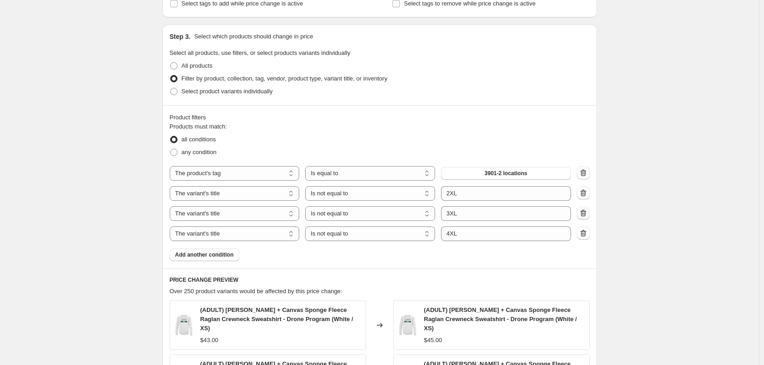
click at [587, 209] on icon "button" at bounding box center [583, 213] width 9 height 9
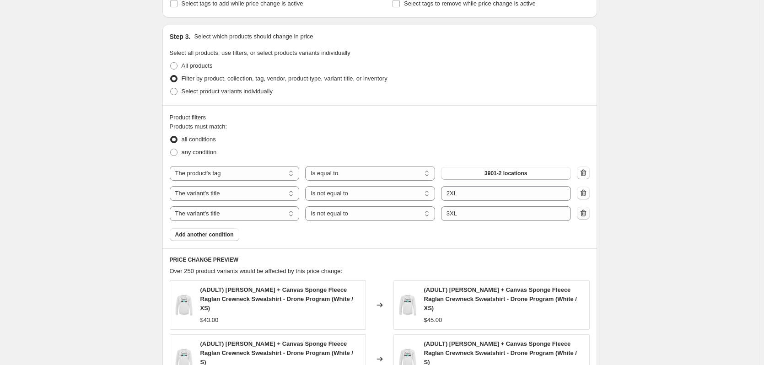
click at [587, 209] on icon "button" at bounding box center [583, 213] width 9 height 9
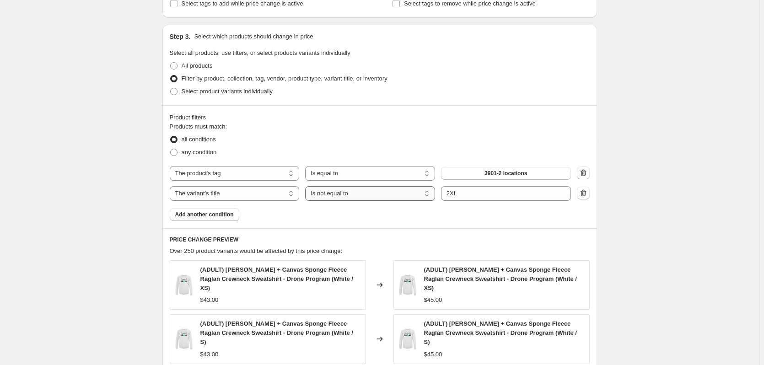
click at [352, 194] on select "Is equal to Is not equal to Contains" at bounding box center [370, 193] width 130 height 15
select select "equal"
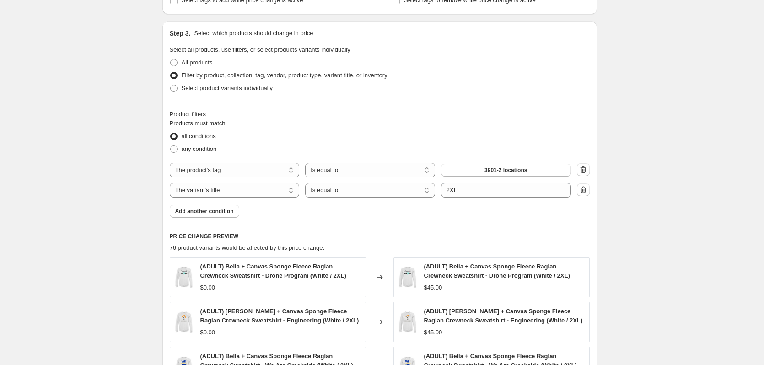
click at [369, 218] on div "Products must match: all conditions any condition The product The product's col…" at bounding box center [380, 168] width 420 height 99
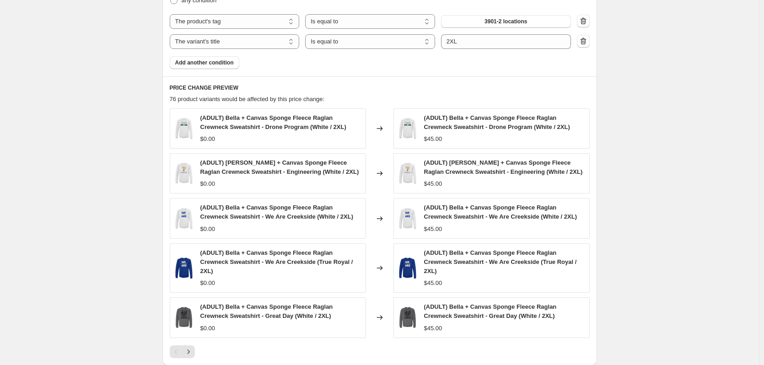
scroll to position [602, 0]
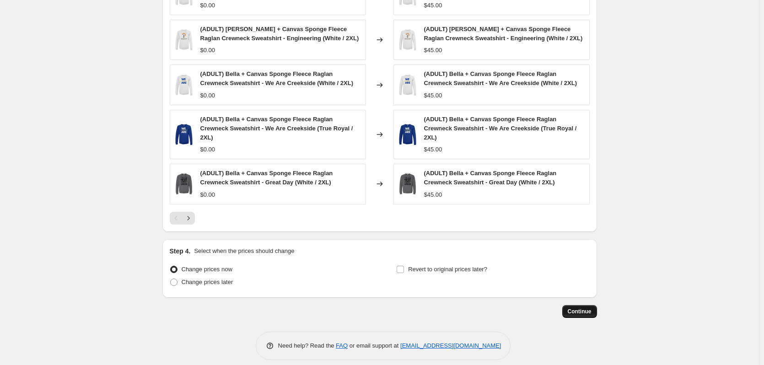
click at [575, 305] on button "Continue" at bounding box center [579, 311] width 35 height 13
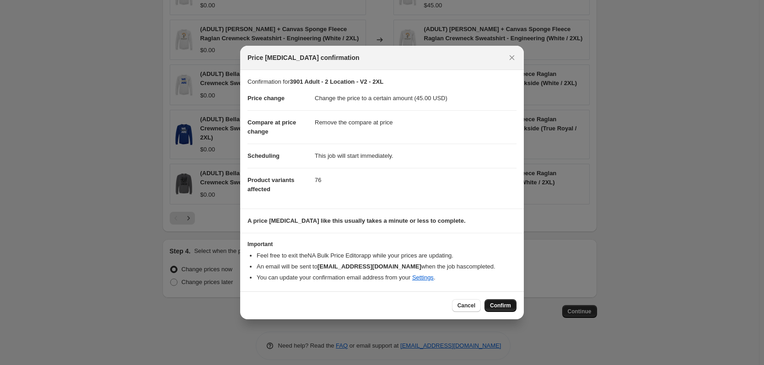
click at [506, 306] on span "Confirm" at bounding box center [500, 305] width 21 height 7
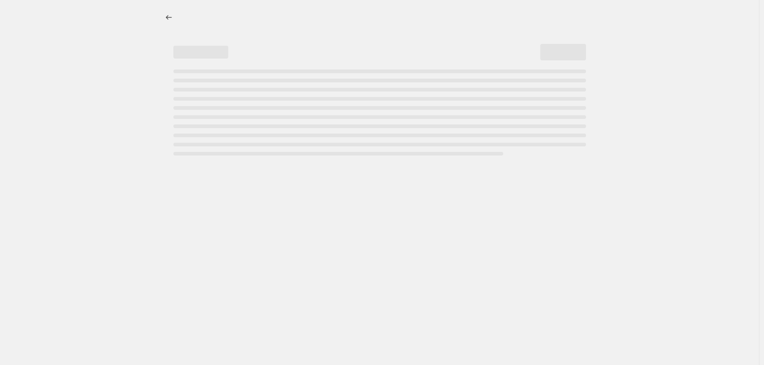
select select "remove"
select select "tag"
select select "title"
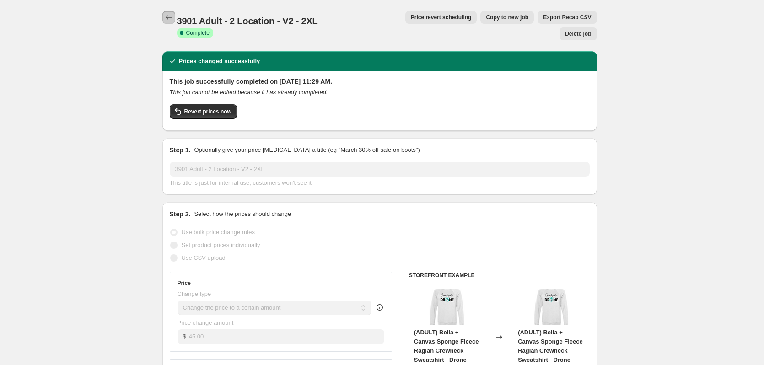
click at [175, 19] on button "Price change jobs" at bounding box center [168, 17] width 13 height 13
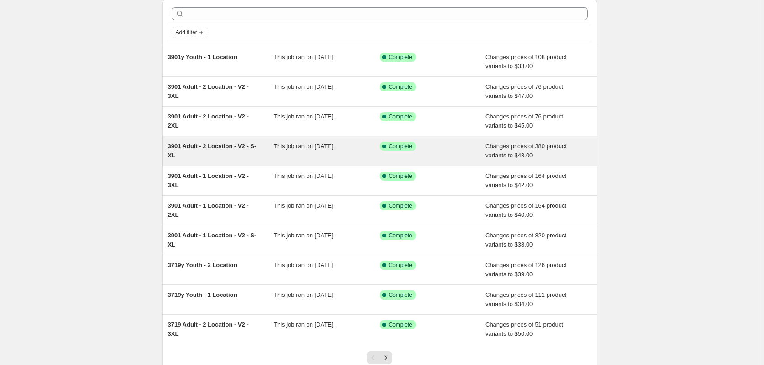
scroll to position [91, 0]
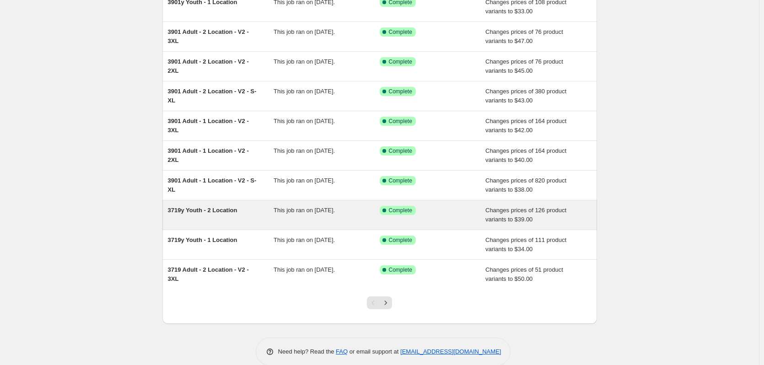
click at [217, 219] on div "3719y Youth - 2 Location" at bounding box center [221, 215] width 106 height 18
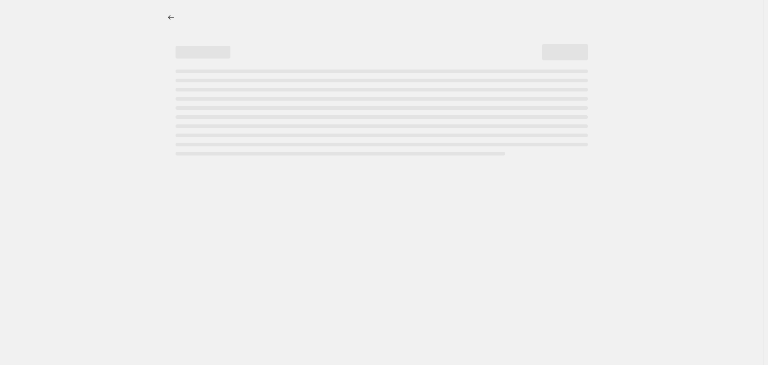
select select "remove"
select select "tag"
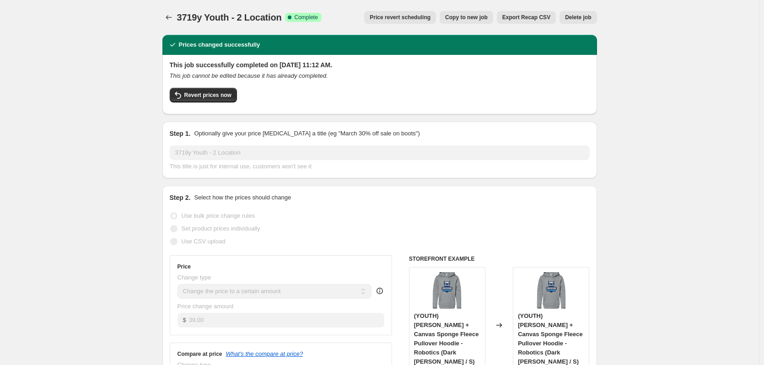
click at [478, 20] on span "Copy to new job" at bounding box center [466, 17] width 43 height 7
select select "remove"
select select "tag"
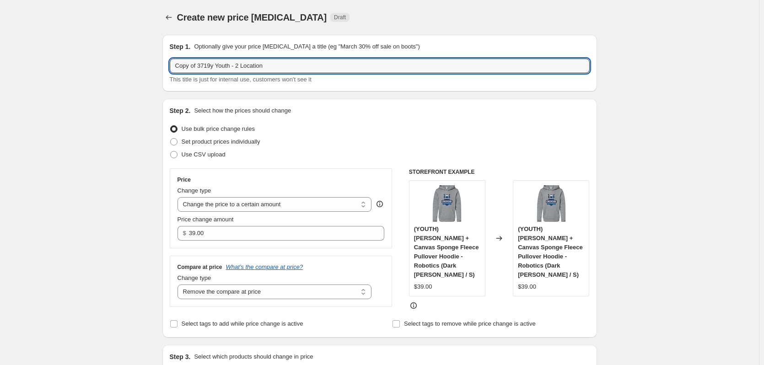
drag, startPoint x: 214, startPoint y: 68, endPoint x: 160, endPoint y: 61, distance: 54.9
type input "3901y Youth - 2 Location"
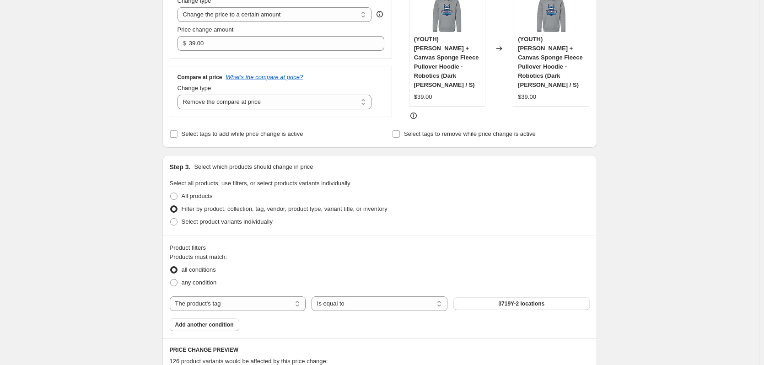
scroll to position [229, 0]
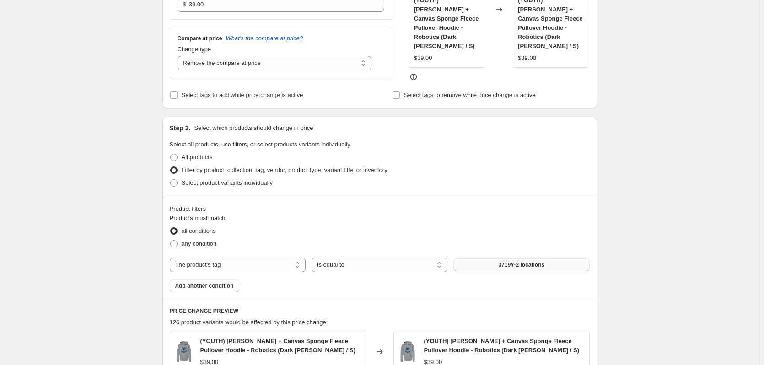
click at [548, 264] on button "3719Y-2 locations" at bounding box center [521, 264] width 136 height 13
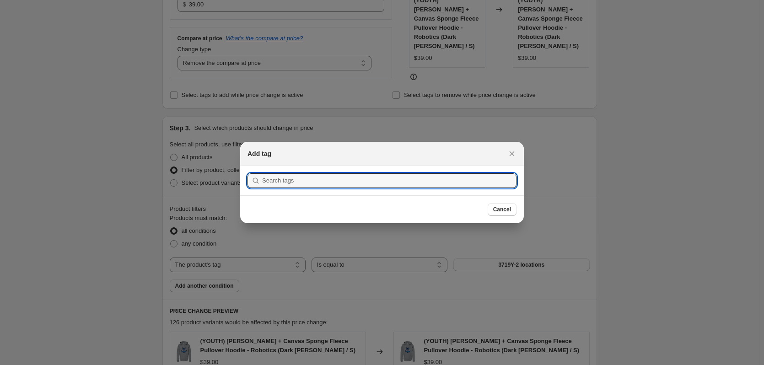
scroll to position [0, 0]
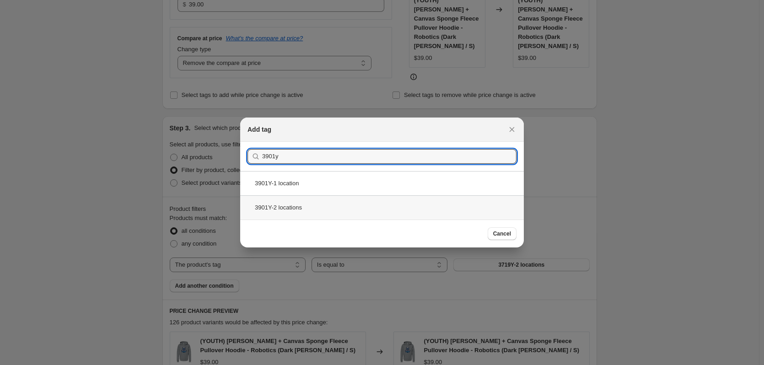
type input "3901y"
click at [286, 208] on div "3901Y-2 locations" at bounding box center [382, 207] width 284 height 24
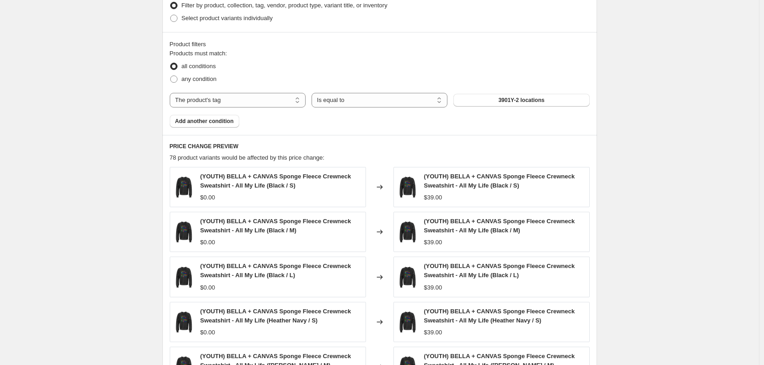
scroll to position [549, 0]
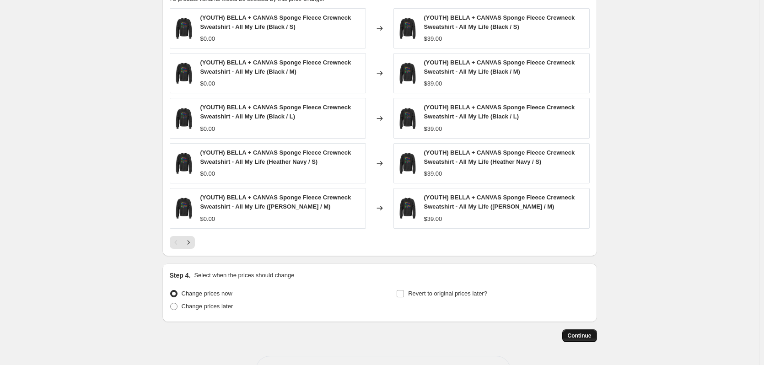
click at [580, 333] on span "Continue" at bounding box center [580, 335] width 24 height 7
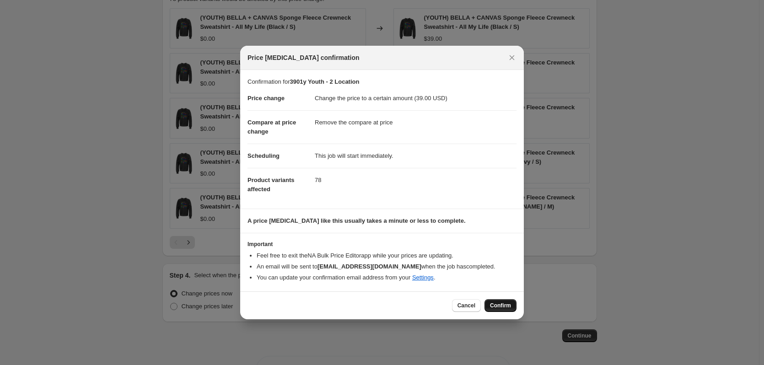
click at [498, 304] on span "Confirm" at bounding box center [500, 305] width 21 height 7
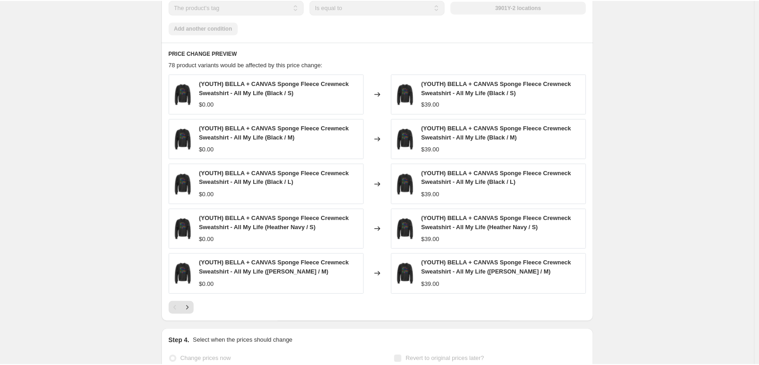
scroll to position [573, 0]
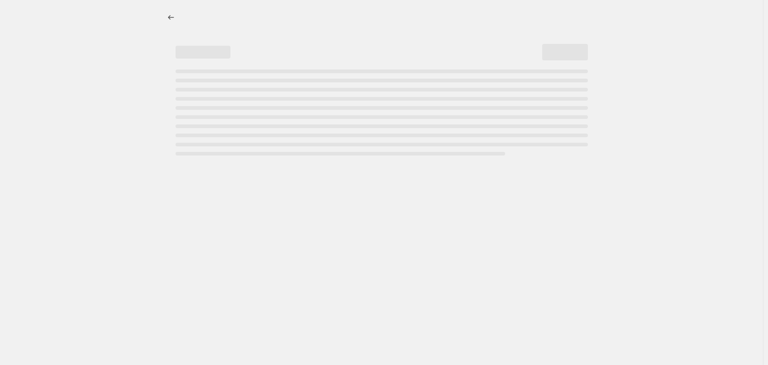
select select "remove"
select select "tag"
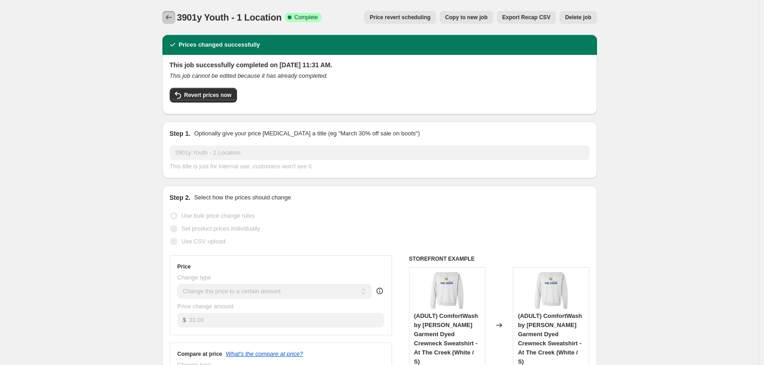
click at [172, 16] on icon "Price change jobs" at bounding box center [168, 17] width 9 height 9
